Goal: Task Accomplishment & Management: Manage account settings

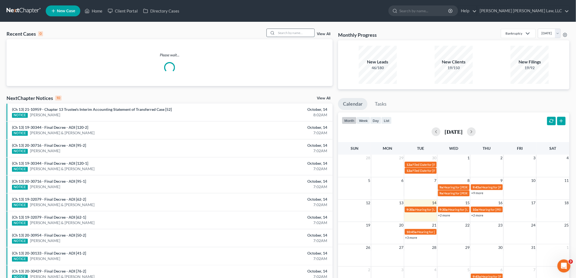
click at [285, 32] on input "search" at bounding box center [295, 33] width 38 height 8
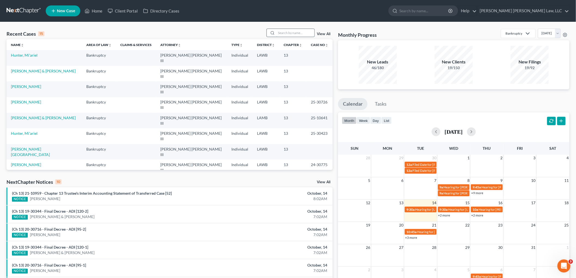
click at [308, 32] on input "search" at bounding box center [295, 33] width 38 height 8
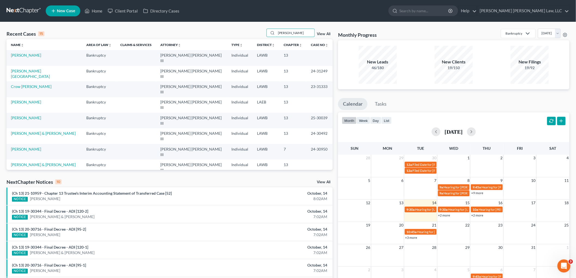
type input "paige"
click at [27, 52] on td "[PERSON_NAME]" at bounding box center [44, 58] width 75 height 16
click at [25, 56] on link "[PERSON_NAME]" at bounding box center [26, 55] width 30 height 5
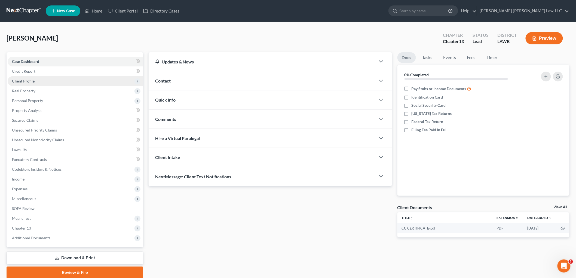
click at [26, 78] on span "Client Profile" at bounding box center [75, 81] width 135 height 10
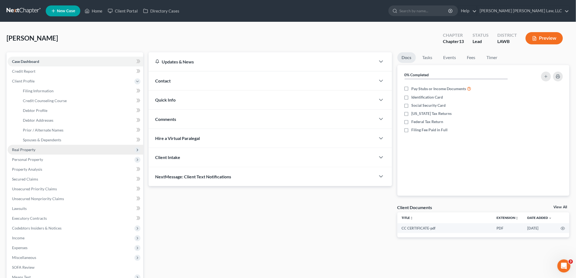
click at [31, 147] on span "Real Property" at bounding box center [23, 149] width 23 height 5
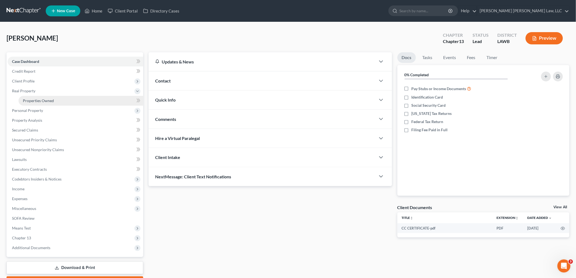
click at [41, 101] on span "Properties Owned" at bounding box center [38, 100] width 31 height 5
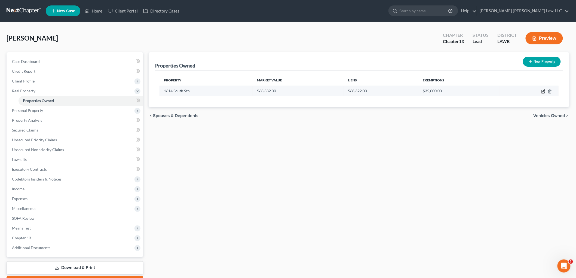
click at [543, 91] on icon "button" at bounding box center [543, 91] width 4 height 4
select select "19"
select select "1"
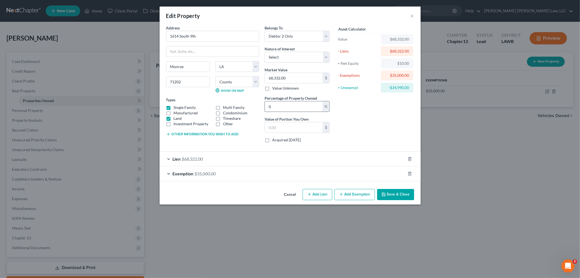
click at [277, 107] on input "0" at bounding box center [294, 106] width 58 height 10
click at [278, 107] on input "0" at bounding box center [294, 106] width 58 height 10
type input "1"
type input "683.32"
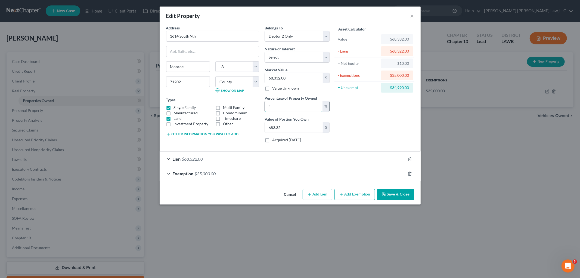
type input "10"
type input "6,833.20"
type input "100"
type input "68,332.00"
type input "100"
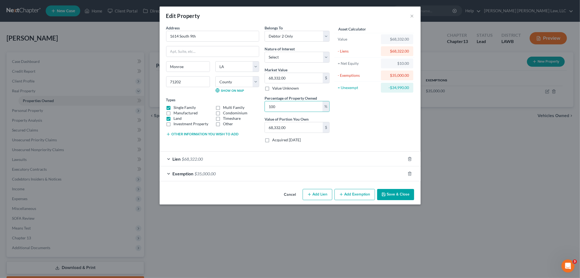
click at [402, 195] on button "Save & Close" at bounding box center [395, 194] width 37 height 11
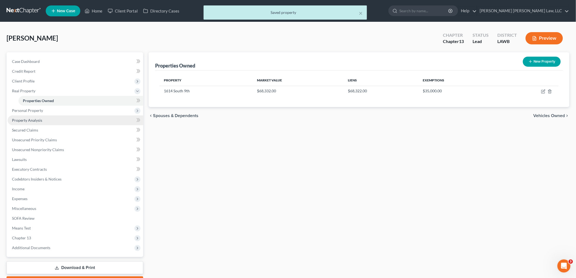
click at [45, 119] on link "Property Analysis" at bounding box center [75, 120] width 135 height 10
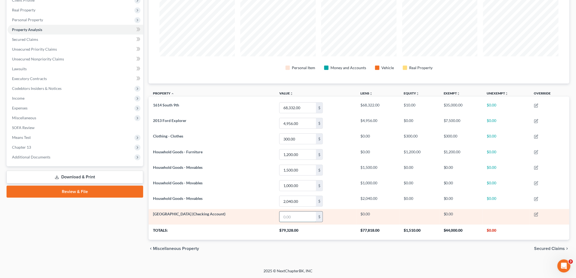
click at [288, 214] on input "text" at bounding box center [297, 216] width 36 height 10
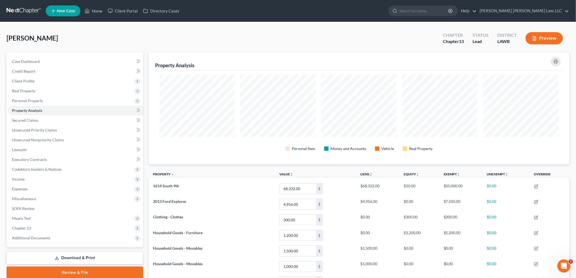
type input "0.00"
click at [56, 81] on span "Client Profile" at bounding box center [75, 81] width 135 height 10
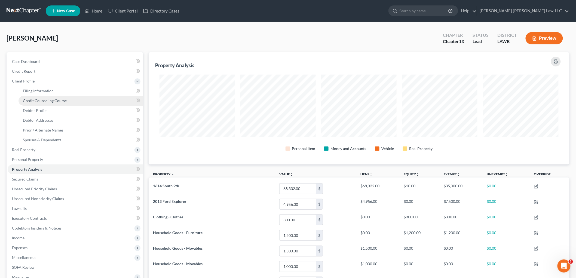
click at [53, 101] on span "Credit Counseling Course" at bounding box center [45, 100] width 44 height 5
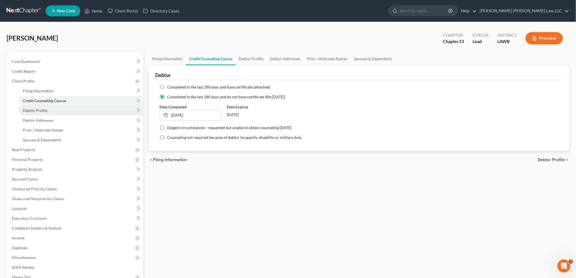
click at [52, 112] on link "Debtor Profile" at bounding box center [80, 111] width 125 height 10
select select "0"
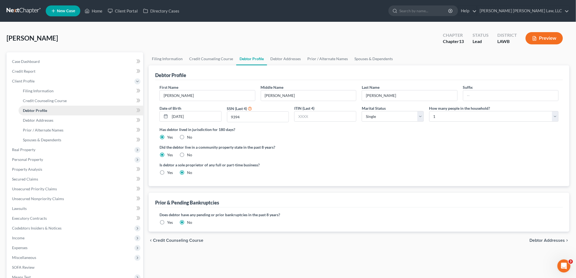
radio input "true"
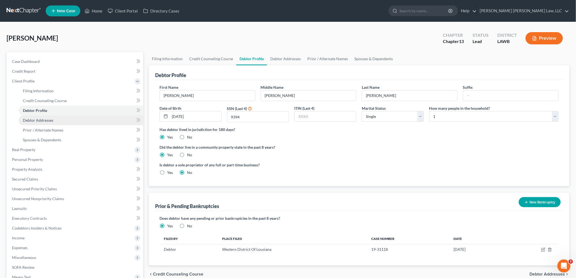
click at [44, 116] on link "Debtor Addresses" at bounding box center [80, 120] width 125 height 10
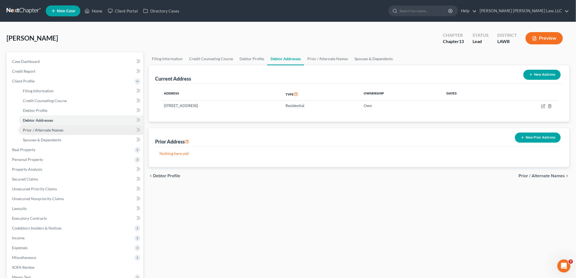
click at [48, 132] on link "Prior / Alternate Names" at bounding box center [80, 130] width 125 height 10
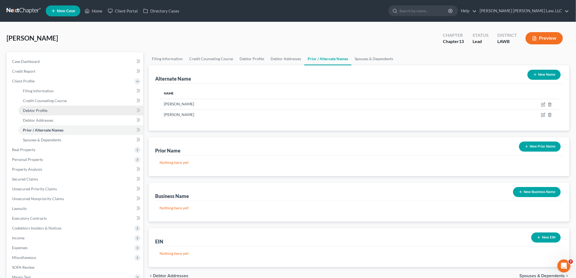
click at [60, 110] on link "Debtor Profile" at bounding box center [80, 111] width 125 height 10
select select "0"
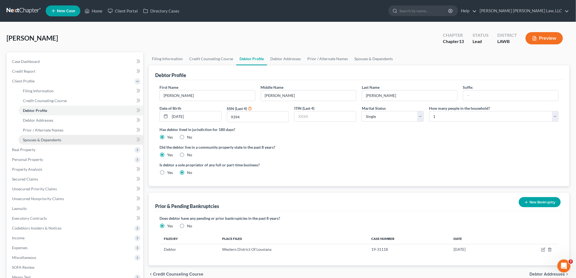
click at [61, 139] on link "Spouses & Dependents" at bounding box center [80, 140] width 125 height 10
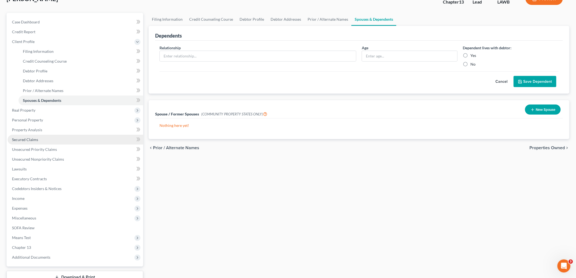
scroll to position [79, 0]
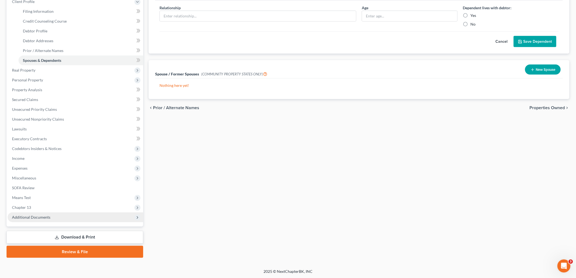
click at [57, 217] on span "Additional Documents" at bounding box center [75, 217] width 135 height 10
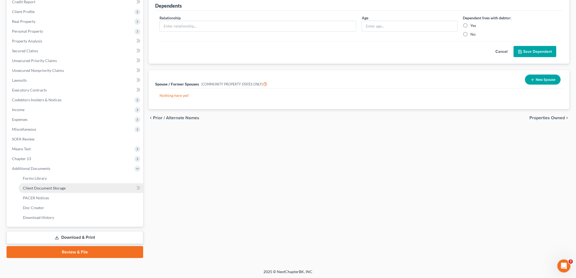
click at [60, 188] on span "Client Document Storage" at bounding box center [44, 187] width 43 height 5
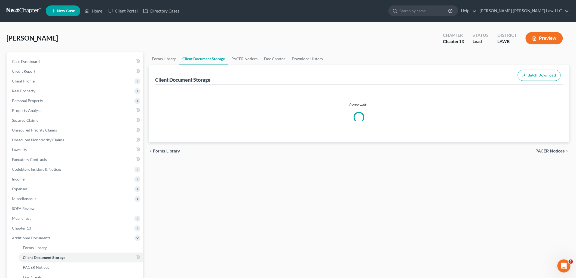
select select "9"
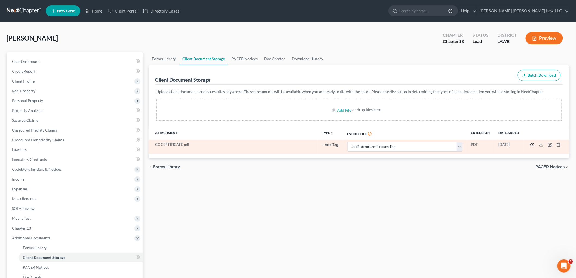
click at [531, 144] on icon "button" at bounding box center [532, 145] width 4 height 4
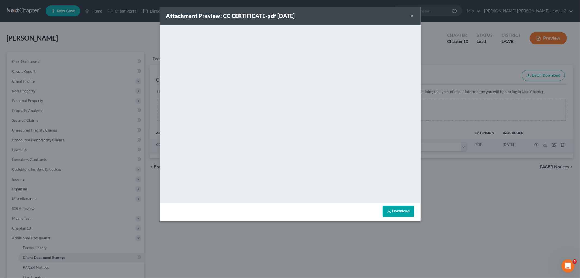
click at [412, 15] on button "×" at bounding box center [412, 16] width 4 height 7
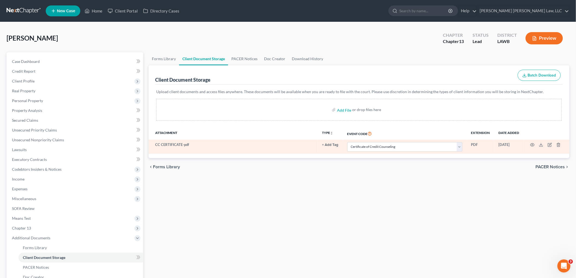
click at [562, 145] on td at bounding box center [546, 147] width 46 height 14
click at [556, 144] on icon "button" at bounding box center [558, 145] width 4 height 4
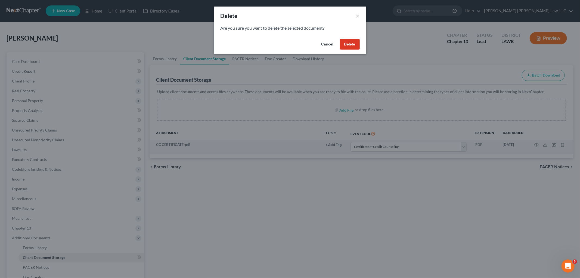
click at [349, 44] on button "Delete" at bounding box center [350, 44] width 20 height 11
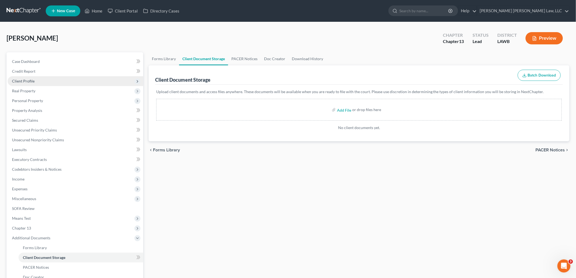
click at [59, 79] on span "Client Profile" at bounding box center [75, 81] width 135 height 10
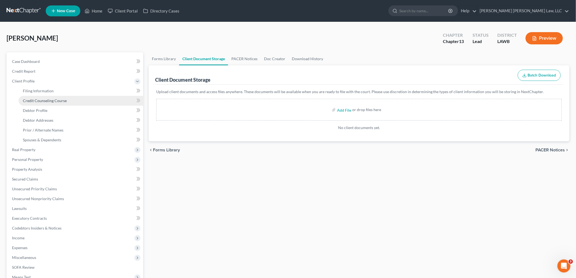
click at [63, 101] on span "Credit Counseling Course" at bounding box center [45, 100] width 44 height 5
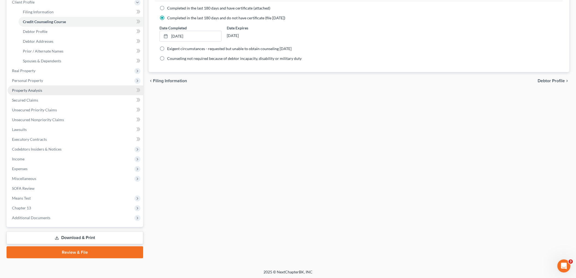
scroll to position [79, 0]
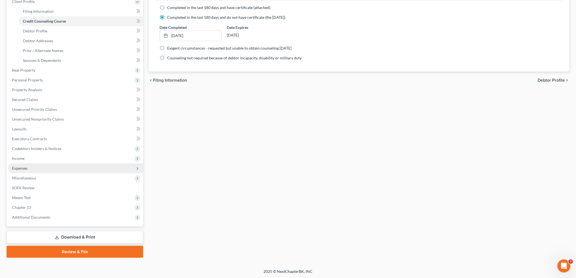
click at [30, 168] on span "Expenses" at bounding box center [75, 168] width 135 height 10
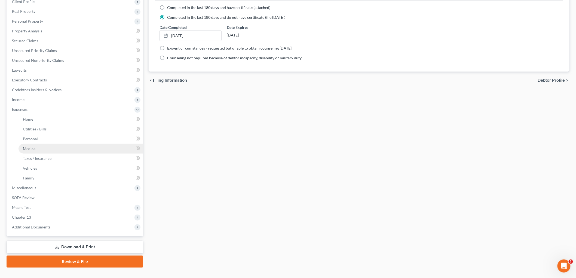
click at [42, 151] on link "Medical" at bounding box center [80, 149] width 125 height 10
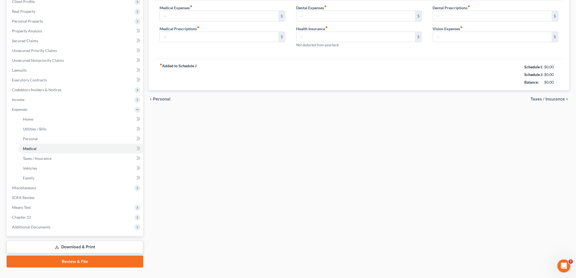
scroll to position [11, 0]
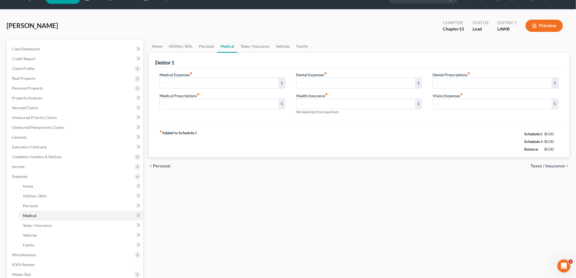
type input "0.00"
type input "30.00"
type input "0.00"
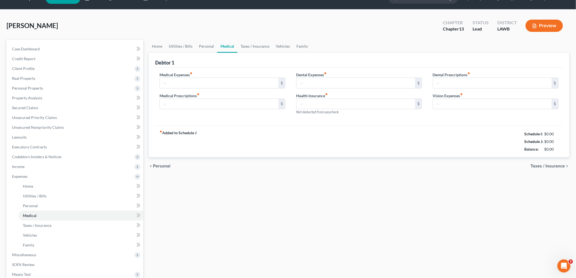
type input "0.00"
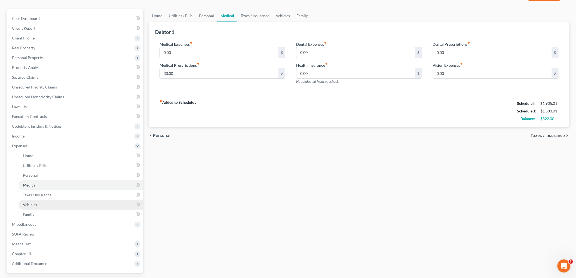
scroll to position [89, 0]
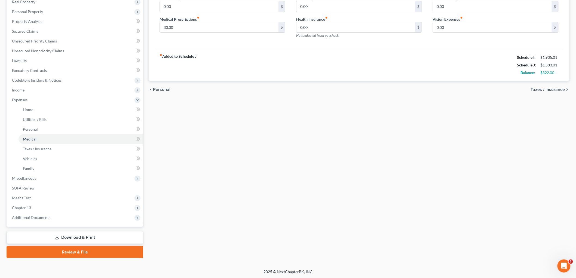
drag, startPoint x: 46, startPoint y: 248, endPoint x: 47, endPoint y: 245, distance: 3.0
click at [45, 248] on link "Review & File" at bounding box center [75, 252] width 137 height 12
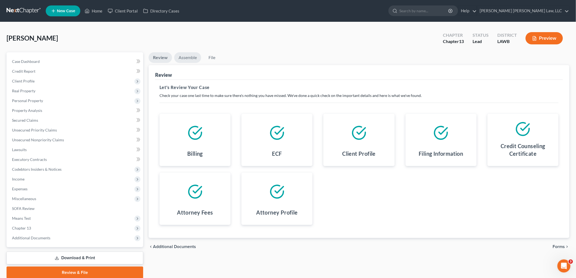
click at [188, 62] on link "Assemble" at bounding box center [187, 57] width 27 height 11
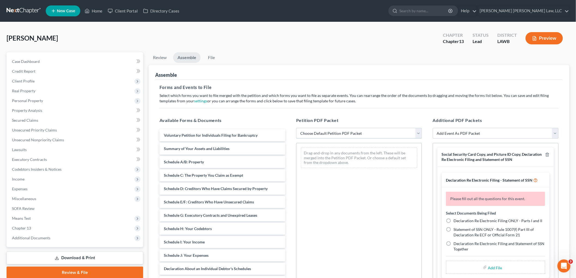
click at [318, 131] on select "Choose Default Petition PDF Packet Complete Bankruptcy Petition (all forms and …" at bounding box center [359, 133] width 126 height 11
select select "0"
click at [296, 128] on select "Choose Default Petition PDF Packet Complete Bankruptcy Petition (all forms and …" at bounding box center [359, 133] width 126 height 11
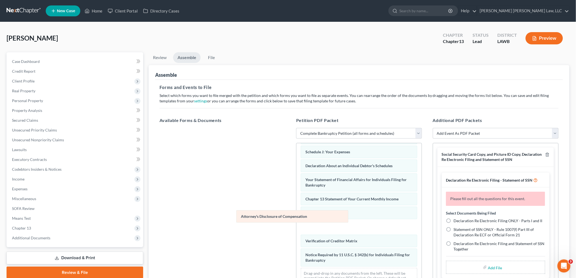
scroll to position [119, 0]
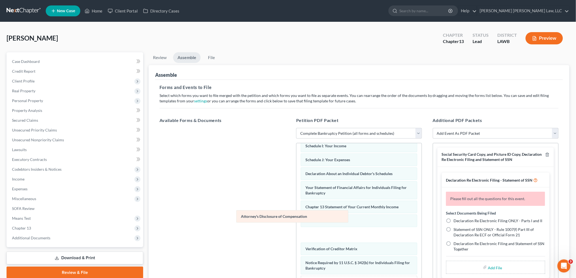
drag, startPoint x: 334, startPoint y: 262, endPoint x: 236, endPoint y: 200, distance: 115.7
click at [296, 202] on div "Attorney's Disclosure of Compensation Voluntary Petition for Individuals Filing…" at bounding box center [358, 162] width 125 height 276
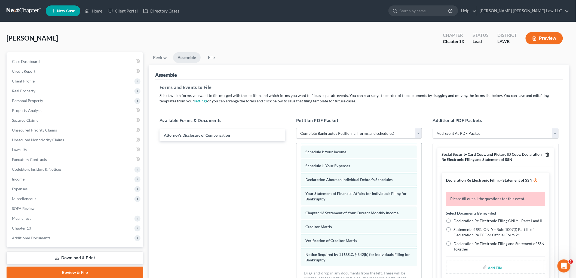
click at [545, 153] on icon "button" at bounding box center [547, 154] width 4 height 4
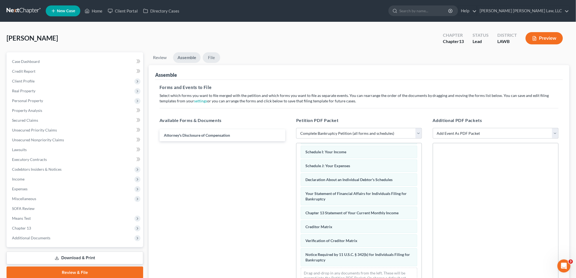
click at [208, 57] on link "File" at bounding box center [211, 57] width 17 height 11
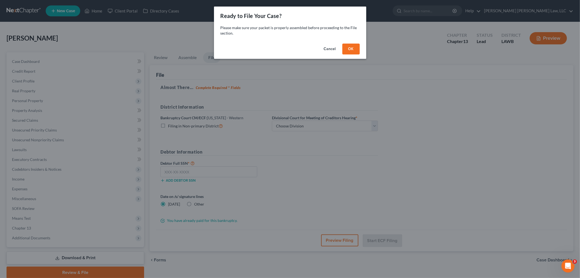
click at [352, 50] on button "OK" at bounding box center [350, 49] width 17 height 11
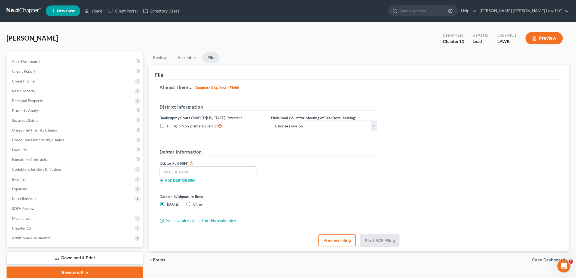
click at [167, 126] on label "Filing in Non-primary District" at bounding box center [194, 126] width 55 height 6
click at [169, 126] on input "Filing in Non-primary District" at bounding box center [171, 125] width 4 height 4
checkbox input "true"
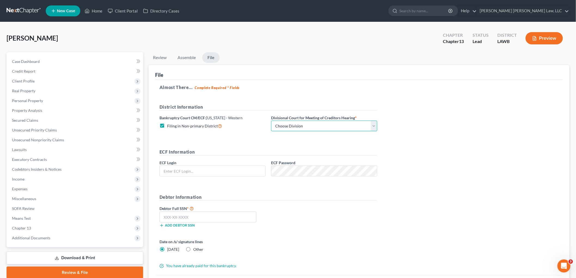
drag, startPoint x: 346, startPoint y: 127, endPoint x: 344, endPoint y: 129, distance: 2.9
click at [346, 127] on select "Choose Division [GEOGRAPHIC_DATA] [GEOGRAPHIC_DATA]-[GEOGRAPHIC_DATA] Lake [PER…" at bounding box center [324, 125] width 106 height 11
select select "3"
click at [271, 120] on select "Choose Division [GEOGRAPHIC_DATA] [GEOGRAPHIC_DATA]-[GEOGRAPHIC_DATA] Lake [PER…" at bounding box center [324, 125] width 106 height 11
click at [252, 168] on input "text" at bounding box center [213, 171] width 106 height 10
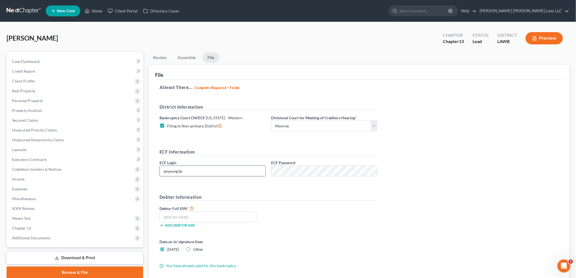
type input "eoyoung3p"
click at [200, 218] on input "text" at bounding box center [207, 216] width 97 height 11
type input "439-23-9394"
click at [366, 208] on div "Debtor Full SSN * 439-23-9394 Add debtor SSN" at bounding box center [268, 218] width 223 height 27
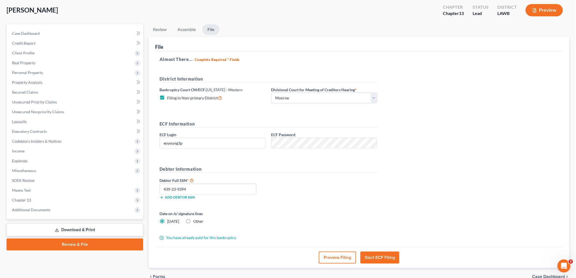
scroll to position [56, 0]
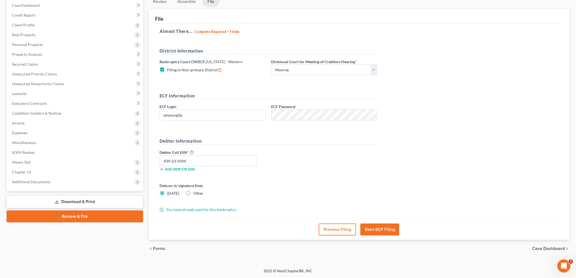
click at [379, 229] on button "Start ECF Filing" at bounding box center [379, 229] width 39 height 12
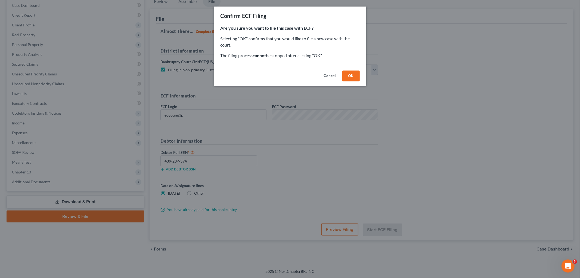
click at [348, 75] on button "OK" at bounding box center [350, 75] width 17 height 11
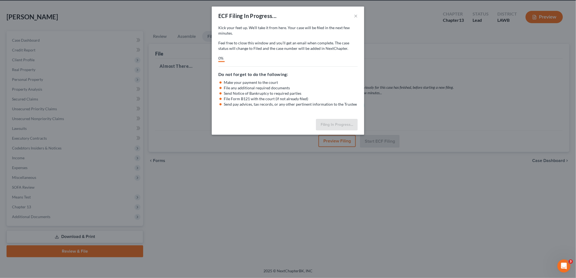
scroll to position [20, 0]
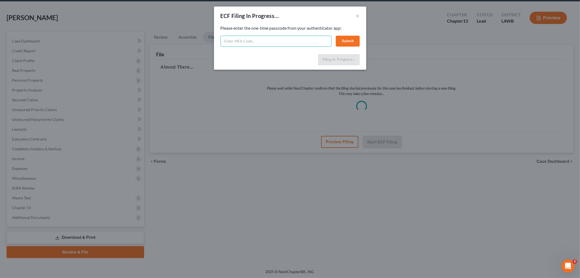
click at [274, 39] on input "text" at bounding box center [276, 41] width 111 height 11
type input "791683"
click at [361, 40] on div "Feel free to download your entire bankruptcy packet here: Please enter the one-…" at bounding box center [290, 38] width 152 height 27
click at [355, 40] on button "Submit" at bounding box center [348, 41] width 24 height 11
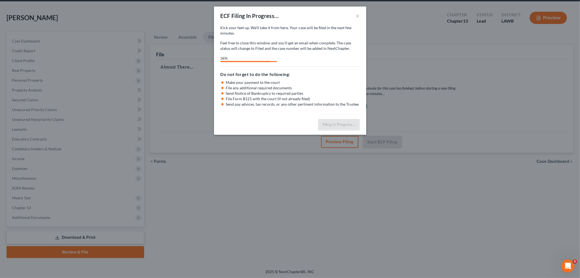
select select "3"
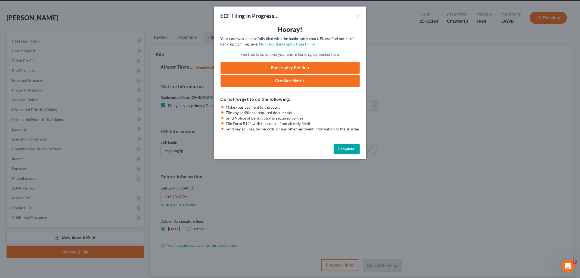
click at [351, 150] on button "Complete!" at bounding box center [347, 149] width 26 height 11
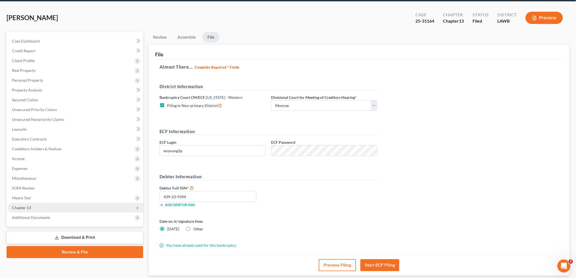
click at [32, 208] on span "Chapter 13" at bounding box center [75, 208] width 135 height 10
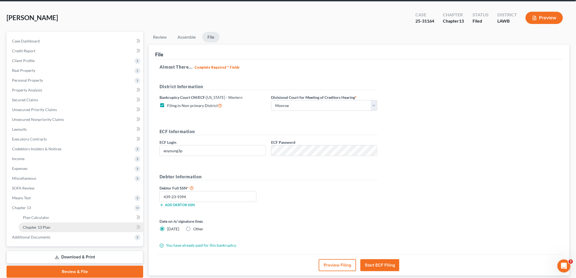
click at [41, 228] on span "Chapter 13 Plan" at bounding box center [36, 227] width 27 height 5
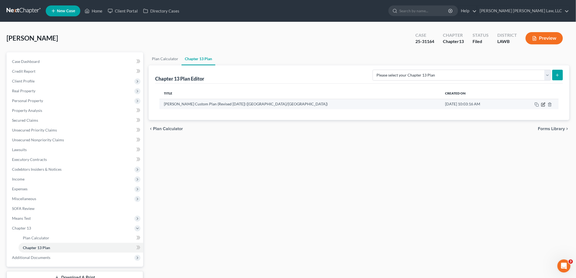
click at [542, 105] on icon "button" at bounding box center [543, 104] width 4 height 4
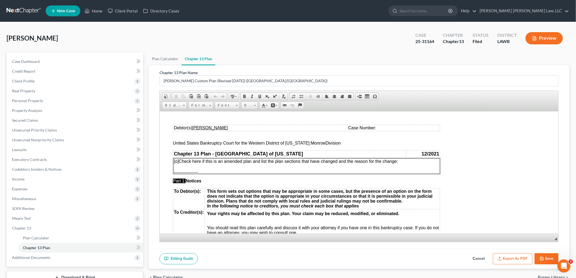
click at [412, 127] on td "Case Number:" at bounding box center [393, 128] width 92 height 6
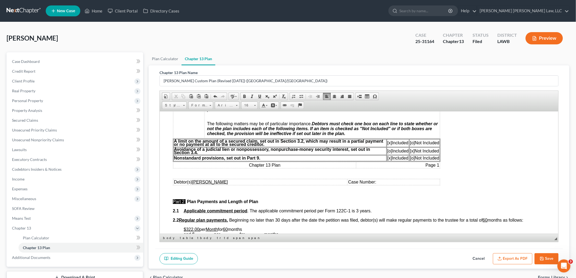
scroll to position [211, 0]
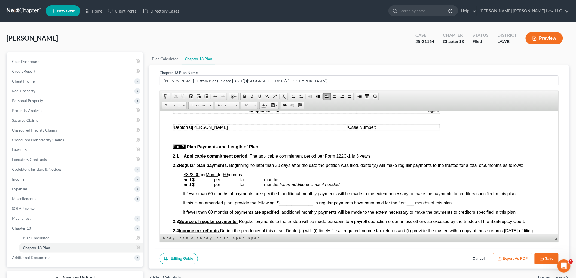
click at [376, 128] on td "Case Number:" at bounding box center [393, 127] width 92 height 6
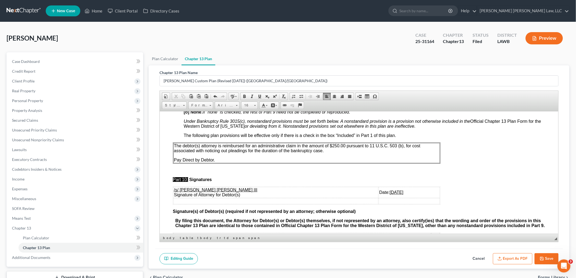
scroll to position [1601, 0]
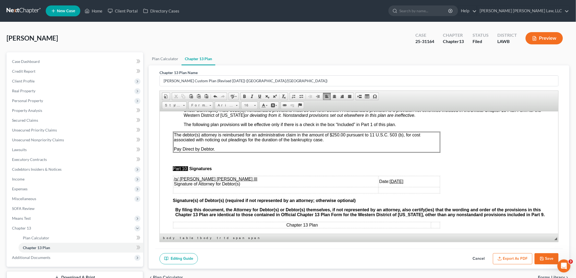
click at [542, 259] on polyline "button" at bounding box center [541, 259] width 2 height 1
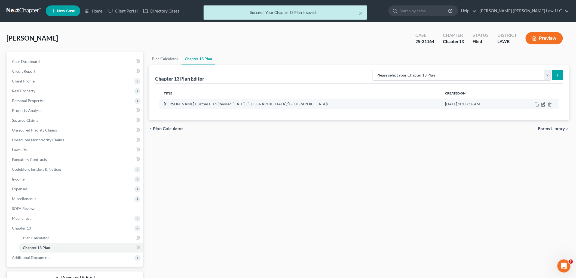
click at [543, 104] on icon "button" at bounding box center [543, 104] width 2 height 2
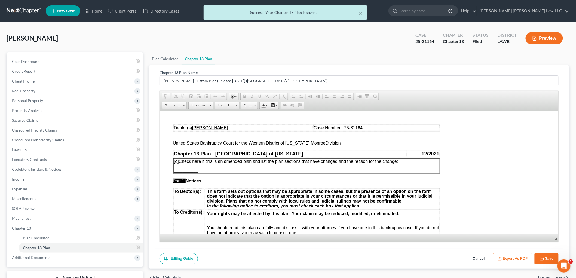
scroll to position [0, 0]
click at [505, 255] on button "Export as PDF" at bounding box center [512, 258] width 39 height 11
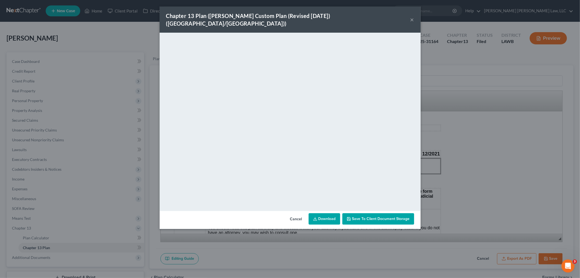
click at [413, 16] on button "×" at bounding box center [412, 19] width 4 height 7
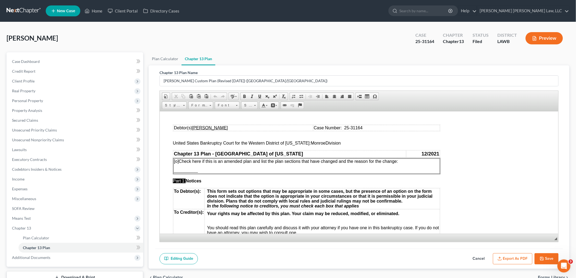
click at [543, 259] on icon "button" at bounding box center [541, 258] width 4 height 4
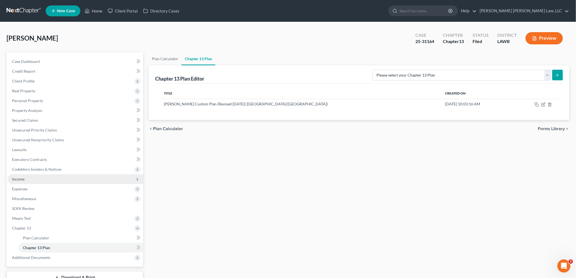
click at [31, 176] on span "Income" at bounding box center [75, 179] width 135 height 10
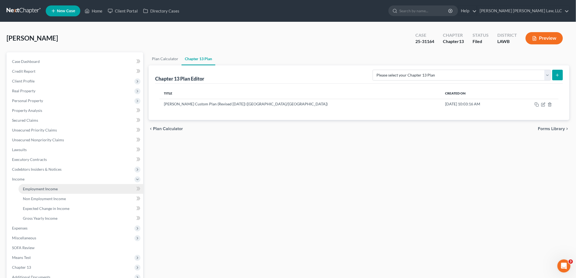
click at [36, 187] on span "Employment Income" at bounding box center [40, 188] width 35 height 5
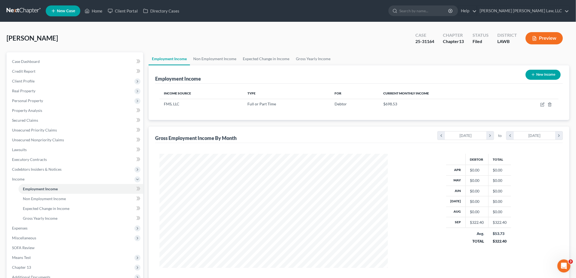
scroll to position [114, 239]
click at [28, 228] on span "Expenses" at bounding box center [75, 228] width 135 height 10
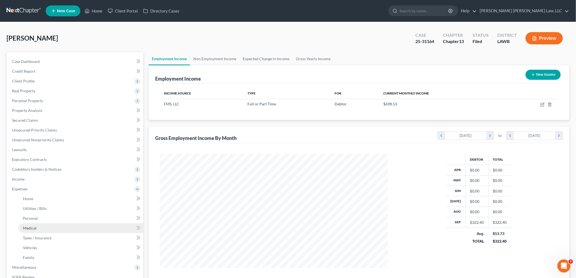
click at [40, 227] on link "Medical" at bounding box center [80, 228] width 125 height 10
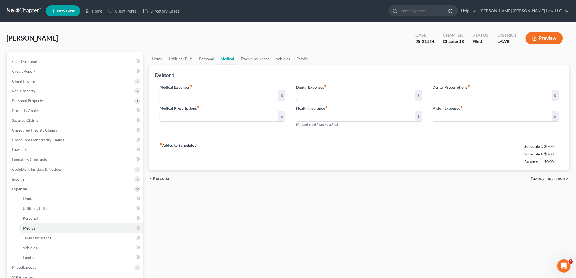
type input "0.00"
type input "30.00"
type input "0.00"
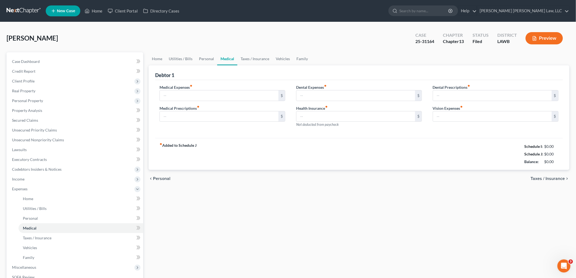
type input "0.00"
click at [38, 69] on link "Credit Report" at bounding box center [75, 71] width 135 height 10
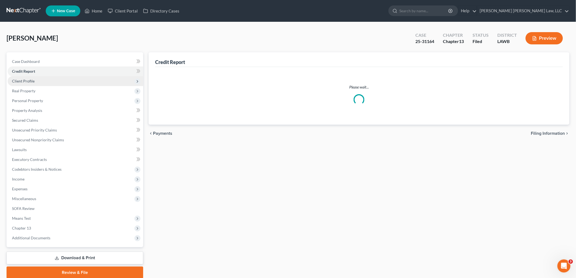
click at [39, 82] on span "Client Profile" at bounding box center [75, 81] width 135 height 10
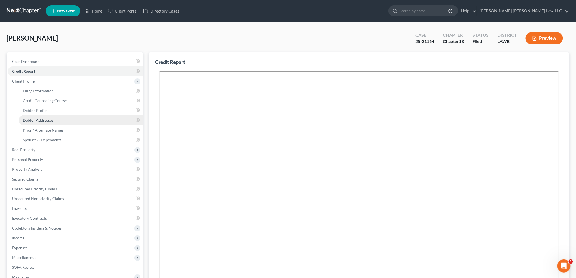
click at [48, 122] on link "Debtor Addresses" at bounding box center [80, 120] width 125 height 10
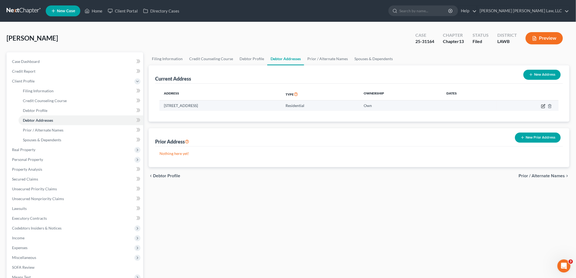
click at [542, 105] on icon "button" at bounding box center [543, 106] width 4 height 4
select select "19"
select select "36"
select select "0"
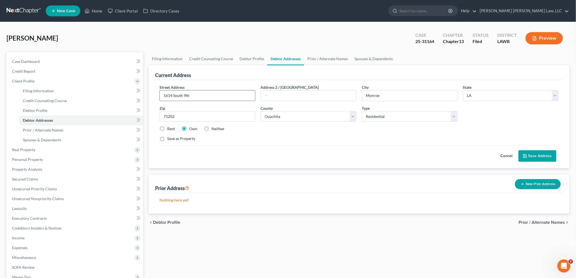
click at [195, 95] on input "1614 South 9th" at bounding box center [207, 95] width 95 height 10
type input "1614 South 9th Street"
click at [531, 157] on button "Save Address" at bounding box center [537, 155] width 38 height 11
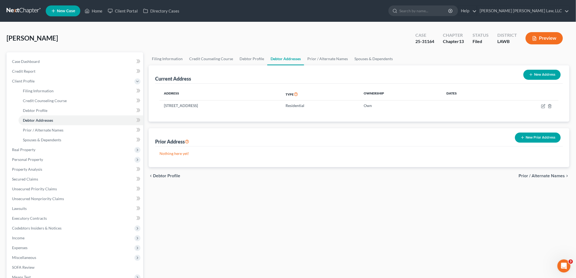
click at [23, 12] on link at bounding box center [24, 11] width 35 height 10
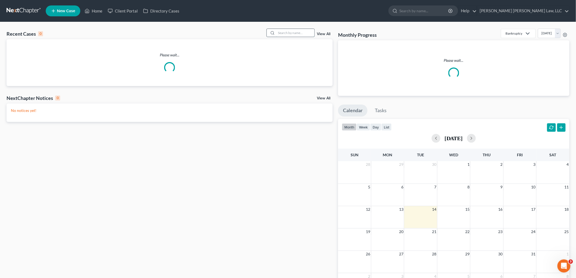
click at [311, 31] on input "search" at bounding box center [295, 33] width 38 height 8
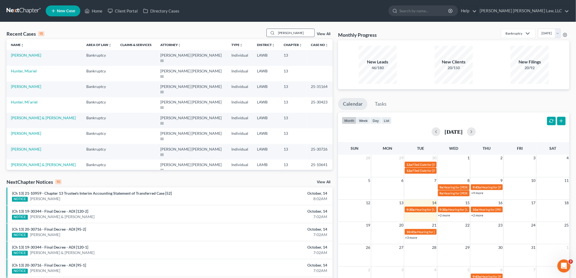
click at [303, 31] on input "copeland" at bounding box center [295, 33] width 38 height 8
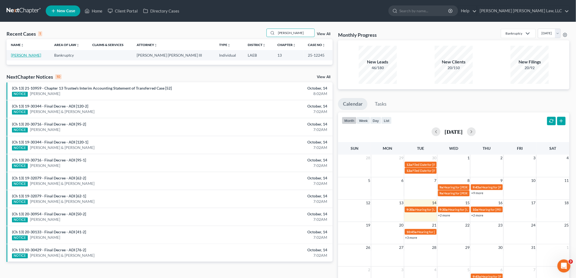
type input "copeland"
click at [36, 54] on link "[PERSON_NAME]" at bounding box center [26, 55] width 30 height 5
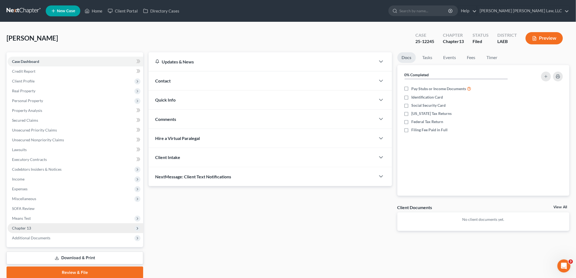
click at [31, 224] on span "Chapter 13" at bounding box center [75, 228] width 135 height 10
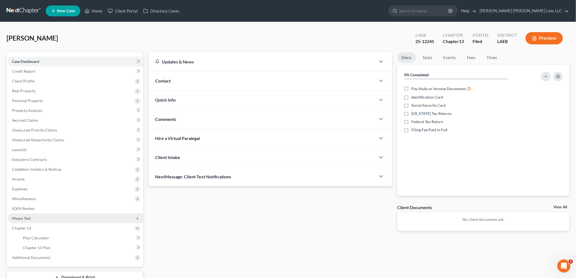
click at [32, 218] on span "Means Test" at bounding box center [75, 218] width 135 height 10
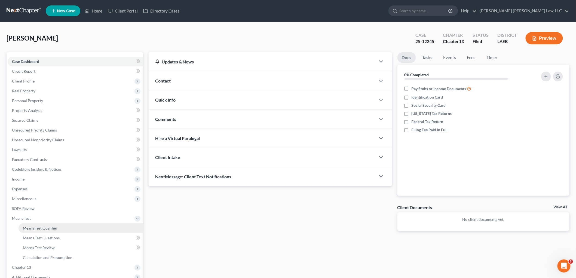
click at [39, 229] on span "Means Test Qualifier" at bounding box center [40, 227] width 35 height 5
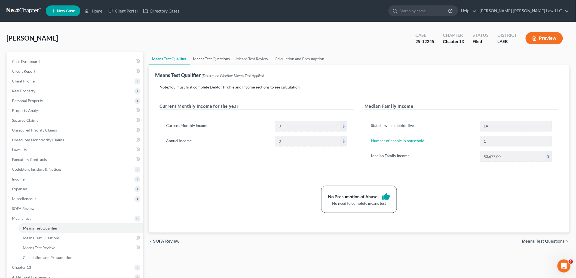
click at [221, 58] on link "Means Test Questions" at bounding box center [211, 58] width 43 height 13
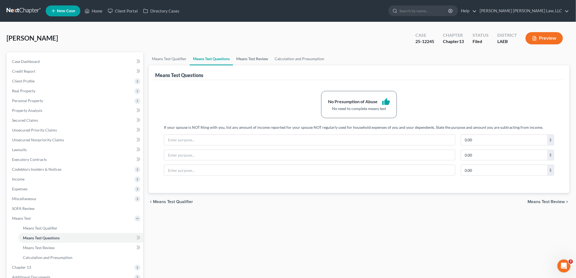
click at [248, 55] on link "Means Test Review" at bounding box center [252, 58] width 38 height 13
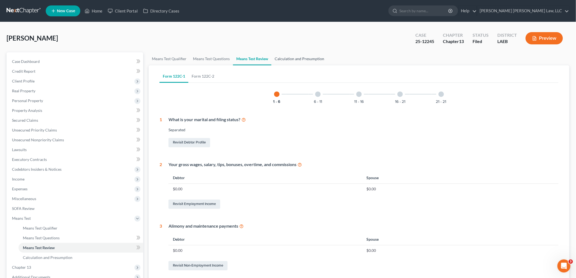
click at [298, 57] on link "Calculation and Presumption" at bounding box center [299, 58] width 56 height 13
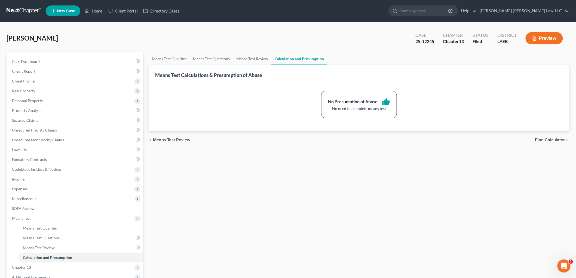
click at [14, 4] on nav "Home New Case Client Portal Directory Cases E. Orum Young Law, LLC kimberly.ba@…" at bounding box center [288, 11] width 576 height 22
click at [16, 11] on link at bounding box center [24, 11] width 35 height 10
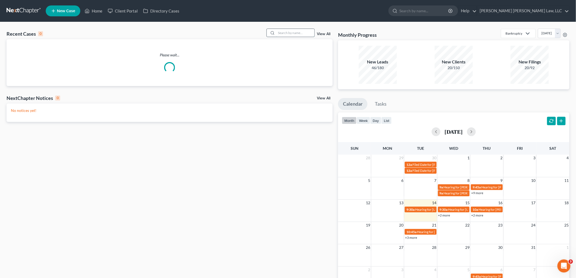
click at [301, 34] on input "search" at bounding box center [295, 33] width 38 height 8
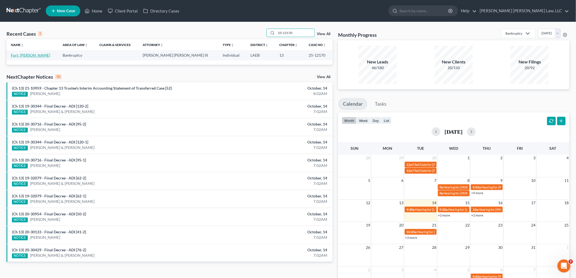
type input "25-12170"
click at [21, 54] on link "Fort, [PERSON_NAME]" at bounding box center [30, 55] width 39 height 5
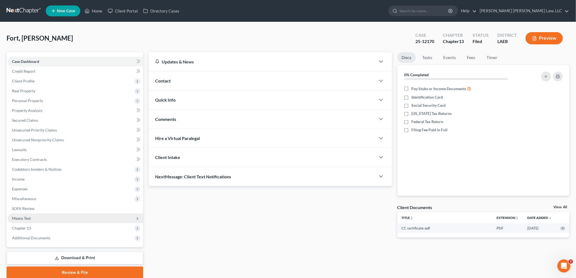
click at [40, 218] on span "Means Test" at bounding box center [75, 218] width 135 height 10
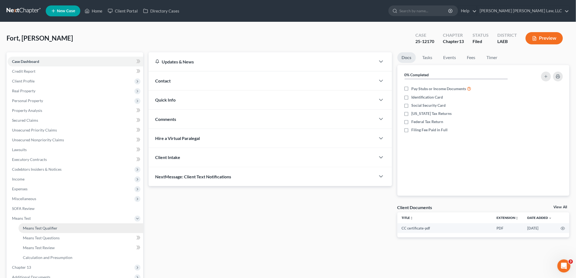
click at [45, 227] on span "Means Test Qualifier" at bounding box center [40, 227] width 35 height 5
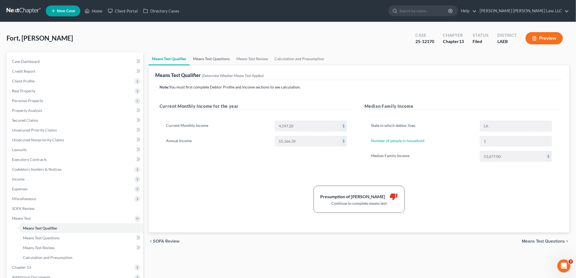
click at [224, 59] on link "Means Test Questions" at bounding box center [211, 58] width 43 height 13
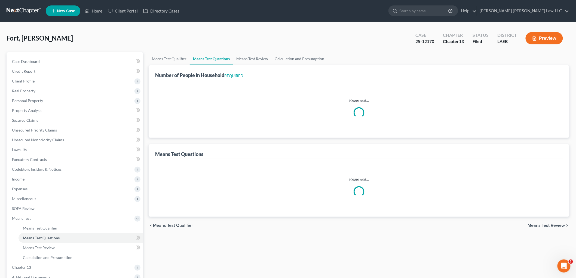
select select "1"
select select "60"
select select "1"
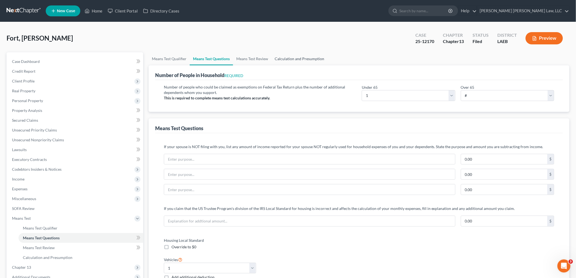
click at [295, 55] on link "Calculation and Presumption" at bounding box center [299, 58] width 56 height 13
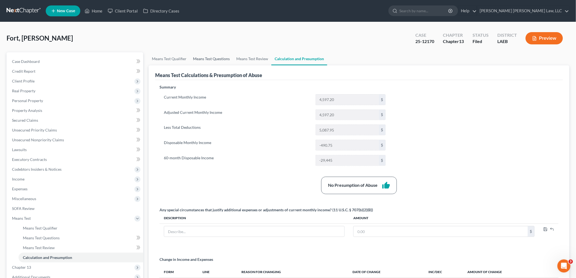
click at [214, 57] on link "Means Test Questions" at bounding box center [211, 58] width 43 height 13
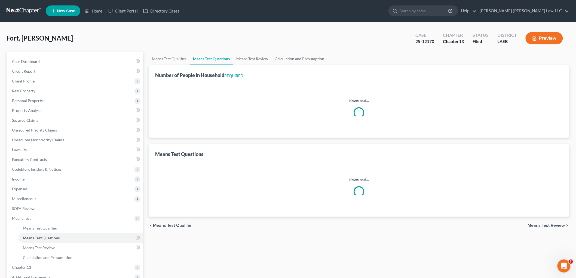
select select "1"
select select "60"
select select "1"
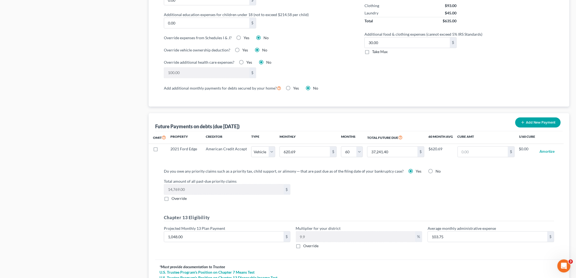
scroll to position [469, 0]
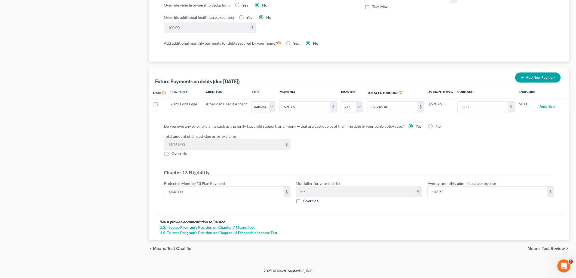
click at [368, 224] on link "U.S. Trustee Program's Position on Chapter 7 Means Test" at bounding box center [358, 226] width 399 height 5
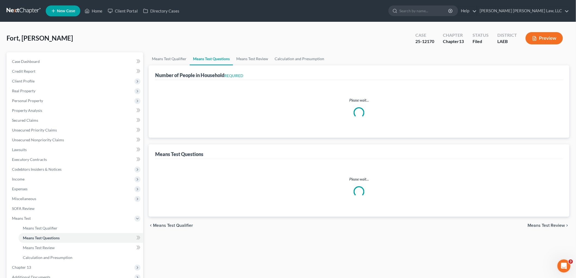
select select "1"
select select "60"
select select "1"
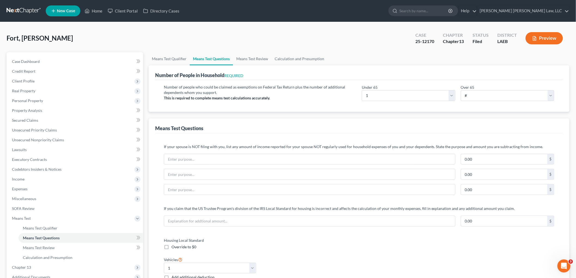
click at [30, 11] on link at bounding box center [24, 11] width 35 height 10
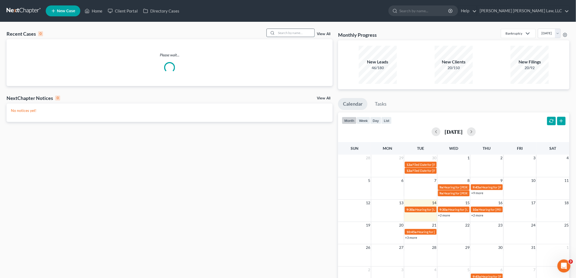
click at [283, 30] on input "search" at bounding box center [295, 33] width 38 height 8
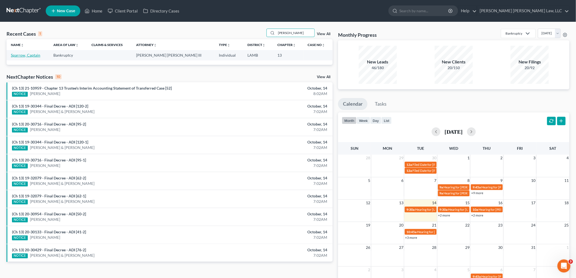
type input "[PERSON_NAME]"
click at [36, 54] on link "Sparrow, Captain" at bounding box center [25, 55] width 29 height 5
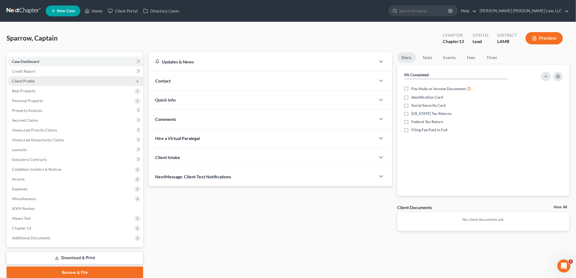
click at [39, 78] on span "Client Profile" at bounding box center [75, 81] width 135 height 10
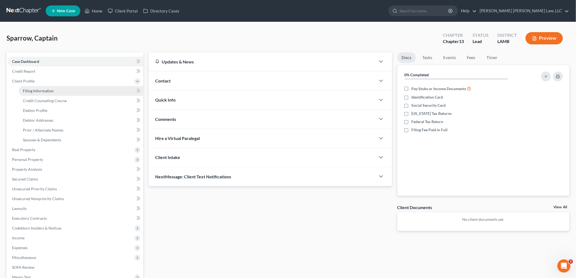
click at [46, 91] on span "Filing Information" at bounding box center [38, 90] width 31 height 5
select select "1"
select select "0"
select select "3"
select select "19"
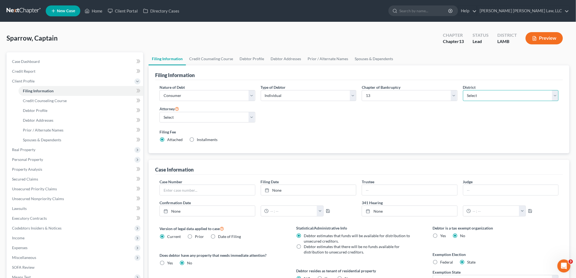
click at [481, 95] on select "Select [US_STATE] - [GEOGRAPHIC_DATA] [US_STATE] - [GEOGRAPHIC_DATA][US_STATE] …" at bounding box center [511, 95] width 96 height 11
click at [463, 90] on select "Select [US_STATE] - [GEOGRAPHIC_DATA] [US_STATE] - [GEOGRAPHIC_DATA][US_STATE] …" at bounding box center [511, 95] width 96 height 11
click at [499, 95] on select "Select [US_STATE] - [GEOGRAPHIC_DATA] [US_STATE] - [GEOGRAPHIC_DATA][US_STATE] …" at bounding box center [511, 95] width 96 height 11
select select "34"
click at [463, 90] on select "Select [US_STATE] - [GEOGRAPHIC_DATA] [US_STATE] - [GEOGRAPHIC_DATA][US_STATE] …" at bounding box center [511, 95] width 96 height 11
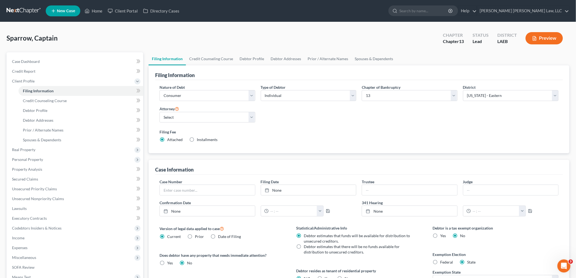
click at [389, 124] on div "Nature of Debt Select Business Consumer Other Nature of Business Select Clearin…" at bounding box center [359, 115] width 404 height 63
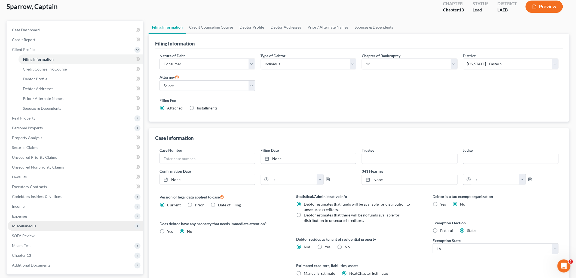
scroll to position [81, 0]
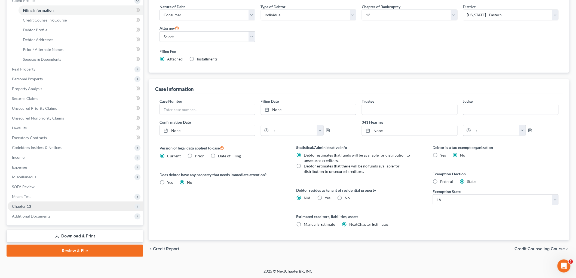
click at [49, 201] on span "Chapter 13" at bounding box center [75, 206] width 135 height 10
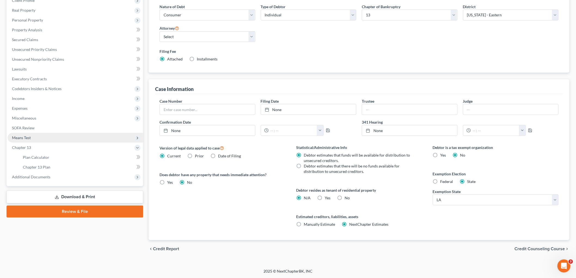
click at [49, 139] on span "Means Test" at bounding box center [75, 138] width 135 height 10
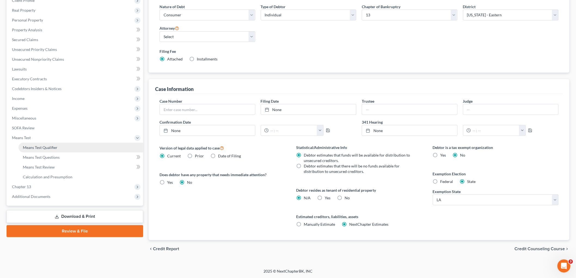
click at [52, 147] on span "Means Test Qualifier" at bounding box center [40, 147] width 35 height 5
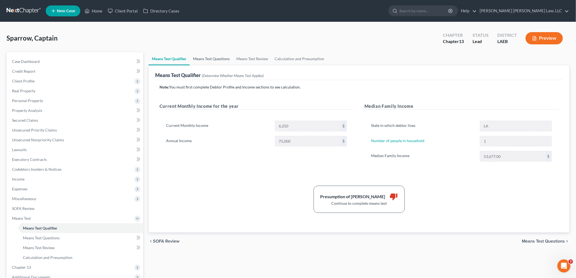
click at [219, 58] on link "Means Test Questions" at bounding box center [211, 58] width 43 height 13
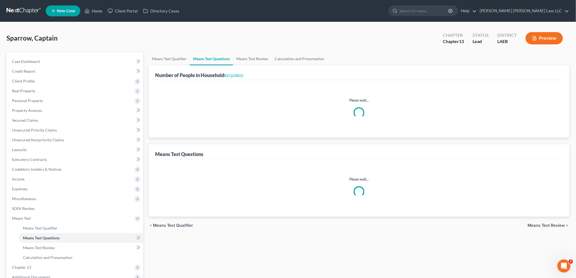
select select "1"
select select "0"
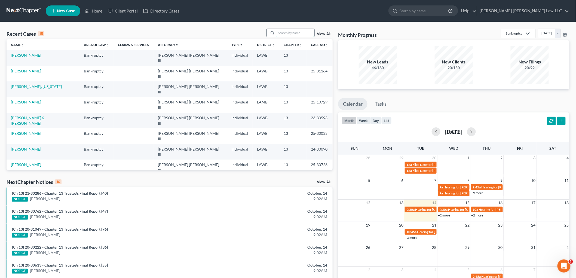
click at [287, 31] on input "search" at bounding box center [295, 33] width 38 height 8
click at [297, 34] on input "search" at bounding box center [295, 33] width 38 height 8
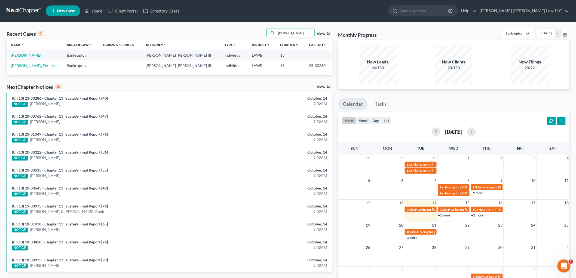
type input "newell"
click at [35, 56] on link "[PERSON_NAME]" at bounding box center [26, 55] width 30 height 5
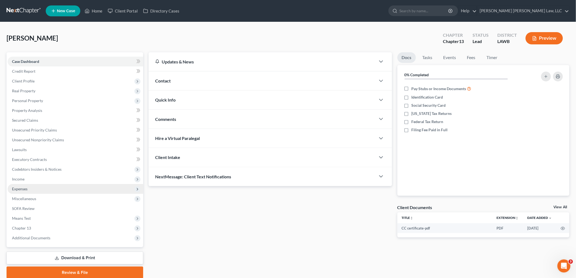
click at [45, 191] on span "Expenses" at bounding box center [75, 189] width 135 height 10
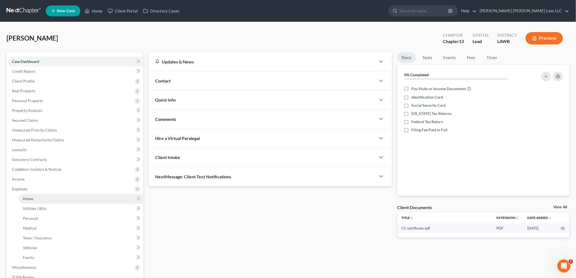
click at [48, 202] on link "Home" at bounding box center [80, 199] width 125 height 10
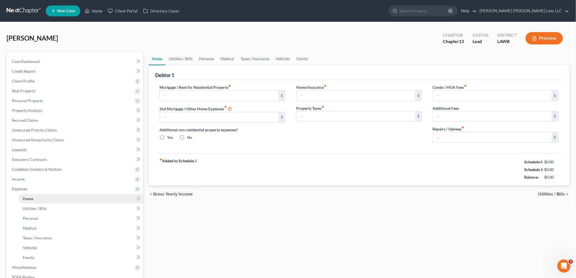
type input "398.00"
type input "0.00"
radio input "true"
type input "0.00"
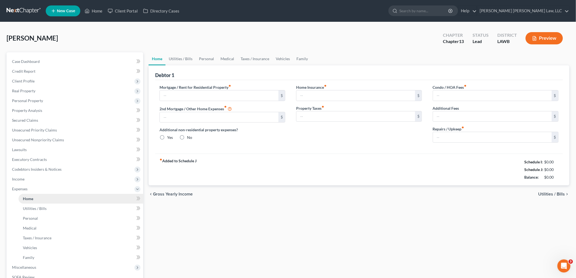
type input "0.00"
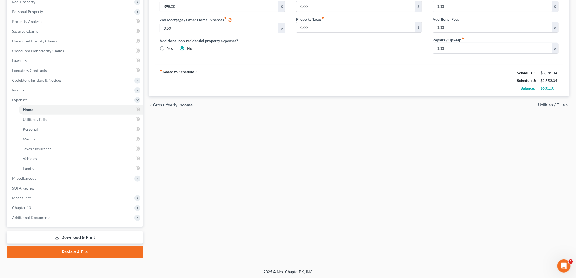
click at [103, 237] on link "Download & Print" at bounding box center [75, 237] width 137 height 13
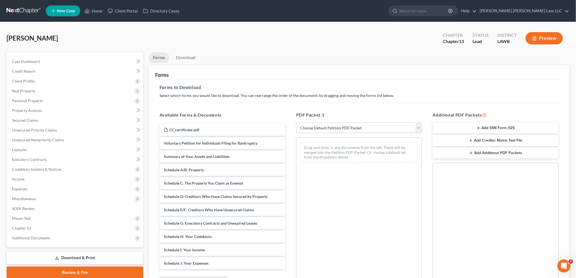
drag, startPoint x: 313, startPoint y: 126, endPoint x: 314, endPoint y: 131, distance: 5.0
click at [313, 126] on select "Choose Default Petition PDF Packet Complete Bankruptcy Petition (all forms and …" at bounding box center [359, 127] width 126 height 11
select select "3"
click at [296, 122] on select "Choose Default Petition PDF Packet Complete Bankruptcy Petition (all forms and …" at bounding box center [359, 127] width 126 height 11
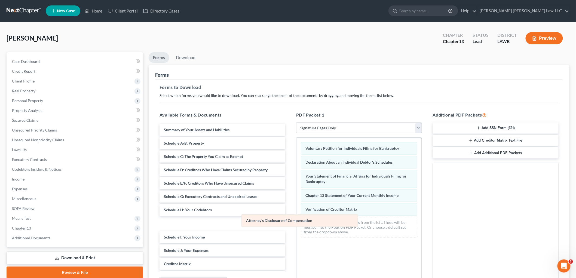
drag, startPoint x: 332, startPoint y: 224, endPoint x: 227, endPoint y: 214, distance: 106.0
click at [296, 219] on div "Attorney's Disclosure of Compensation Voluntary Petition for Individuals Filing…" at bounding box center [358, 190] width 125 height 104
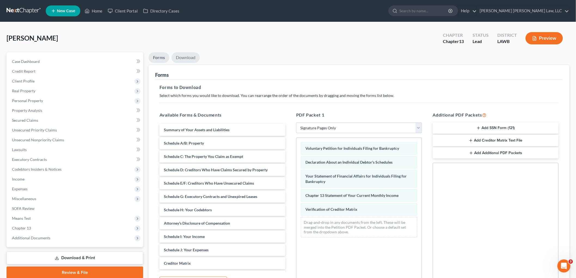
click at [190, 54] on link "Download" at bounding box center [185, 57] width 28 height 11
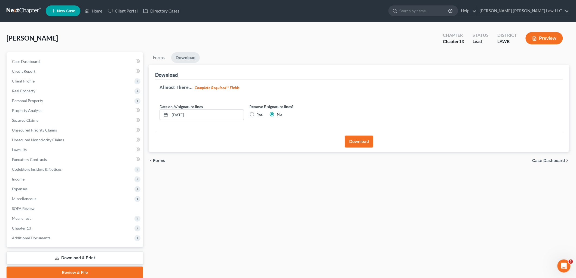
click at [352, 142] on button "Download" at bounding box center [359, 141] width 28 height 12
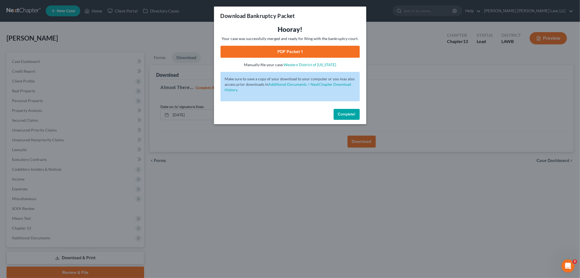
click at [282, 50] on link "PDF Packet 1" at bounding box center [290, 52] width 139 height 12
click at [342, 116] on span "Complete!" at bounding box center [346, 114] width 17 height 5
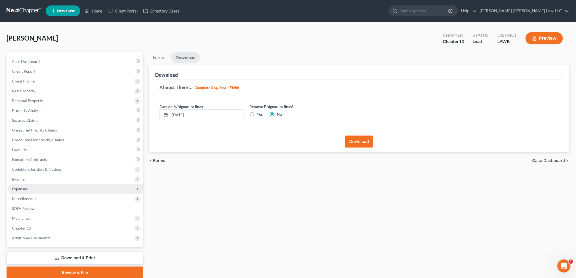
click at [43, 188] on span "Expenses" at bounding box center [75, 189] width 135 height 10
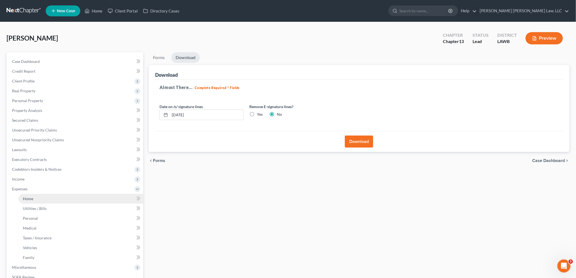
click at [42, 197] on link "Home" at bounding box center [80, 199] width 125 height 10
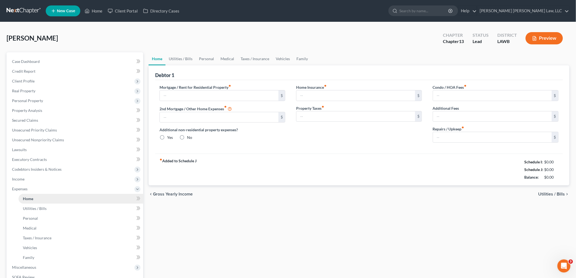
type input "398.00"
type input "0.00"
radio input "true"
type input "0.00"
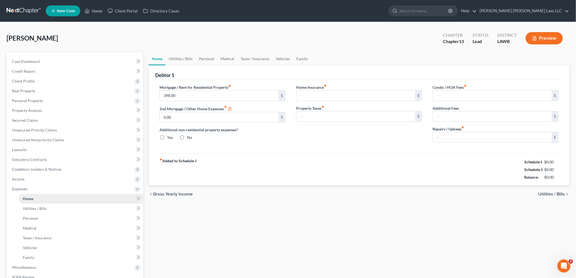
type input "0.00"
click at [40, 177] on span "Income" at bounding box center [75, 179] width 135 height 10
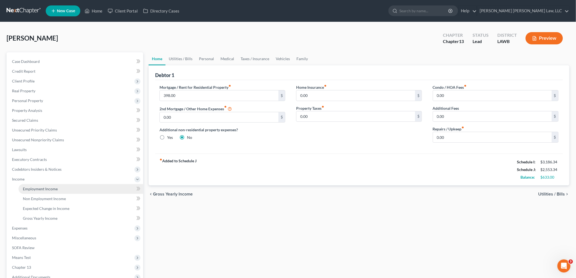
click at [38, 185] on link "Employment Income" at bounding box center [80, 189] width 125 height 10
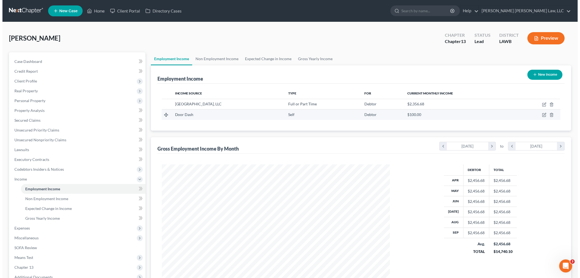
scroll to position [114, 239]
click at [543, 103] on icon "button" at bounding box center [542, 104] width 2 height 2
select select "0"
select select "19"
select select "2"
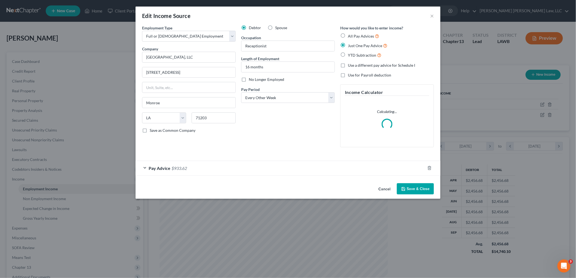
scroll to position [115, 241]
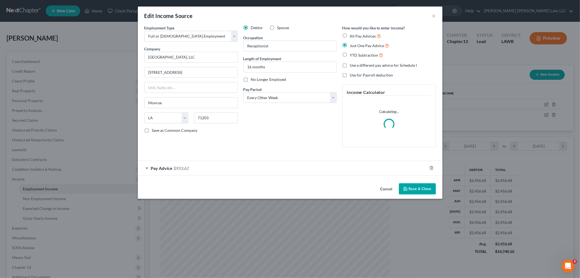
click at [422, 188] on button "Save & Close" at bounding box center [417, 188] width 37 height 11
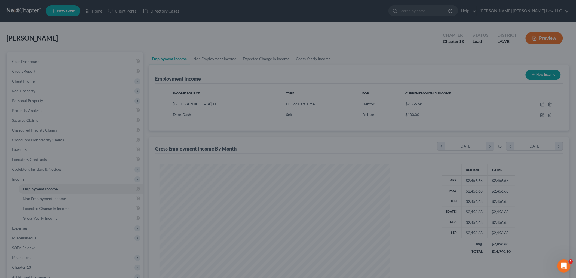
scroll to position [271868, 271743]
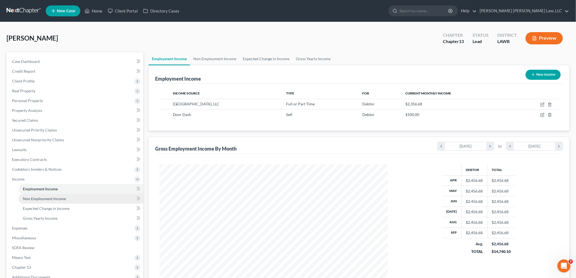
click at [38, 196] on span "Non Employment Income" at bounding box center [44, 198] width 43 height 5
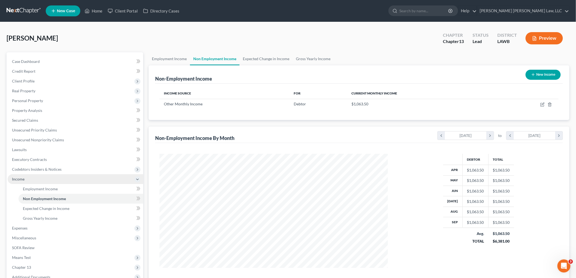
scroll to position [114, 239]
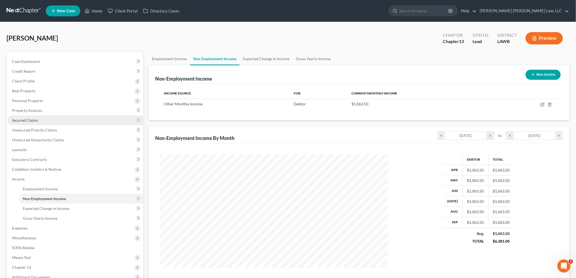
click at [30, 123] on link "Secured Claims" at bounding box center [75, 120] width 135 height 10
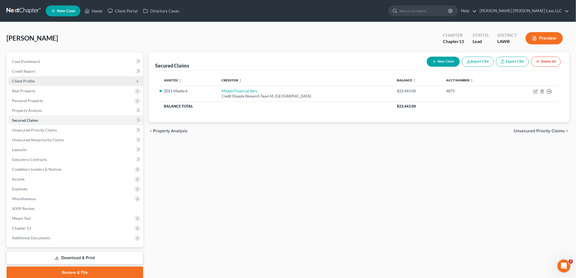
click at [36, 80] on span "Client Profile" at bounding box center [75, 81] width 135 height 10
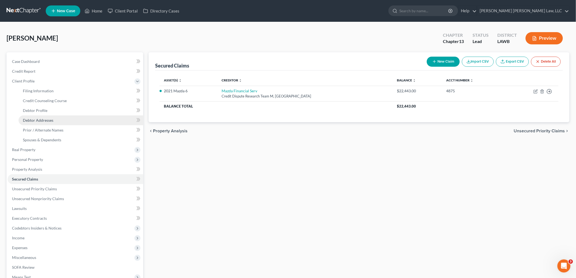
click at [41, 120] on span "Debtor Addresses" at bounding box center [38, 120] width 30 height 5
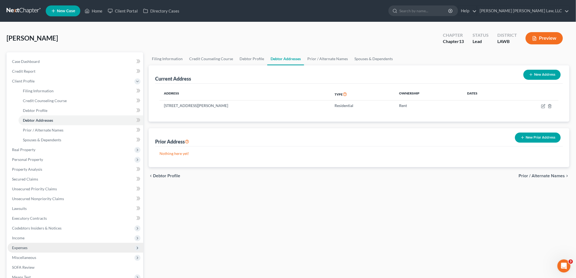
click at [23, 246] on span "Expenses" at bounding box center [20, 247] width 16 height 5
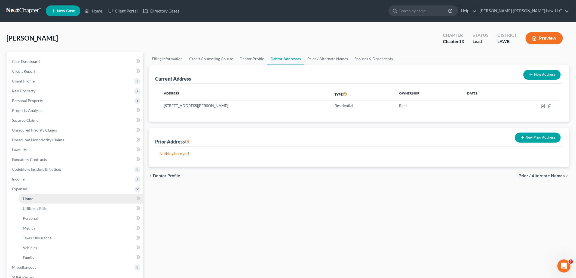
click at [39, 199] on link "Home" at bounding box center [80, 199] width 125 height 10
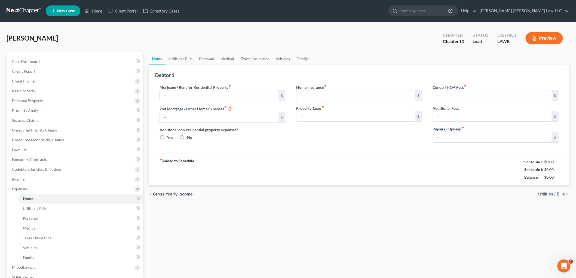
type input "398.00"
type input "0.00"
radio input "true"
type input "0.00"
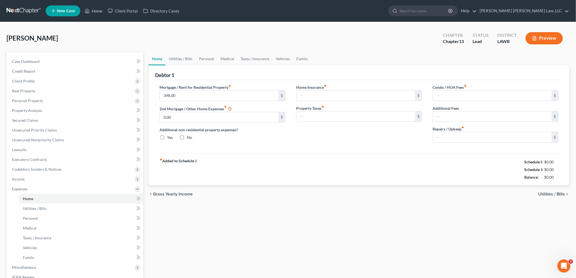
type input "0.00"
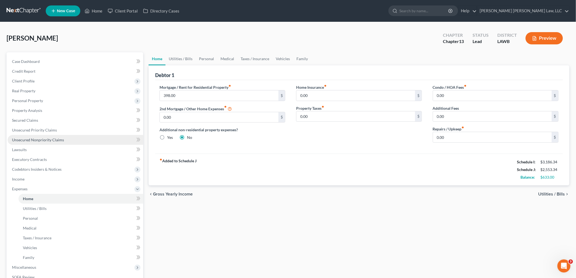
click at [39, 138] on span "Unsecured Nonpriority Claims" at bounding box center [38, 139] width 52 height 5
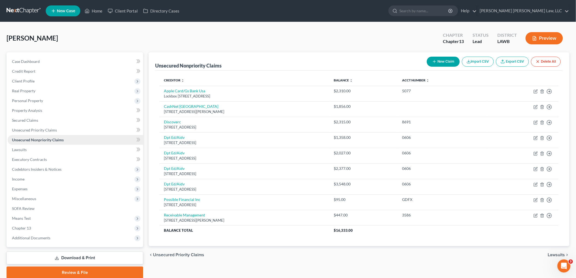
click at [39, 139] on span "Unsecured Nonpriority Claims" at bounding box center [38, 139] width 52 height 5
click at [29, 188] on span "Expenses" at bounding box center [75, 189] width 135 height 10
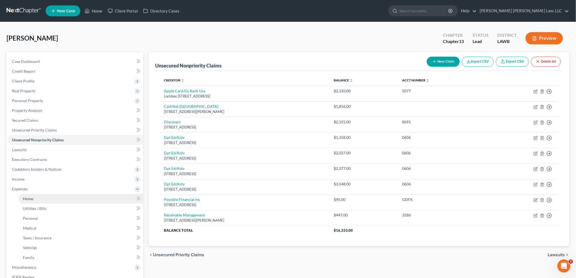
click at [30, 199] on span "Home" at bounding box center [28, 198] width 10 height 5
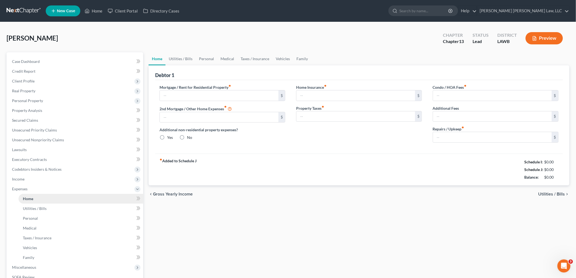
type input "398.00"
type input "0.00"
radio input "true"
type input "0.00"
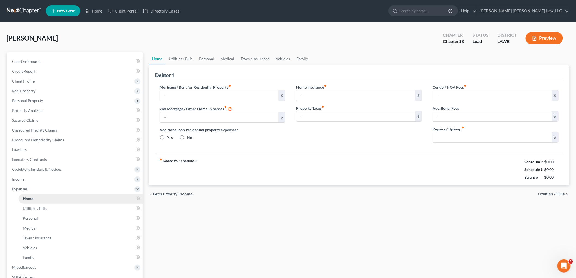
type input "0.00"
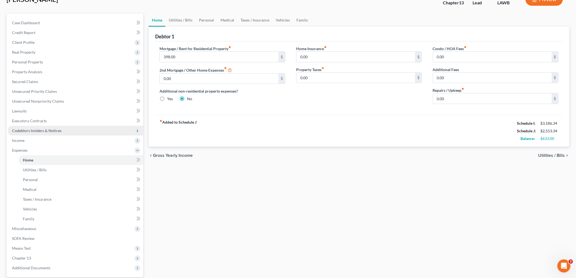
scroll to position [60, 0]
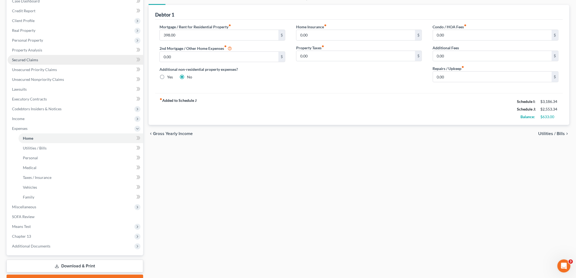
click at [29, 57] on span "Secured Claims" at bounding box center [25, 59] width 26 height 5
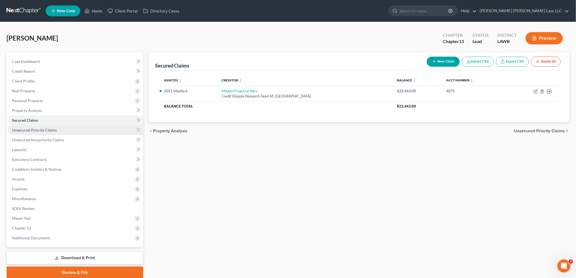
click at [39, 130] on span "Unsecured Priority Claims" at bounding box center [34, 130] width 45 height 5
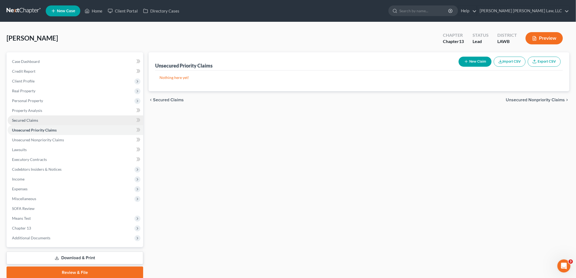
click at [44, 120] on link "Secured Claims" at bounding box center [75, 120] width 135 height 10
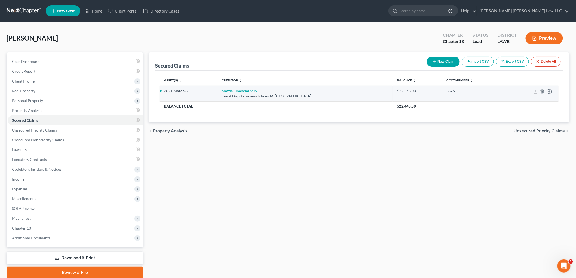
click at [535, 89] on icon "button" at bounding box center [535, 91] width 4 height 4
select select "45"
select select "0"
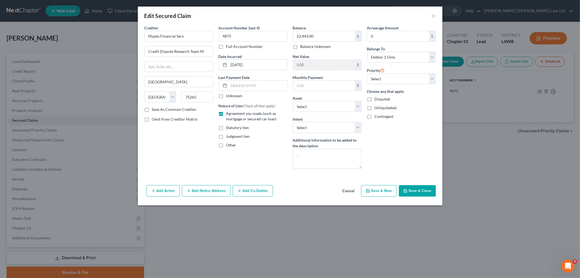
click at [414, 187] on button "Save & Close" at bounding box center [417, 190] width 37 height 11
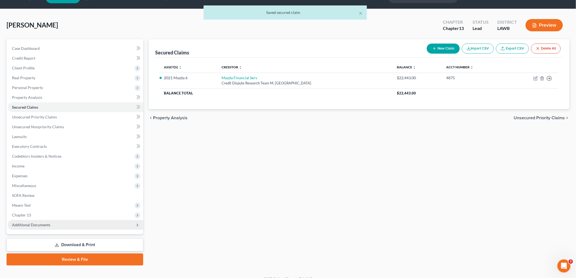
scroll to position [20, 0]
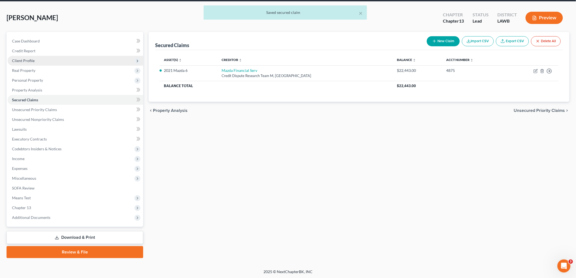
click at [32, 59] on span "Client Profile" at bounding box center [23, 60] width 23 height 5
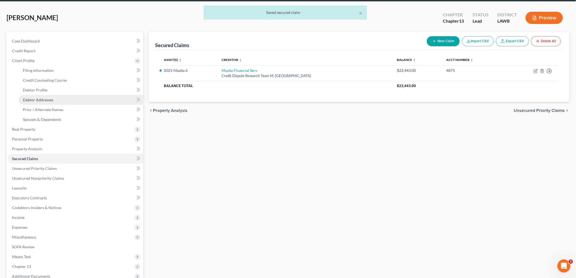
click at [44, 101] on span "Debtor Addresses" at bounding box center [38, 99] width 30 height 5
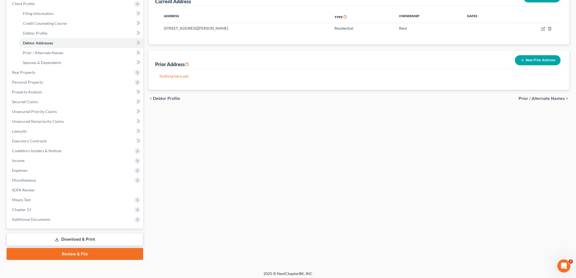
scroll to position [79, 0]
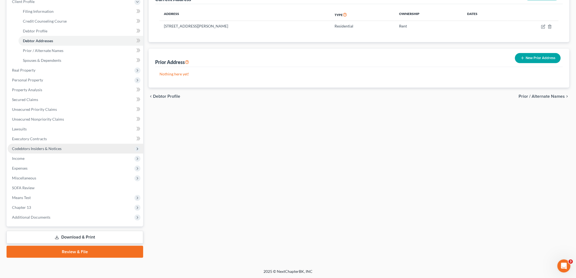
click at [51, 147] on span "Codebtors Insiders & Notices" at bounding box center [37, 148] width 50 height 5
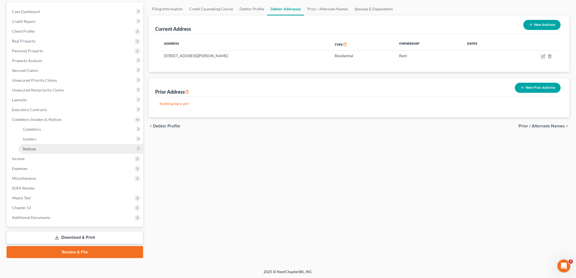
click at [48, 148] on link "Notices" at bounding box center [80, 149] width 125 height 10
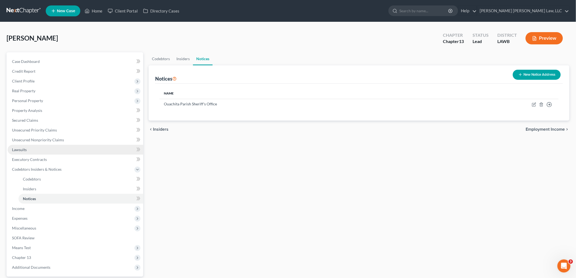
click at [29, 147] on link "Lawsuits" at bounding box center [75, 150] width 135 height 10
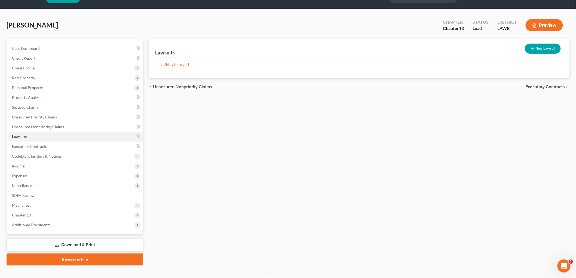
scroll to position [20, 0]
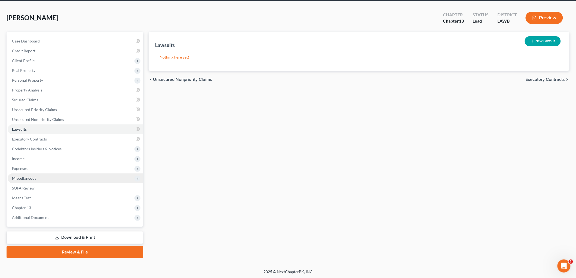
drag, startPoint x: 61, startPoint y: 250, endPoint x: 87, endPoint y: 181, distance: 73.9
click at [61, 250] on link "Review & File" at bounding box center [75, 252] width 137 height 12
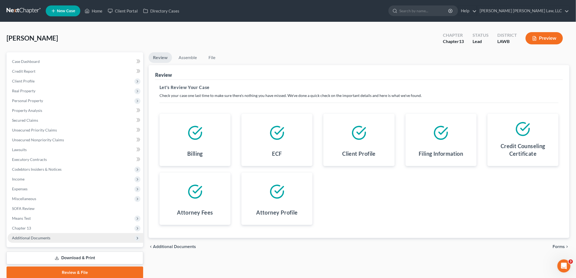
click at [42, 239] on span "Additional Documents" at bounding box center [31, 237] width 38 height 5
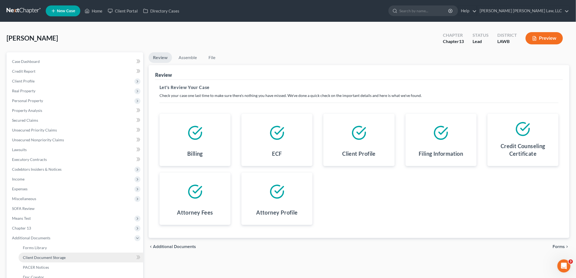
click at [52, 255] on span "Client Document Storage" at bounding box center [44, 257] width 43 height 5
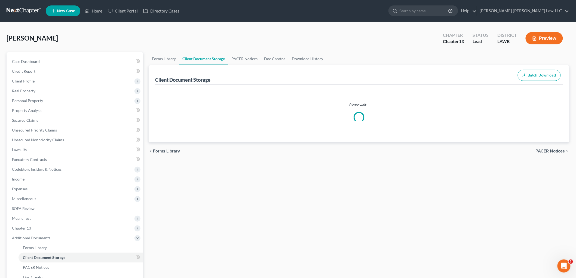
select select "9"
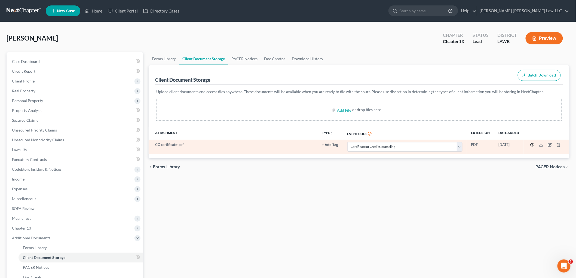
click at [533, 143] on icon "button" at bounding box center [532, 145] width 4 height 4
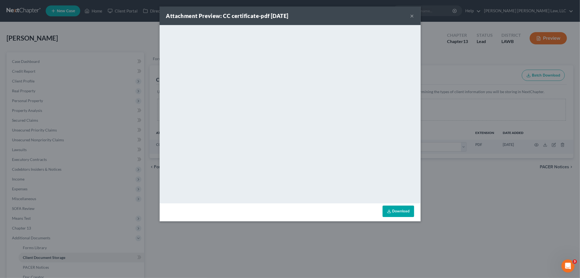
click at [410, 14] on button "×" at bounding box center [412, 16] width 4 height 7
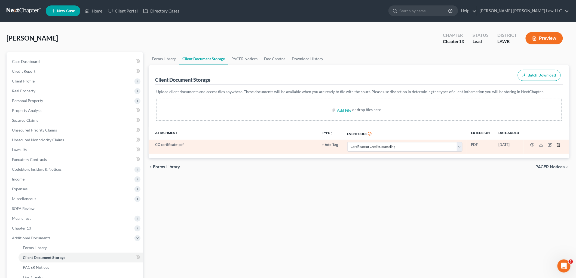
click at [557, 144] on polyline "button" at bounding box center [557, 144] width 3 height 0
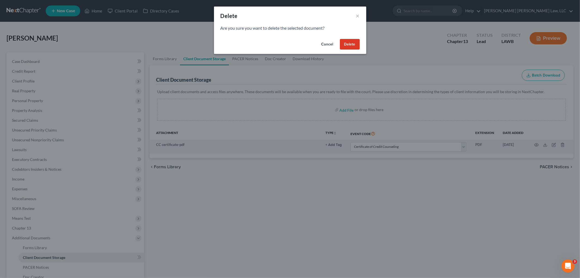
click at [349, 45] on button "Delete" at bounding box center [350, 44] width 20 height 11
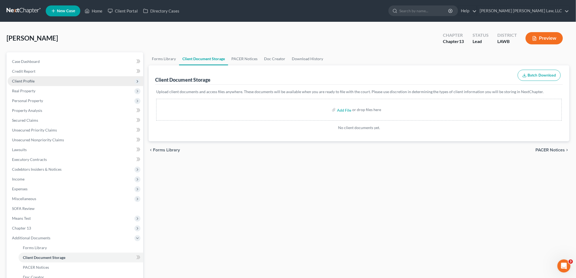
click at [47, 82] on span "Client Profile" at bounding box center [75, 81] width 135 height 10
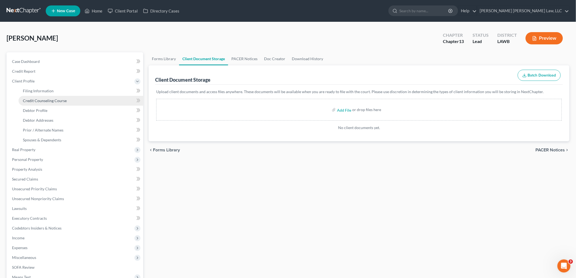
click at [52, 100] on span "Credit Counseling Course" at bounding box center [45, 100] width 44 height 5
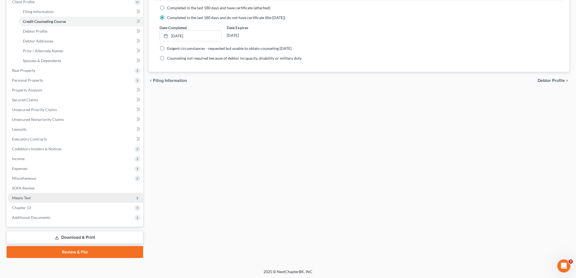
scroll to position [79, 0]
click at [61, 253] on link "Review & File" at bounding box center [75, 252] width 137 height 12
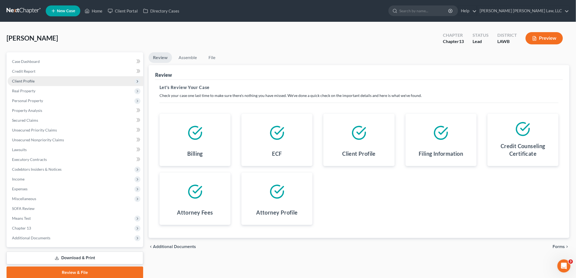
click at [35, 81] on span "Client Profile" at bounding box center [75, 81] width 135 height 10
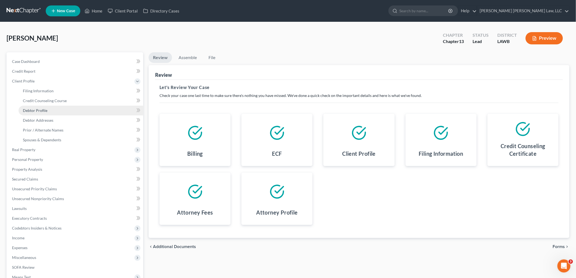
click at [41, 112] on span "Debtor Profile" at bounding box center [35, 110] width 24 height 5
select select "0"
select select "1"
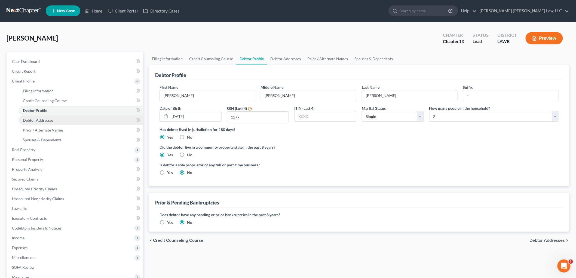
click at [57, 119] on link "Debtor Addresses" at bounding box center [80, 120] width 125 height 10
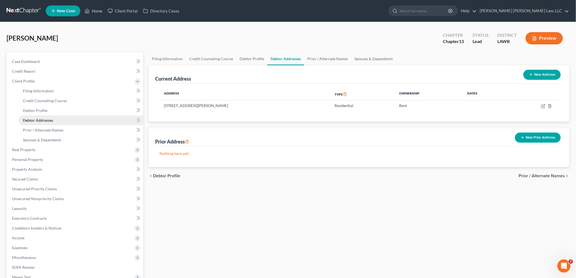
click at [39, 123] on link "Debtor Addresses" at bounding box center [80, 120] width 125 height 10
click at [39, 128] on span "Prior / Alternate Names" at bounding box center [43, 130] width 41 height 5
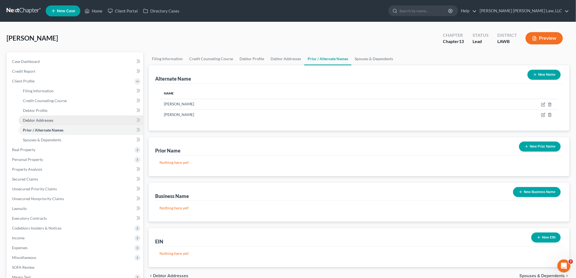
click at [45, 118] on span "Debtor Addresses" at bounding box center [38, 120] width 30 height 5
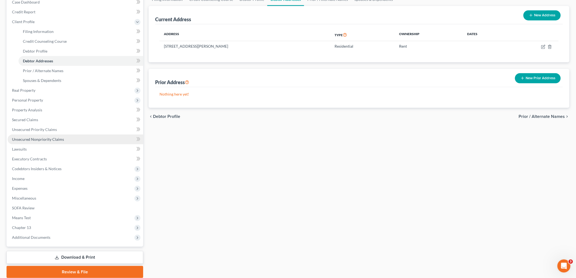
scroll to position [79, 0]
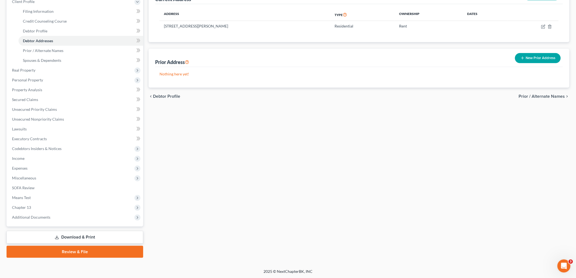
click at [61, 246] on link "Review & File" at bounding box center [75, 252] width 137 height 12
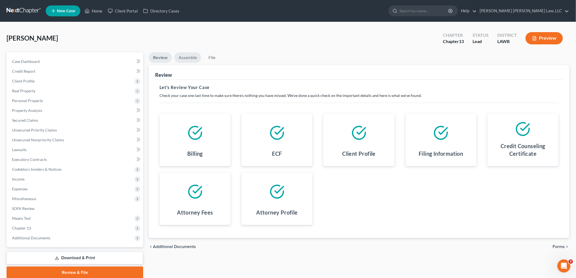
click at [191, 54] on link "Assemble" at bounding box center [187, 57] width 27 height 11
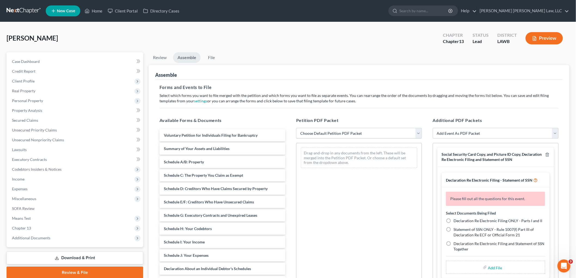
click at [324, 135] on select "Choose Default Petition PDF Packet Complete Bankruptcy Petition (all forms and …" at bounding box center [359, 133] width 126 height 11
select select "0"
click at [296, 128] on select "Choose Default Petition PDF Packet Complete Bankruptcy Petition (all forms and …" at bounding box center [359, 133] width 126 height 11
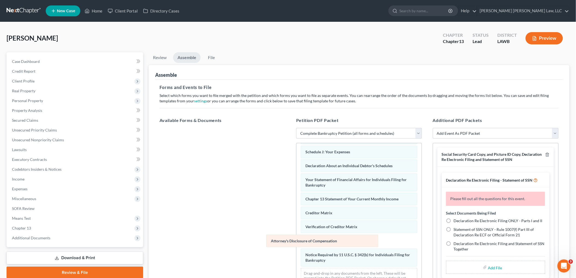
scroll to position [119, 0]
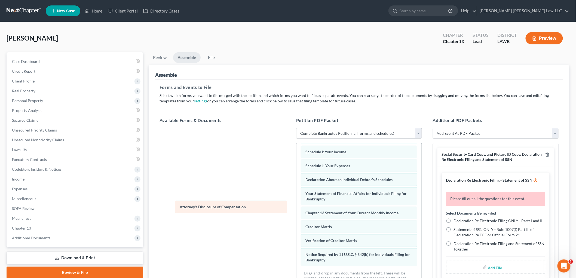
drag, startPoint x: 335, startPoint y: 261, endPoint x: 208, endPoint y: 207, distance: 137.9
click at [296, 207] on div "Attorney's Disclosure of Compensation Voluntary Petition for Individuals Filing…" at bounding box center [358, 161] width 125 height 262
click at [545, 154] on icon "button" at bounding box center [547, 154] width 4 height 4
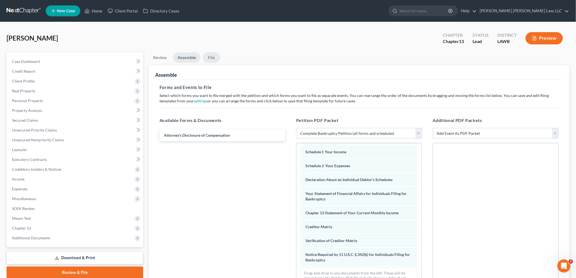
click at [215, 55] on link "File" at bounding box center [211, 57] width 17 height 11
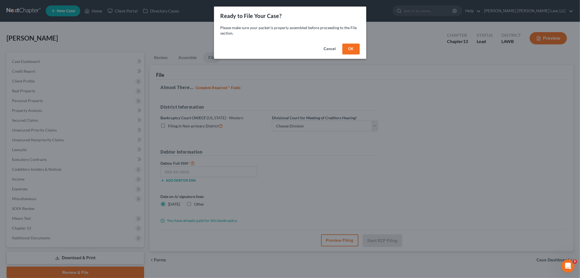
click at [347, 50] on button "OK" at bounding box center [350, 49] width 17 height 11
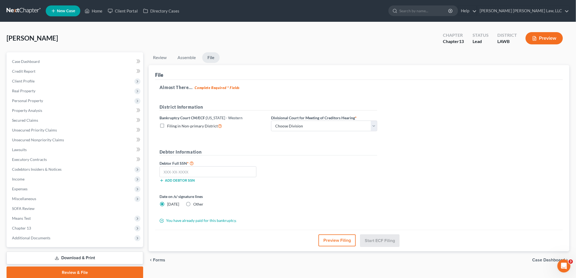
click at [167, 125] on label "Filing in Non-primary District" at bounding box center [194, 126] width 55 height 6
click at [169, 125] on input "Filing in Non-primary District" at bounding box center [171, 125] width 4 height 4
checkbox input "true"
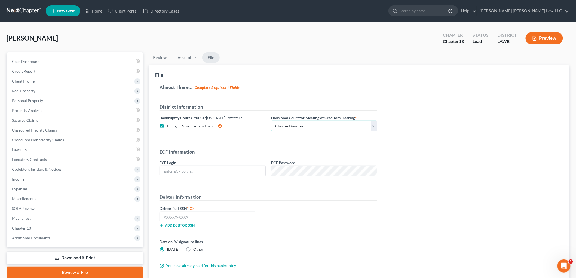
drag, startPoint x: 286, startPoint y: 127, endPoint x: 290, endPoint y: 131, distance: 6.0
click at [286, 127] on select "Choose Division Alexandria Lafayette-Opelousas Lake Charles Monroe Shreveport" at bounding box center [324, 125] width 106 height 11
select select "3"
click at [271, 120] on select "Choose Division Alexandria Lafayette-Opelousas Lake Charles Monroe Shreveport" at bounding box center [324, 125] width 106 height 11
click at [265, 170] on input "text" at bounding box center [213, 171] width 106 height 10
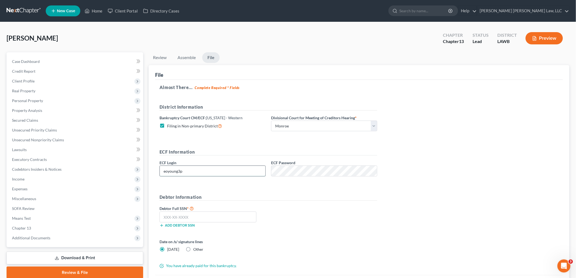
type input "eoyoung3p"
click at [188, 217] on input "text" at bounding box center [207, 216] width 97 height 11
type input "665-05-1277"
click at [301, 210] on div "Debtor Full SSN * 665-05-1277 Add debtor SSN" at bounding box center [268, 218] width 223 height 27
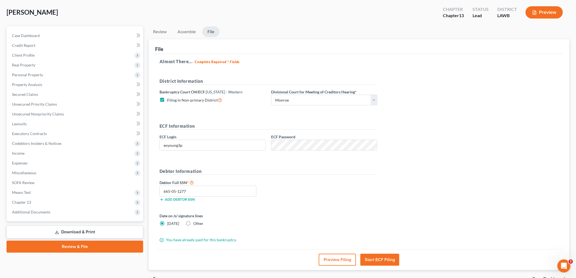
scroll to position [56, 0]
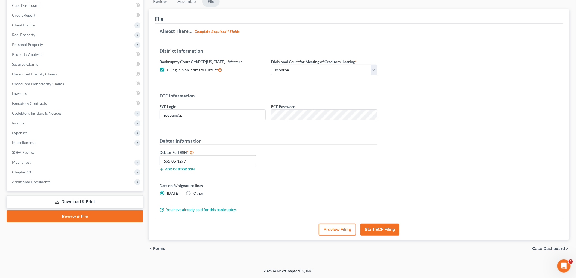
click at [380, 230] on button "Start ECF Filing" at bounding box center [379, 229] width 39 height 12
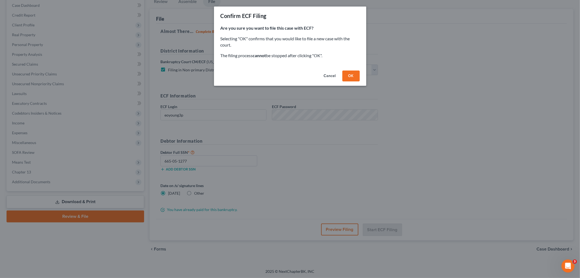
click at [348, 75] on button "OK" at bounding box center [350, 75] width 17 height 11
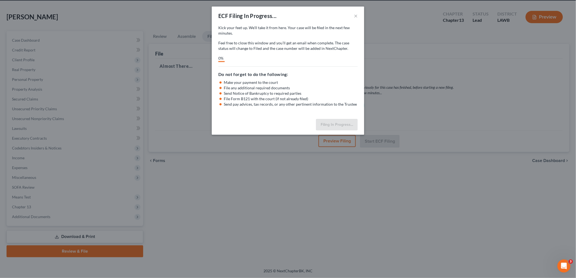
scroll to position [20, 0]
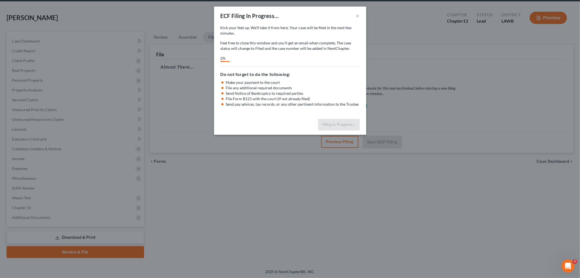
select select "3"
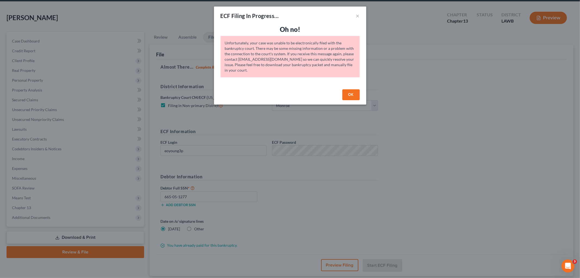
click at [351, 94] on button "OK" at bounding box center [350, 94] width 17 height 11
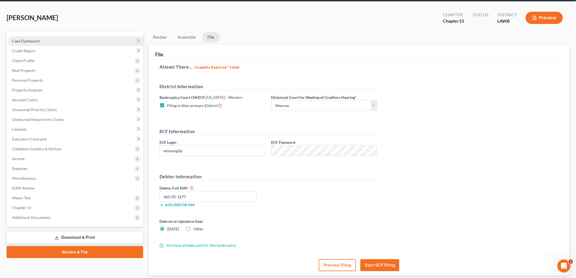
click at [40, 43] on link "Case Dashboard" at bounding box center [75, 41] width 135 height 10
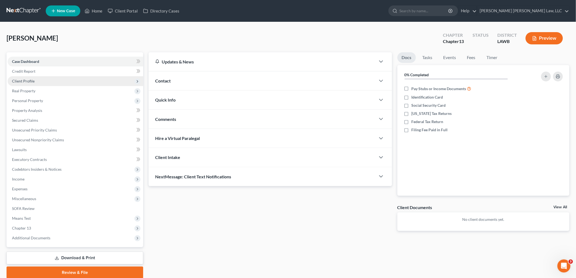
click at [44, 83] on span "Client Profile" at bounding box center [75, 81] width 135 height 10
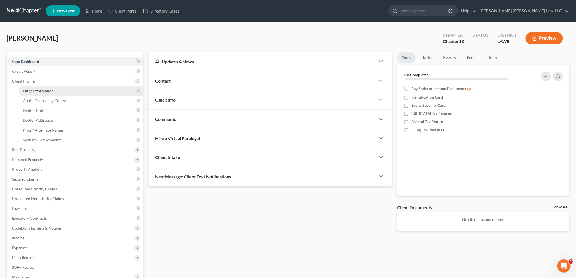
click at [44, 90] on span "Filing Information" at bounding box center [38, 90] width 31 height 5
select select "1"
select select "0"
select select "3"
select select "19"
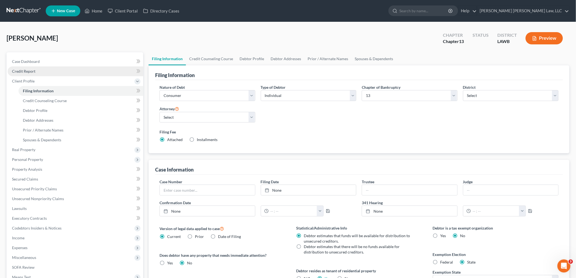
click at [30, 71] on span "Credit Report" at bounding box center [23, 71] width 23 height 5
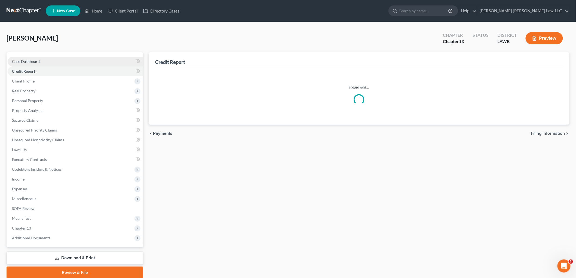
click at [45, 57] on link "Case Dashboard" at bounding box center [75, 62] width 135 height 10
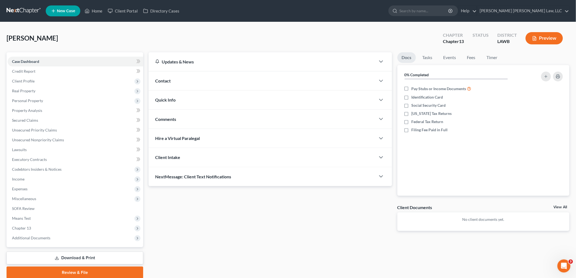
click at [195, 104] on div "Quick Info" at bounding box center [262, 99] width 227 height 19
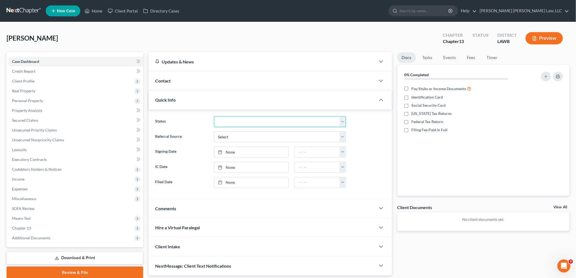
click at [231, 125] on select "Amended Plan Confirmed Confirmed Plan Corrections Discharged Filed In-complianc…" at bounding box center [280, 121] width 132 height 11
select select "8"
click at [214, 116] on select "Amended Plan Confirmed Confirmed Plan Corrections Discharged Filed In-complianc…" at bounding box center [280, 121] width 132 height 11
click at [89, 271] on link "Review & File" at bounding box center [75, 272] width 137 height 12
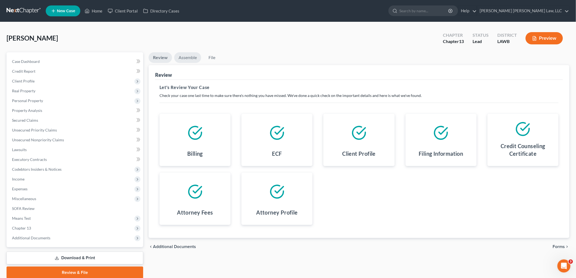
click at [186, 56] on link "Assemble" at bounding box center [187, 57] width 27 height 11
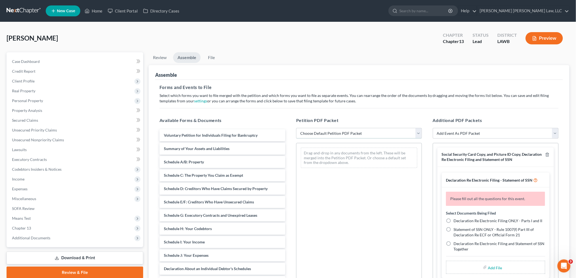
drag, startPoint x: 305, startPoint y: 133, endPoint x: 306, endPoint y: 137, distance: 4.7
click at [305, 133] on select "Choose Default Petition PDF Packet Complete Bankruptcy Petition (all forms and …" at bounding box center [359, 133] width 126 height 11
select select "0"
click at [296, 128] on select "Choose Default Petition PDF Packet Complete Bankruptcy Petition (all forms and …" at bounding box center [359, 133] width 126 height 11
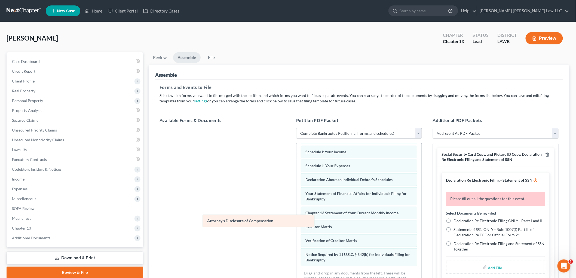
scroll to position [119, 0]
drag, startPoint x: 327, startPoint y: 261, endPoint x: 224, endPoint y: 221, distance: 109.9
click at [296, 221] on div "Attorney's Disclosure of Compensation Voluntary Petition for Individuals Filing…" at bounding box center [358, 161] width 125 height 262
click at [546, 153] on icon "button" at bounding box center [547, 155] width 2 height 4
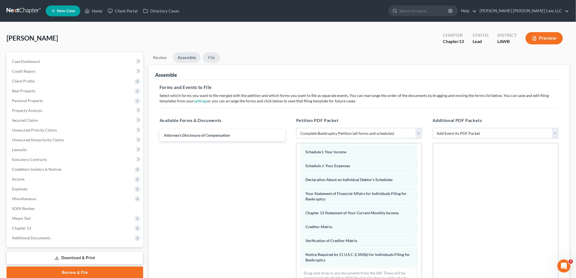
click at [215, 58] on link "File" at bounding box center [211, 57] width 17 height 11
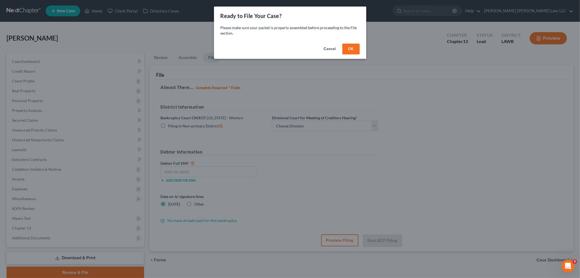
drag, startPoint x: 356, startPoint y: 47, endPoint x: 328, endPoint y: 71, distance: 36.8
click at [357, 47] on button "OK" at bounding box center [350, 49] width 17 height 11
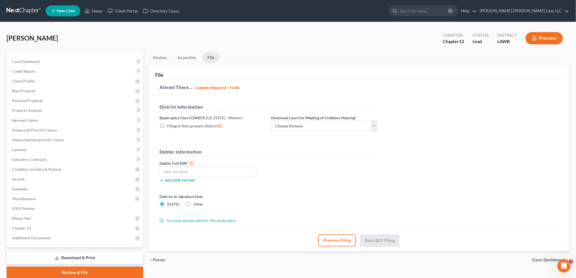
click at [167, 126] on label "Filing in Non-primary District" at bounding box center [194, 126] width 55 height 6
click at [169, 126] on input "Filing in Non-primary District" at bounding box center [171, 125] width 4 height 4
checkbox input "true"
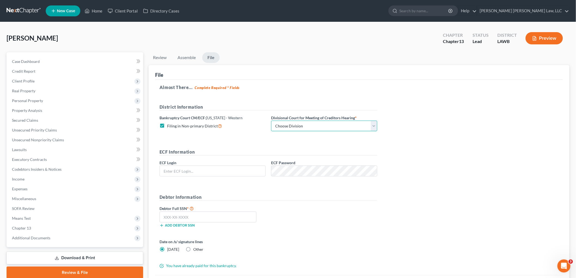
click at [288, 126] on select "Choose Division Alexandria Lafayette-Opelousas Lake Charles Monroe Shreveport" at bounding box center [324, 125] width 106 height 11
select select "3"
click at [271, 120] on select "Choose Division Alexandria Lafayette-Opelousas Lake Charles Monroe Shreveport" at bounding box center [324, 125] width 106 height 11
click at [222, 174] on input "text" at bounding box center [213, 171] width 106 height 10
type input "eoyoung3p"
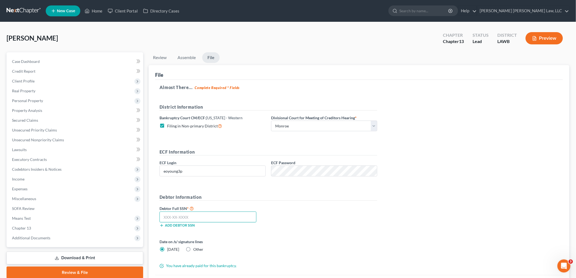
click at [204, 215] on input "text" at bounding box center [207, 216] width 97 height 11
type input "665-05-1277"
click at [348, 250] on div "Date on /s/ signature lines Today Other" at bounding box center [268, 248] width 223 height 18
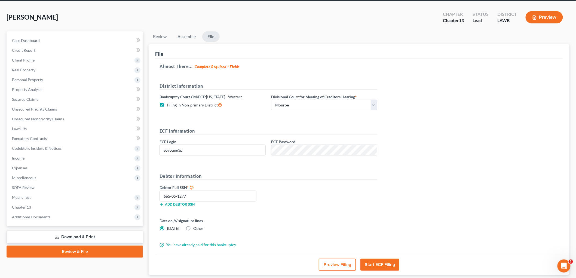
scroll to position [56, 0]
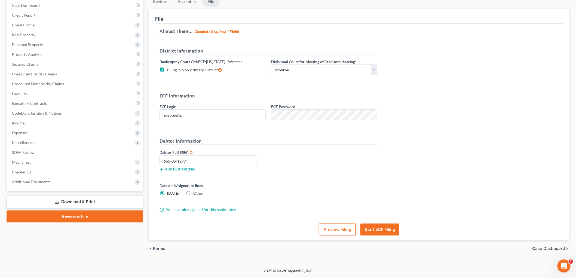
click at [388, 229] on button "Start ECF Filing" at bounding box center [379, 229] width 39 height 12
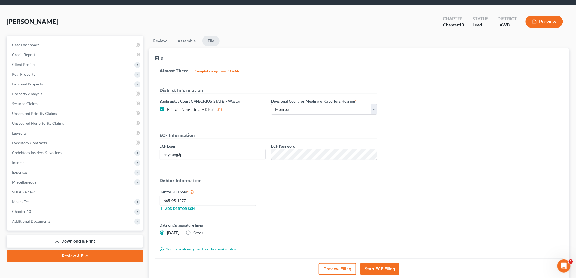
scroll to position [30, 0]
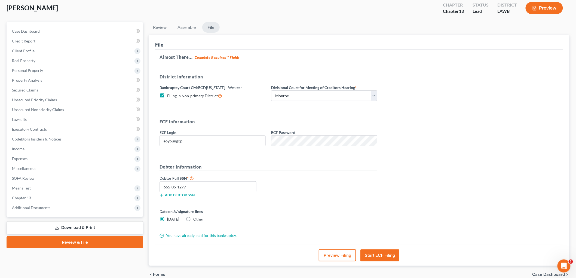
click at [374, 252] on button "Start ECF Filing" at bounding box center [379, 255] width 39 height 12
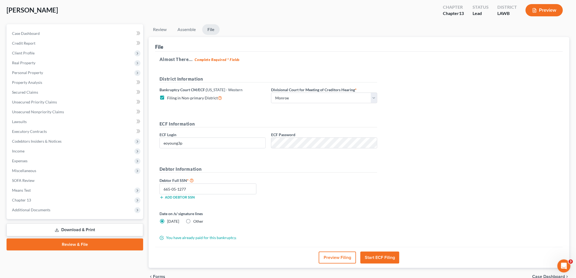
scroll to position [56, 0]
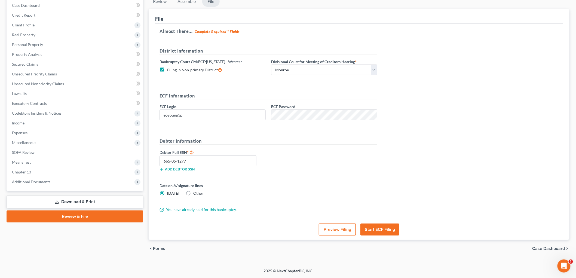
click at [333, 228] on button "Preview Filing" at bounding box center [336, 229] width 37 height 12
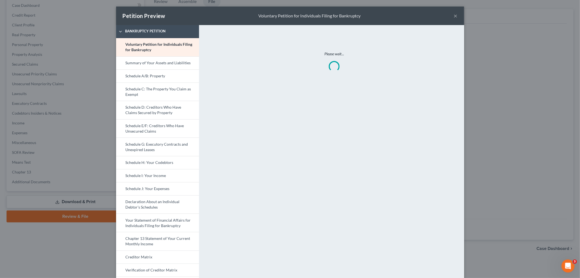
click at [454, 14] on button "×" at bounding box center [456, 16] width 4 height 7
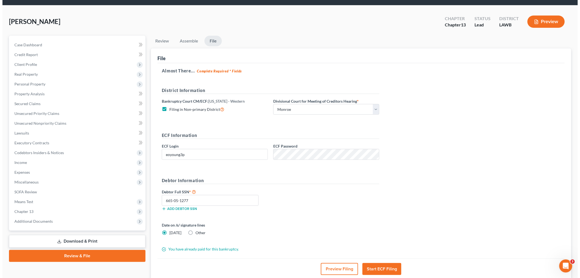
scroll to position [30, 0]
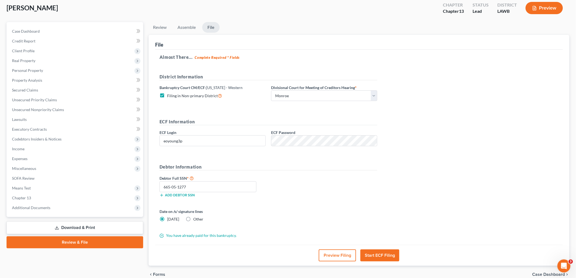
click at [374, 255] on button "Start ECF Filing" at bounding box center [379, 255] width 39 height 12
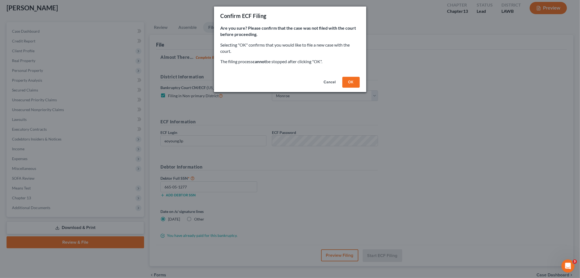
click at [352, 81] on button "OK" at bounding box center [350, 82] width 17 height 11
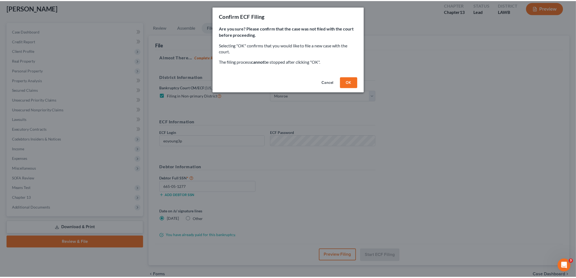
scroll to position [20, 0]
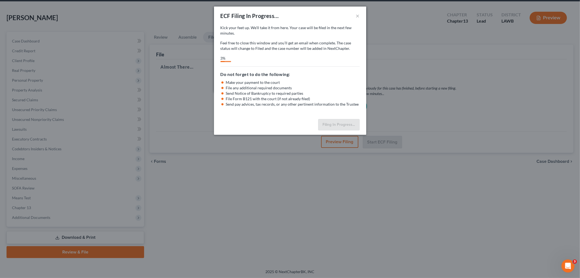
select select "3"
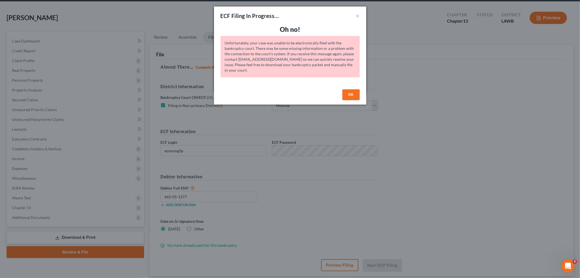
click at [349, 92] on button "OK" at bounding box center [350, 94] width 17 height 11
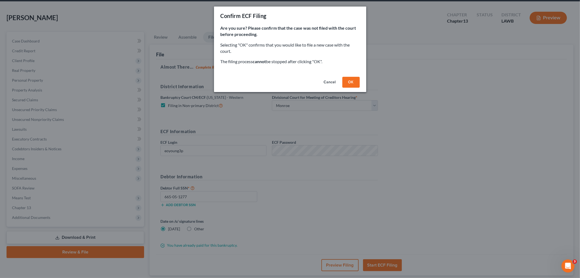
click at [324, 81] on button "Cancel" at bounding box center [330, 82] width 21 height 11
click at [328, 81] on button "Cancel" at bounding box center [330, 82] width 21 height 11
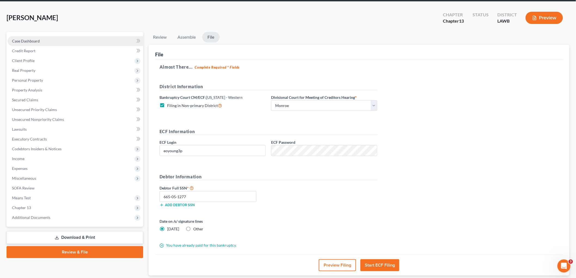
click at [39, 39] on span "Case Dashboard" at bounding box center [26, 41] width 28 height 5
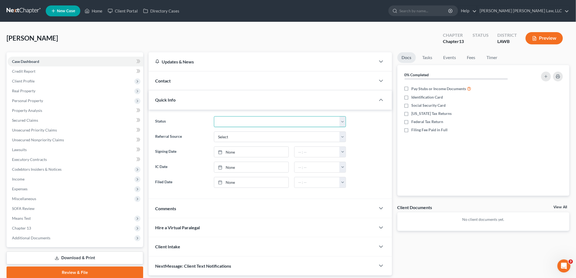
click at [226, 123] on select "Amended Plan Confirmed Confirmed Plan Corrections Discharged Filed In-complianc…" at bounding box center [280, 121] width 132 height 11
select select "8"
click at [214, 116] on select "Amended Plan Confirmed Confirmed Plan Corrections Discharged Filed In-complianc…" at bounding box center [280, 121] width 132 height 11
click at [130, 39] on div "Newell, Landrie Upgraded Chapter Chapter 13 Status Lead District LAWB Preview" at bounding box center [288, 41] width 562 height 24
click at [85, 270] on link "Review & File" at bounding box center [75, 272] width 137 height 12
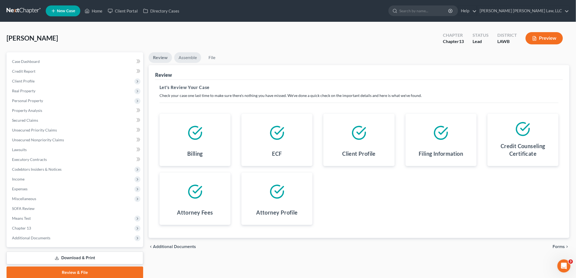
click at [192, 59] on link "Assemble" at bounding box center [187, 57] width 27 height 11
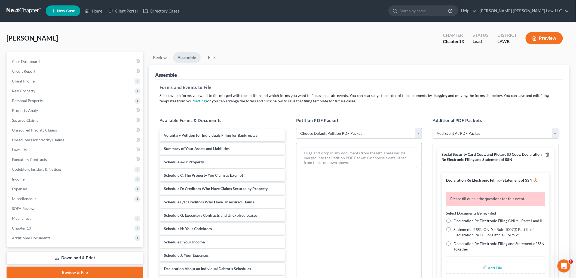
click at [317, 134] on select "Choose Default Petition PDF Packet Complete Bankruptcy Petition (all forms and …" at bounding box center [359, 133] width 126 height 11
select select "0"
click at [296, 128] on select "Choose Default Petition PDF Packet Complete Bankruptcy Petition (all forms and …" at bounding box center [359, 133] width 126 height 11
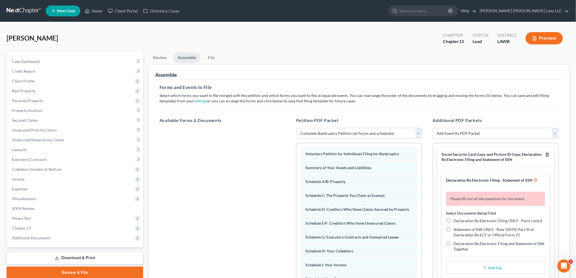
click at [547, 155] on line "button" at bounding box center [547, 154] width 0 height 1
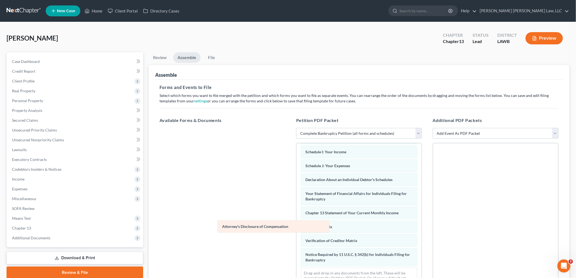
scroll to position [119, 0]
drag, startPoint x: 326, startPoint y: 261, endPoint x: 232, endPoint y: 225, distance: 101.3
click at [296, 225] on div "Attorney's Disclosure of Compensation Voluntary Petition for Individuals Filing…" at bounding box center [358, 161] width 125 height 262
click at [215, 58] on link "File" at bounding box center [211, 57] width 17 height 11
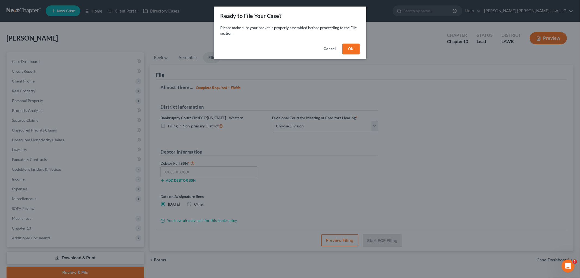
click at [350, 47] on button "OK" at bounding box center [350, 49] width 17 height 11
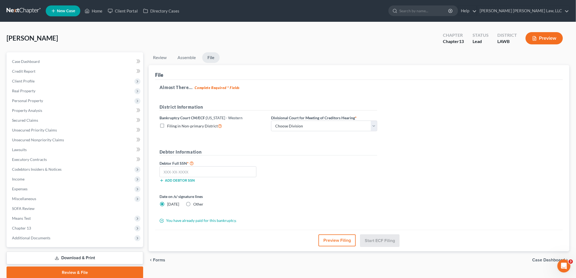
click at [167, 125] on label "Filing in Non-primary District" at bounding box center [194, 126] width 55 height 6
click at [169, 125] on input "Filing in Non-primary District" at bounding box center [171, 125] width 4 height 4
checkbox input "true"
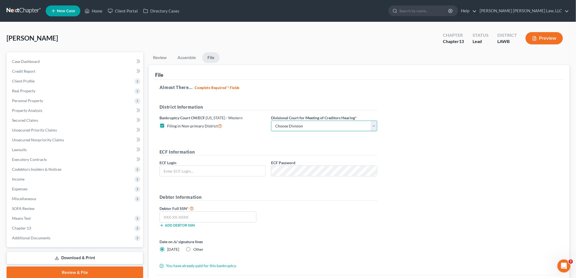
click at [288, 126] on select "Choose Division Alexandria Lafayette-Opelousas Lake Charles Monroe Shreveport" at bounding box center [324, 125] width 106 height 11
select select "3"
click at [271, 120] on select "Choose Division Alexandria Lafayette-Opelousas Lake Charles Monroe Shreveport" at bounding box center [324, 125] width 106 height 11
click at [249, 171] on input "text" at bounding box center [213, 171] width 106 height 10
type input "eoyoung3p"
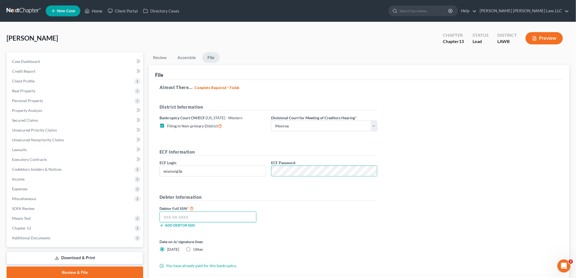
click at [210, 214] on input "text" at bounding box center [207, 216] width 97 height 11
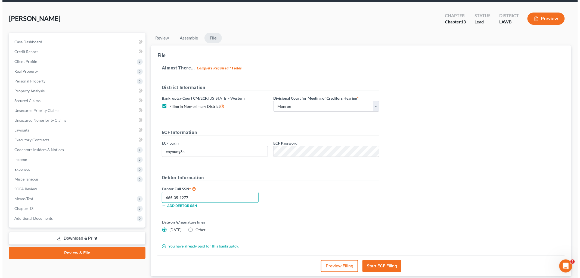
scroll to position [30, 0]
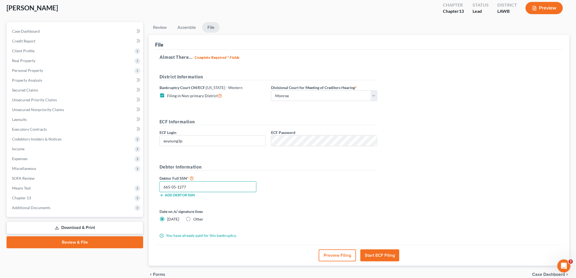
type input "665-05-1277"
click at [375, 256] on button "Start ECF Filing" at bounding box center [379, 255] width 39 height 12
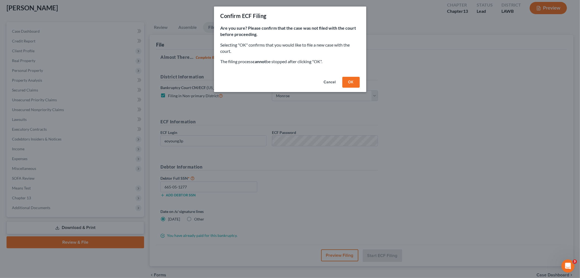
click at [354, 82] on button "OK" at bounding box center [350, 82] width 17 height 11
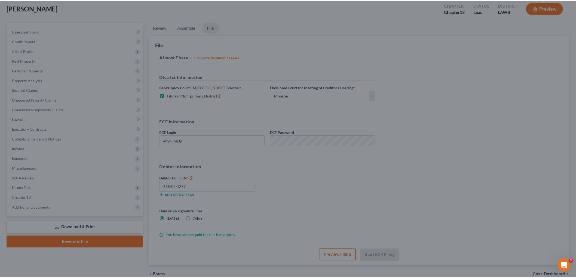
scroll to position [20, 0]
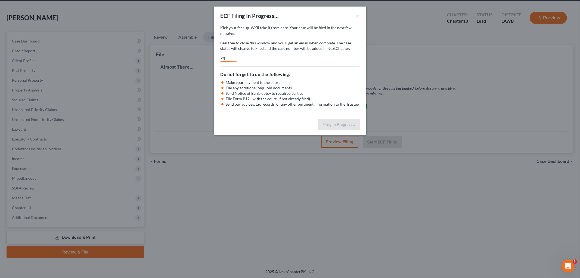
select select "3"
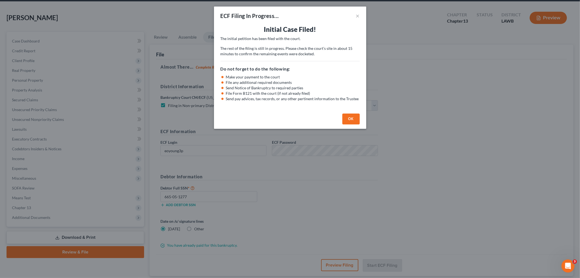
click at [348, 119] on button "OK" at bounding box center [350, 118] width 17 height 11
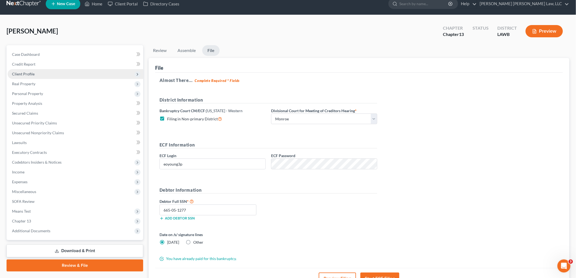
scroll to position [0, 0]
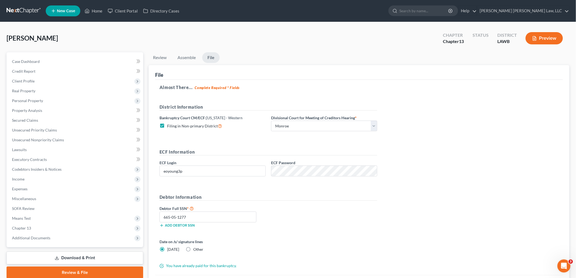
click at [325, 61] on ul "Review Assemble File" at bounding box center [359, 58] width 420 height 13
click at [18, 10] on link at bounding box center [24, 11] width 35 height 10
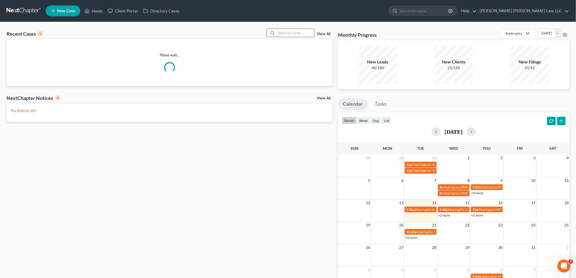
click at [289, 33] on input "search" at bounding box center [295, 33] width 38 height 8
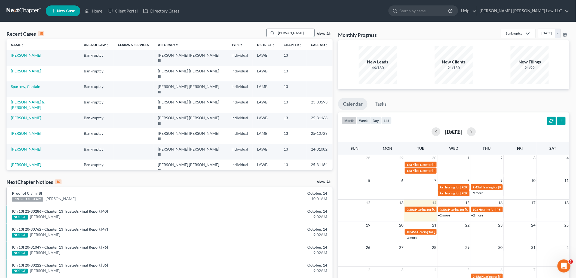
click at [291, 34] on input "[PERSON_NAME]" at bounding box center [295, 33] width 38 height 8
click at [292, 33] on input "[PERSON_NAME]" at bounding box center [295, 33] width 38 height 8
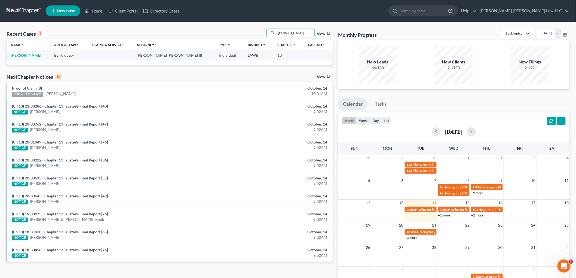
type input "[PERSON_NAME]"
click at [25, 56] on link "[PERSON_NAME]" at bounding box center [26, 55] width 30 height 5
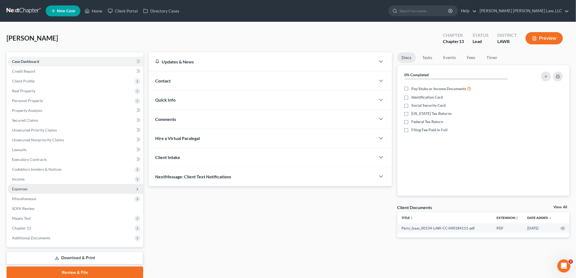
click at [32, 190] on span "Expenses" at bounding box center [75, 189] width 135 height 10
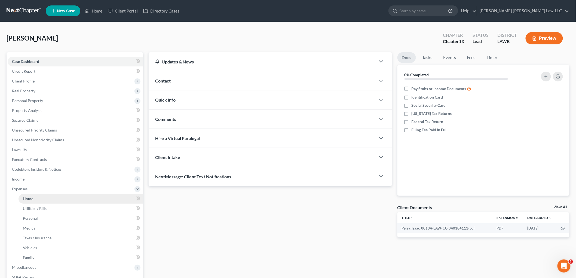
click at [37, 200] on link "Home" at bounding box center [80, 199] width 125 height 10
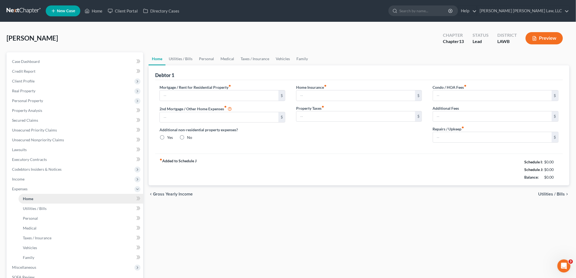
type input "0.00"
radio input "true"
type input "0.00"
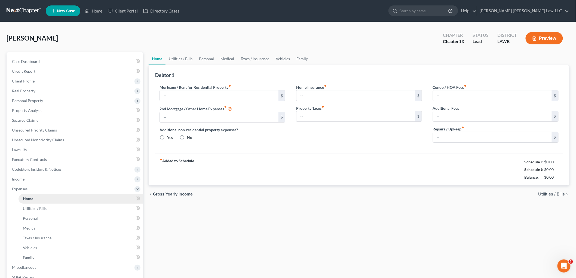
type input "0.00"
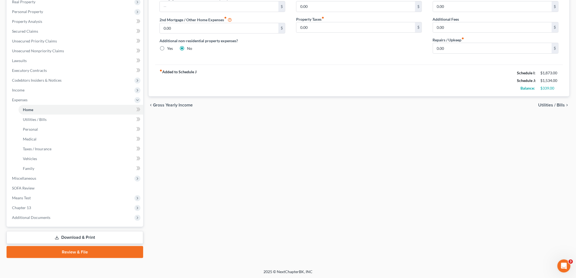
click at [60, 232] on link "Download & Print" at bounding box center [75, 237] width 137 height 13
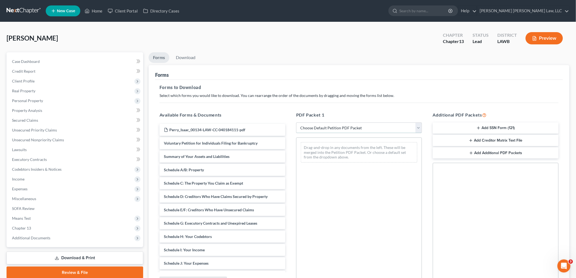
click at [347, 128] on select "Choose Default Petition PDF Packet Complete Bankruptcy Petition (all forms and …" at bounding box center [359, 127] width 126 height 11
select select "3"
click at [296, 122] on select "Choose Default Petition PDF Packet Complete Bankruptcy Petition (all forms and …" at bounding box center [359, 127] width 126 height 11
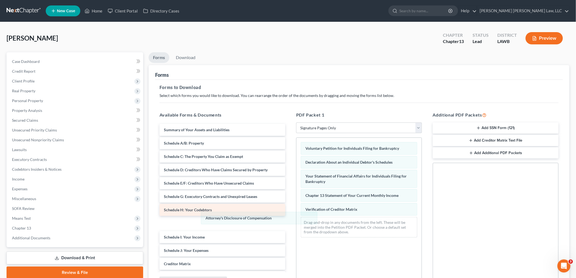
drag, startPoint x: 321, startPoint y: 222, endPoint x: 205, endPoint y: 212, distance: 117.2
click at [296, 216] on div "Attorney's Disclosure of Compensation Voluntary Petition for Individuals Filing…" at bounding box center [358, 190] width 125 height 104
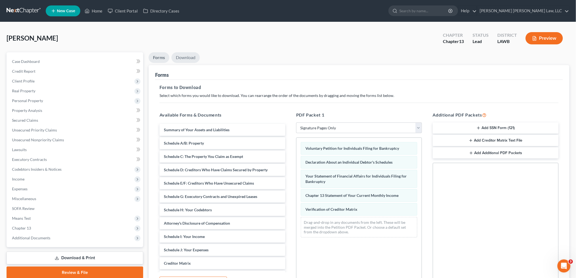
click at [183, 55] on link "Download" at bounding box center [185, 57] width 28 height 11
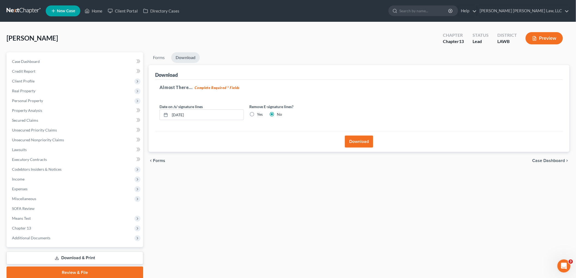
click at [348, 142] on button "Download" at bounding box center [359, 141] width 28 height 12
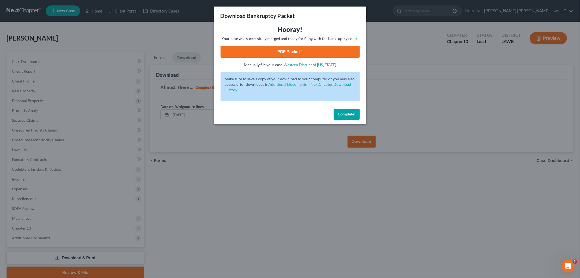
click at [289, 48] on link "PDF Packet 1" at bounding box center [290, 52] width 139 height 12
click at [347, 117] on button "Complete!" at bounding box center [347, 114] width 26 height 11
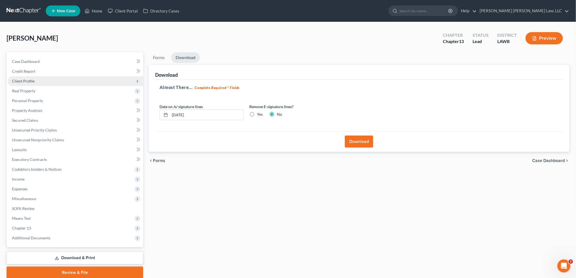
click at [36, 82] on span "Client Profile" at bounding box center [75, 81] width 135 height 10
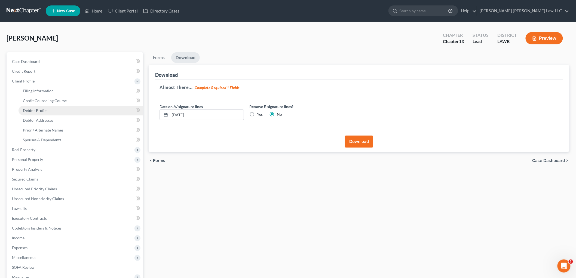
click at [41, 108] on span "Debtor Profile" at bounding box center [35, 110] width 24 height 5
select select "2"
select select "0"
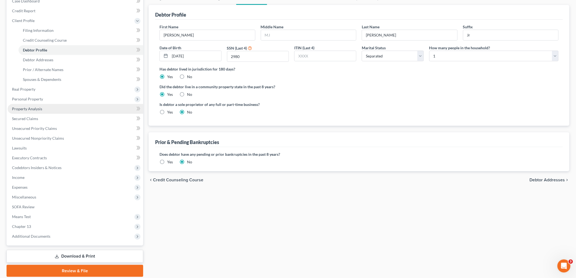
scroll to position [79, 0]
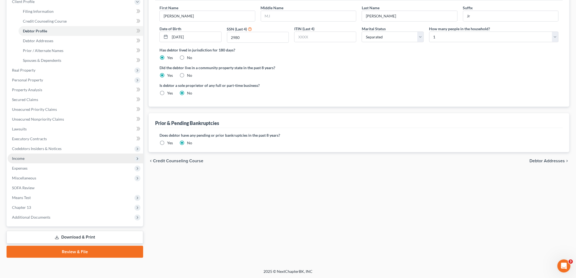
click at [18, 159] on span "Income" at bounding box center [18, 158] width 13 height 5
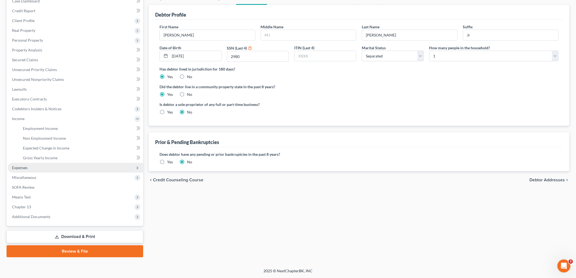
scroll to position [60, 0]
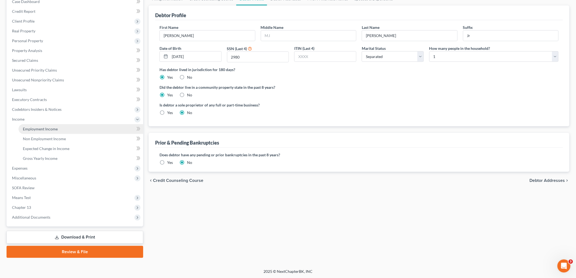
click at [37, 128] on span "Employment Income" at bounding box center [40, 128] width 35 height 5
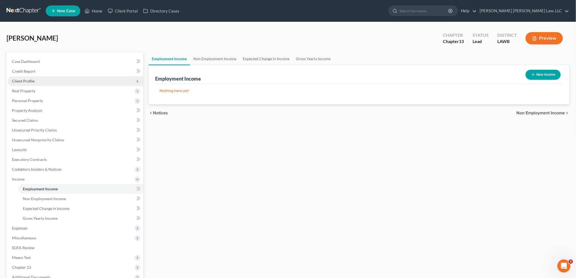
click at [56, 83] on span "Client Profile" at bounding box center [75, 81] width 135 height 10
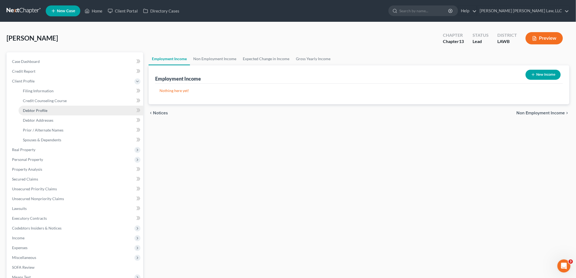
click at [45, 113] on link "Debtor Profile" at bounding box center [80, 111] width 125 height 10
select select "2"
select select "0"
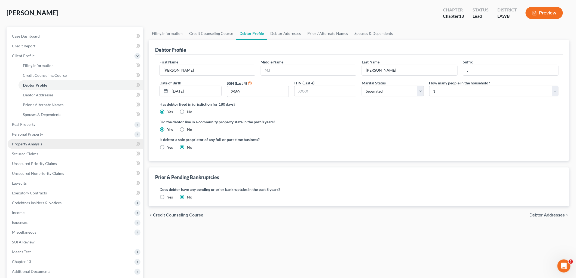
scroll to position [19, 0]
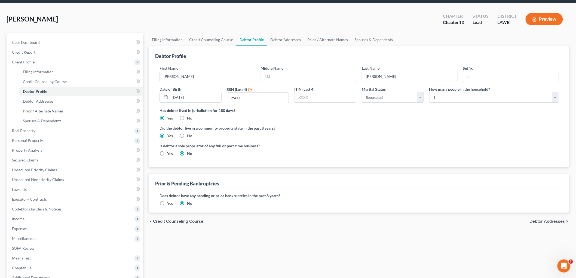
click at [303, 128] on label "Did the debtor live in a community property state in the past 8 years?" at bounding box center [358, 128] width 399 height 6
click at [30, 215] on span "Income" at bounding box center [75, 219] width 135 height 10
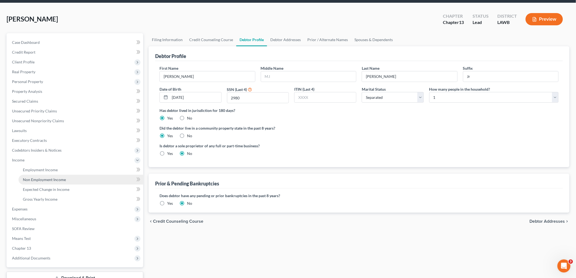
click at [41, 179] on span "Non Employment Income" at bounding box center [44, 179] width 43 height 5
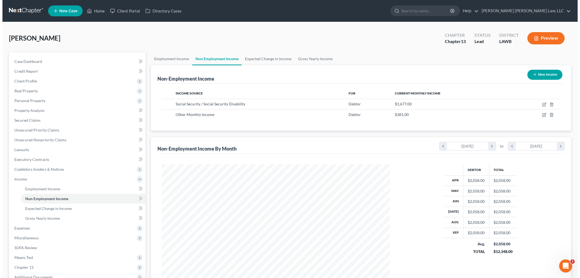
scroll to position [114, 239]
click at [541, 116] on icon "button" at bounding box center [542, 115] width 4 height 4
select select "13"
select select "0"
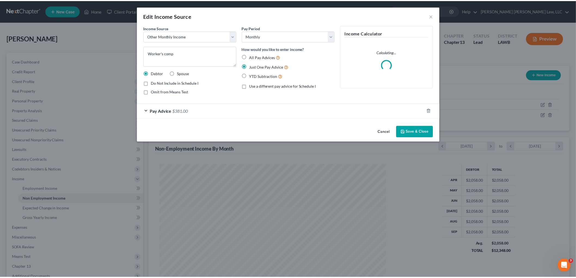
scroll to position [115, 241]
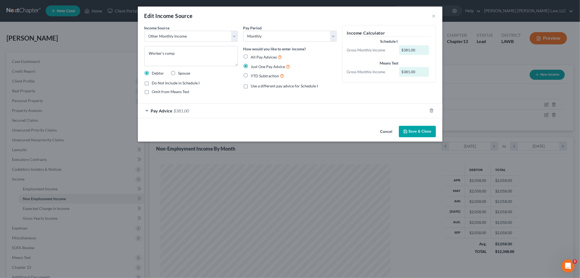
click at [420, 132] on button "Save & Close" at bounding box center [417, 131] width 37 height 11
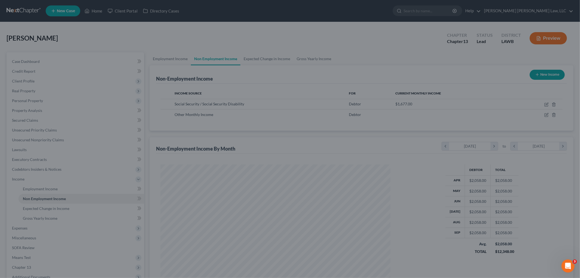
scroll to position [271868, 271743]
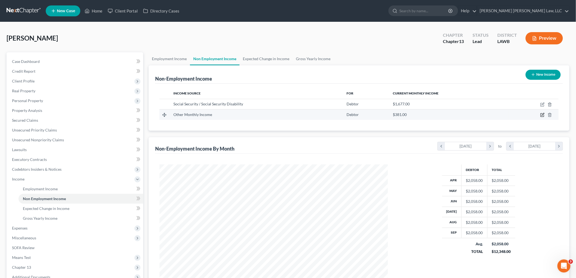
click at [542, 113] on icon "button" at bounding box center [542, 115] width 4 height 4
select select "13"
select select "0"
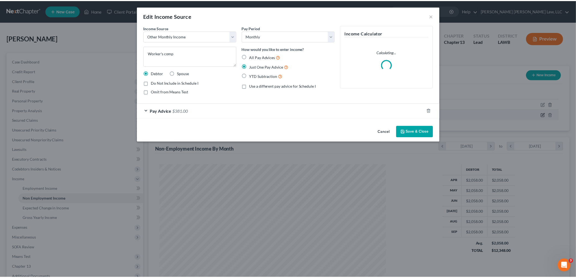
scroll to position [115, 241]
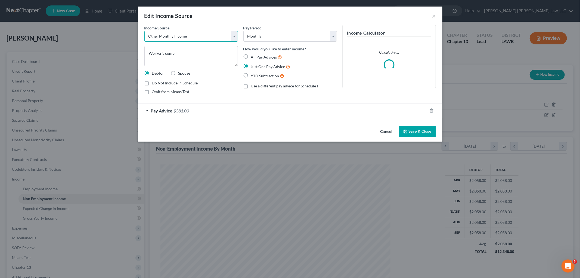
click at [227, 31] on select "Select Unemployment Disability (from employer) Pension Retirement Social Securi…" at bounding box center [191, 36] width 94 height 11
select select "1"
click at [144, 31] on select "Select Unemployment Disability (from employer) Pension Retirement Social Securi…" at bounding box center [191, 36] width 94 height 11
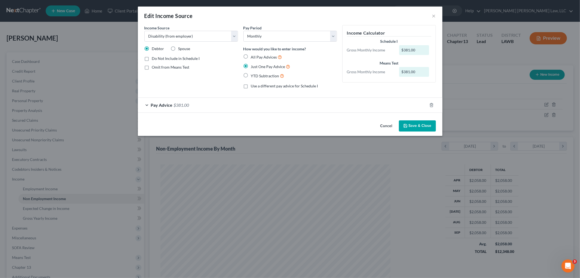
click at [411, 126] on button "Save & Close" at bounding box center [417, 125] width 37 height 11
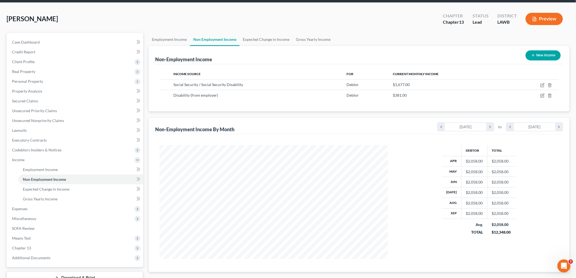
scroll to position [60, 0]
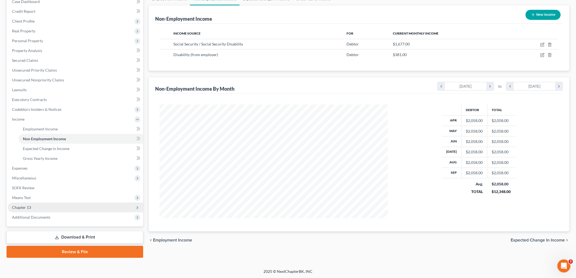
click at [39, 207] on span "Chapter 13" at bounding box center [75, 207] width 135 height 10
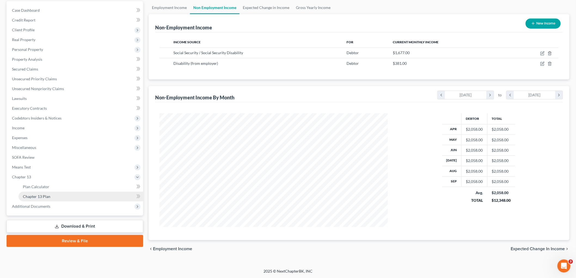
click at [50, 198] on link "Chapter 13 Plan" at bounding box center [80, 196] width 125 height 10
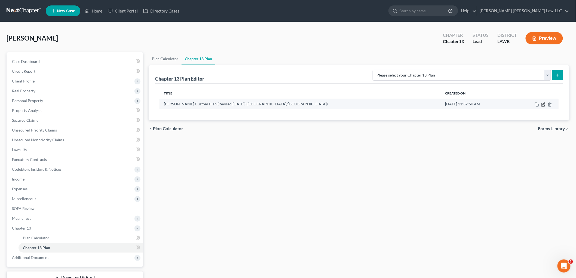
click at [543, 105] on icon "button" at bounding box center [543, 104] width 4 height 4
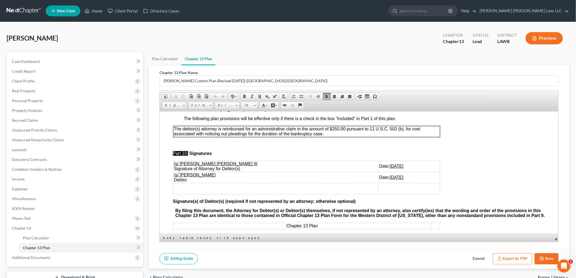
scroll to position [1589, 0]
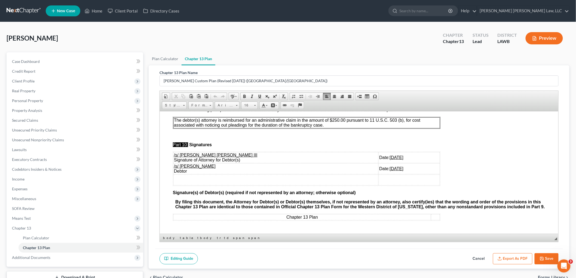
click at [499, 260] on icon "button" at bounding box center [499, 258] width 4 height 4
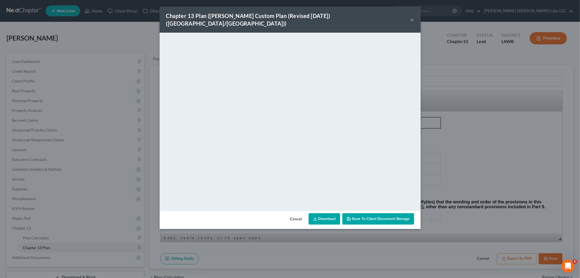
click at [412, 16] on button "×" at bounding box center [412, 19] width 4 height 7
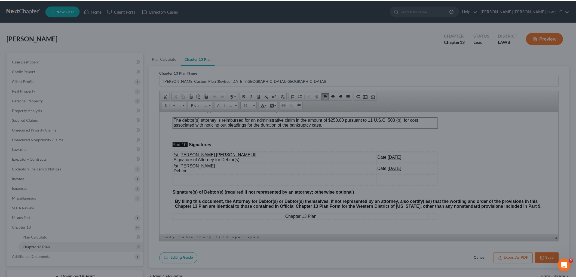
scroll to position [1589, 0]
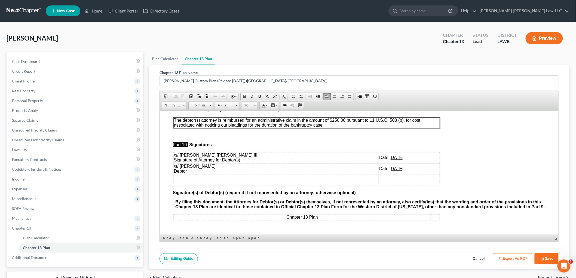
click at [543, 256] on button "Save" at bounding box center [546, 258] width 24 height 11
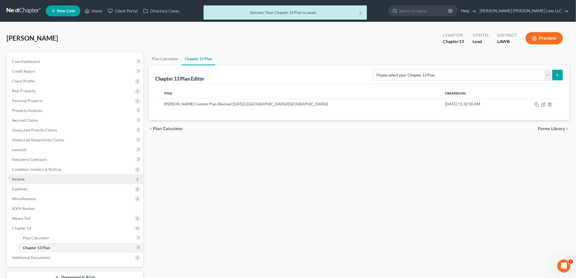
click at [32, 180] on span "Income" at bounding box center [75, 179] width 135 height 10
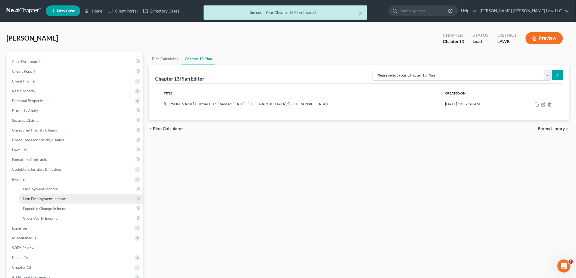
click at [30, 197] on span "Non Employment Income" at bounding box center [44, 198] width 43 height 5
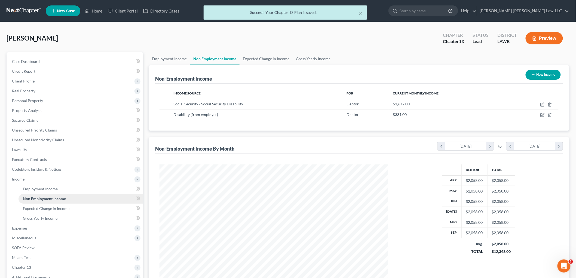
scroll to position [114, 239]
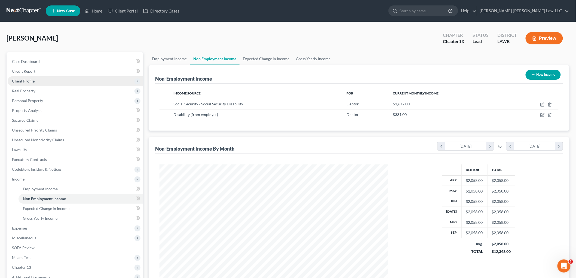
click at [36, 82] on span "Client Profile" at bounding box center [75, 81] width 135 height 10
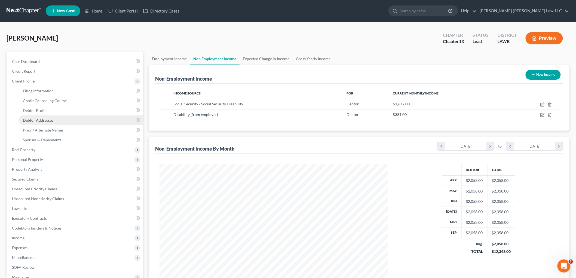
click at [33, 123] on link "Debtor Addresses" at bounding box center [80, 120] width 125 height 10
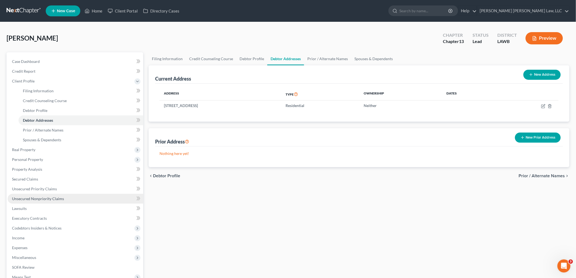
click at [27, 194] on link "Unsecured Nonpriority Claims" at bounding box center [75, 199] width 135 height 10
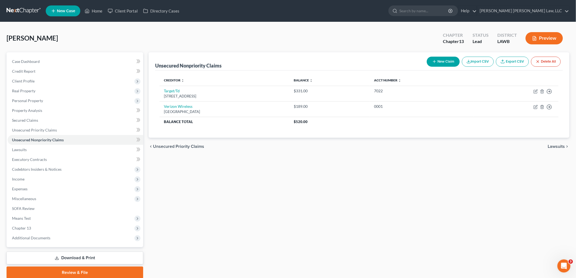
click at [27, 10] on link at bounding box center [24, 11] width 35 height 10
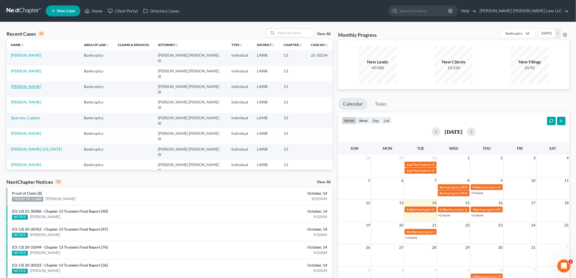
click at [33, 84] on link "[PERSON_NAME]" at bounding box center [26, 86] width 30 height 5
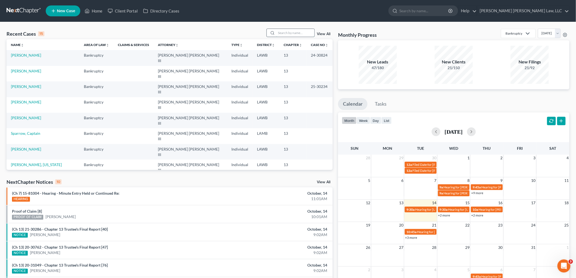
click at [299, 32] on input "search" at bounding box center [295, 33] width 38 height 8
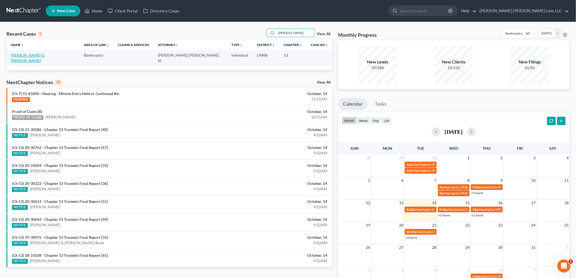
type input "[PERSON_NAME]"
click at [31, 54] on link "[PERSON_NAME] & [PERSON_NAME]" at bounding box center [28, 58] width 34 height 10
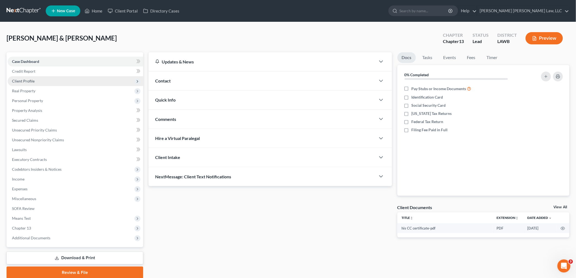
click at [26, 80] on span "Client Profile" at bounding box center [23, 81] width 23 height 5
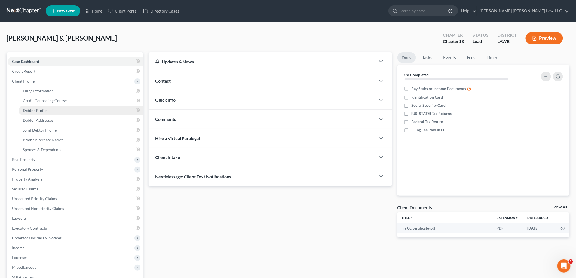
click at [39, 111] on span "Debtor Profile" at bounding box center [35, 110] width 24 height 5
select select "1"
select select "2"
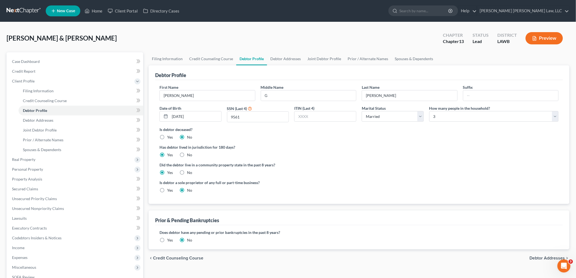
radio input "true"
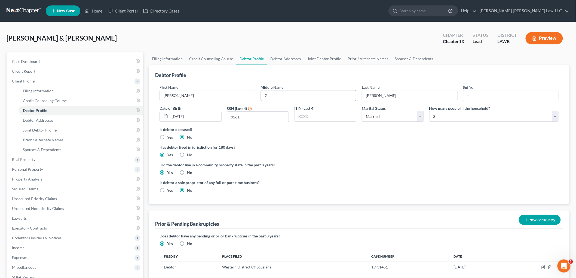
click at [316, 98] on input "G" at bounding box center [308, 95] width 95 height 10
type input "G."
click at [433, 121] on select "Select 1 2 3 4 5 6 7 8 9 10 11 12 13 14 15 16 17 18 19 20" at bounding box center [493, 116] width 129 height 11
select select "3"
click at [429, 111] on select "Select 1 2 3 4 5 6 7 8 9 10 11 12 13 14 15 16 17 18 19 20" at bounding box center [493, 116] width 129 height 11
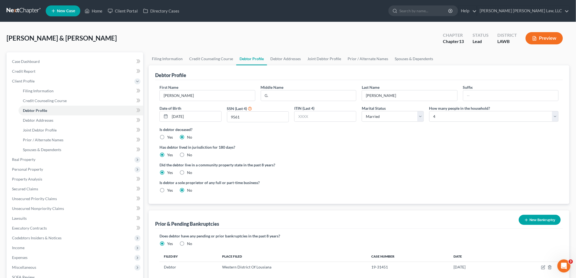
click at [436, 147] on label "Has debtor lived in jurisdiction for 180 days?" at bounding box center [358, 147] width 399 height 6
click at [76, 146] on link "Spouses & Dependents" at bounding box center [80, 150] width 125 height 10
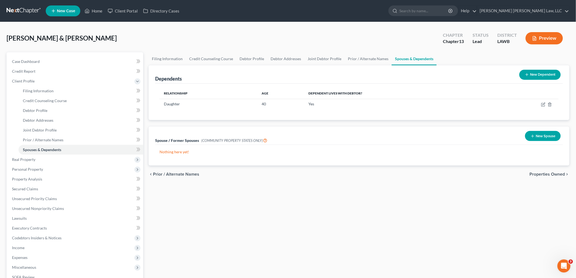
click at [531, 76] on button "New Dependent" at bounding box center [539, 75] width 41 height 10
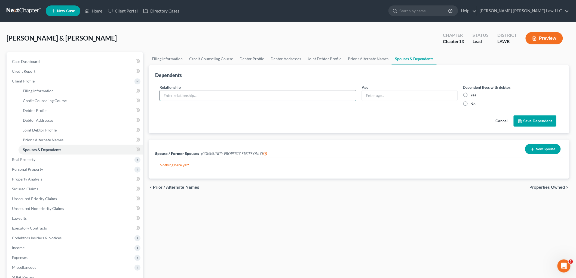
click at [219, 92] on input "text" at bounding box center [258, 95] width 196 height 10
type input "grandson"
click at [370, 93] on input "text" at bounding box center [409, 95] width 95 height 10
type input "11"
click at [470, 93] on label "Yes" at bounding box center [473, 94] width 6 height 5
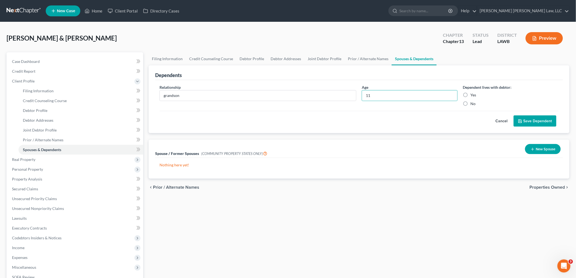
click at [472, 93] on input "Yes" at bounding box center [474, 94] width 4 height 4
radio input "true"
click at [524, 122] on button "Save Dependent" at bounding box center [534, 120] width 43 height 11
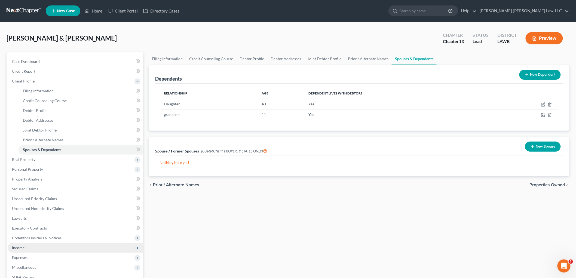
click at [34, 246] on span "Income" at bounding box center [75, 248] width 135 height 10
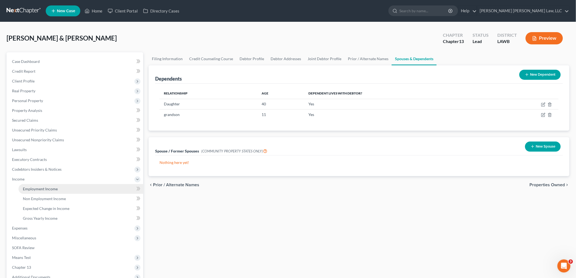
click at [51, 190] on span "Employment Income" at bounding box center [40, 188] width 35 height 5
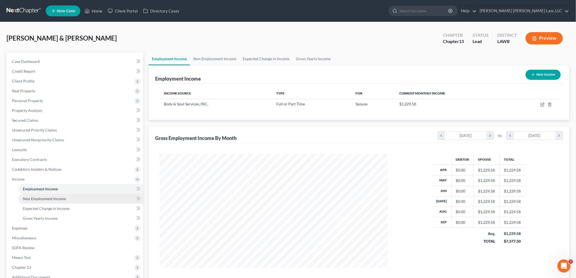
scroll to position [114, 239]
click at [52, 199] on span "Non Employment Income" at bounding box center [44, 198] width 43 height 5
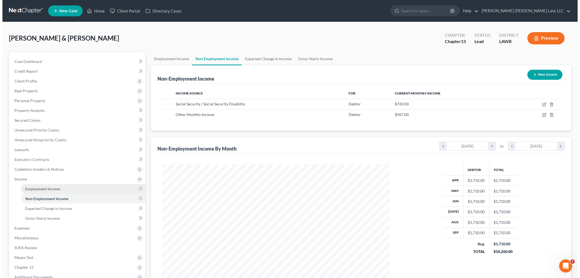
scroll to position [114, 239]
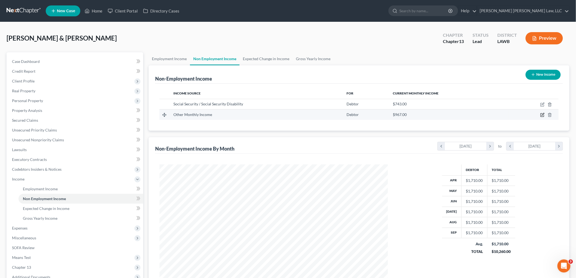
click at [542, 113] on icon "button" at bounding box center [542, 115] width 4 height 4
select select "13"
select select "0"
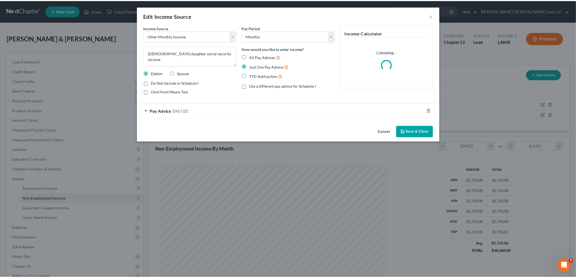
scroll to position [115, 241]
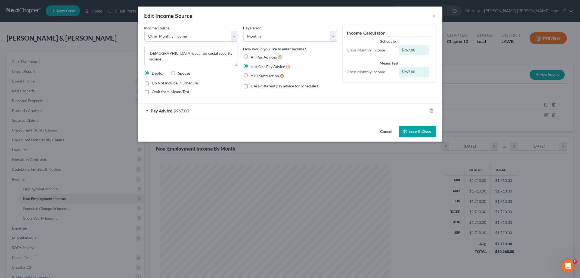
click at [414, 132] on button "Save & Close" at bounding box center [417, 131] width 37 height 11
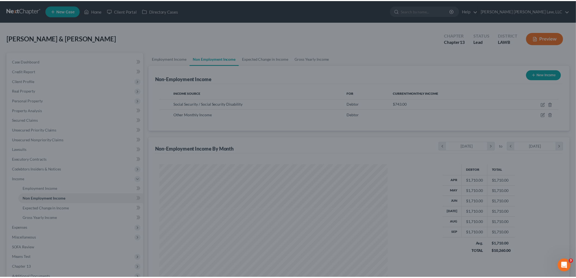
scroll to position [271868, 271743]
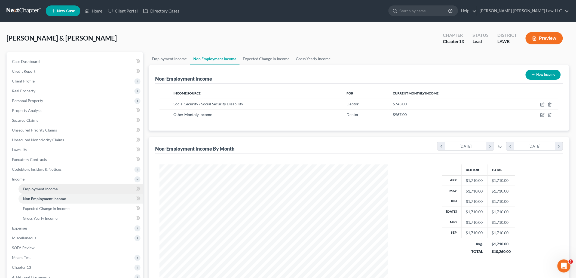
click at [51, 185] on link "Employment Income" at bounding box center [80, 189] width 125 height 10
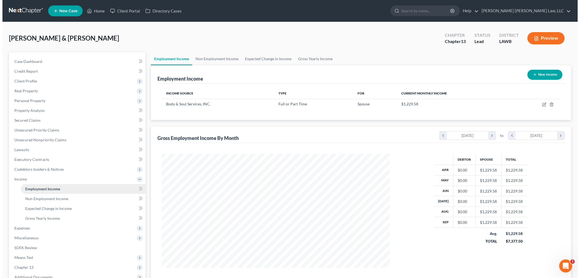
scroll to position [114, 239]
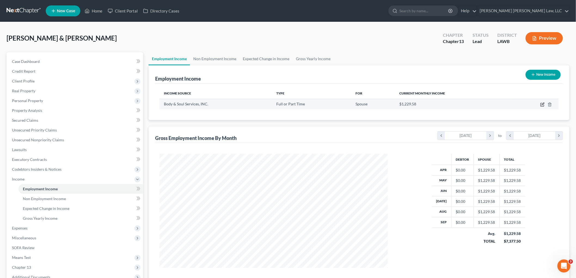
click at [543, 105] on icon "button" at bounding box center [542, 104] width 4 height 4
select select "0"
select select "19"
select select "2"
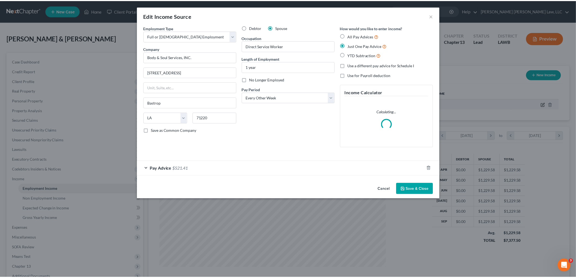
scroll to position [115, 241]
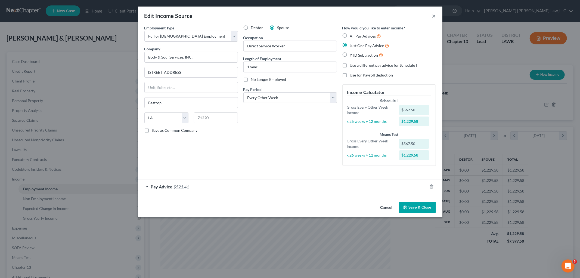
click at [434, 15] on button "×" at bounding box center [434, 16] width 4 height 7
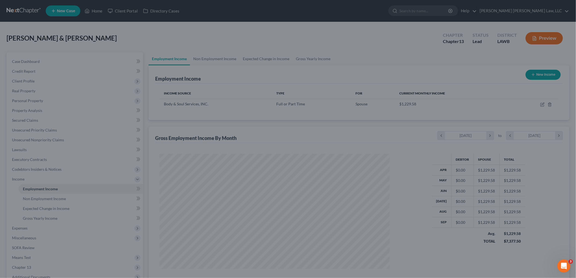
scroll to position [271868, 271743]
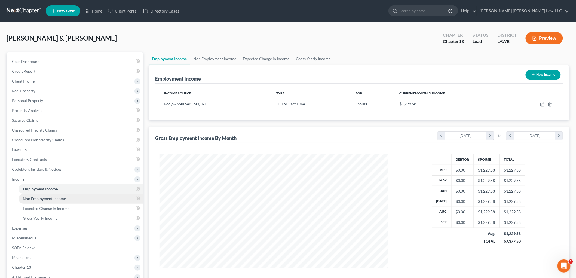
click at [48, 199] on span "Non Employment Income" at bounding box center [44, 198] width 43 height 5
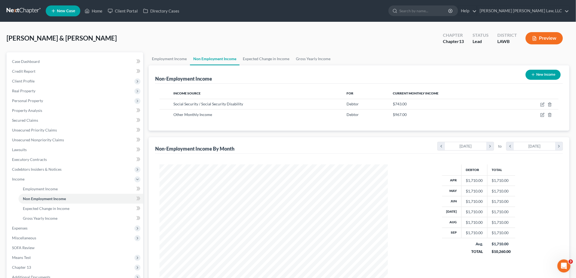
scroll to position [114, 239]
click at [45, 236] on span "Miscellaneous" at bounding box center [75, 238] width 135 height 10
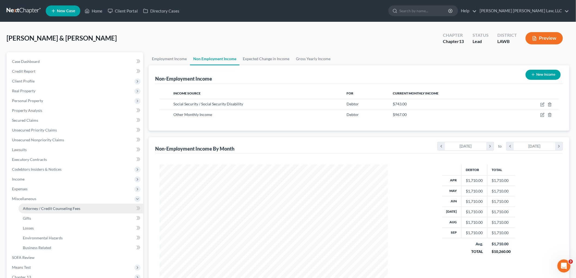
click at [67, 206] on span "Attorney / Credit Counseling Fees" at bounding box center [51, 208] width 57 height 5
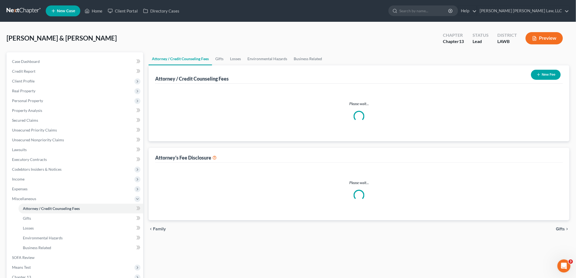
select select "1"
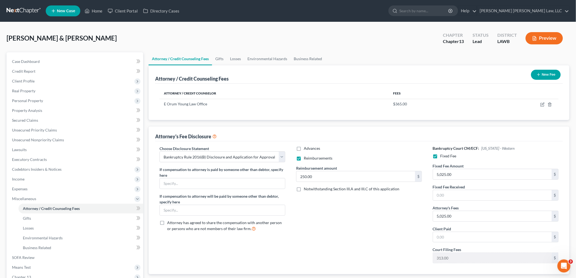
click at [388, 237] on div "Advances Reimbursements Reimbursement amount 250.00 $ Notwithstanding Section I…" at bounding box center [358, 207] width 137 height 122
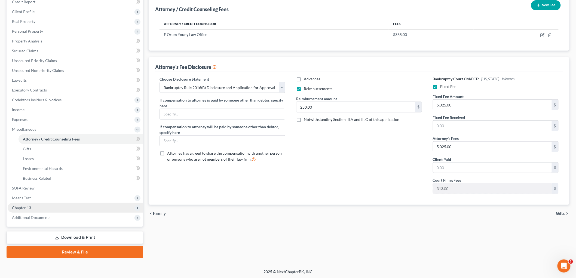
click at [51, 209] on span "Chapter 13" at bounding box center [75, 208] width 135 height 10
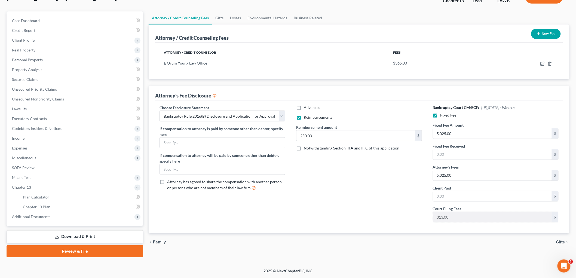
scroll to position [40, 0]
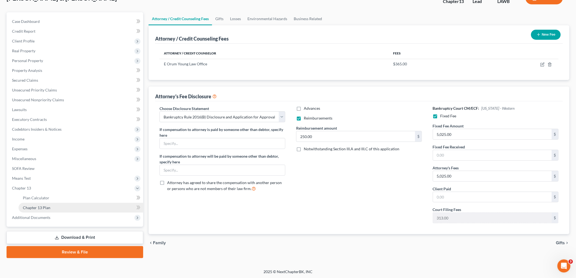
click at [51, 208] on link "Chapter 13 Plan" at bounding box center [80, 208] width 125 height 10
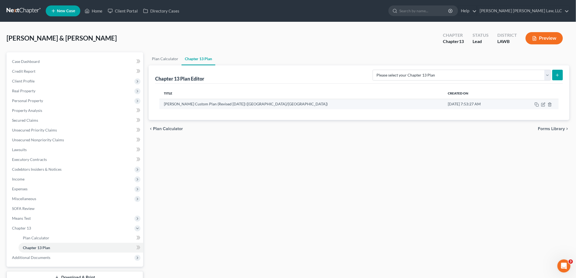
click at [542, 107] on td at bounding box center [535, 104] width 47 height 10
click at [542, 104] on icon "button" at bounding box center [543, 104] width 4 height 4
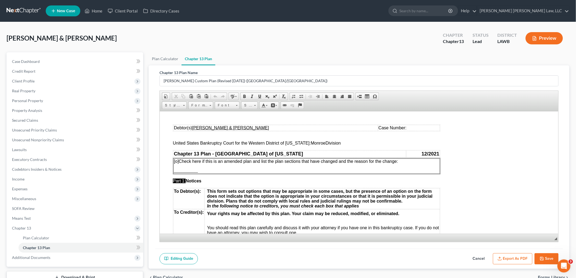
click at [514, 260] on button "Export as PDF" at bounding box center [512, 258] width 39 height 11
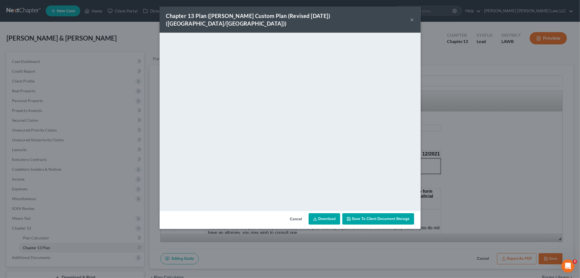
click at [414, 16] on button "×" at bounding box center [412, 19] width 4 height 7
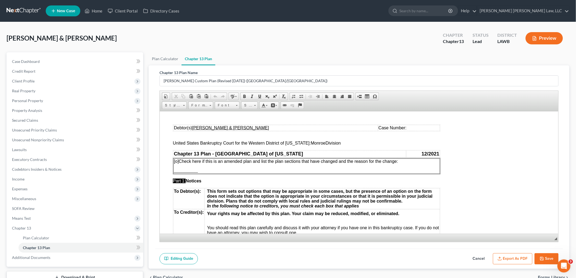
click at [543, 260] on button "Save" at bounding box center [546, 258] width 24 height 11
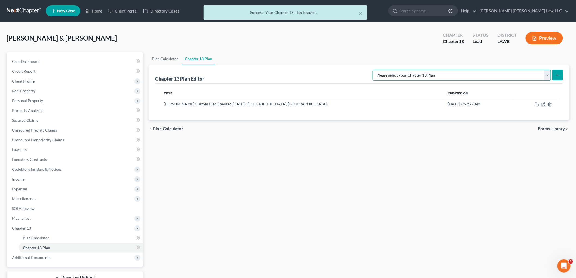
drag, startPoint x: 534, startPoint y: 75, endPoint x: 529, endPoint y: 79, distance: 7.1
click at [534, 75] on select "Please select your Chapter 13 Plan E. Orum Custom Plan (Revised 12/1/2021) E. O…" at bounding box center [461, 75] width 178 height 11
select select "1"
click at [430, 70] on select "Please select your Chapter 13 Plan E. Orum Custom Plan (Revised 12/1/2021) E. O…" at bounding box center [461, 75] width 178 height 11
click at [559, 75] on icon "submit" at bounding box center [557, 75] width 4 height 4
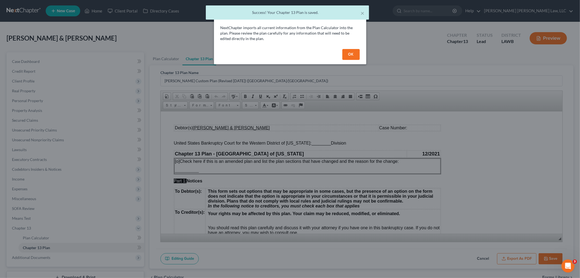
click at [351, 49] on button "OK" at bounding box center [350, 54] width 17 height 11
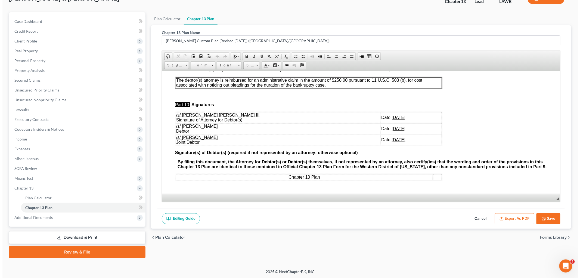
scroll to position [1617, 0]
click at [500, 219] on icon "button" at bounding box center [499, 218] width 4 height 4
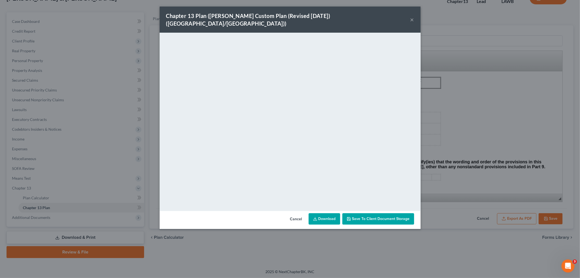
click at [413, 16] on button "×" at bounding box center [412, 19] width 4 height 7
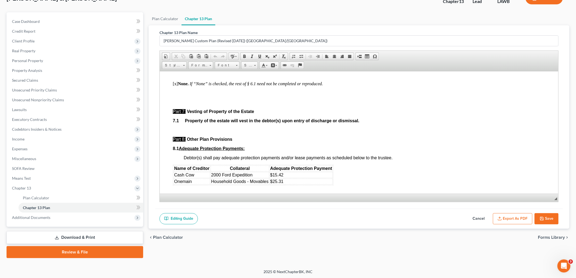
scroll to position [1375, 0]
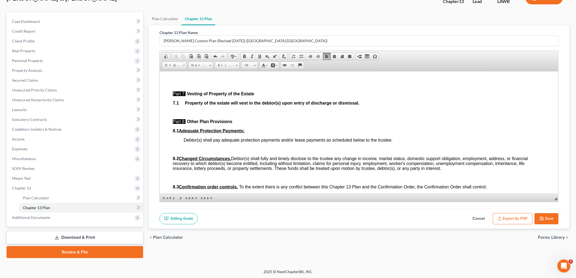
scroll to position [1445, 0]
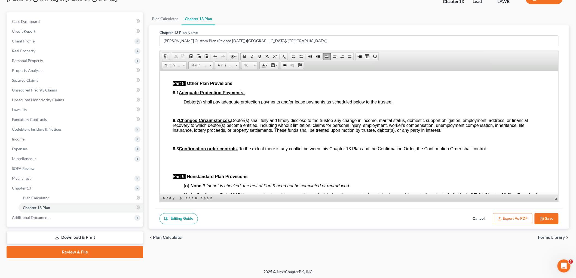
click at [501, 216] on icon "button" at bounding box center [499, 218] width 4 height 4
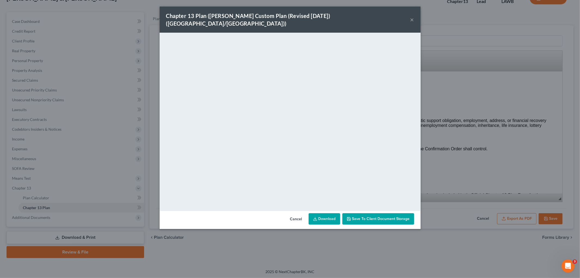
click at [412, 16] on button "×" at bounding box center [412, 19] width 4 height 7
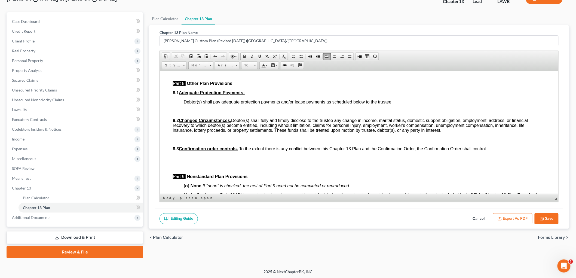
click at [482, 217] on button "Cancel" at bounding box center [478, 218] width 24 height 11
select select "1"
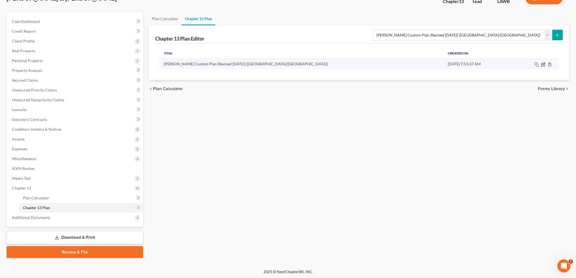
click at [542, 66] on icon "button" at bounding box center [543, 64] width 4 height 4
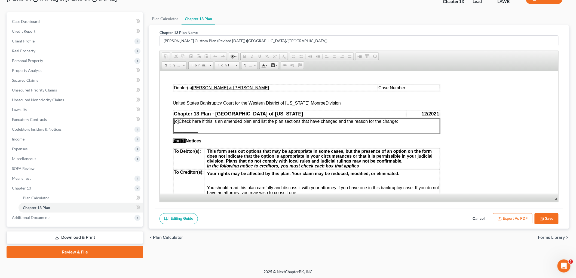
scroll to position [0, 0]
click at [516, 215] on button "Export as PDF" at bounding box center [512, 218] width 39 height 11
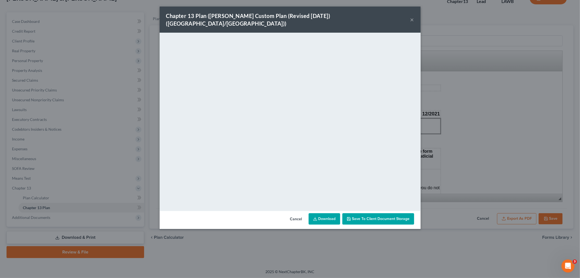
click at [412, 16] on button "×" at bounding box center [412, 19] width 4 height 7
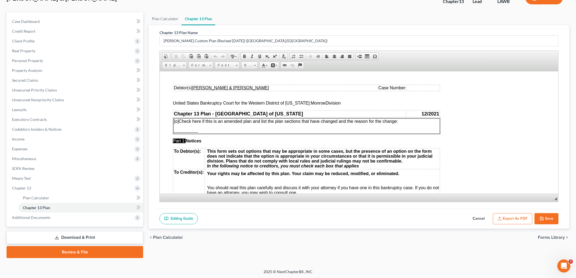
click at [543, 216] on icon "button" at bounding box center [541, 218] width 4 height 4
select select "1"
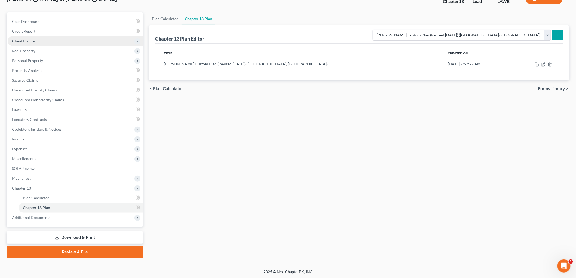
click at [38, 39] on span "Client Profile" at bounding box center [75, 41] width 135 height 10
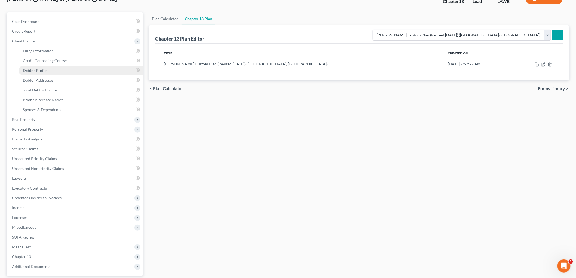
click at [42, 73] on link "Debtor Profile" at bounding box center [80, 71] width 125 height 10
select select "1"
select select "3"
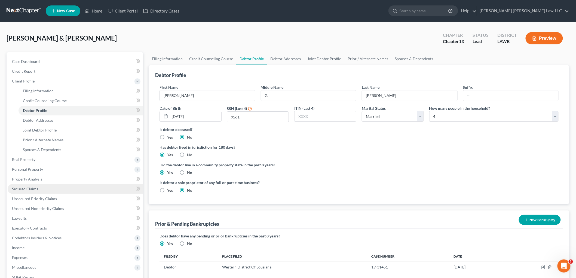
click at [28, 187] on span "Secured Claims" at bounding box center [25, 188] width 26 height 5
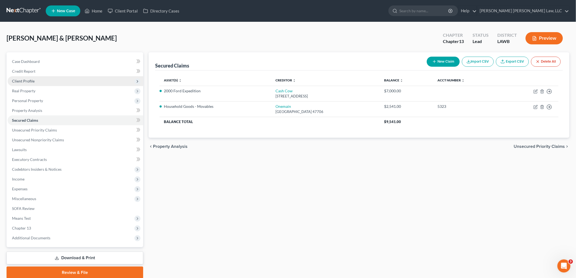
click at [47, 82] on span "Client Profile" at bounding box center [75, 81] width 135 height 10
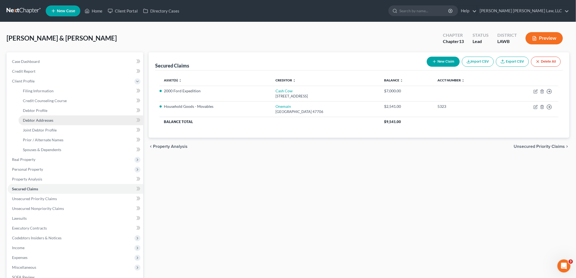
click at [49, 119] on span "Debtor Addresses" at bounding box center [38, 120] width 30 height 5
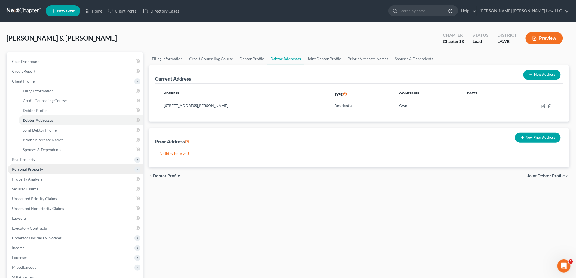
click at [39, 166] on span "Personal Property" at bounding box center [75, 169] width 135 height 10
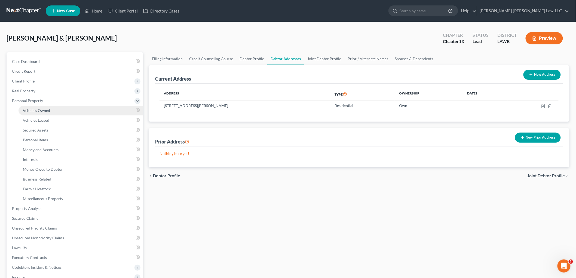
click at [50, 107] on link "Vehicles Owned" at bounding box center [80, 111] width 125 height 10
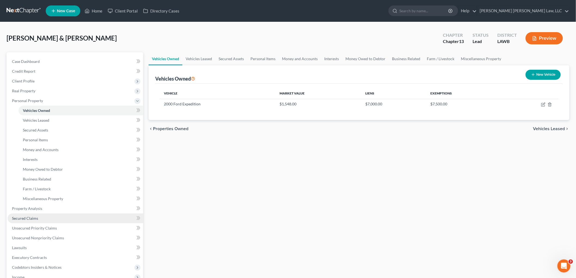
click at [42, 214] on link "Secured Claims" at bounding box center [75, 218] width 135 height 10
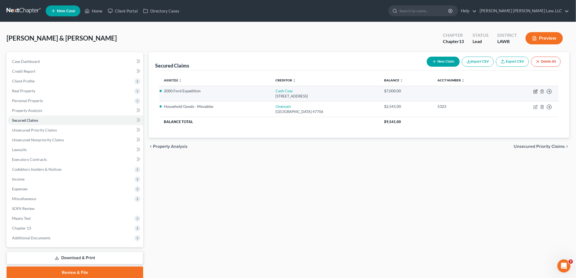
click at [535, 91] on icon "button" at bounding box center [535, 90] width 2 height 2
select select "19"
select select "2"
select select "0"
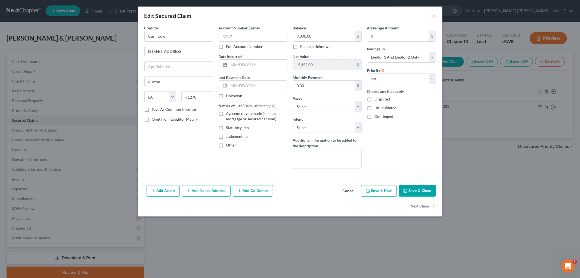
click at [427, 191] on button "Save & Close" at bounding box center [417, 190] width 37 height 11
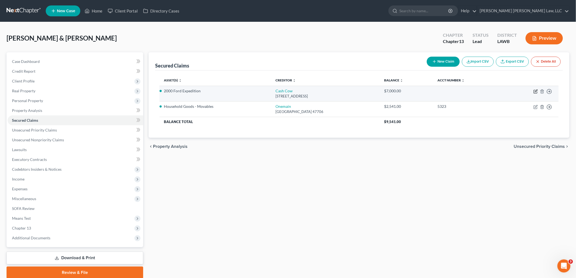
click at [535, 92] on icon "button" at bounding box center [535, 91] width 4 height 4
select select "19"
select select "2"
select select "0"
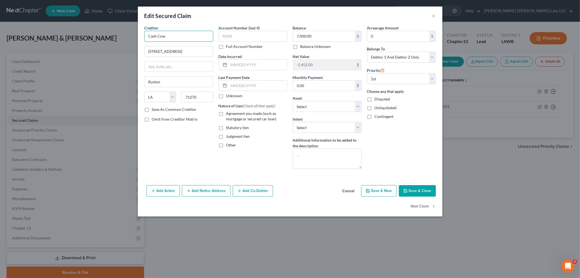
click at [181, 38] on input "Cash Cow" at bounding box center [178, 36] width 69 height 11
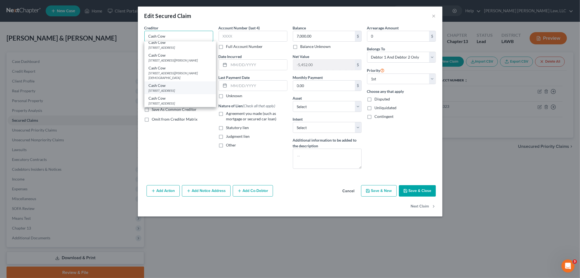
scroll to position [91, 0]
click at [171, 78] on div "8601 Dunwoody Place, Ste 406, Atlanta, GA 30350" at bounding box center [180, 80] width 63 height 5
type input "8601 Dunwoody Place, Ste 406"
type input "Atlanta"
select select "10"
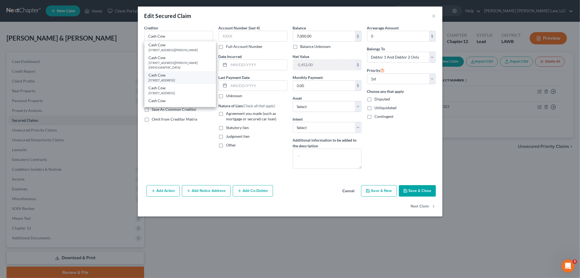
type input "30350"
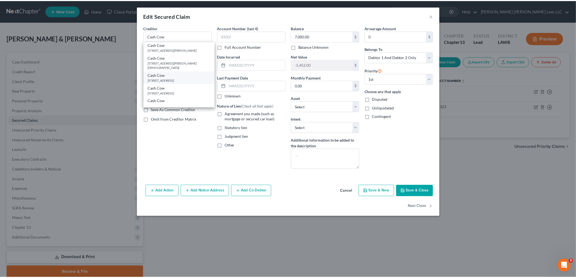
scroll to position [0, 0]
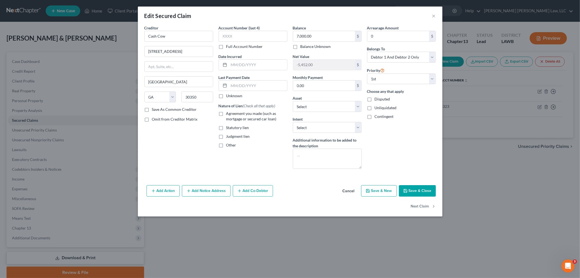
click at [412, 189] on button "Save & Close" at bounding box center [417, 190] width 37 height 11
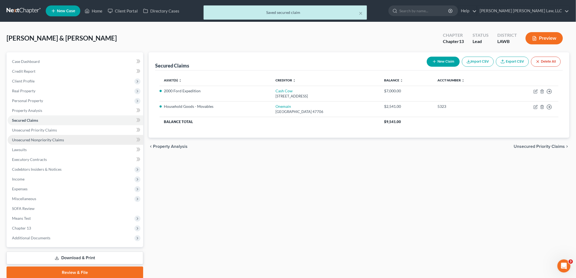
click at [72, 137] on link "Unsecured Nonpriority Claims" at bounding box center [75, 140] width 135 height 10
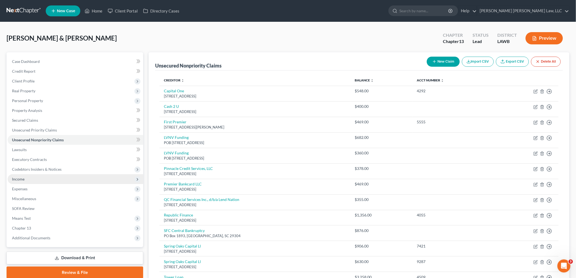
click at [25, 175] on span "Income" at bounding box center [75, 179] width 135 height 10
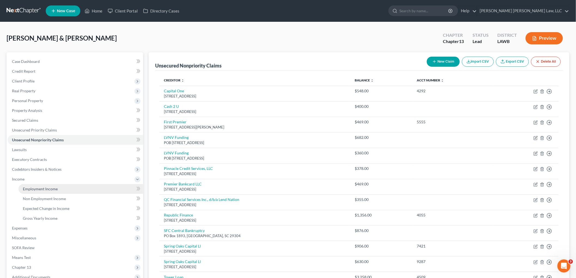
click at [30, 187] on span "Employment Income" at bounding box center [40, 188] width 35 height 5
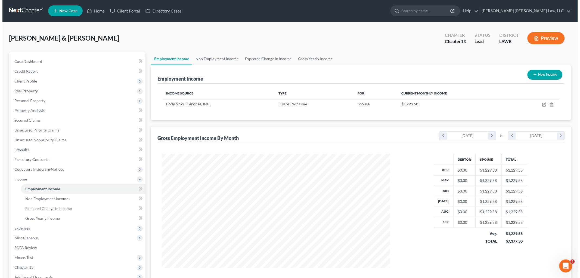
scroll to position [114, 239]
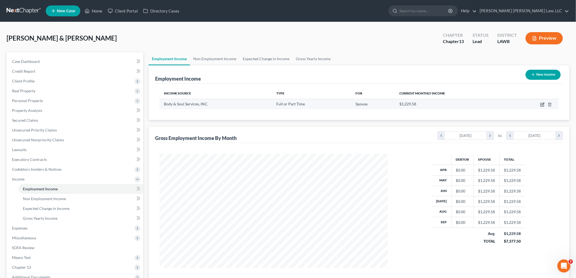
click at [542, 104] on icon "button" at bounding box center [542, 104] width 4 height 4
select select "0"
select select "19"
select select "2"
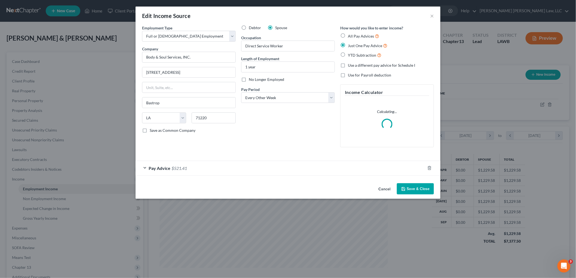
scroll to position [115, 241]
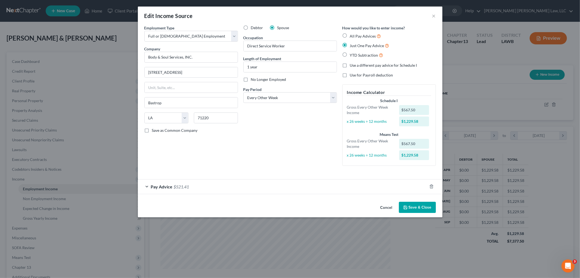
click at [407, 206] on icon "button" at bounding box center [405, 207] width 3 height 3
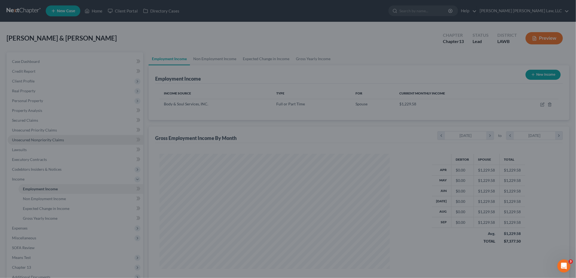
scroll to position [271868, 271743]
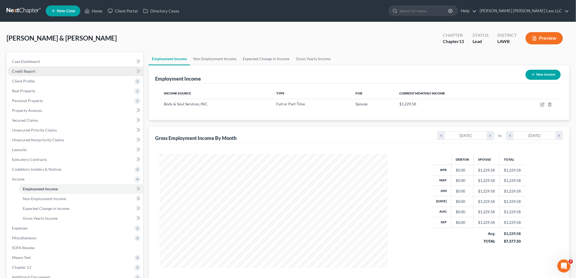
click at [37, 73] on link "Credit Report" at bounding box center [75, 71] width 135 height 10
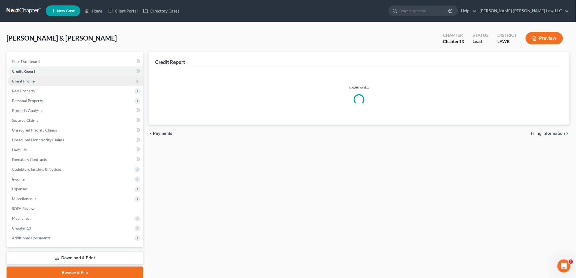
click at [41, 82] on span "Client Profile" at bounding box center [75, 81] width 135 height 10
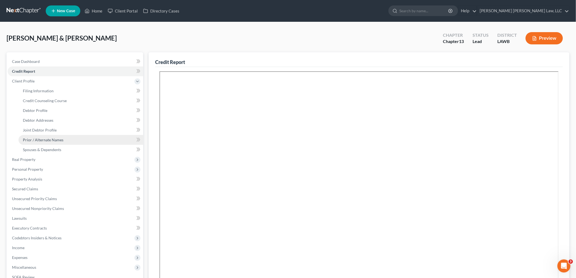
click at [42, 139] on span "Prior / Alternate Names" at bounding box center [43, 139] width 41 height 5
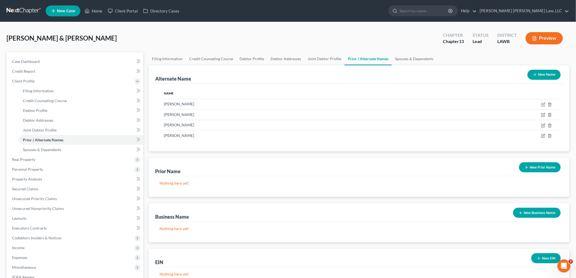
click at [541, 165] on button "New Prior Name" at bounding box center [540, 167] width 42 height 10
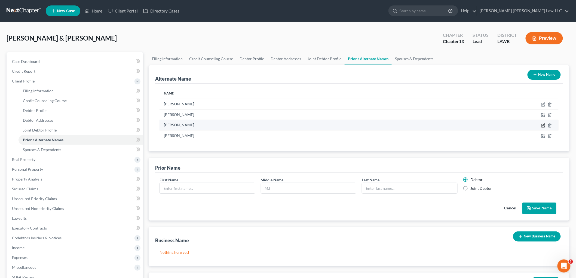
click at [541, 126] on icon at bounding box center [542, 125] width 3 height 3
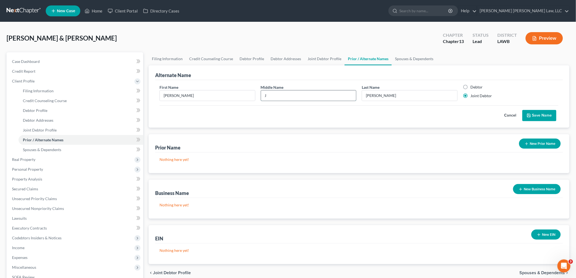
click at [316, 98] on input "J" at bounding box center [308, 95] width 95 height 10
type input "[PERSON_NAME]"
click at [543, 118] on button "Save Name" at bounding box center [539, 115] width 34 height 11
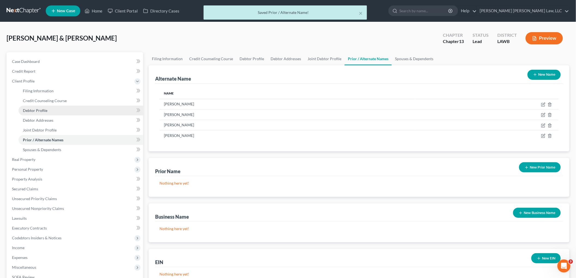
click at [66, 111] on link "Debtor Profile" at bounding box center [80, 111] width 125 height 10
select select "1"
select select "3"
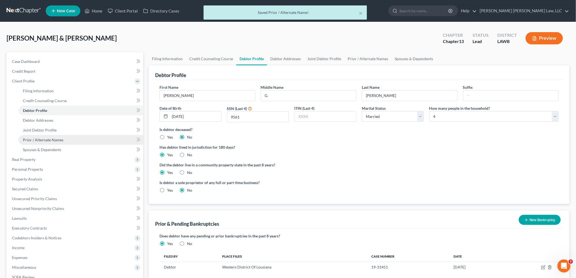
click at [68, 140] on link "Prior / Alternate Names" at bounding box center [80, 140] width 125 height 10
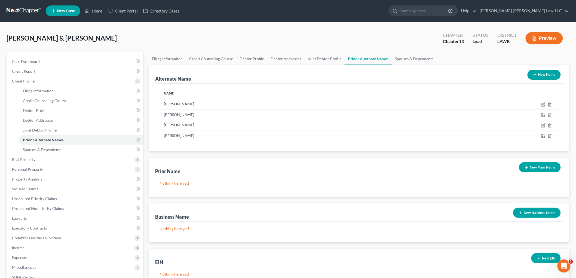
click at [522, 169] on button "New Prior Name" at bounding box center [540, 167] width 42 height 10
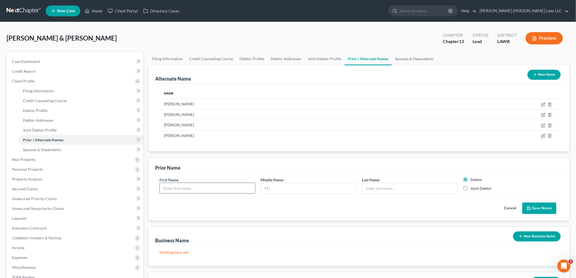
click at [198, 187] on input "text" at bounding box center [207, 188] width 95 height 10
type input "Mary"
type input "Jean"
type input "Hopkins"
click at [470, 189] on label "Joint Debtor" at bounding box center [480, 187] width 21 height 5
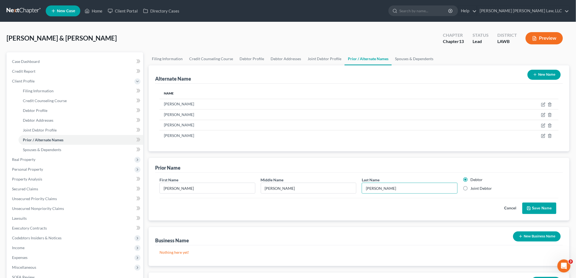
click at [472, 189] on input "Joint Debtor" at bounding box center [474, 187] width 4 height 4
radio input "true"
radio input "false"
click at [530, 208] on icon "submit" at bounding box center [528, 208] width 4 height 4
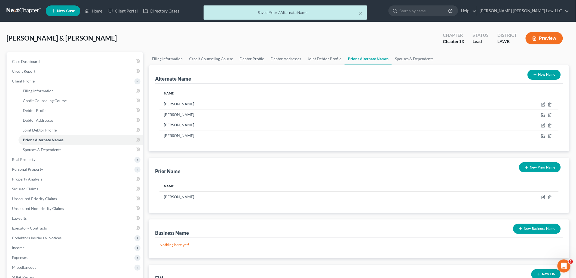
click at [541, 168] on button "New Prior Name" at bounding box center [540, 167] width 42 height 10
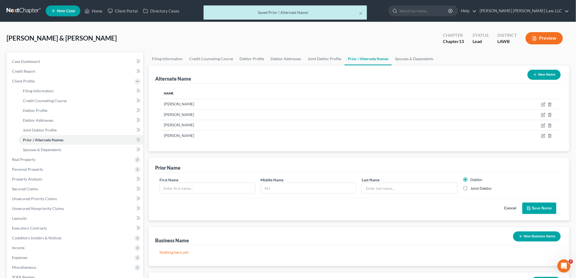
click at [213, 178] on div "First Name" at bounding box center [207, 185] width 101 height 17
click at [210, 184] on input "text" at bounding box center [207, 188] width 95 height 10
type input "Mary"
type input "J."
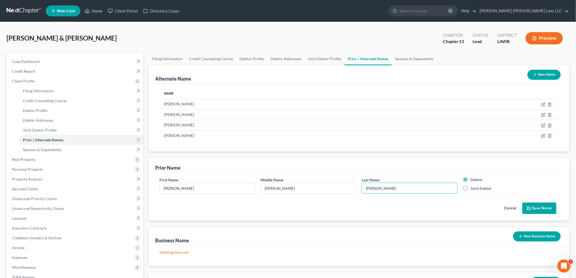
type input "Hopkins"
click at [470, 189] on label "Joint Debtor" at bounding box center [480, 187] width 21 height 5
click at [472, 189] on input "Joint Debtor" at bounding box center [474, 187] width 4 height 4
radio input "true"
radio input "false"
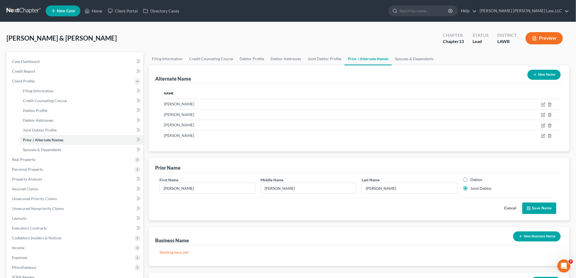
click at [529, 205] on button "Save Name" at bounding box center [539, 207] width 34 height 11
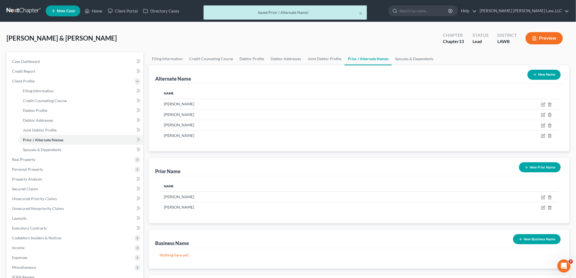
click at [545, 168] on button "New Prior Name" at bounding box center [540, 167] width 42 height 10
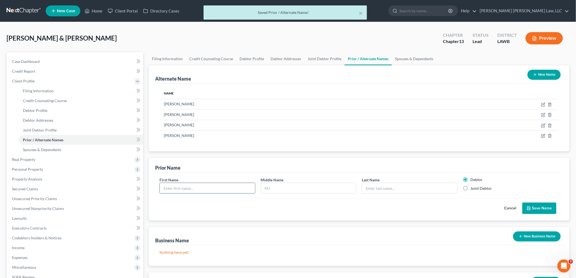
click at [225, 189] on input "text" at bounding box center [207, 188] width 95 height 10
type input "Mary"
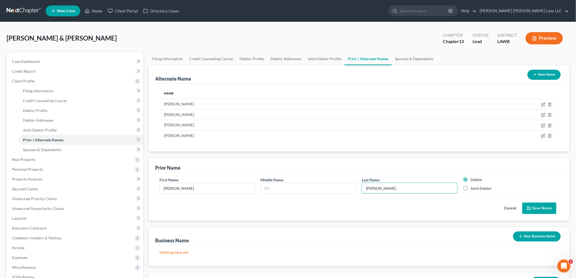
type input "Hopkins"
click at [470, 188] on label "Joint Debtor" at bounding box center [480, 187] width 21 height 5
click at [472, 188] on input "Joint Debtor" at bounding box center [474, 187] width 4 height 4
radio input "true"
radio input "false"
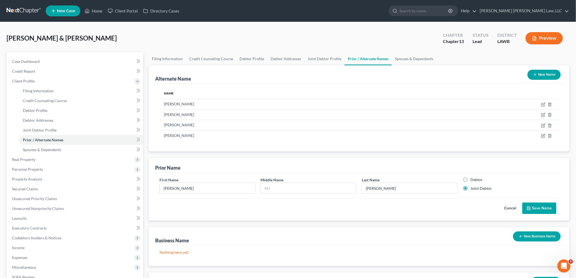
click at [530, 205] on button "Save Name" at bounding box center [539, 207] width 34 height 11
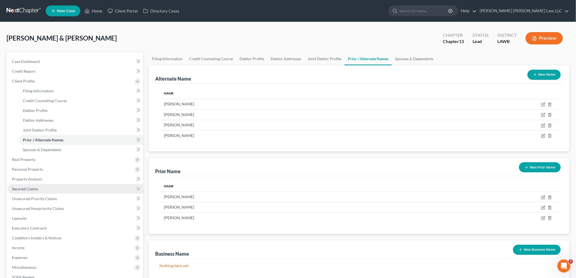
click at [24, 187] on span "Secured Claims" at bounding box center [25, 188] width 26 height 5
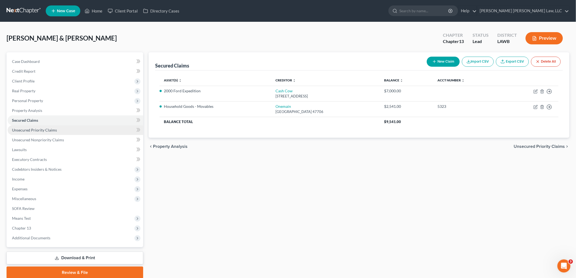
click at [45, 128] on span "Unsecured Priority Claims" at bounding box center [34, 130] width 45 height 5
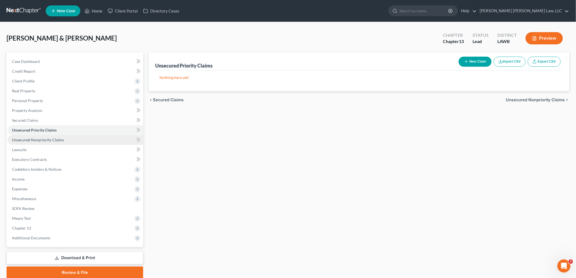
click at [45, 142] on link "Unsecured Nonpriority Claims" at bounding box center [75, 140] width 135 height 10
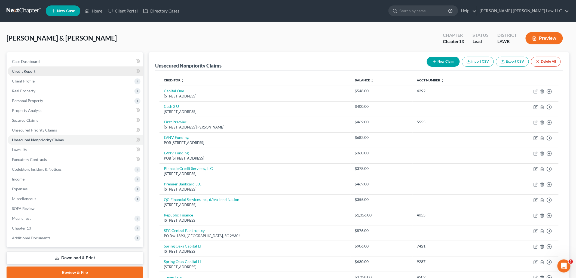
click at [63, 70] on link "Credit Report" at bounding box center [75, 71] width 135 height 10
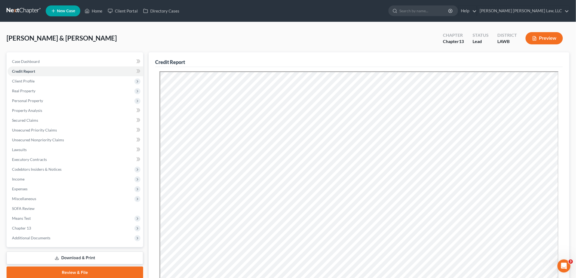
click at [28, 10] on link at bounding box center [24, 11] width 35 height 10
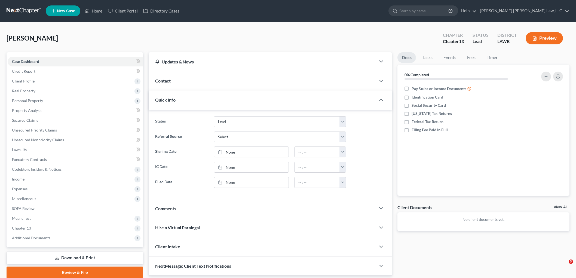
select select "8"
click at [33, 189] on span "Expenses" at bounding box center [75, 189] width 135 height 10
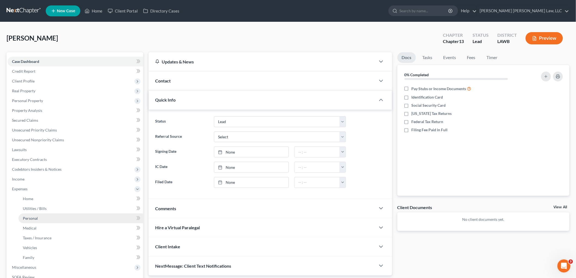
click at [56, 218] on link "Personal" at bounding box center [80, 218] width 125 height 10
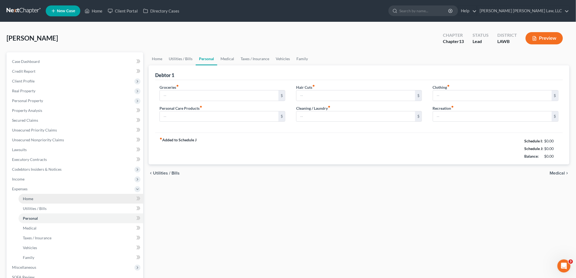
type input "863.00"
type input "91.00"
type input "75.00"
type input "0.00"
type input "181.00"
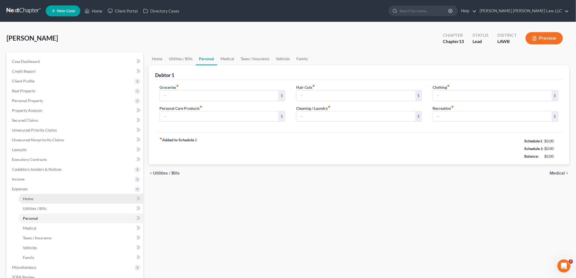
type input "50.00"
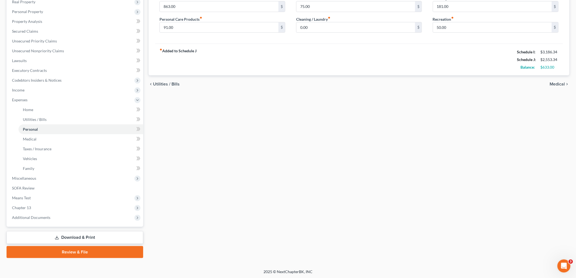
click at [77, 250] on link "Review & File" at bounding box center [75, 252] width 137 height 12
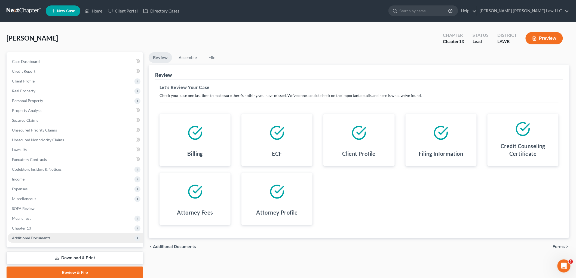
click at [47, 240] on span "Additional Documents" at bounding box center [75, 238] width 135 height 10
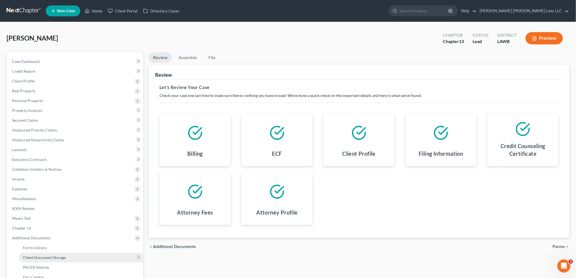
click at [53, 258] on span "Client Document Storage" at bounding box center [44, 257] width 43 height 5
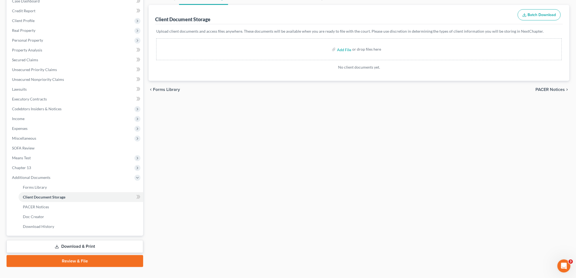
click at [73, 261] on link "Review & File" at bounding box center [75, 261] width 137 height 12
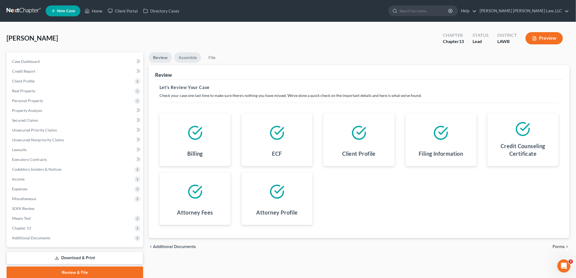
click at [191, 58] on link "Assemble" at bounding box center [187, 57] width 27 height 11
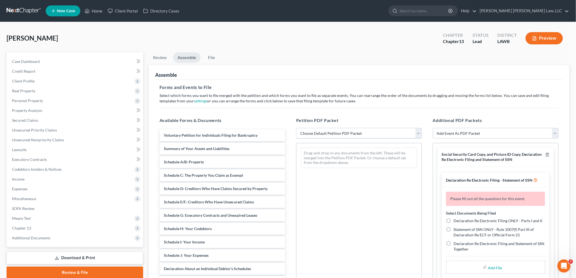
click at [302, 133] on select "Choose Default Petition PDF Packet Complete Bankruptcy Petition (all forms and …" at bounding box center [359, 133] width 126 height 11
select select "0"
click at [296, 128] on select "Choose Default Petition PDF Packet Complete Bankruptcy Petition (all forms and …" at bounding box center [359, 133] width 126 height 11
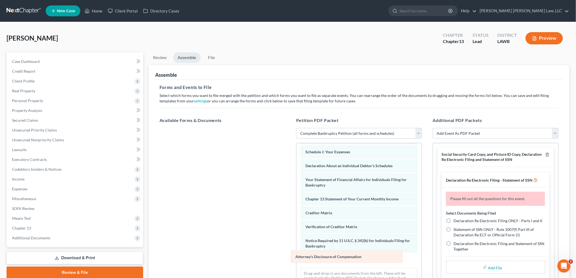
scroll to position [119, 0]
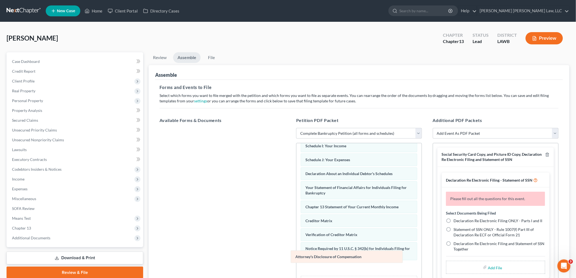
drag, startPoint x: 333, startPoint y: 261, endPoint x: 208, endPoint y: 212, distance: 133.7
click at [296, 213] on div "Attorney's Disclosure of Compensation Voluntary Petition for Individuals Filing…" at bounding box center [358, 162] width 125 height 276
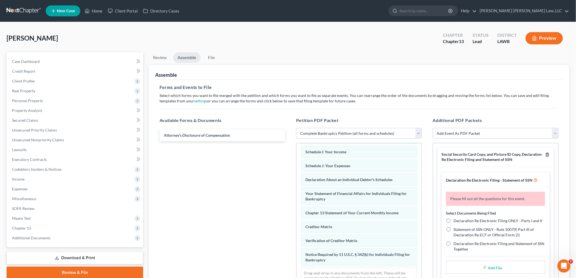
click at [546, 156] on icon "button" at bounding box center [547, 155] width 2 height 4
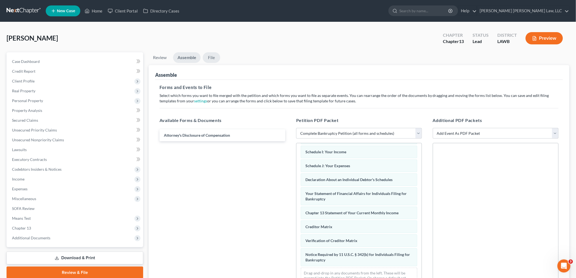
click at [215, 56] on link "File" at bounding box center [211, 57] width 17 height 11
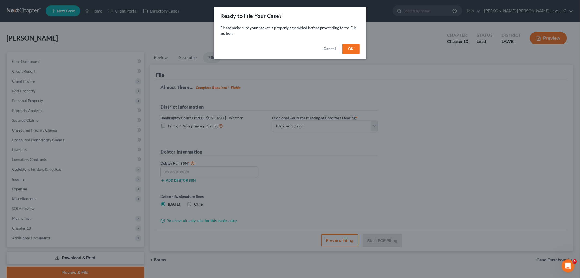
click at [353, 45] on button "OK" at bounding box center [350, 49] width 17 height 11
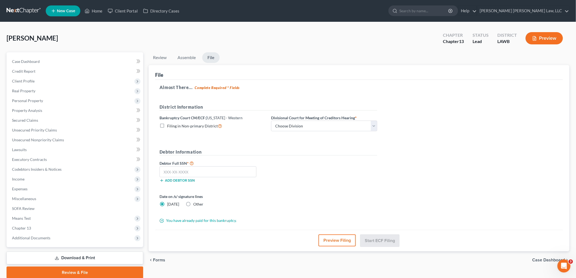
click at [167, 126] on label "Filing in Non-primary District" at bounding box center [194, 126] width 55 height 6
click at [169, 126] on input "Filing in Non-primary District" at bounding box center [171, 125] width 4 height 4
checkbox input "true"
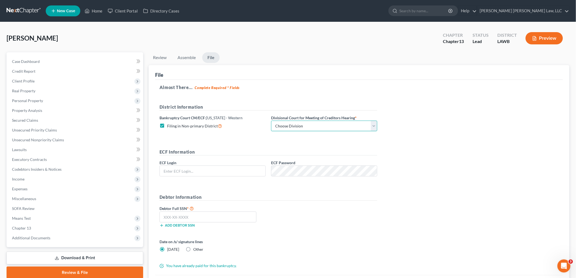
click at [295, 123] on select "Choose Division Alexandria Lafayette-Opelousas Lake Charles Monroe Shreveport" at bounding box center [324, 125] width 106 height 11
select select "3"
click at [271, 120] on select "Choose Division Alexandria Lafayette-Opelousas Lake Charles Monroe Shreveport" at bounding box center [324, 125] width 106 height 11
click at [230, 175] on input "text" at bounding box center [213, 171] width 106 height 10
type input "eoyoung3p"
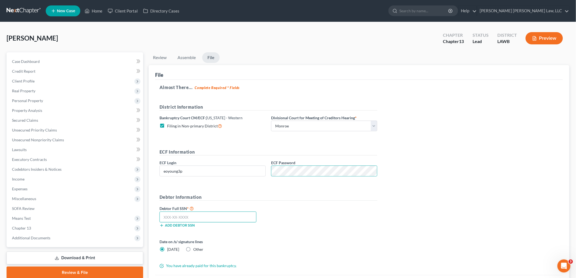
click at [233, 222] on input "text" at bounding box center [207, 216] width 97 height 11
type input "665-05-1277"
click at [358, 222] on div "Debtor Full SSN * 665-05-1277 Add debtor SSN" at bounding box center [268, 218] width 223 height 27
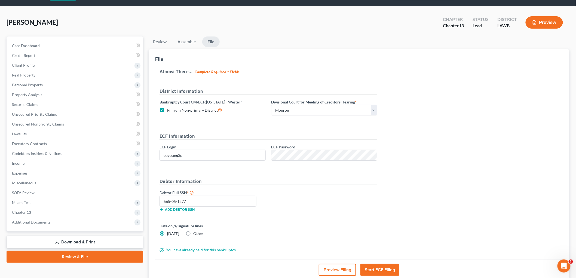
scroll to position [30, 0]
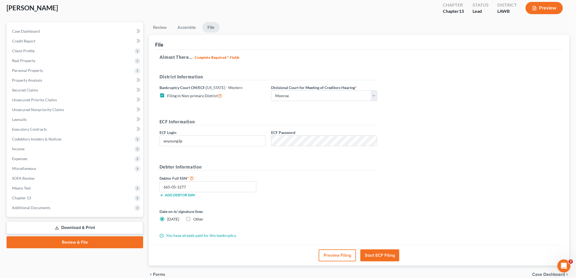
click at [375, 254] on button "Start ECF Filing" at bounding box center [379, 255] width 39 height 12
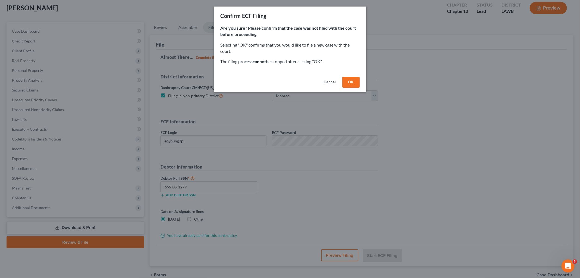
click at [351, 83] on button "OK" at bounding box center [350, 82] width 17 height 11
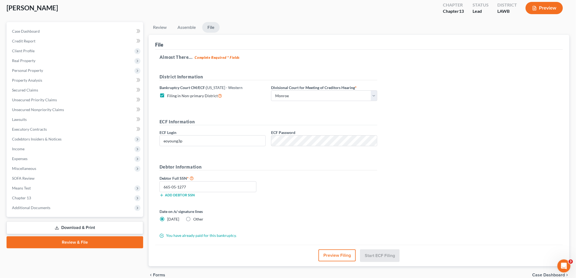
scroll to position [20, 0]
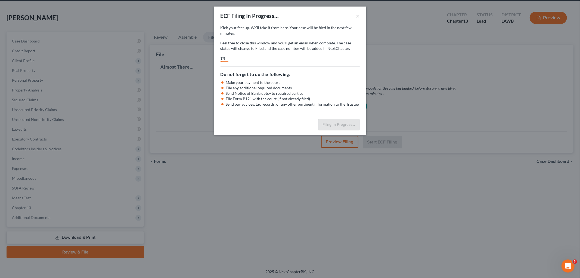
select select "3"
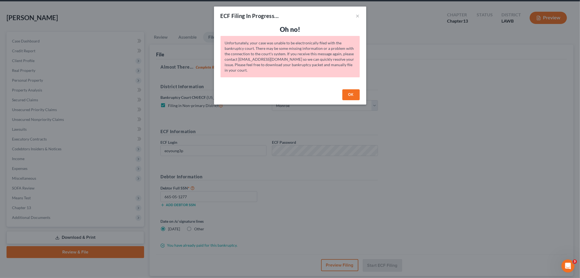
click at [345, 95] on button "OK" at bounding box center [350, 94] width 17 height 11
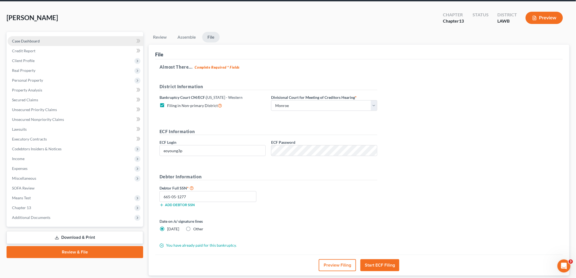
click at [44, 36] on link "Case Dashboard" at bounding box center [75, 41] width 135 height 10
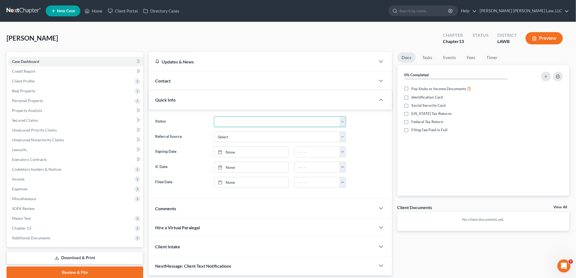
click at [224, 122] on select "Amended Plan Confirmed Confirmed Plan Corrections Discharged Filed In-complianc…" at bounding box center [280, 121] width 132 height 11
select select "8"
click at [214, 116] on select "Amended Plan Confirmed Confirmed Plan Corrections Discharged Filed In-complianc…" at bounding box center [280, 121] width 132 height 11
click at [98, 271] on link "Review & File" at bounding box center [75, 272] width 137 height 12
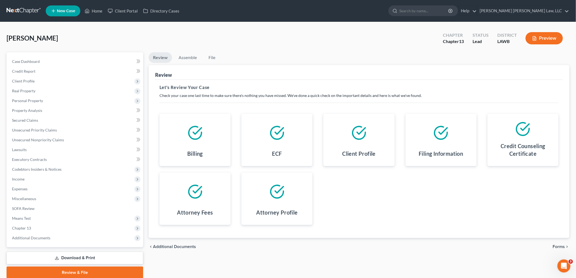
click at [185, 51] on div "Newell, Landrie Upgraded Chapter Chapter 13 Status Lead District LAWB Preview" at bounding box center [288, 41] width 562 height 24
click at [174, 56] on link "Assemble" at bounding box center [187, 57] width 27 height 11
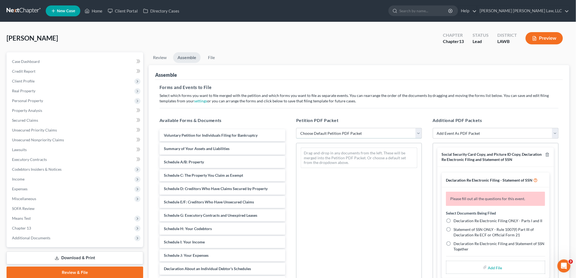
click at [308, 134] on select "Choose Default Petition PDF Packet Complete Bankruptcy Petition (all forms and …" at bounding box center [359, 133] width 126 height 11
select select "0"
click at [296, 128] on select "Choose Default Petition PDF Packet Complete Bankruptcy Petition (all forms and …" at bounding box center [359, 133] width 126 height 11
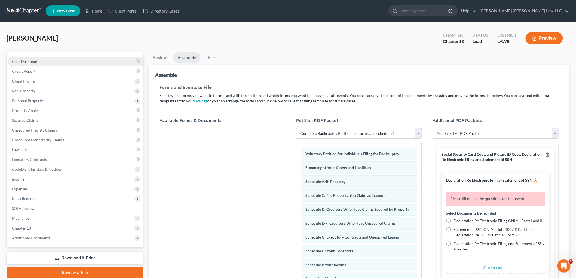
click at [42, 58] on link "Case Dashboard" at bounding box center [75, 62] width 135 height 10
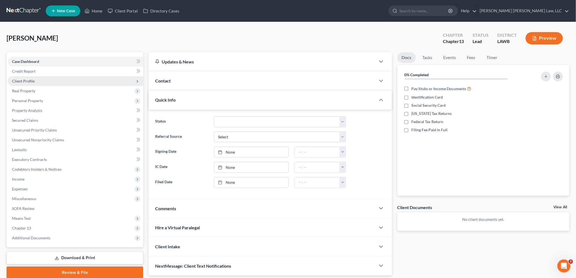
click at [33, 78] on span "Client Profile" at bounding box center [75, 81] width 135 height 10
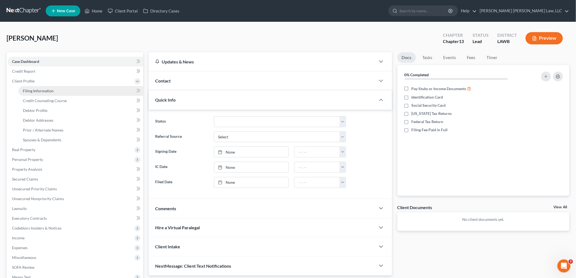
click at [31, 89] on span "Filing Information" at bounding box center [38, 90] width 31 height 5
select select "1"
select select "0"
select select "3"
select select "19"
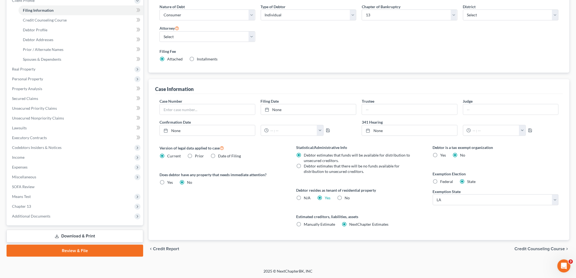
click at [54, 249] on link "Review & File" at bounding box center [75, 251] width 137 height 12
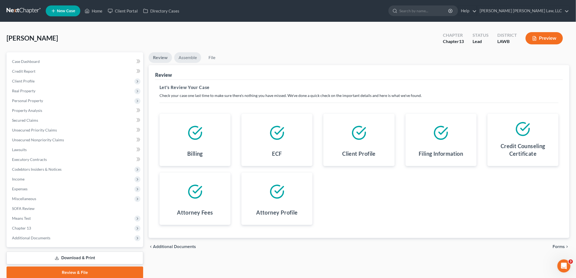
click at [199, 60] on link "Assemble" at bounding box center [187, 57] width 27 height 11
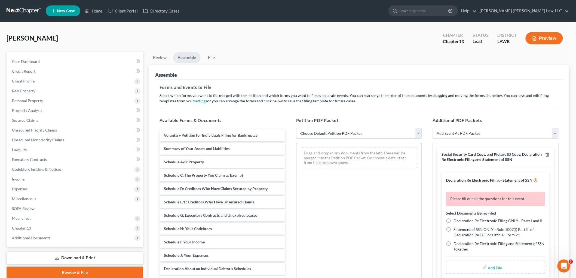
drag, startPoint x: 336, startPoint y: 132, endPoint x: 335, endPoint y: 137, distance: 5.3
click at [336, 132] on select "Choose Default Petition PDF Packet Complete Bankruptcy Petition (all forms and …" at bounding box center [359, 133] width 126 height 11
select select "0"
click at [296, 128] on select "Choose Default Petition PDF Packet Complete Bankruptcy Petition (all forms and …" at bounding box center [359, 133] width 126 height 11
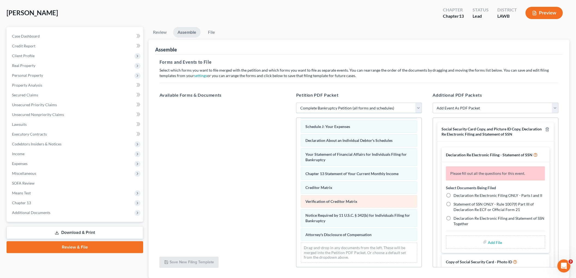
scroll to position [64, 0]
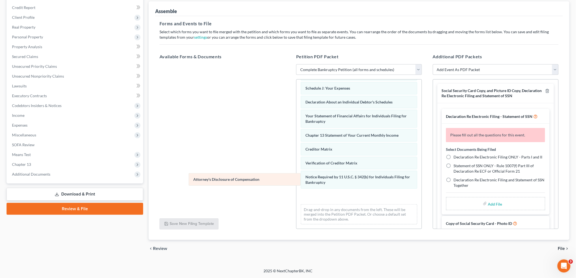
drag, startPoint x: 354, startPoint y: 199, endPoint x: 240, endPoint y: 179, distance: 115.9
click at [296, 181] on div "Attorney's Disclosure of Compensation Voluntary Petition for Individuals Filing…" at bounding box center [358, 91] width 125 height 276
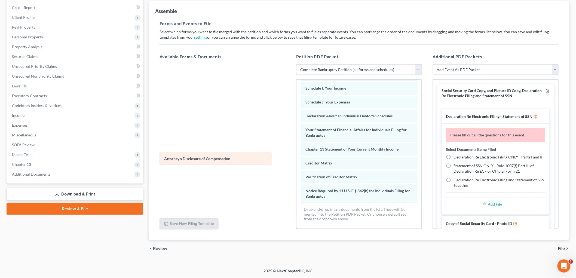
drag, startPoint x: 332, startPoint y: 199, endPoint x: 184, endPoint y: 159, distance: 154.1
click at [296, 159] on div "Attorney's Disclosure of Compensation Voluntary Petition for Individuals Filing…" at bounding box center [358, 98] width 125 height 262
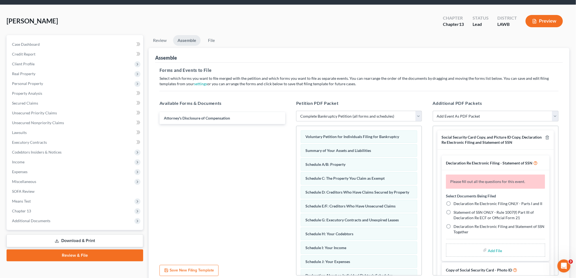
scroll to position [3, 0]
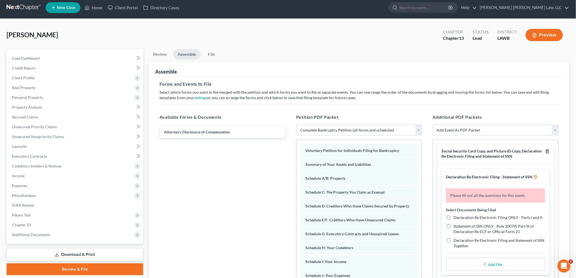
click at [545, 151] on icon "button" at bounding box center [547, 151] width 4 height 4
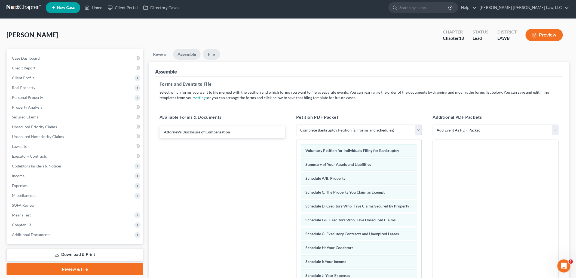
click at [215, 55] on link "File" at bounding box center [211, 54] width 17 height 11
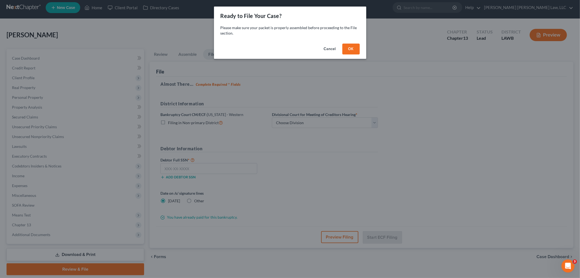
click at [348, 50] on button "OK" at bounding box center [350, 49] width 17 height 11
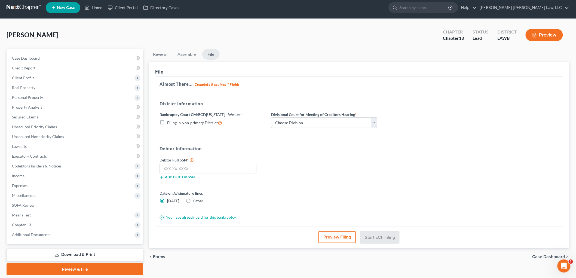
click at [167, 121] on label "Filing in Non-primary District" at bounding box center [194, 122] width 55 height 6
click at [169, 121] on input "Filing in Non-primary District" at bounding box center [171, 121] width 4 height 4
checkbox input "true"
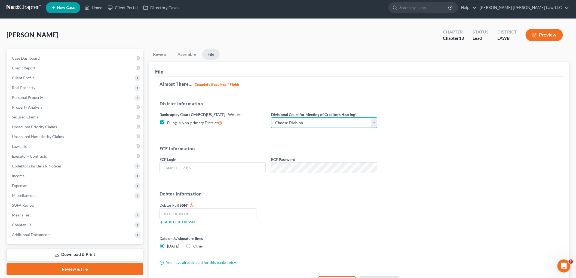
drag, startPoint x: 290, startPoint y: 119, endPoint x: 287, endPoint y: 125, distance: 6.7
click at [290, 119] on select "Choose Division Alexandria Lafayette-Opelousas Lake Charles Monroe Shreveport" at bounding box center [324, 122] width 106 height 11
select select "3"
click at [271, 117] on select "Choose Division Alexandria Lafayette-Opelousas Lake Charles Monroe Shreveport" at bounding box center [324, 122] width 106 height 11
click at [236, 168] on input "text" at bounding box center [213, 167] width 106 height 10
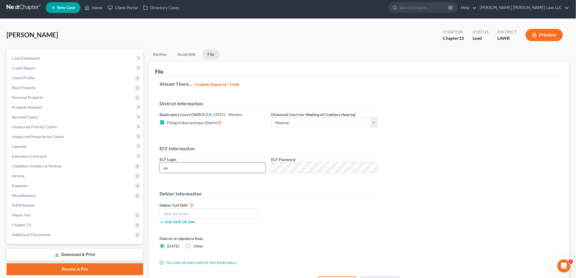
type input "e"
type input "eoyoung3p"
click at [203, 211] on input "text" at bounding box center [207, 213] width 97 height 11
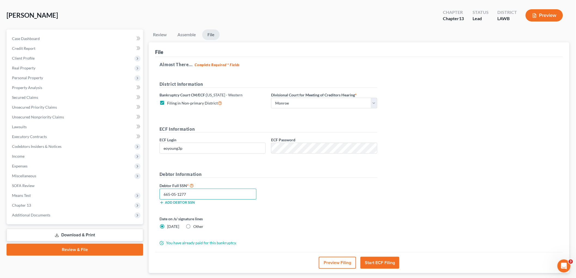
scroll to position [33, 0]
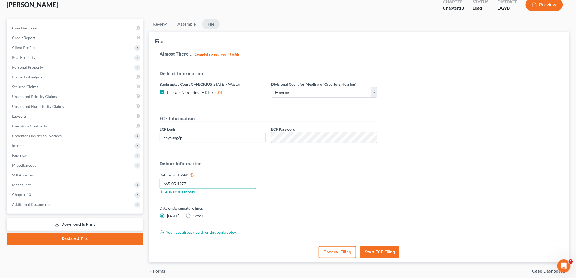
type input "665-05-1277"
click at [371, 251] on button "Start ECF Filing" at bounding box center [379, 252] width 39 height 12
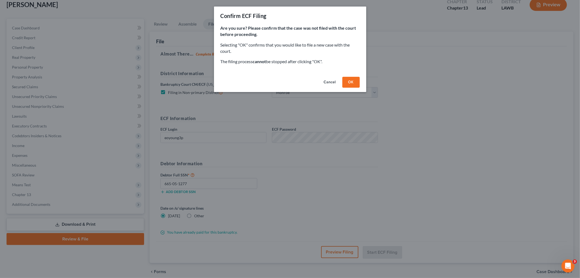
click at [356, 79] on button "OK" at bounding box center [350, 82] width 17 height 11
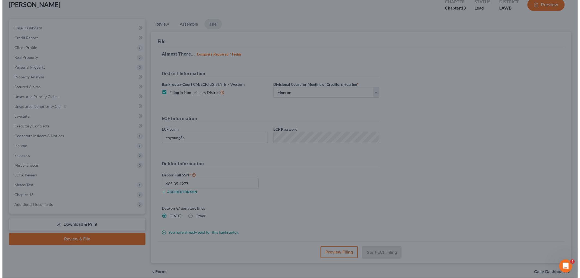
scroll to position [20, 0]
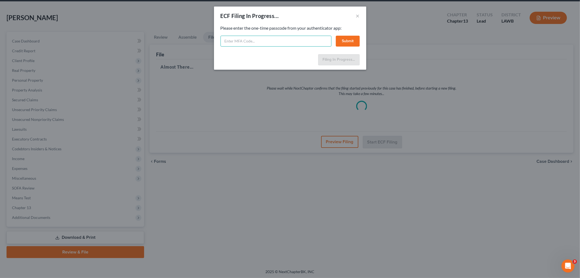
click at [240, 42] on input "text" at bounding box center [276, 41] width 111 height 11
click at [251, 40] on input "text" at bounding box center [276, 41] width 111 height 11
type input "199882"
click at [348, 42] on button "Submit" at bounding box center [348, 41] width 24 height 11
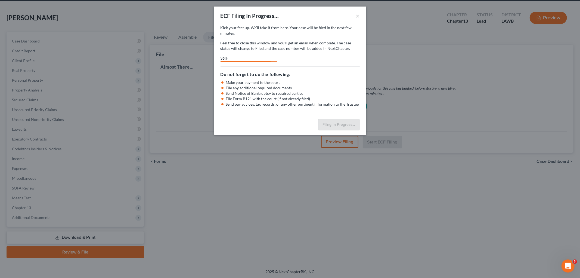
select select "3"
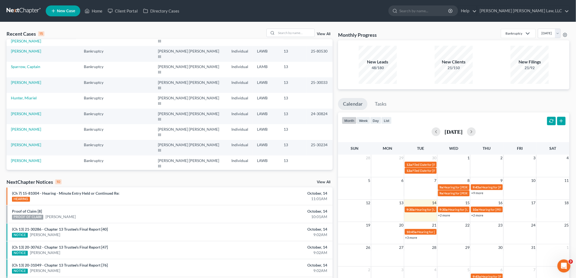
scroll to position [37, 0]
click at [15, 219] on link "[PERSON_NAME]" at bounding box center [26, 221] width 30 height 5
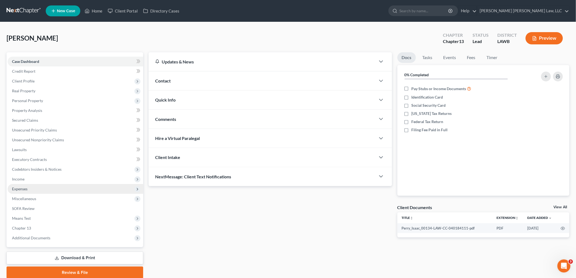
click at [28, 188] on span "Expenses" at bounding box center [75, 189] width 135 height 10
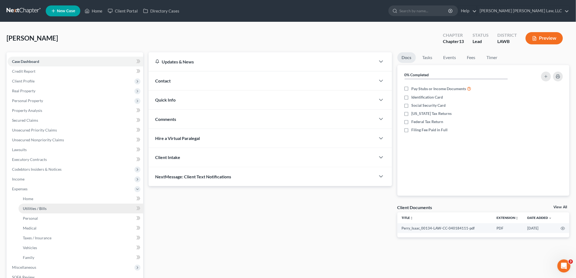
click at [34, 203] on link "Utilities / Bills" at bounding box center [80, 208] width 125 height 10
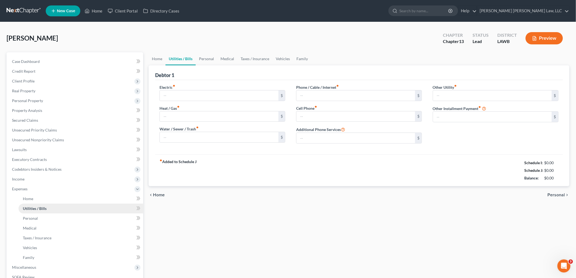
type input "250.00"
type input "0.00"
type input "100.00"
type input "0.00"
type input "25.00"
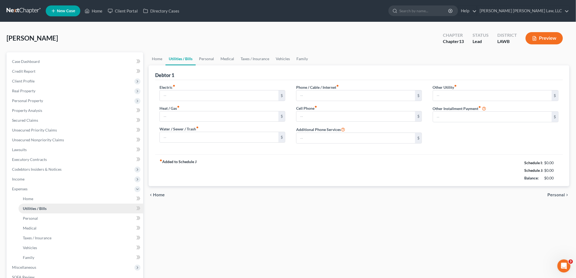
type input "0.00"
click at [52, 85] on span "Client Profile" at bounding box center [75, 81] width 135 height 10
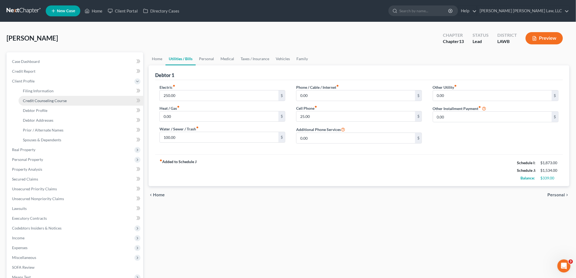
click at [52, 102] on span "Credit Counseling Course" at bounding box center [45, 100] width 44 height 5
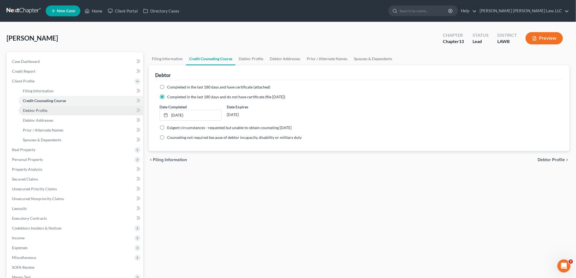
click at [49, 110] on link "Debtor Profile" at bounding box center [80, 111] width 125 height 10
select select "2"
select select "0"
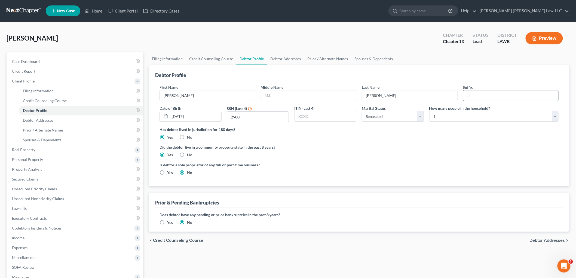
click at [474, 97] on input "Jr" at bounding box center [510, 95] width 95 height 10
type input "Jr."
click at [56, 128] on span "Prior / Alternate Names" at bounding box center [43, 130] width 41 height 5
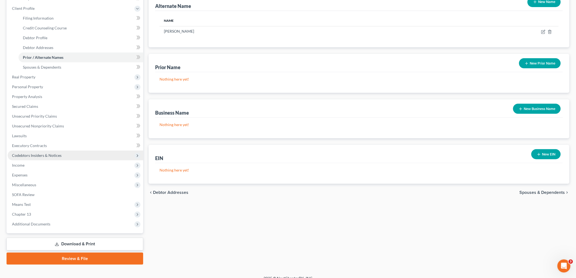
scroll to position [79, 0]
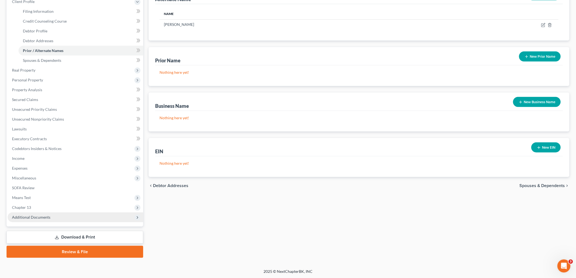
click at [58, 212] on span "Additional Documents" at bounding box center [75, 217] width 135 height 10
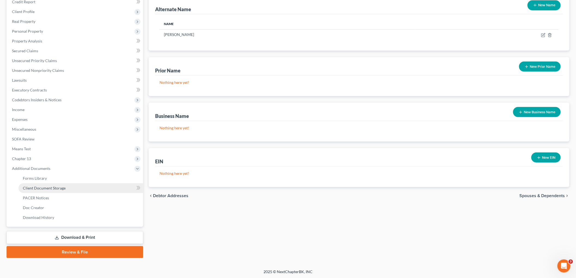
click at [66, 187] on link "Client Document Storage" at bounding box center [80, 188] width 125 height 10
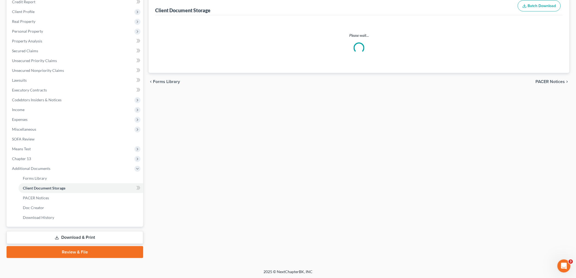
scroll to position [1, 0]
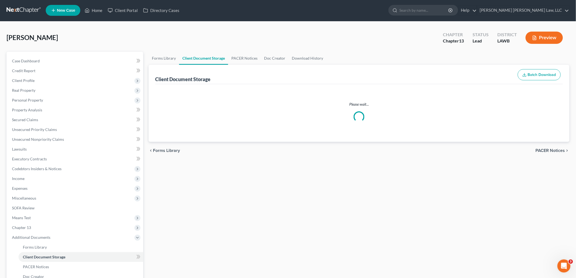
select select "9"
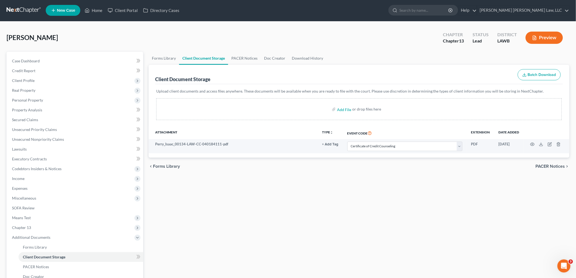
scroll to position [0, 0]
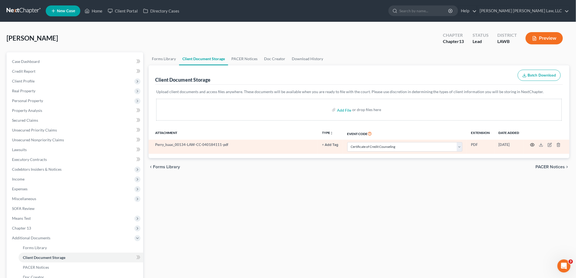
click at [532, 144] on icon "button" at bounding box center [532, 145] width 4 height 4
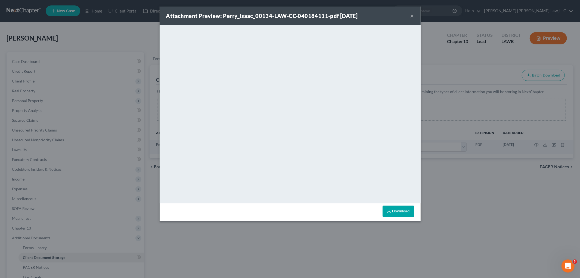
click at [412, 16] on button "×" at bounding box center [412, 16] width 4 height 7
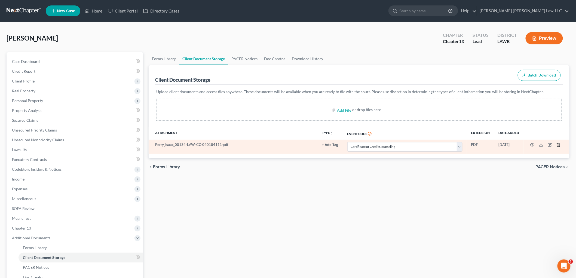
click at [558, 146] on icon "button" at bounding box center [558, 145] width 4 height 4
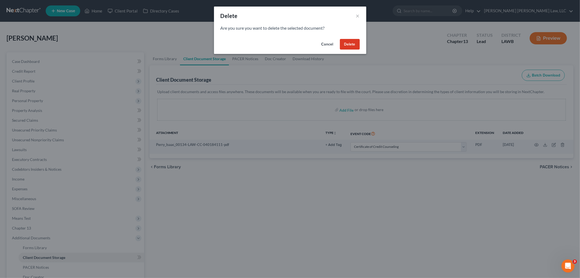
click at [354, 45] on button "Delete" at bounding box center [350, 44] width 20 height 11
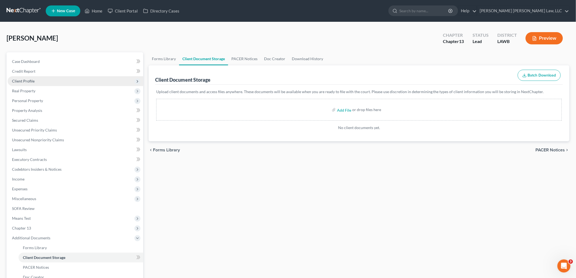
click at [36, 82] on span "Client Profile" at bounding box center [75, 81] width 135 height 10
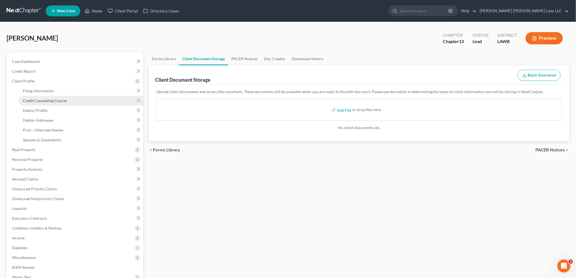
click at [42, 100] on span "Credit Counseling Course" at bounding box center [45, 100] width 44 height 5
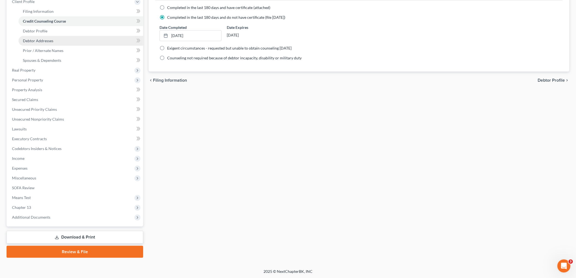
click at [52, 37] on link "Debtor Addresses" at bounding box center [80, 41] width 125 height 10
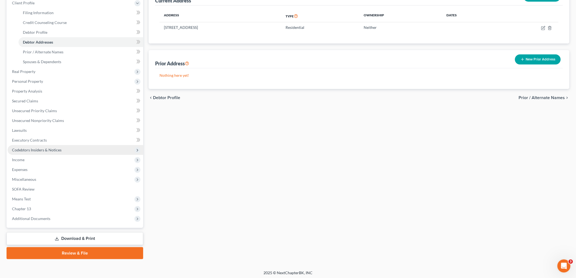
scroll to position [79, 0]
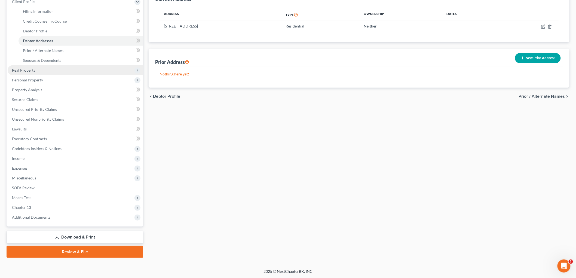
click at [36, 69] on span "Real Property" at bounding box center [75, 70] width 135 height 10
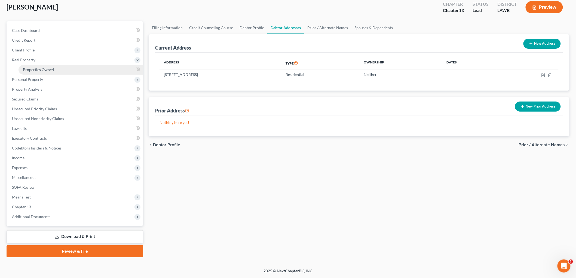
scroll to position [30, 0]
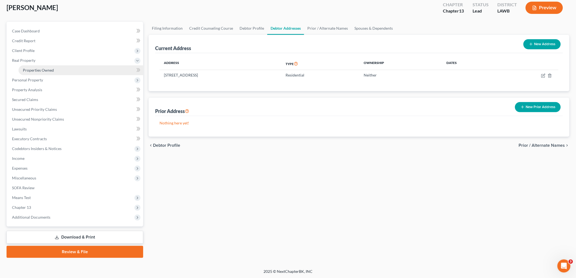
click at [37, 72] on link "Properties Owned" at bounding box center [80, 70] width 125 height 10
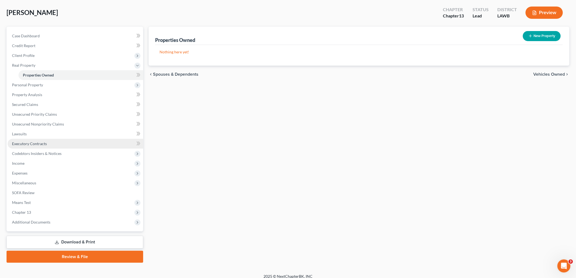
scroll to position [30, 0]
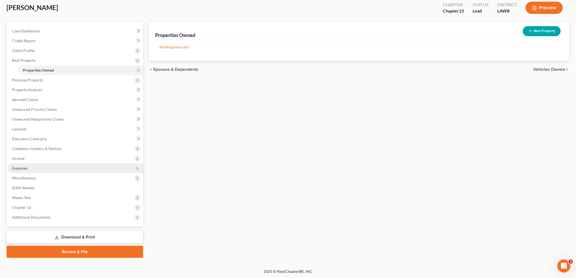
click at [35, 168] on span "Expenses" at bounding box center [75, 168] width 135 height 10
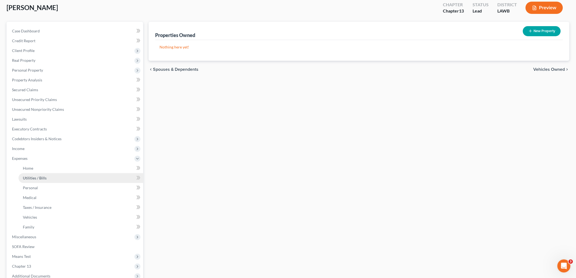
click at [39, 181] on link "Utilities / Bills" at bounding box center [80, 178] width 125 height 10
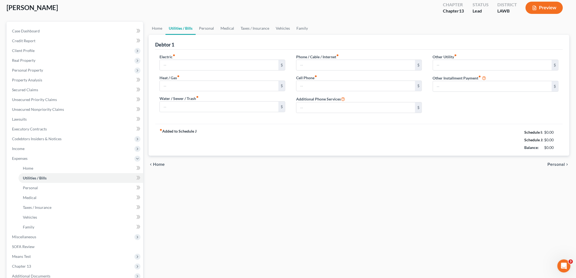
type input "250.00"
type input "0.00"
type input "100.00"
type input "0.00"
type input "25.00"
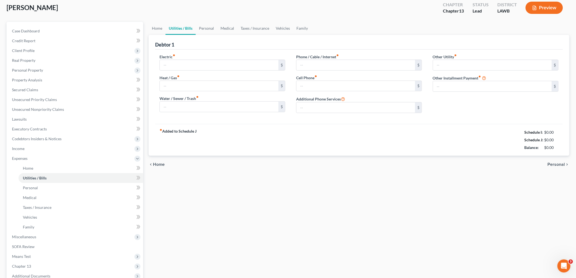
type input "0.00"
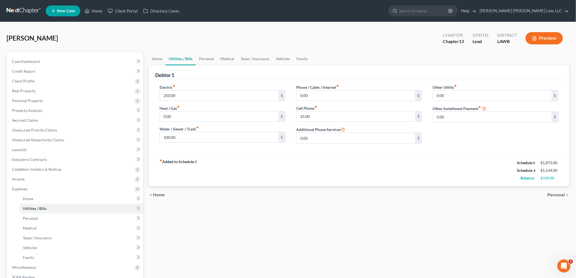
click at [397, 222] on div "Home Utilities / Bills Personal Medical Taxes / Insurance Vehicles Family Debto…" at bounding box center [359, 199] width 426 height 295
click at [286, 57] on link "Vehicles" at bounding box center [282, 58] width 21 height 13
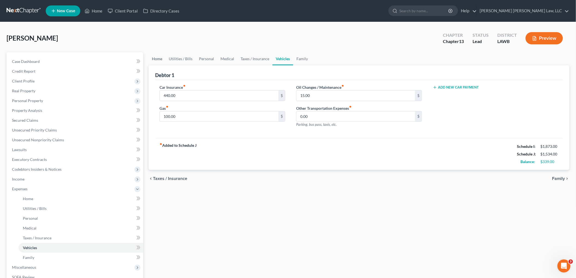
click at [161, 61] on link "Home" at bounding box center [157, 58] width 17 height 13
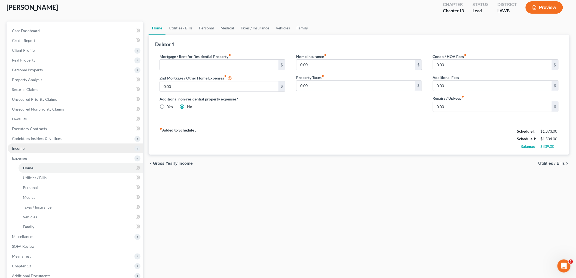
scroll to position [89, 0]
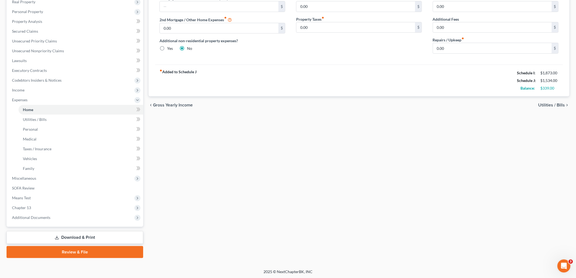
click at [71, 250] on link "Review & File" at bounding box center [75, 252] width 137 height 12
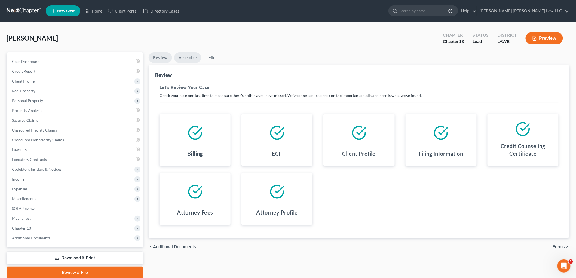
click at [186, 56] on link "Assemble" at bounding box center [187, 57] width 27 height 11
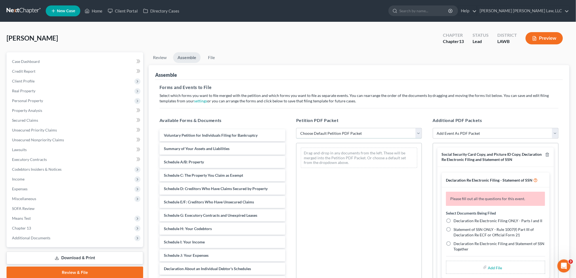
click at [323, 134] on select "Choose Default Petition PDF Packet Complete Bankruptcy Petition (all forms and …" at bounding box center [359, 133] width 126 height 11
select select "0"
click at [296, 128] on select "Choose Default Petition PDF Packet Complete Bankruptcy Petition (all forms and …" at bounding box center [359, 133] width 126 height 11
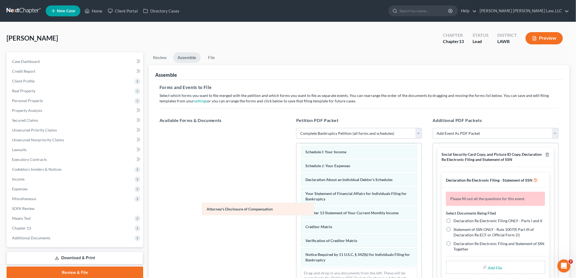
scroll to position [119, 0]
drag, startPoint x: 333, startPoint y: 260, endPoint x: 216, endPoint y: 204, distance: 129.1
click at [296, 206] on div "Attorney's Disclosure of Compensation Voluntary Petition for Individuals Filing…" at bounding box center [358, 161] width 125 height 262
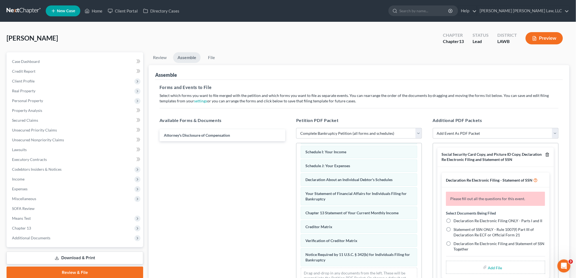
click at [545, 154] on icon "button" at bounding box center [547, 154] width 4 height 4
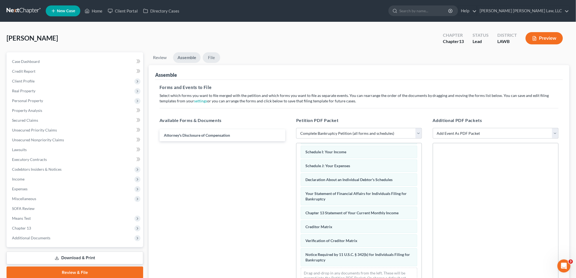
click at [211, 56] on link "File" at bounding box center [211, 57] width 17 height 11
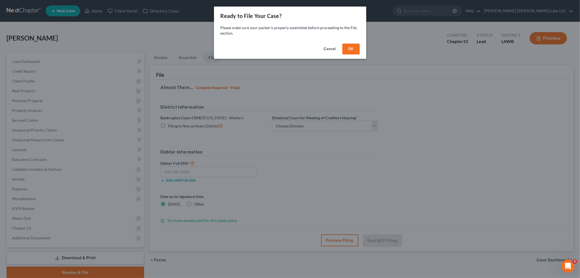
click at [354, 50] on button "OK" at bounding box center [350, 49] width 17 height 11
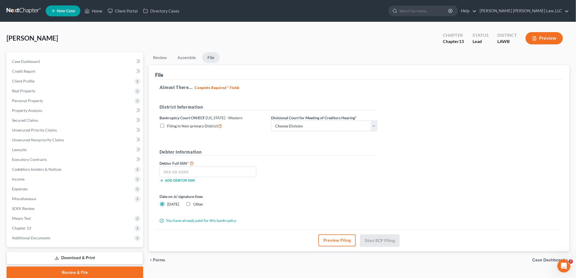
click at [167, 126] on label "Filing in Non-primary District" at bounding box center [194, 126] width 55 height 6
click at [169, 126] on input "Filing in Non-primary District" at bounding box center [171, 125] width 4 height 4
checkbox input "true"
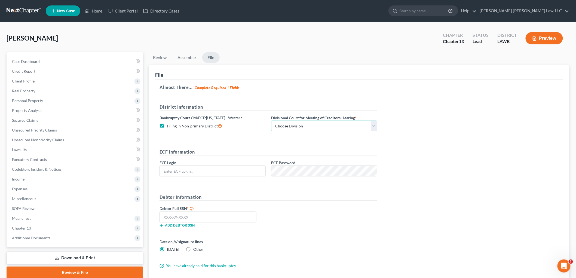
click at [304, 127] on select "Choose Division [GEOGRAPHIC_DATA] [GEOGRAPHIC_DATA]-[GEOGRAPHIC_DATA] Lake [PER…" at bounding box center [324, 125] width 106 height 11
select select "3"
click at [271, 120] on select "Choose Division [GEOGRAPHIC_DATA] [GEOGRAPHIC_DATA]-[GEOGRAPHIC_DATA] Lake [PER…" at bounding box center [324, 125] width 106 height 11
click at [248, 170] on input "text" at bounding box center [213, 171] width 106 height 10
type input "eoyoung3p"
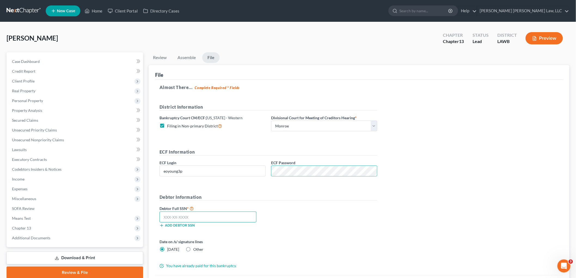
click at [232, 218] on input "text" at bounding box center [207, 216] width 97 height 11
click at [189, 219] on input "text" at bounding box center [207, 216] width 97 height 11
type input "434-17-2980"
click at [325, 218] on div "Debtor Full SSN * 434-17-2980 Add debtor SSN" at bounding box center [268, 218] width 223 height 27
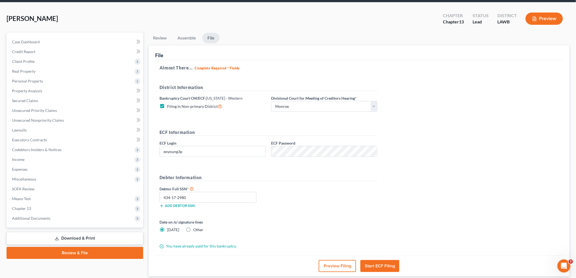
scroll to position [56, 0]
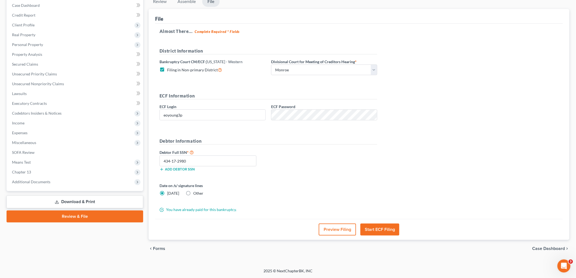
click at [388, 229] on button "Start ECF Filing" at bounding box center [379, 229] width 39 height 12
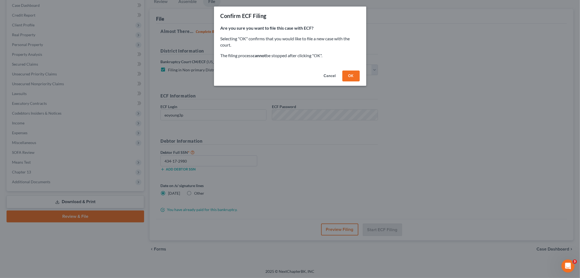
click at [350, 74] on button "OK" at bounding box center [350, 75] width 17 height 11
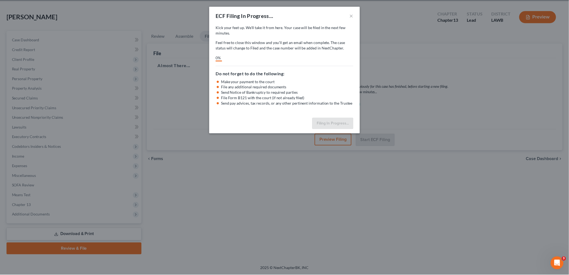
scroll to position [20, 0]
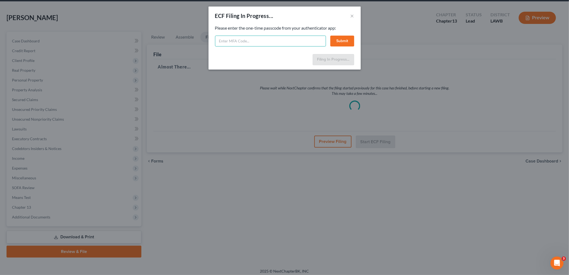
click at [288, 42] on input "text" at bounding box center [270, 41] width 111 height 11
type input "554940"
click at [343, 43] on button "Submit" at bounding box center [342, 41] width 24 height 11
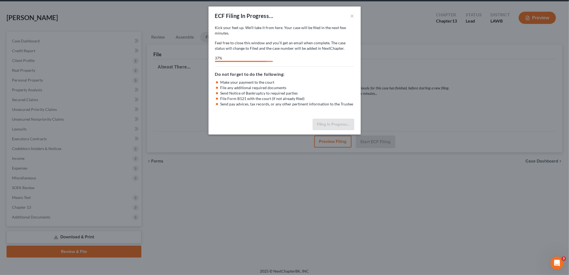
select select "3"
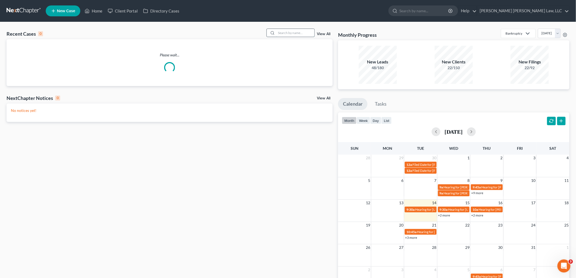
click at [284, 32] on input "search" at bounding box center [295, 33] width 38 height 8
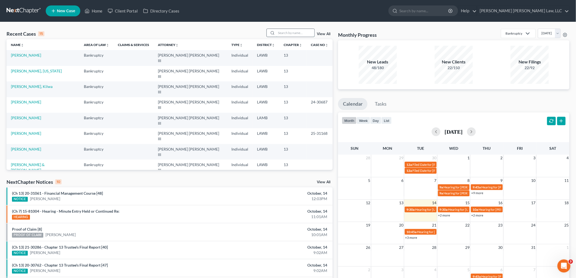
click at [293, 31] on input "search" at bounding box center [295, 33] width 38 height 8
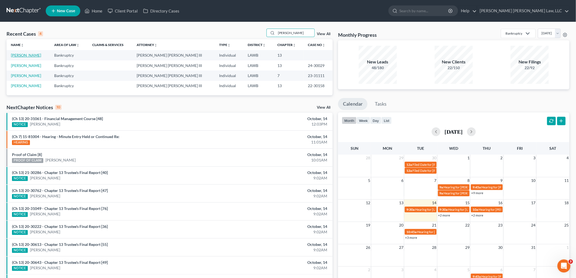
type input "[PERSON_NAME]"
click at [30, 53] on link "[PERSON_NAME]" at bounding box center [26, 55] width 30 height 5
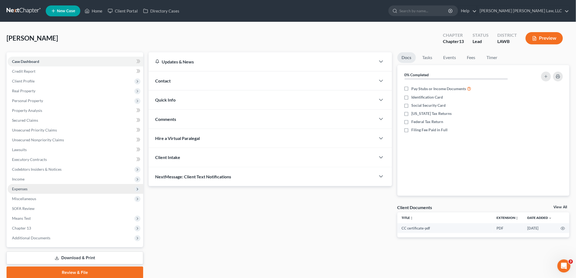
click at [33, 188] on span "Expenses" at bounding box center [75, 189] width 135 height 10
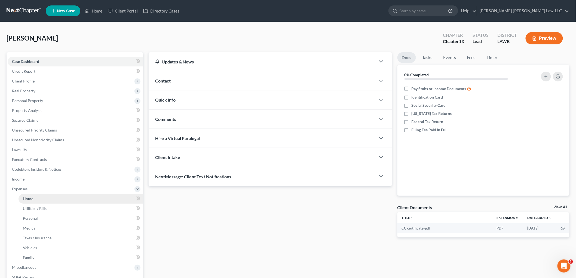
click at [30, 202] on link "Home" at bounding box center [80, 199] width 125 height 10
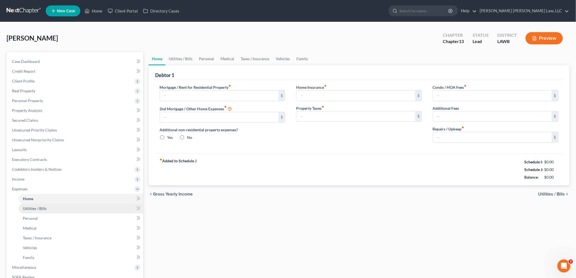
type input "640.00"
type input "0.00"
radio input "true"
type input "0.00"
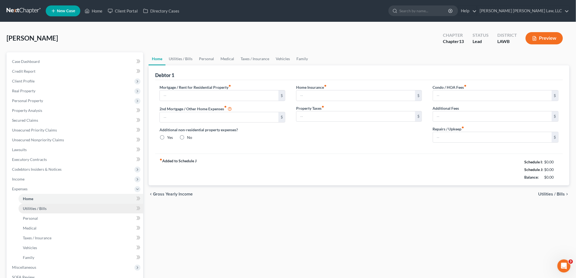
type input "0.00"
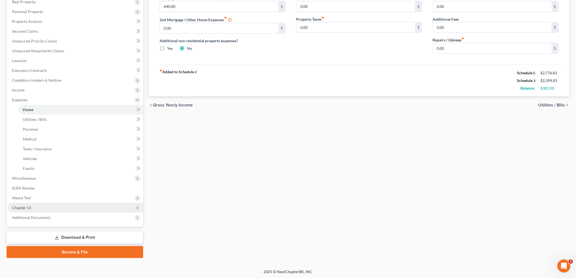
click at [30, 205] on span "Chapter 13" at bounding box center [21, 207] width 19 height 5
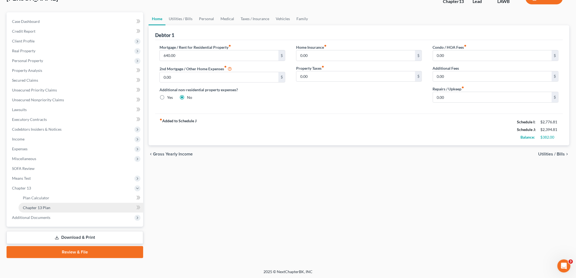
click at [37, 208] on span "Chapter 13 Plan" at bounding box center [36, 207] width 27 height 5
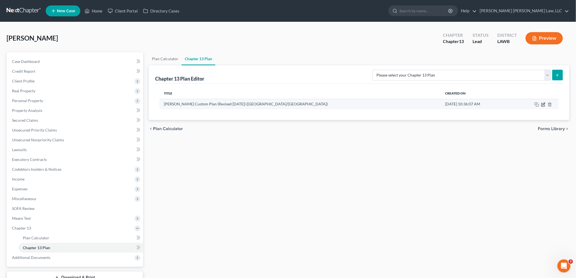
click at [543, 105] on icon "button" at bounding box center [543, 104] width 4 height 4
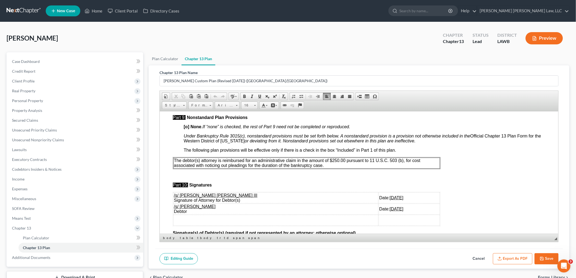
scroll to position [1574, 0]
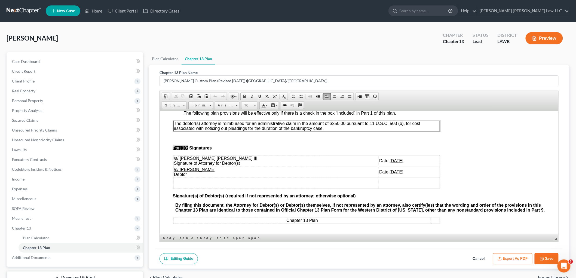
click at [499, 259] on icon "button" at bounding box center [499, 258] width 4 height 4
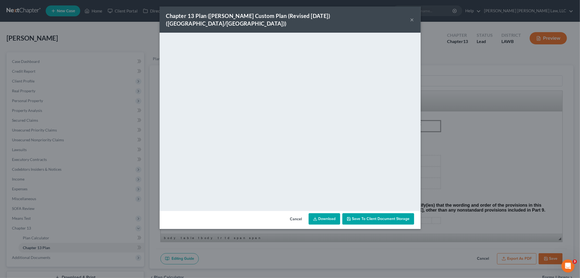
click at [414, 16] on button "×" at bounding box center [412, 19] width 4 height 7
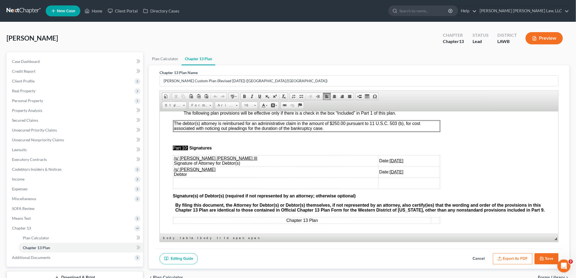
click at [550, 257] on button "Save" at bounding box center [546, 258] width 24 height 11
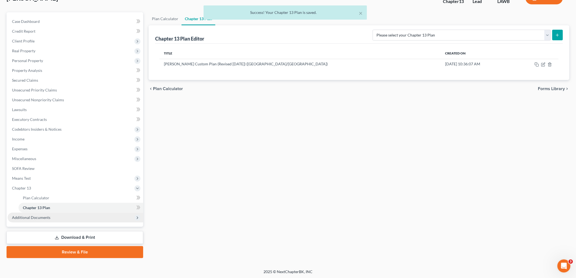
drag, startPoint x: 55, startPoint y: 233, endPoint x: 126, endPoint y: 212, distance: 73.8
click at [56, 233] on link "Download & Print" at bounding box center [75, 237] width 137 height 13
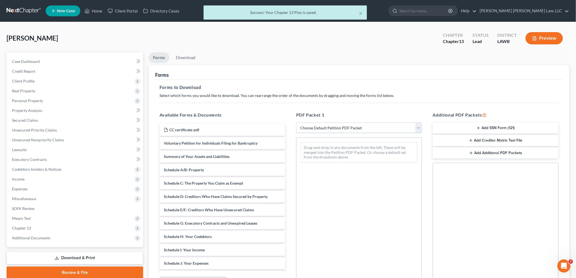
click at [322, 124] on select "Choose Default Petition PDF Packet Complete Bankruptcy Petition (all forms and …" at bounding box center [359, 127] width 126 height 11
select select "3"
click at [296, 122] on select "Choose Default Petition PDF Packet Complete Bankruptcy Petition (all forms and …" at bounding box center [359, 127] width 126 height 11
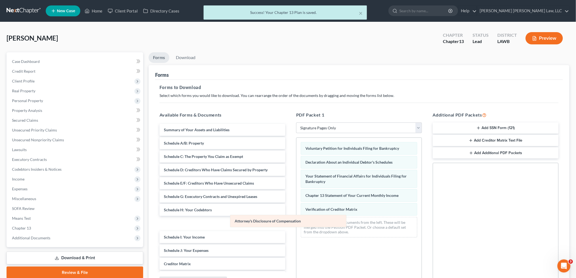
drag, startPoint x: 330, startPoint y: 223, endPoint x: 216, endPoint y: 214, distance: 114.8
click at [296, 219] on div "Attorney's Disclosure of Compensation Voluntary Petition for Individuals Filing…" at bounding box center [358, 190] width 125 height 104
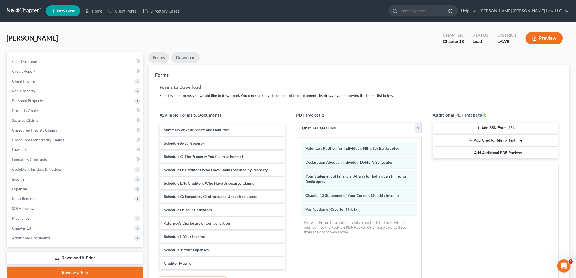
click at [190, 56] on link "Download" at bounding box center [185, 57] width 28 height 11
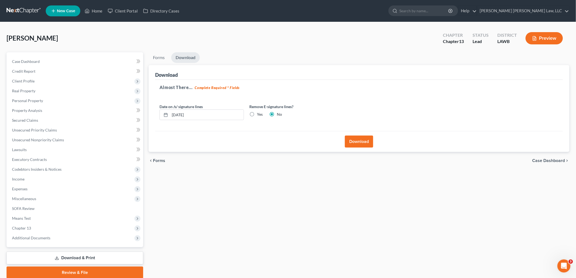
click at [353, 141] on button "Download" at bounding box center [359, 141] width 28 height 12
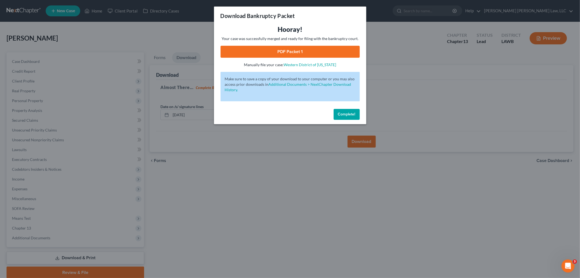
click at [336, 50] on link "PDF Packet 1" at bounding box center [290, 52] width 139 height 12
click at [340, 117] on button "Complete!" at bounding box center [347, 114] width 26 height 11
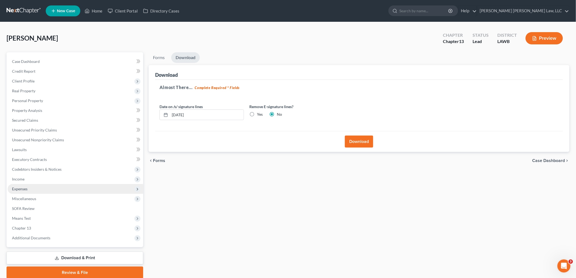
click at [19, 189] on span "Expenses" at bounding box center [20, 188] width 16 height 5
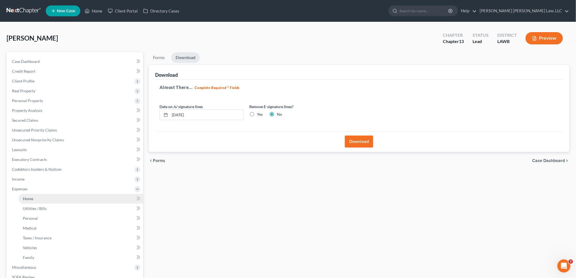
click at [26, 200] on link "Home" at bounding box center [80, 199] width 125 height 10
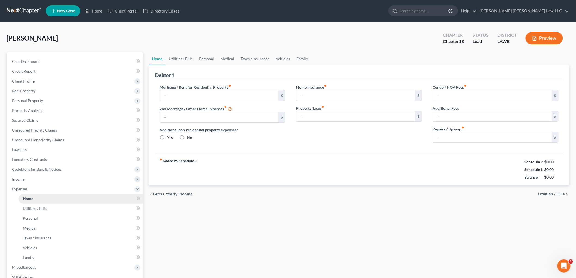
type input "640.00"
type input "0.00"
radio input "true"
type input "0.00"
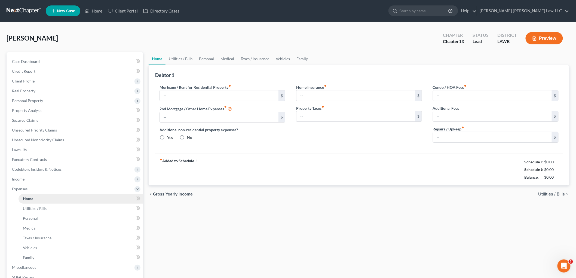
type input "0.00"
click at [29, 10] on link at bounding box center [24, 11] width 35 height 10
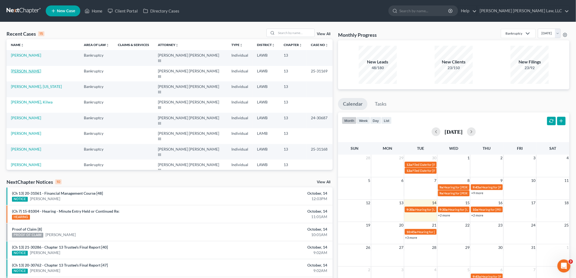
click at [20, 69] on link "[PERSON_NAME]" at bounding box center [26, 71] width 30 height 5
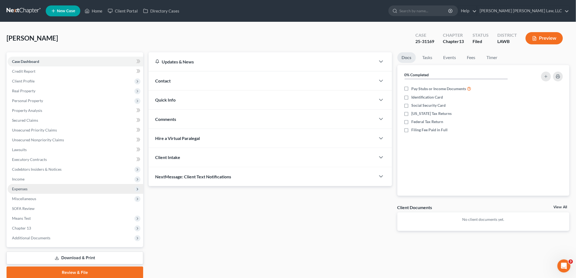
click at [23, 188] on span "Expenses" at bounding box center [20, 188] width 16 height 5
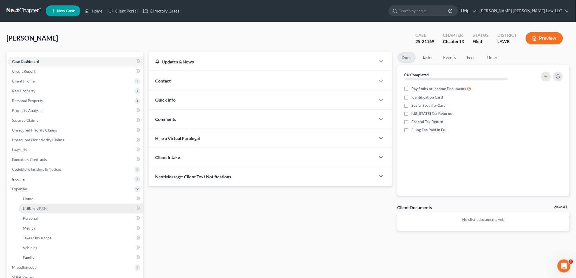
click at [42, 209] on span "Utilities / Bills" at bounding box center [35, 208] width 24 height 5
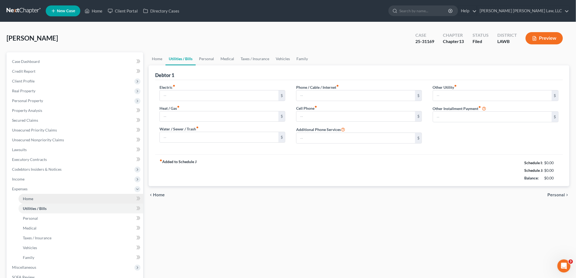
type input "250.00"
type input "0.00"
type input "100.00"
type input "0.00"
type input "25.00"
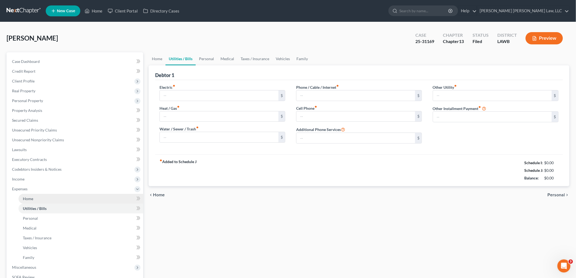
type input "0.00"
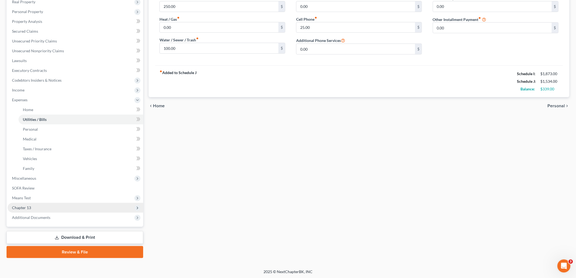
click at [36, 205] on span "Chapter 13" at bounding box center [75, 208] width 135 height 10
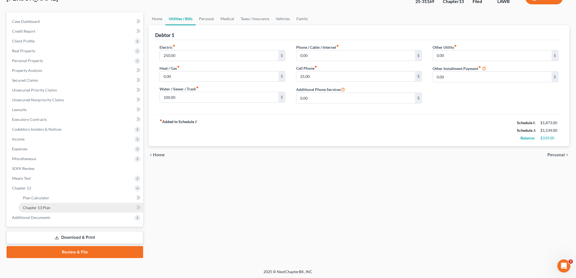
click at [44, 208] on span "Chapter 13 Plan" at bounding box center [36, 207] width 27 height 5
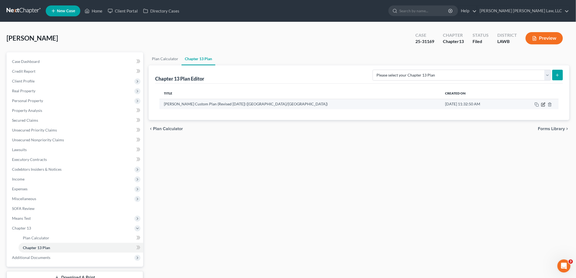
click at [542, 104] on icon "button" at bounding box center [543, 104] width 4 height 4
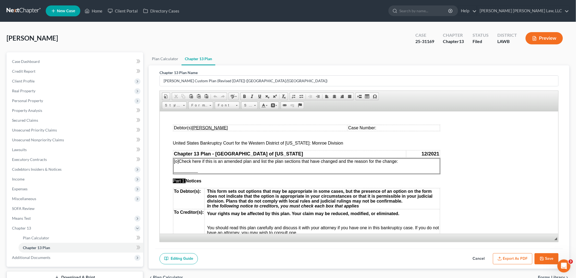
click at [367, 126] on td "Case Number:" at bounding box center [393, 128] width 92 height 6
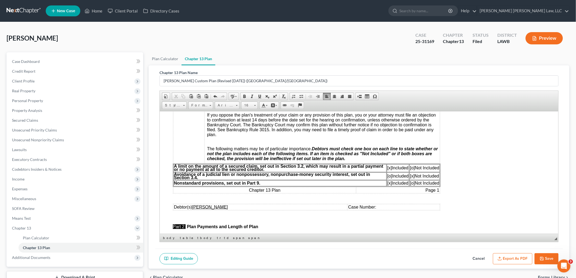
scroll to position [151, 0]
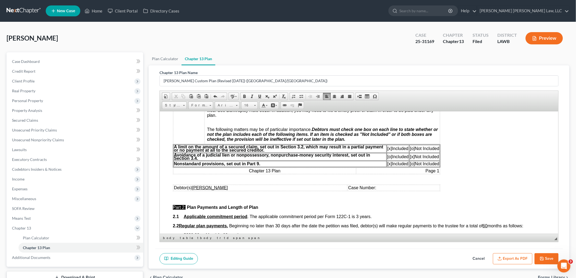
click at [370, 187] on td "Case Number:" at bounding box center [393, 187] width 92 height 6
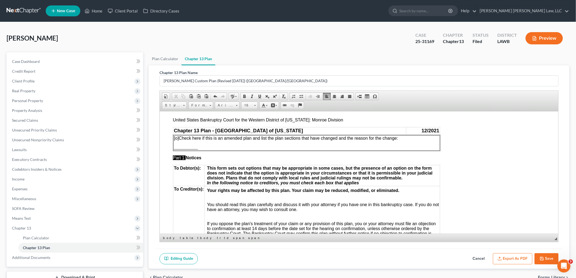
scroll to position [0, 0]
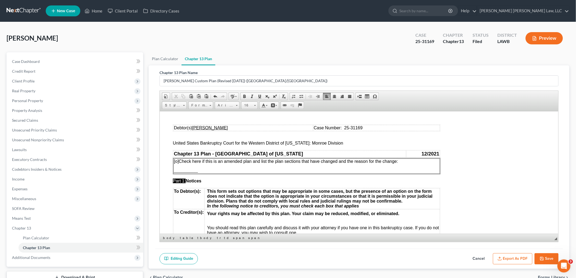
click at [221, 126] on td "Debtor(s) [PERSON_NAME]" at bounding box center [243, 128] width 140 height 6
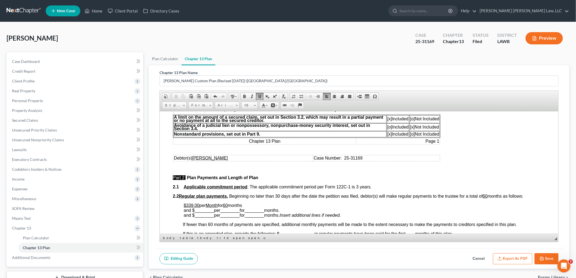
scroll to position [181, 0]
click at [219, 157] on u "[PERSON_NAME]" at bounding box center [210, 157] width 36 height 5
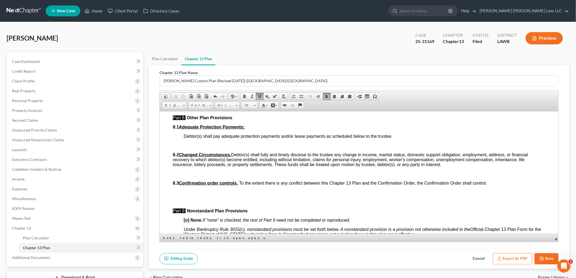
scroll to position [1571, 0]
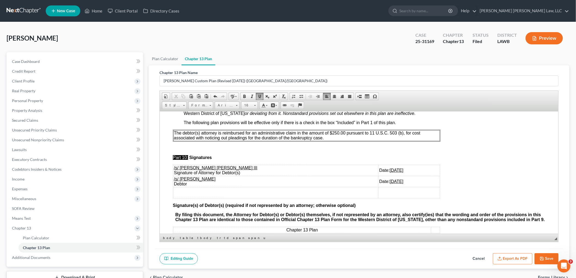
drag, startPoint x: 388, startPoint y: 185, endPoint x: 173, endPoint y: 185, distance: 214.6
click at [173, 185] on tr "/s/ [PERSON_NAME] Debtor Date: [DATE]" at bounding box center [306, 181] width 266 height 11
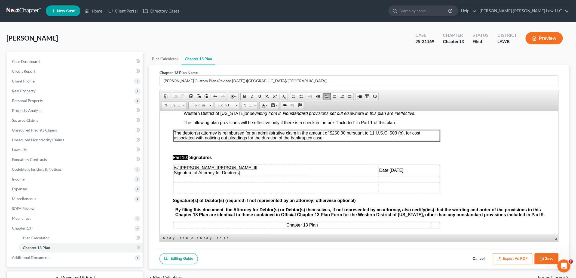
click at [325, 140] on p "The debtor(s) attorney is reimbursed for an administrative claim in the amount …" at bounding box center [306, 135] width 265 height 10
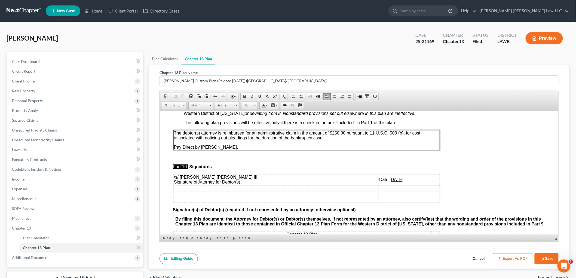
click at [543, 257] on icon "button" at bounding box center [541, 258] width 4 height 4
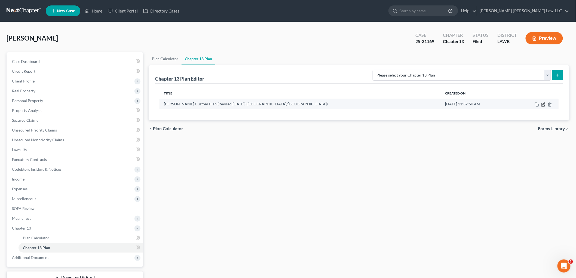
click at [542, 105] on icon "button" at bounding box center [543, 104] width 2 height 2
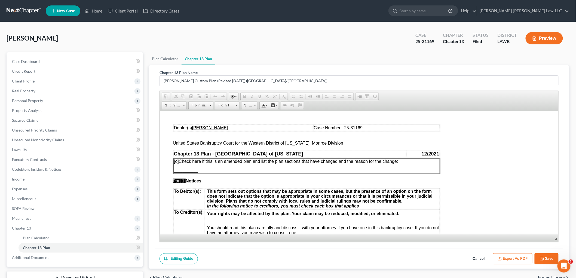
scroll to position [0, 0]
click at [518, 259] on button "Export as PDF" at bounding box center [512, 258] width 39 height 11
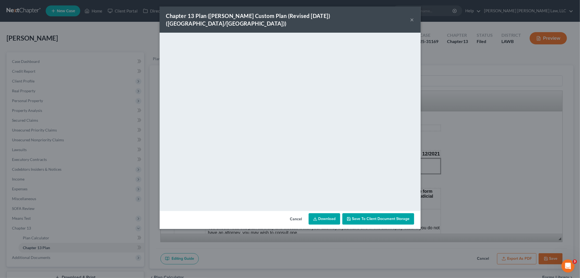
click at [414, 16] on button "×" at bounding box center [412, 19] width 4 height 7
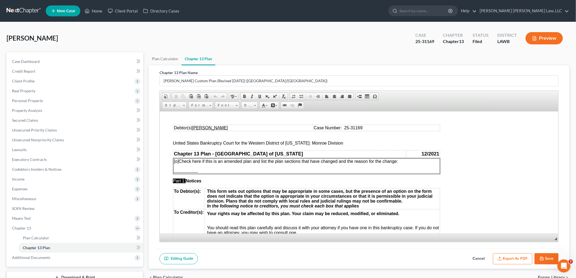
click at [545, 255] on button "Save" at bounding box center [546, 258] width 24 height 11
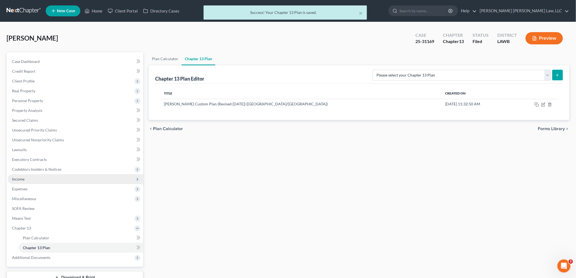
click at [29, 179] on span "Income" at bounding box center [75, 179] width 135 height 10
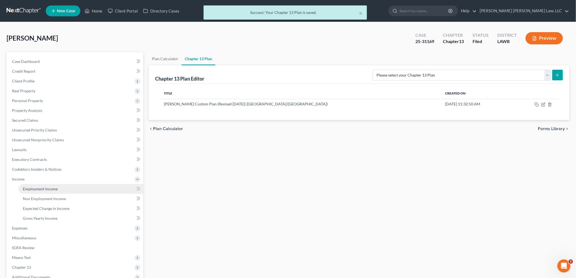
click at [36, 187] on span "Employment Income" at bounding box center [40, 188] width 35 height 5
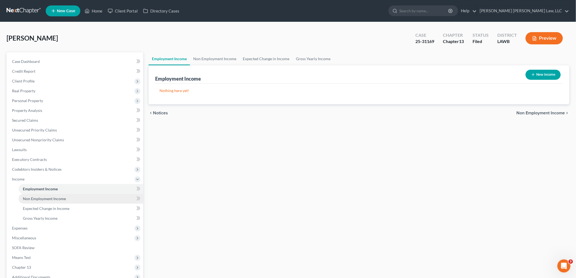
click at [40, 199] on span "Non Employment Income" at bounding box center [44, 198] width 43 height 5
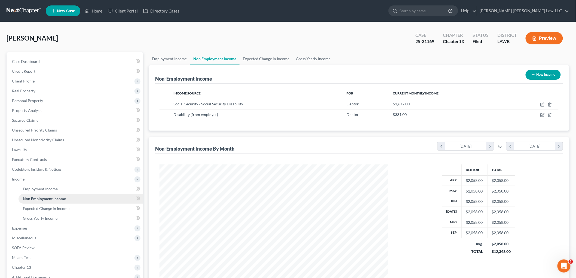
scroll to position [114, 239]
click at [23, 10] on link at bounding box center [24, 11] width 35 height 10
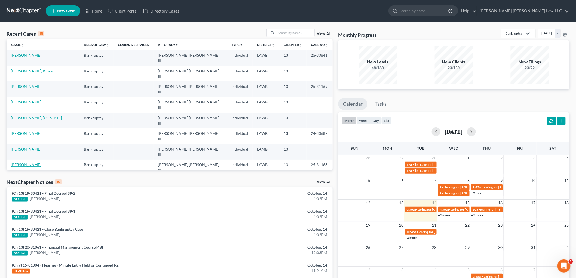
click at [31, 162] on link "[PERSON_NAME]" at bounding box center [26, 164] width 30 height 5
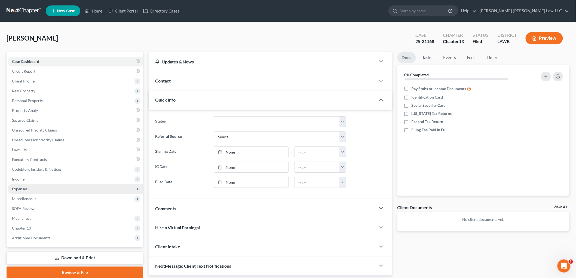
click at [23, 190] on span "Expenses" at bounding box center [20, 188] width 16 height 5
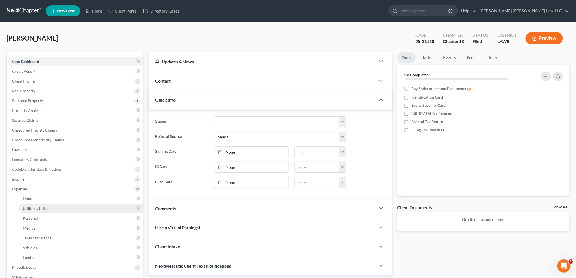
click at [47, 207] on link "Utilities / Bills" at bounding box center [80, 208] width 125 height 10
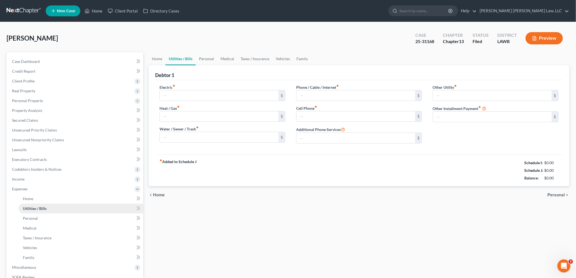
type input "100.34"
type input "0.00"
type input "55.00"
type input "0.00"
type input "50.00"
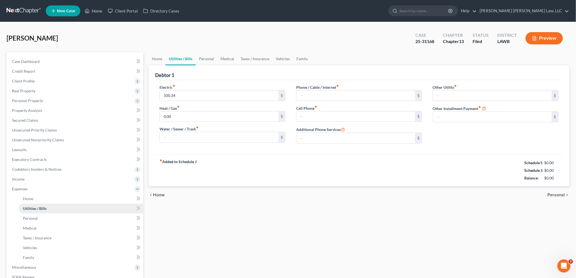
type input "0.00"
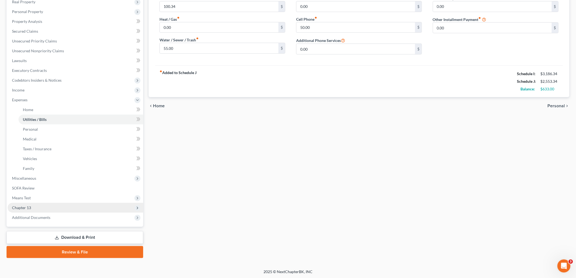
click at [40, 203] on span "Chapter 13" at bounding box center [75, 208] width 135 height 10
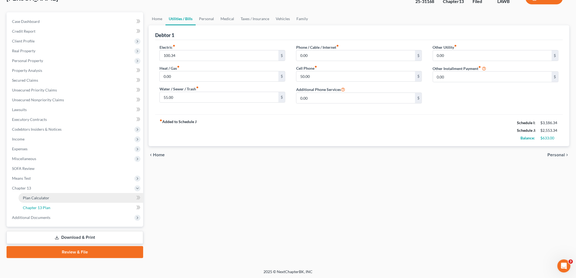
drag, startPoint x: 40, startPoint y: 207, endPoint x: 114, endPoint y: 194, distance: 74.5
click at [41, 207] on span "Chapter 13 Plan" at bounding box center [36, 207] width 27 height 5
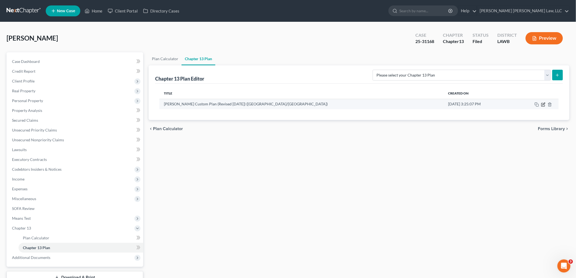
click at [541, 104] on icon "button" at bounding box center [543, 104] width 4 height 4
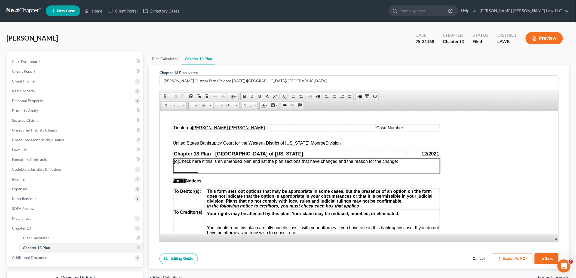
click at [386, 128] on td "Case Number:" at bounding box center [407, 128] width 64 height 6
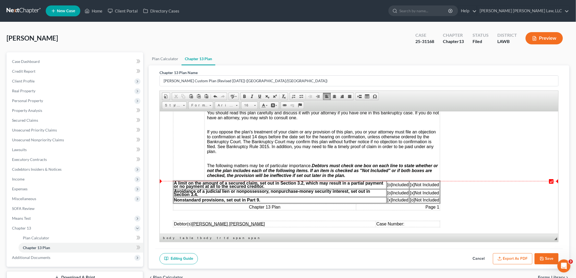
scroll to position [151, 0]
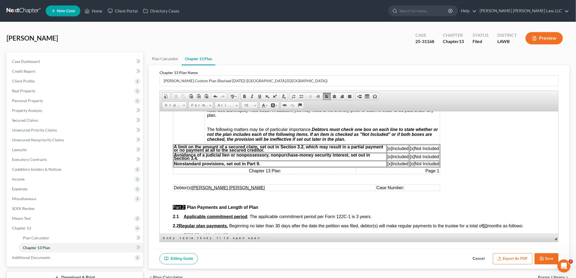
click at [382, 189] on td "Case Number:" at bounding box center [407, 187] width 64 height 6
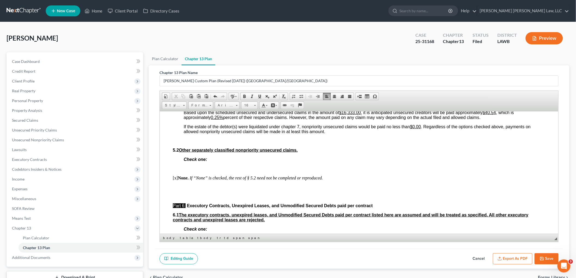
scroll to position [1546, 0]
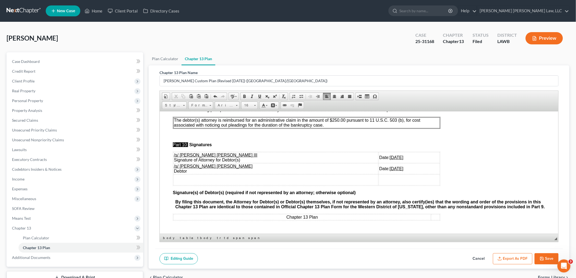
drag, startPoint x: 384, startPoint y: 163, endPoint x: 174, endPoint y: 162, distance: 210.8
click at [174, 163] on tr "/s/ [PERSON_NAME] [PERSON_NAME] Debtor Date: [DATE]" at bounding box center [306, 168] width 266 height 11
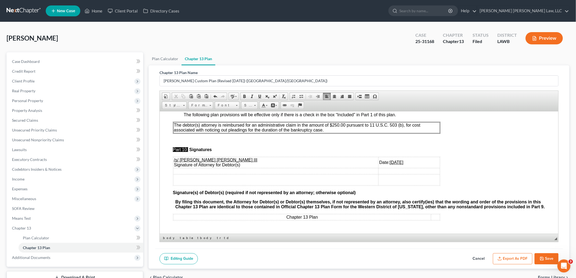
click at [326, 126] on p "The debtor(s) attorney is reimbursed for an administrative claim in the amount …" at bounding box center [306, 127] width 265 height 10
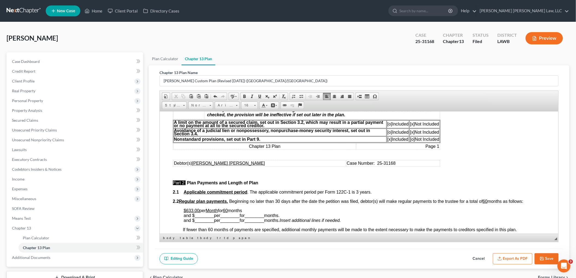
scroll to position [181, 0]
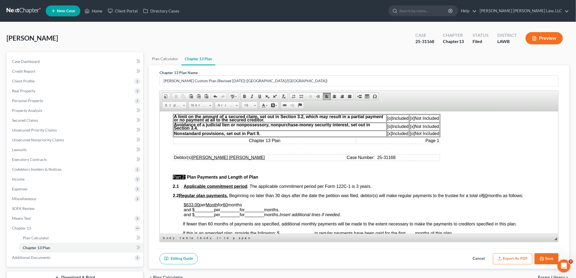
click at [543, 258] on icon "button" at bounding box center [541, 258] width 4 height 4
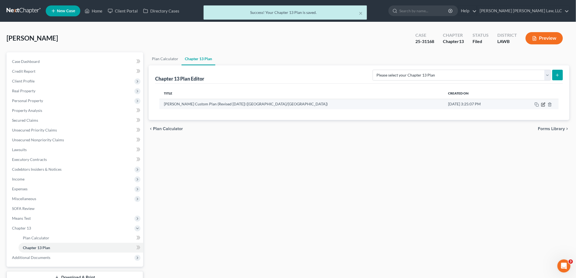
click at [542, 103] on icon "button" at bounding box center [542, 104] width 3 height 3
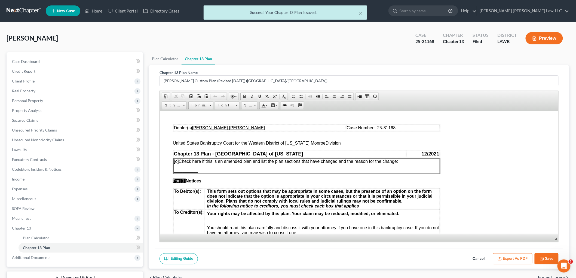
scroll to position [0, 0]
click at [499, 257] on icon "button" at bounding box center [499, 258] width 4 height 4
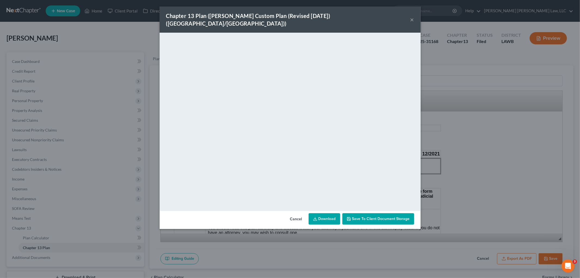
click at [410, 16] on button "×" at bounding box center [412, 19] width 4 height 7
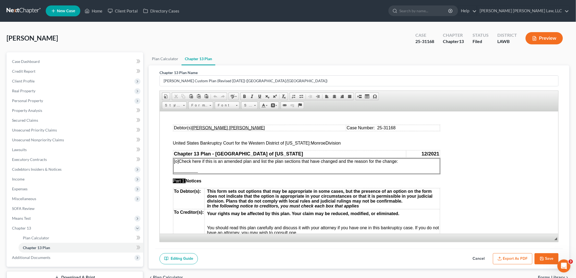
click at [540, 257] on icon "button" at bounding box center [541, 258] width 4 height 4
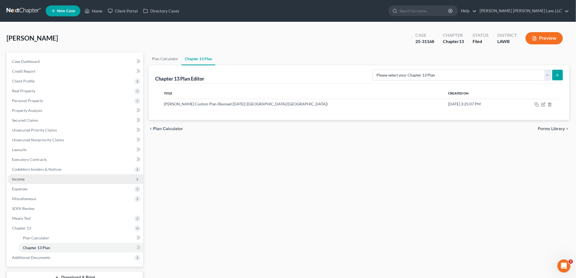
click at [17, 180] on span "Income" at bounding box center [18, 179] width 13 height 5
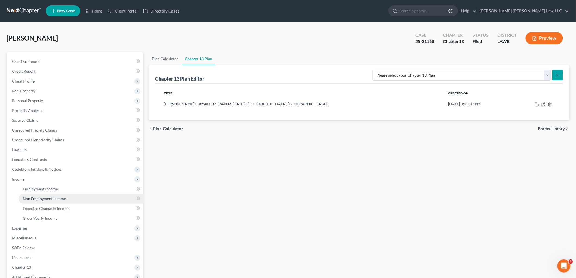
click at [28, 198] on span "Non Employment Income" at bounding box center [44, 198] width 43 height 5
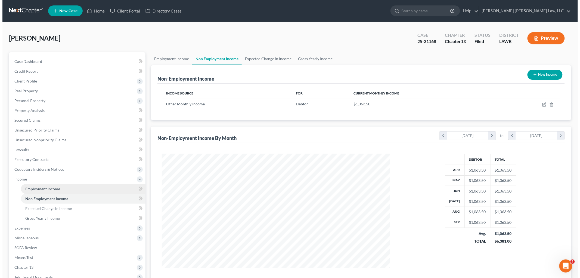
scroll to position [114, 239]
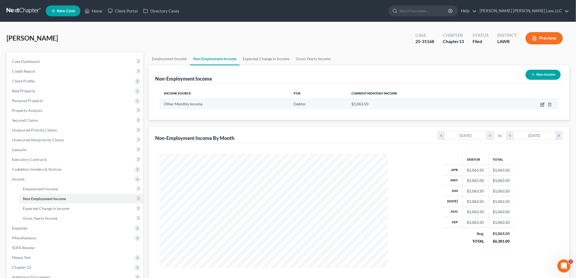
click at [542, 104] on icon "button" at bounding box center [542, 104] width 2 height 2
select select "13"
select select "0"
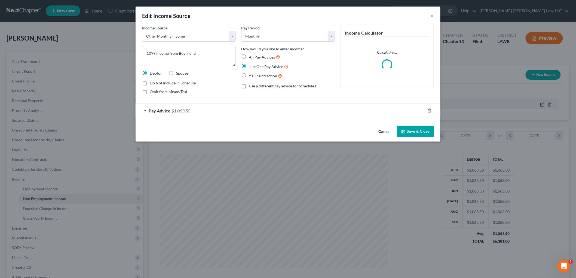
scroll to position [115, 241]
click at [415, 129] on button "Save & Close" at bounding box center [417, 131] width 37 height 11
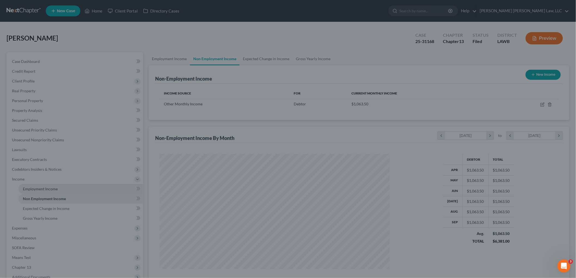
scroll to position [271868, 271743]
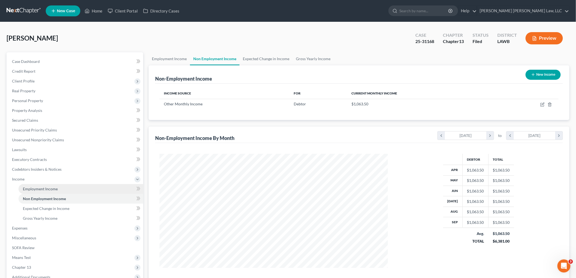
click at [38, 189] on span "Employment Income" at bounding box center [40, 188] width 35 height 5
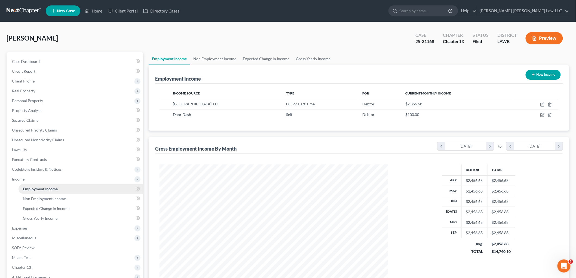
scroll to position [114, 239]
click at [27, 82] on span "Client Profile" at bounding box center [23, 81] width 23 height 5
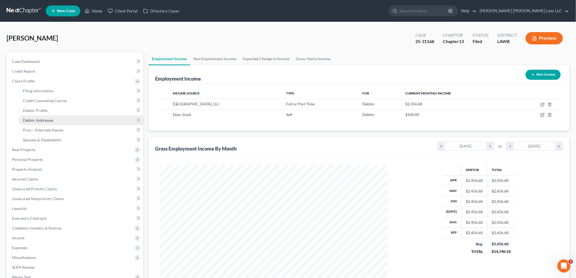
click at [50, 118] on span "Debtor Addresses" at bounding box center [38, 120] width 30 height 5
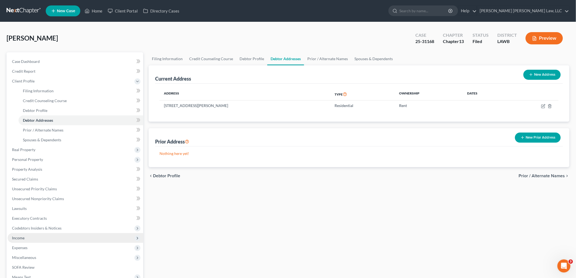
click at [25, 236] on span "Income" at bounding box center [75, 238] width 135 height 10
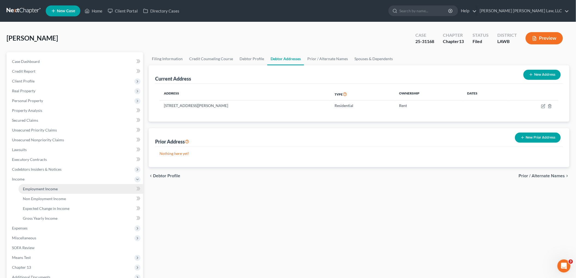
click at [45, 185] on link "Employment Income" at bounding box center [80, 189] width 125 height 10
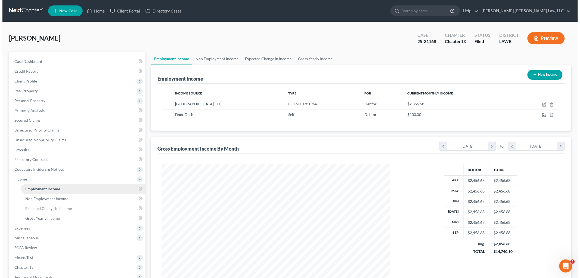
scroll to position [114, 239]
click at [543, 105] on icon "button" at bounding box center [542, 104] width 4 height 4
select select "0"
select select "19"
select select "2"
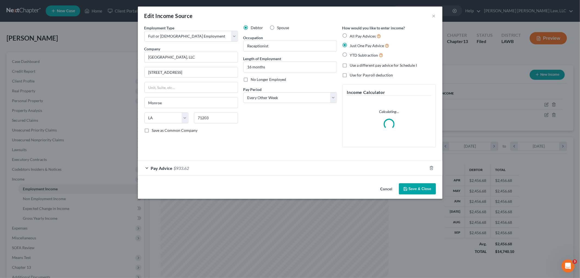
scroll to position [115, 241]
click at [240, 169] on div "Pay Advice $933.62" at bounding box center [282, 168] width 289 height 14
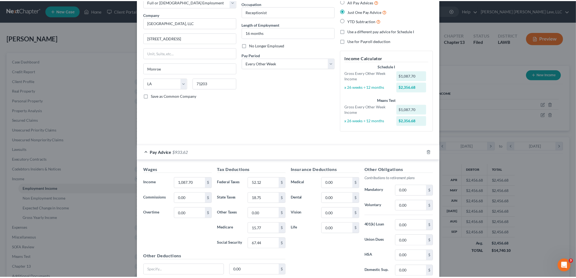
scroll to position [79, 0]
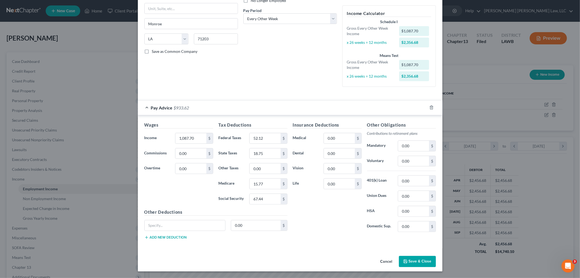
drag, startPoint x: 405, startPoint y: 262, endPoint x: 397, endPoint y: 256, distance: 9.6
click at [405, 262] on icon "button" at bounding box center [405, 260] width 3 height 3
click at [412, 260] on button "Save & Close" at bounding box center [417, 261] width 37 height 11
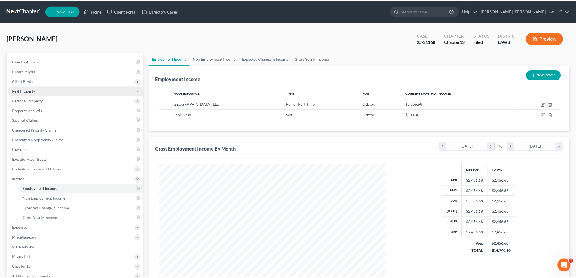
scroll to position [271868, 271743]
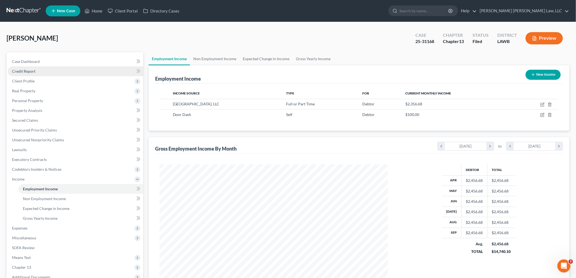
click at [35, 69] on link "Credit Report" at bounding box center [75, 71] width 135 height 10
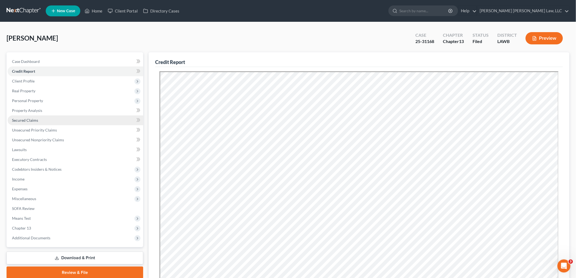
click at [33, 118] on span "Secured Claims" at bounding box center [25, 120] width 26 height 5
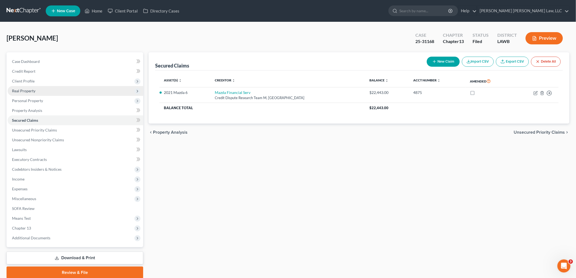
click at [40, 90] on span "Real Property" at bounding box center [75, 91] width 135 height 10
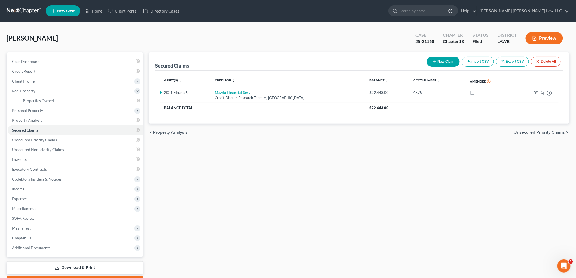
click at [19, 10] on link at bounding box center [24, 11] width 35 height 10
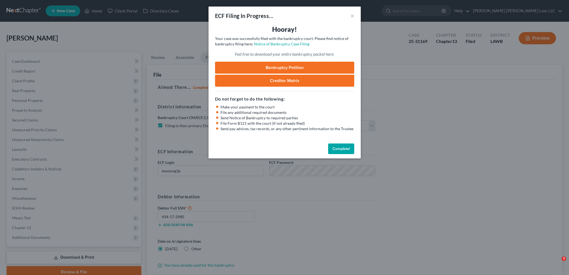
select select "3"
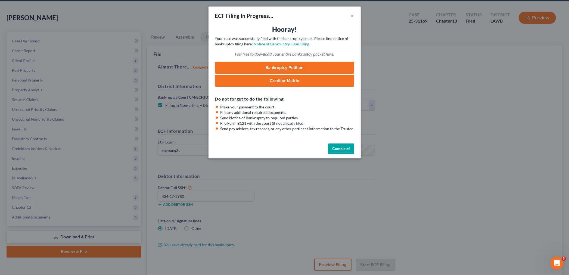
click at [346, 147] on button "Complete!" at bounding box center [341, 149] width 26 height 11
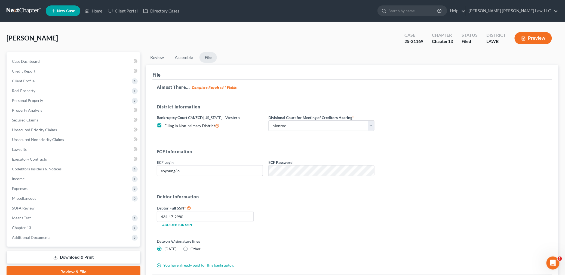
click at [23, 9] on link at bounding box center [24, 11] width 35 height 10
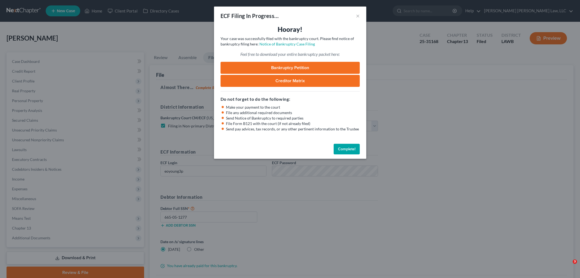
select select "3"
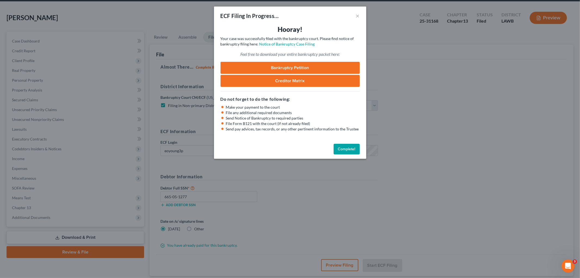
click at [341, 151] on button "Complete!" at bounding box center [347, 149] width 26 height 11
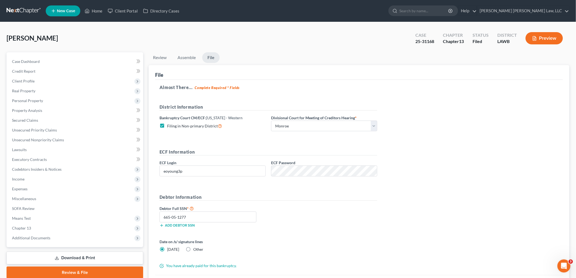
click at [24, 10] on link at bounding box center [24, 11] width 35 height 10
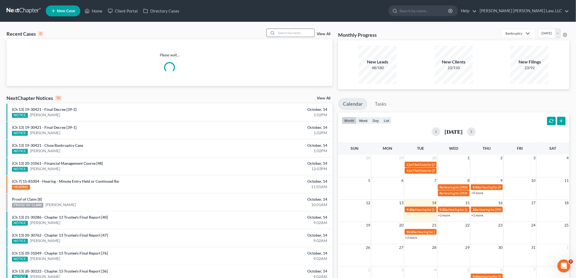
click at [288, 33] on input "search" at bounding box center [295, 33] width 38 height 8
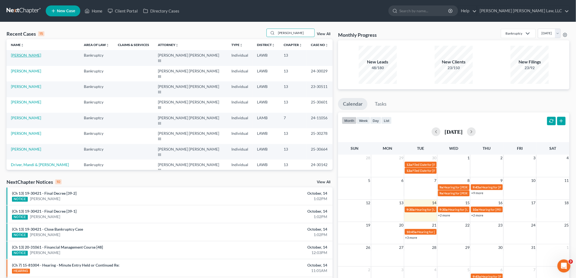
type input "[PERSON_NAME]"
click at [28, 56] on link "[PERSON_NAME]" at bounding box center [26, 55] width 30 height 5
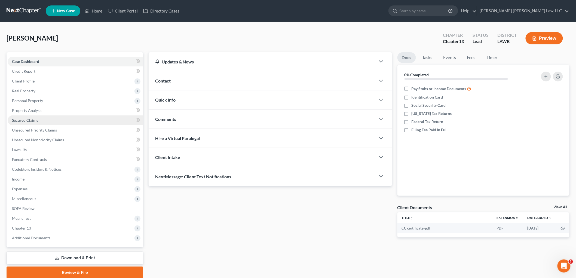
click at [24, 120] on span "Secured Claims" at bounding box center [25, 120] width 26 height 5
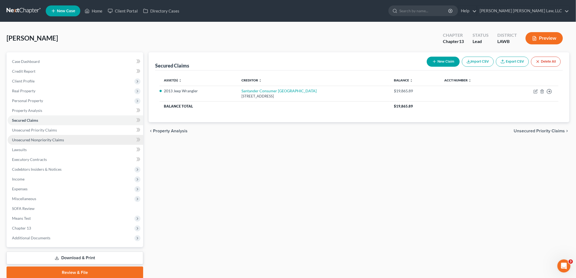
click at [35, 140] on span "Unsecured Nonpriority Claims" at bounding box center [38, 139] width 52 height 5
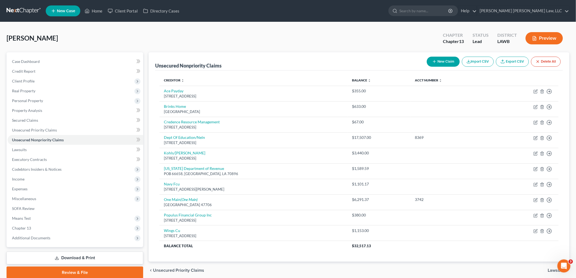
click at [441, 61] on button "New Claim" at bounding box center [442, 62] width 33 height 10
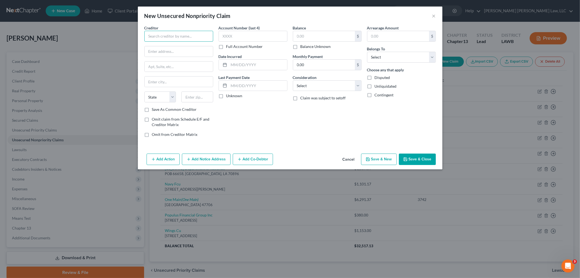
click at [174, 37] on input "text" at bounding box center [178, 36] width 69 height 11
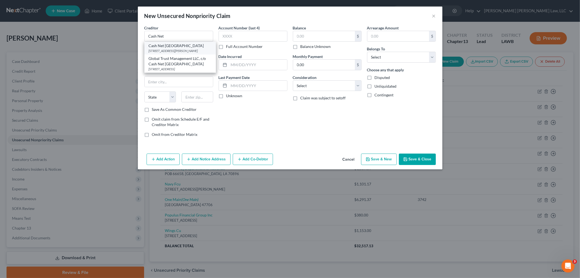
click at [173, 50] on div "[STREET_ADDRESS][PERSON_NAME]" at bounding box center [180, 50] width 63 height 5
type input "Cash Net [GEOGRAPHIC_DATA]"
type input "[STREET_ADDRESS][PERSON_NAME]"
type input "[GEOGRAPHIC_DATA]"
select select "14"
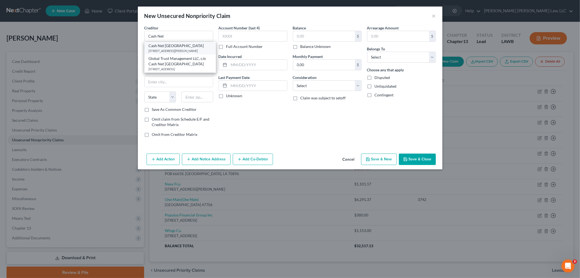
type input "60604"
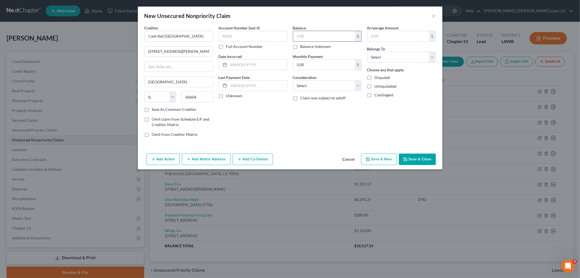
click at [301, 41] on input "text" at bounding box center [324, 36] width 62 height 10
type input "1,667.59"
drag, startPoint x: 394, startPoint y: 58, endPoint x: 395, endPoint y: 62, distance: 3.7
click at [394, 58] on select "Select Debtor 1 Only Debtor 2 Only Debtor 1 And Debtor 2 Only At Least One Of T…" at bounding box center [401, 57] width 69 height 11
select select "0"
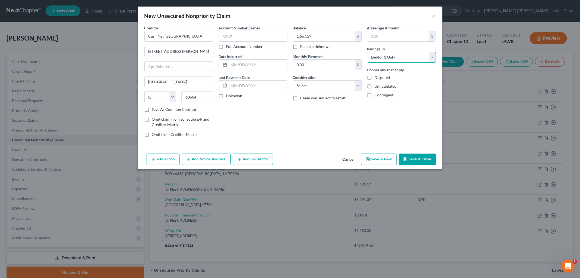
click at [367, 52] on select "Select Debtor 1 Only Debtor 2 Only Debtor 1 And Debtor 2 Only At Least One Of T…" at bounding box center [401, 57] width 69 height 11
click at [341, 81] on select "Select Cable / Satellite Services Collection Agency Credit Card Debt Debt Couns…" at bounding box center [327, 85] width 69 height 11
select select "10"
click at [293, 80] on select "Select Cable / Satellite Services Collection Agency Credit Card Debt Debt Couns…" at bounding box center [327, 85] width 69 height 11
click at [410, 160] on button "Save & Close" at bounding box center [417, 158] width 37 height 11
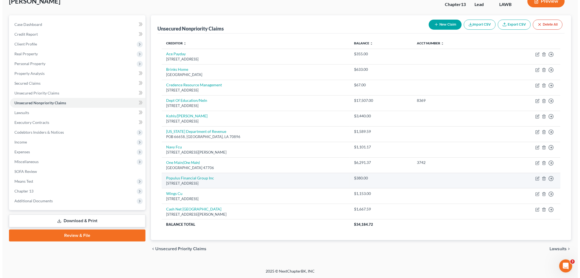
scroll to position [37, 0]
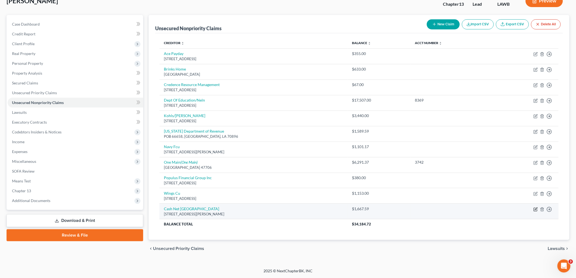
click at [535, 210] on icon "button" at bounding box center [535, 209] width 4 height 4
select select "14"
select select "10"
select select "0"
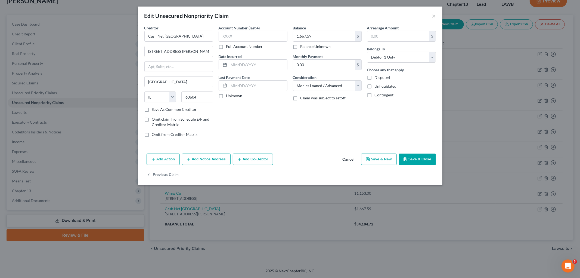
click at [202, 160] on button "Add Notice Address" at bounding box center [206, 158] width 49 height 11
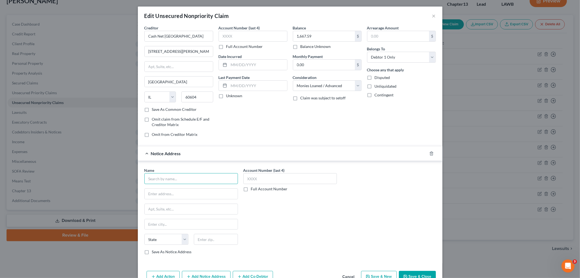
click at [175, 177] on input "text" at bounding box center [191, 178] width 94 height 11
click at [165, 191] on div "[STREET_ADDRESS]" at bounding box center [177, 193] width 57 height 5
type input "Plaza Services, LLC"
type input "PO Box 1931"
type input "Burlingame"
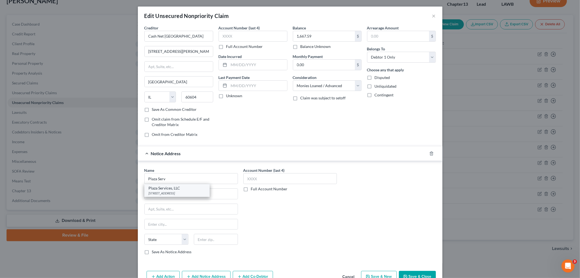
select select "4"
type input "94011"
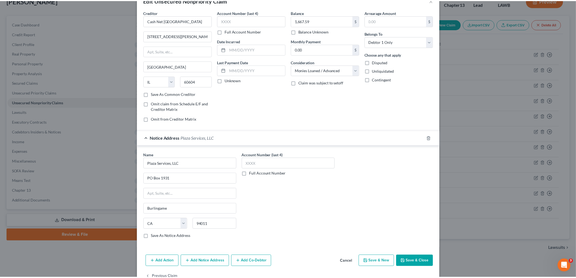
scroll to position [30, 0]
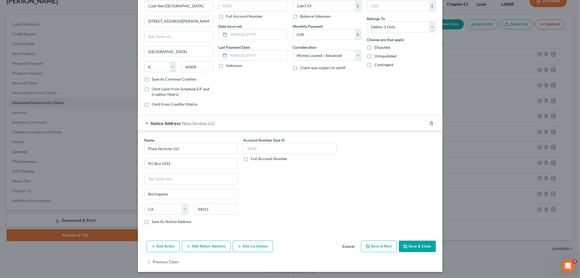
click at [412, 249] on button "Save & Close" at bounding box center [417, 245] width 37 height 11
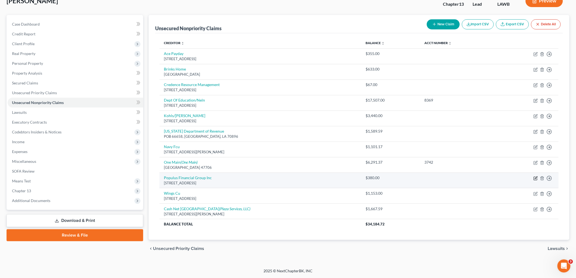
click at [534, 178] on icon "button" at bounding box center [535, 178] width 4 height 4
select select "50"
select select "1"
select select "0"
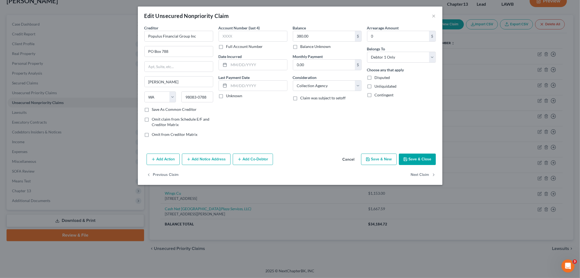
click at [211, 162] on button "Add Notice Address" at bounding box center [206, 158] width 49 height 11
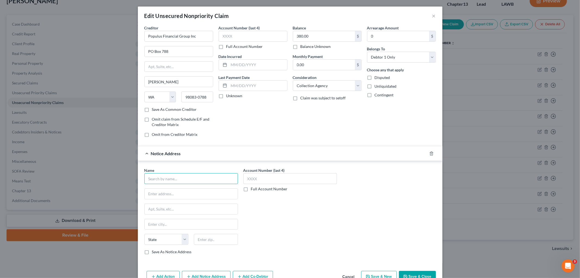
click at [170, 183] on input "text" at bounding box center [191, 178] width 94 height 11
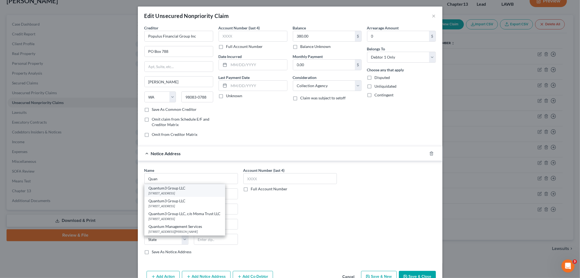
click at [171, 193] on div "PO Box 788, Kirkland, WA 98083" at bounding box center [185, 193] width 72 height 5
type input "Quantum3 Group LLC"
type input "PO Box 788"
type input "Kirkland"
select select "50"
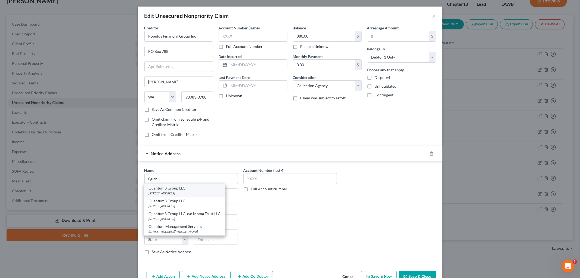
type input "98083"
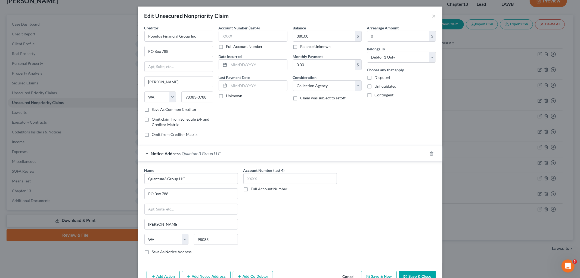
click at [407, 275] on button "Save & Close" at bounding box center [417, 276] width 37 height 11
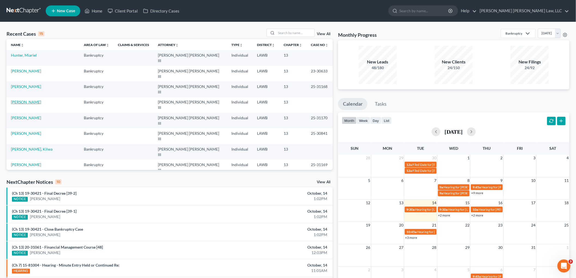
click at [27, 100] on link "[PERSON_NAME]" at bounding box center [26, 102] width 30 height 5
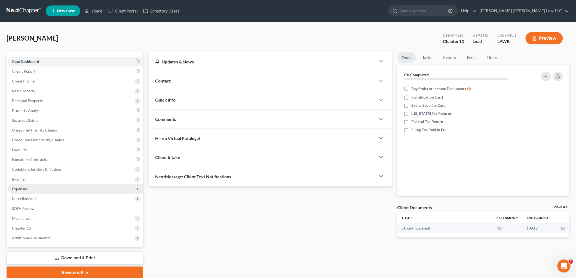
click at [24, 191] on span "Expenses" at bounding box center [75, 189] width 135 height 10
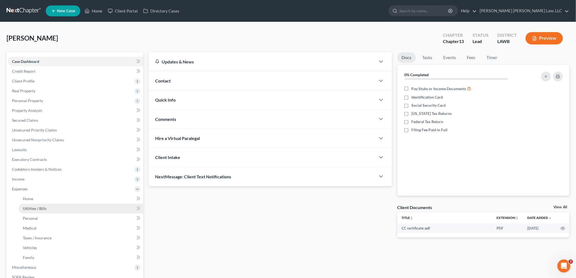
click at [32, 203] on link "Utilities / Bills" at bounding box center [80, 208] width 125 height 10
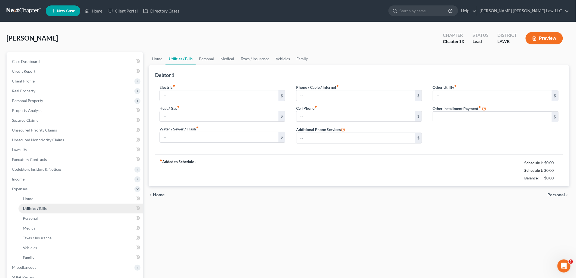
type input "347.02"
type input "50.00"
type input "100.00"
type input "84.79"
type input "0.00"
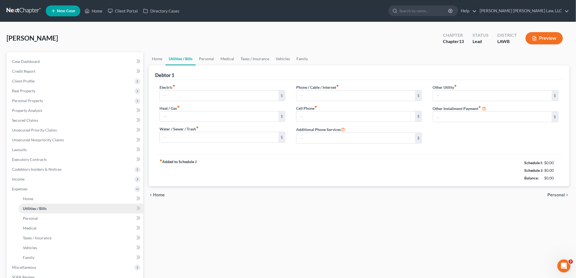
type input "0.00"
click at [48, 80] on span "Client Profile" at bounding box center [75, 81] width 135 height 10
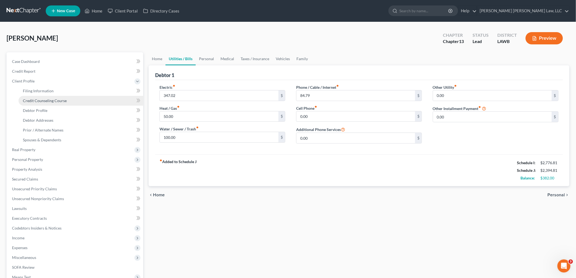
click at [55, 99] on span "Credit Counseling Course" at bounding box center [45, 100] width 44 height 5
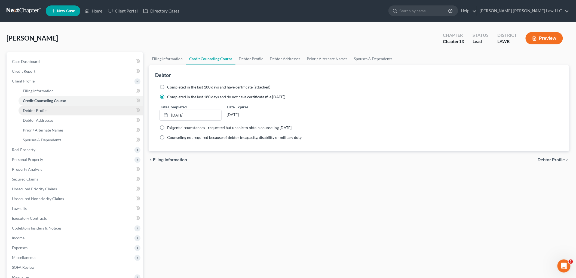
click at [52, 109] on link "Debtor Profile" at bounding box center [80, 111] width 125 height 10
select select "0"
select select "2"
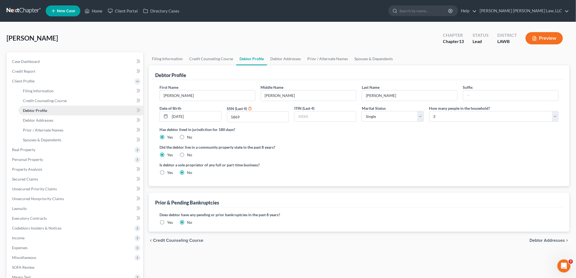
radio input "true"
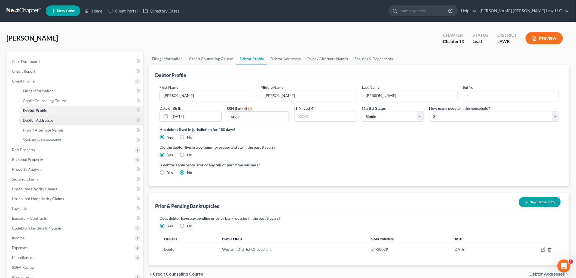
click at [61, 120] on link "Debtor Addresses" at bounding box center [80, 120] width 125 height 10
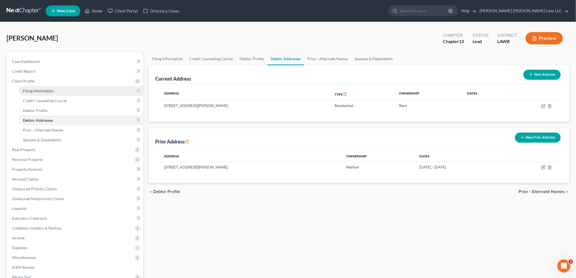
click at [58, 91] on link "Filing Information" at bounding box center [80, 91] width 125 height 10
select select "1"
select select "0"
select select "3"
select select "19"
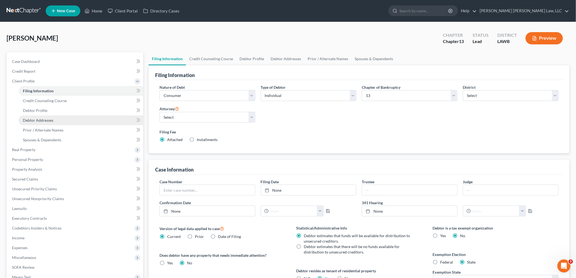
click at [59, 120] on link "Debtor Addresses" at bounding box center [80, 120] width 125 height 10
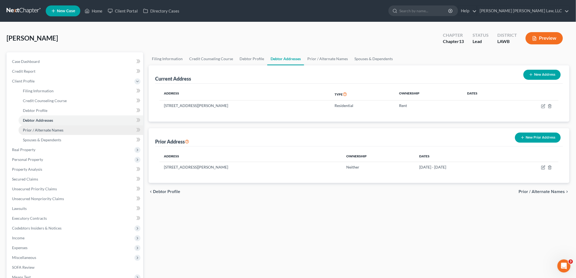
click at [66, 131] on link "Prior / Alternate Names" at bounding box center [80, 130] width 125 height 10
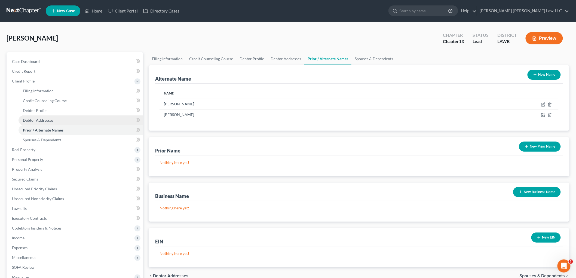
click at [65, 120] on link "Debtor Addresses" at bounding box center [80, 120] width 125 height 10
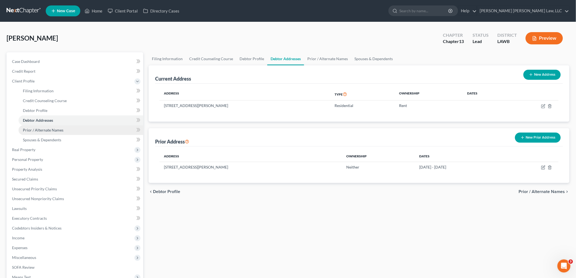
click at [90, 128] on link "Prior / Alternate Names" at bounding box center [80, 130] width 125 height 10
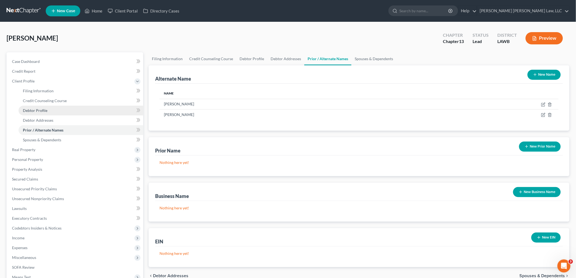
click at [57, 113] on link "Debtor Profile" at bounding box center [80, 111] width 125 height 10
select select "0"
select select "2"
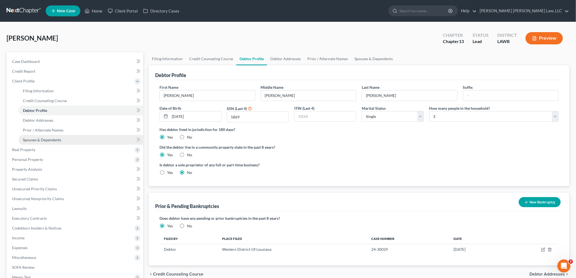
click at [67, 142] on link "Spouses & Dependents" at bounding box center [80, 140] width 125 height 10
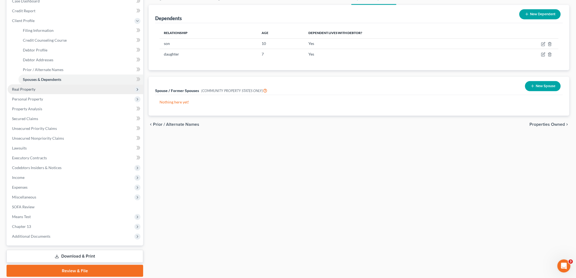
click at [30, 90] on span "Real Property" at bounding box center [23, 89] width 23 height 5
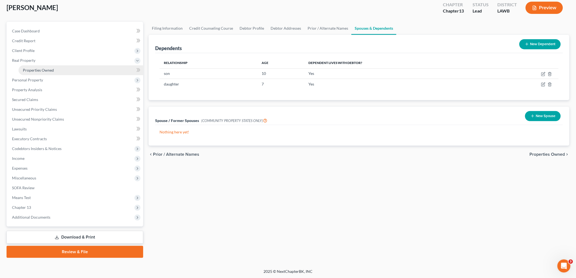
click at [42, 73] on link "Properties Owned" at bounding box center [80, 70] width 125 height 10
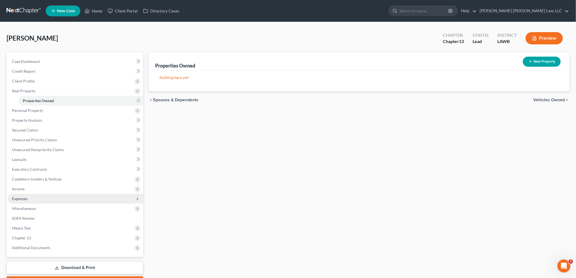
click at [33, 199] on span "Expenses" at bounding box center [75, 199] width 135 height 10
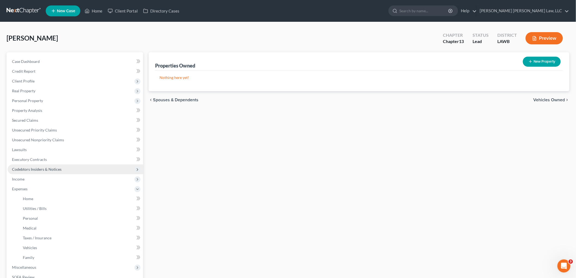
click at [50, 169] on span "Codebtors Insiders & Notices" at bounding box center [37, 169] width 50 height 5
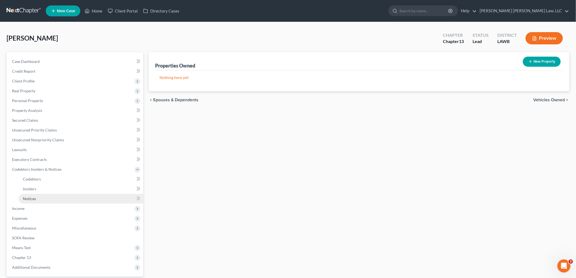
click at [41, 196] on link "Notices" at bounding box center [80, 199] width 125 height 10
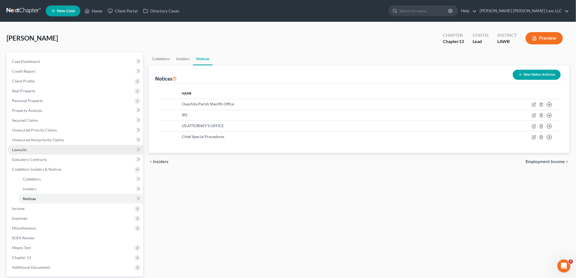
click at [31, 149] on link "Lawsuits" at bounding box center [75, 150] width 135 height 10
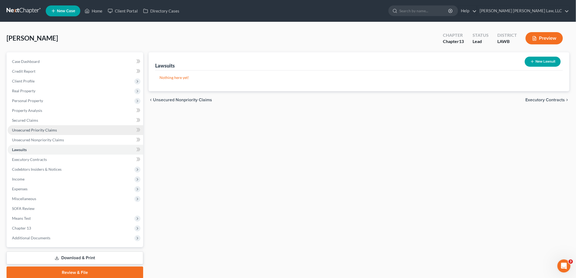
click at [44, 130] on span "Unsecured Priority Claims" at bounding box center [34, 130] width 45 height 5
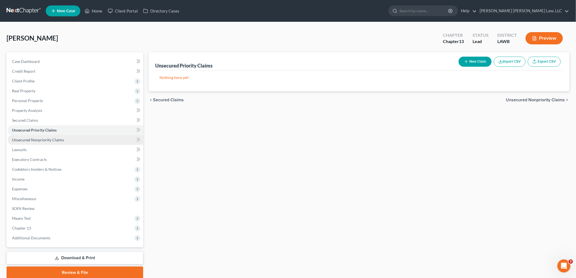
click at [17, 142] on link "Unsecured Nonpriority Claims" at bounding box center [75, 140] width 135 height 10
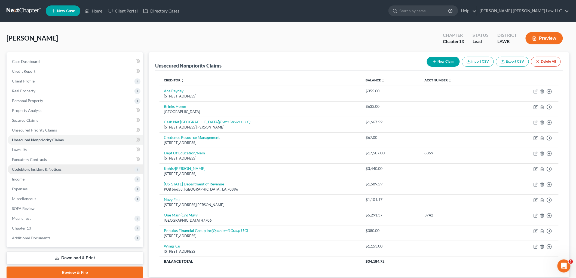
click at [44, 168] on span "Codebtors Insiders & Notices" at bounding box center [37, 169] width 50 height 5
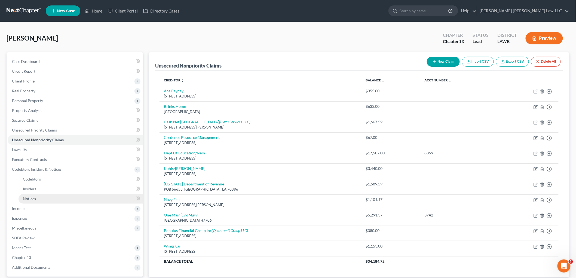
click at [34, 199] on span "Notices" at bounding box center [29, 198] width 13 height 5
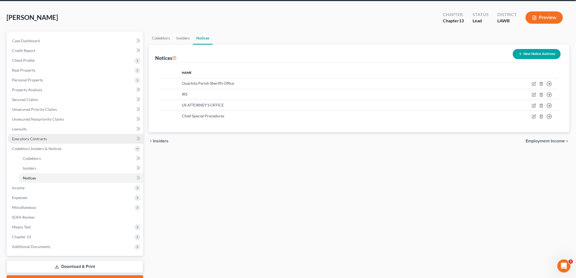
scroll to position [50, 0]
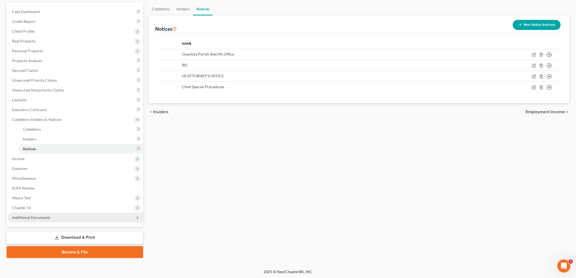
drag, startPoint x: 39, startPoint y: 214, endPoint x: 39, endPoint y: 219, distance: 4.9
click at [39, 215] on span "Additional Documents" at bounding box center [31, 217] width 38 height 5
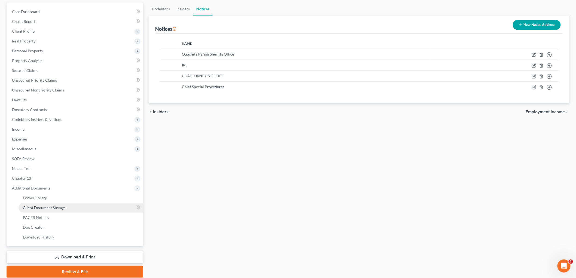
click at [51, 205] on span "Client Document Storage" at bounding box center [44, 207] width 43 height 5
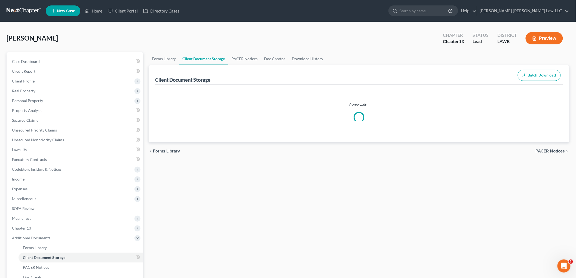
select select "9"
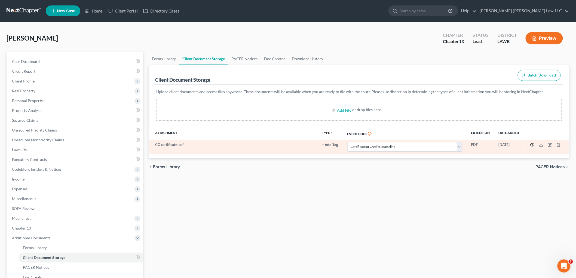
click at [531, 145] on icon "button" at bounding box center [532, 145] width 4 height 4
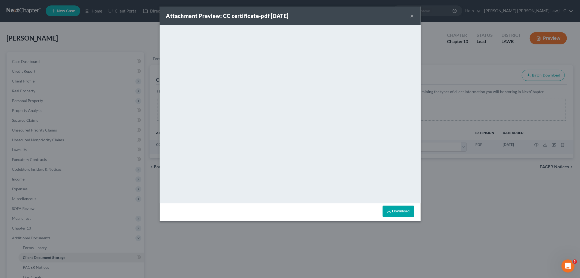
click at [411, 17] on button "×" at bounding box center [412, 16] width 4 height 7
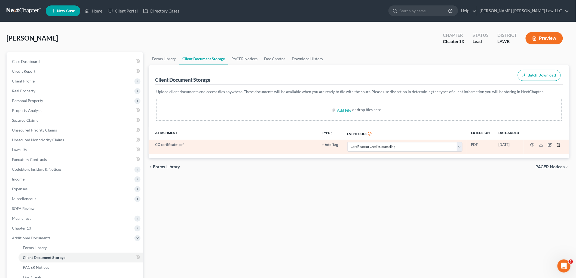
click at [558, 145] on line "button" at bounding box center [558, 145] width 0 height 1
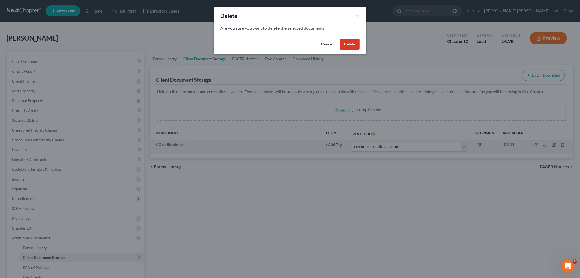
click at [348, 43] on button "Delete" at bounding box center [350, 44] width 20 height 11
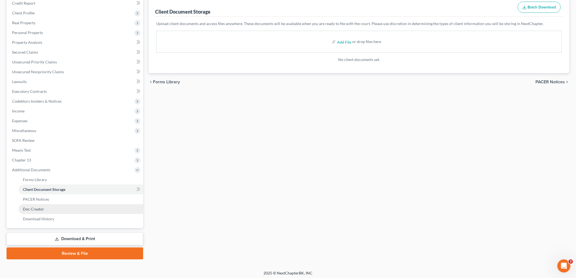
scroll to position [69, 0]
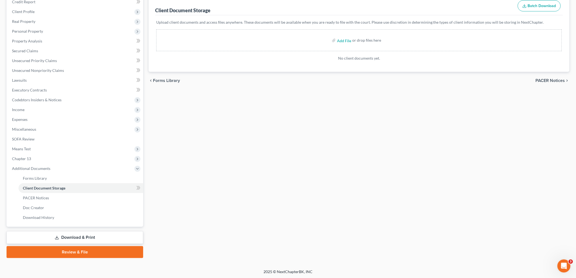
click at [83, 248] on link "Review & File" at bounding box center [75, 252] width 137 height 12
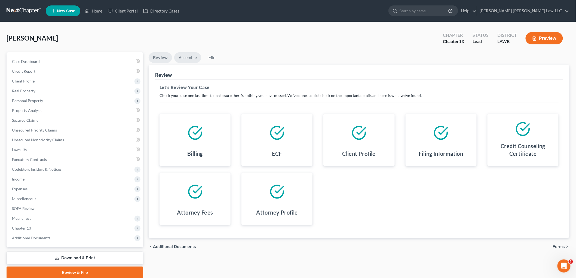
click at [187, 55] on link "Assemble" at bounding box center [187, 57] width 27 height 11
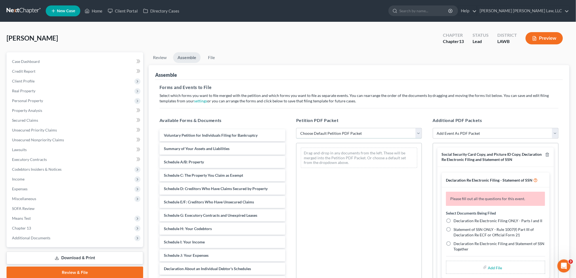
drag, startPoint x: 324, startPoint y: 131, endPoint x: 323, endPoint y: 135, distance: 5.0
click at [324, 131] on select "Choose Default Petition PDF Packet Complete Bankruptcy Petition (all forms and …" at bounding box center [359, 133] width 126 height 11
select select "0"
click at [296, 128] on select "Choose Default Petition PDF Packet Complete Bankruptcy Petition (all forms and …" at bounding box center [359, 133] width 126 height 11
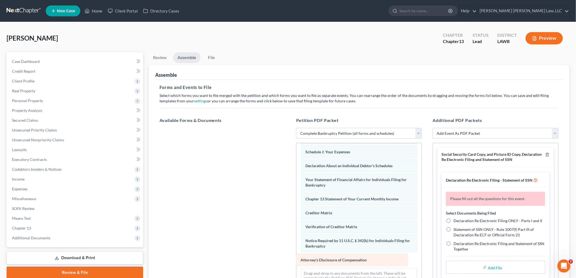
scroll to position [119, 0]
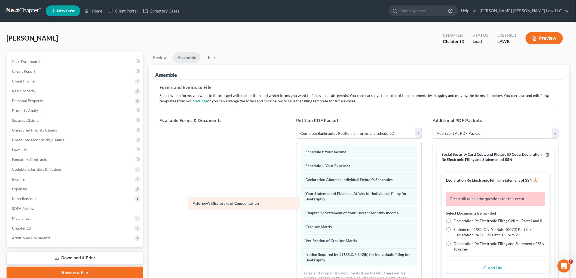
drag, startPoint x: 336, startPoint y: 259, endPoint x: 217, endPoint y: 200, distance: 132.8
click at [296, 200] on div "Attorney's Disclosure of Compensation Voluntary Petition for Individuals Filing…" at bounding box center [358, 161] width 125 height 262
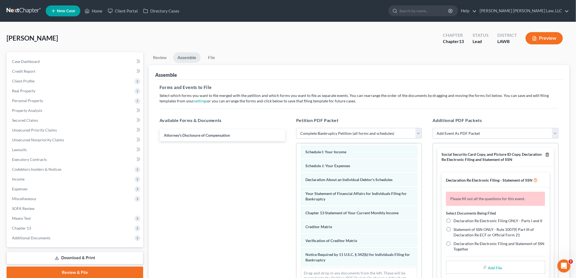
click at [545, 154] on icon "button" at bounding box center [547, 154] width 4 height 4
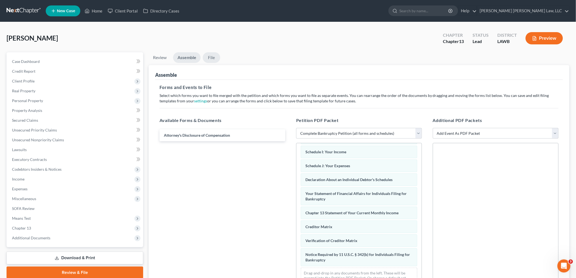
click at [212, 55] on link "File" at bounding box center [211, 57] width 17 height 11
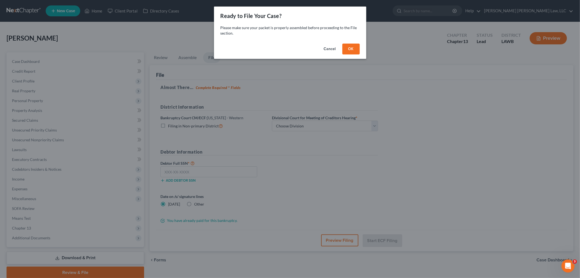
click at [352, 48] on button "OK" at bounding box center [350, 49] width 17 height 11
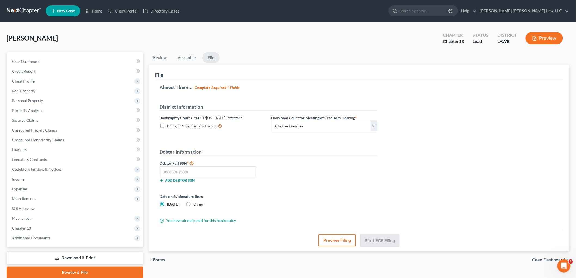
drag, startPoint x: 163, startPoint y: 125, endPoint x: 213, endPoint y: 126, distance: 49.8
click at [167, 125] on label "Filing in Non-primary District" at bounding box center [194, 126] width 55 height 6
click at [169, 125] on input "Filing in Non-primary District" at bounding box center [171, 125] width 4 height 4
checkbox input "true"
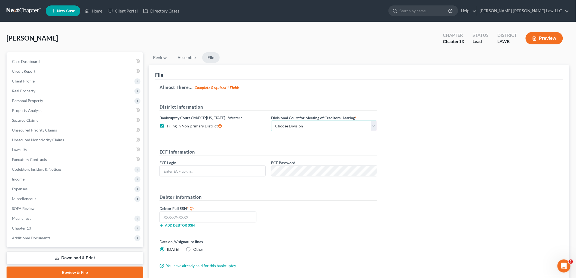
click at [274, 125] on select "Choose Division Alexandria Lafayette-Opelousas Lake Charles Monroe Shreveport" at bounding box center [324, 125] width 106 height 11
select select "3"
click at [271, 120] on select "Choose Division Alexandria Lafayette-Opelousas Lake Charles Monroe Shreveport" at bounding box center [324, 125] width 106 height 11
click at [239, 169] on input "text" at bounding box center [213, 171] width 106 height 10
type input "eoyoung3p"
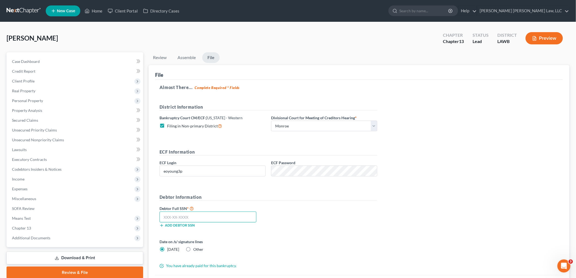
click at [237, 216] on input "text" at bounding box center [207, 216] width 97 height 11
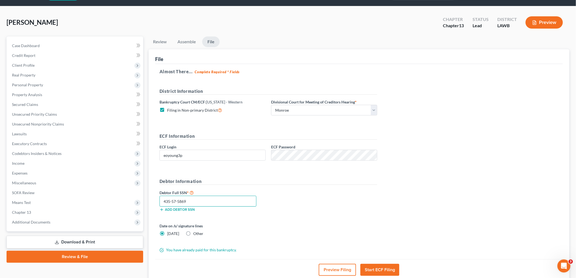
scroll to position [30, 0]
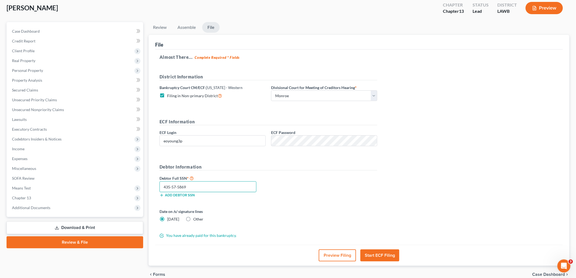
type input "435-57-5869"
click at [381, 256] on button "Start ECF Filing" at bounding box center [379, 255] width 39 height 12
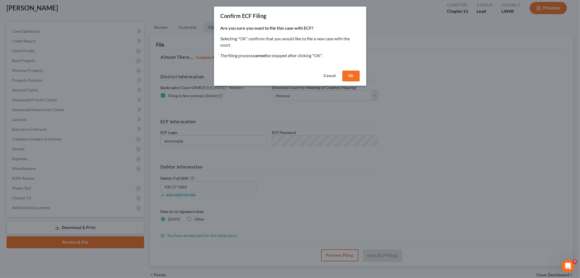
click at [349, 73] on button "OK" at bounding box center [350, 75] width 17 height 11
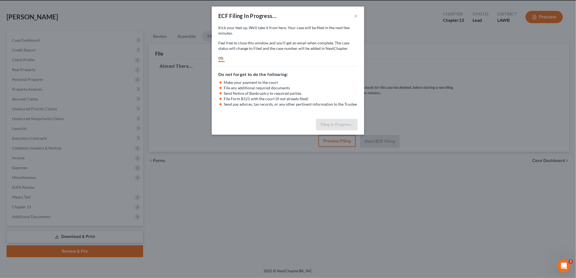
scroll to position [20, 0]
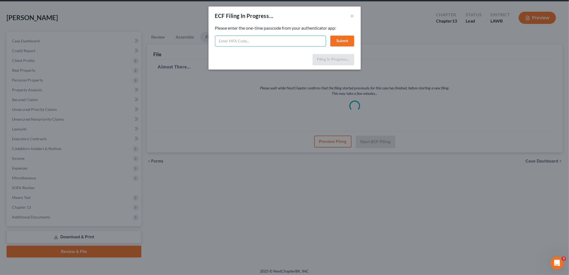
click at [251, 42] on input "text" at bounding box center [270, 41] width 111 height 11
type input "026724"
click at [344, 42] on button "Submit" at bounding box center [342, 41] width 24 height 11
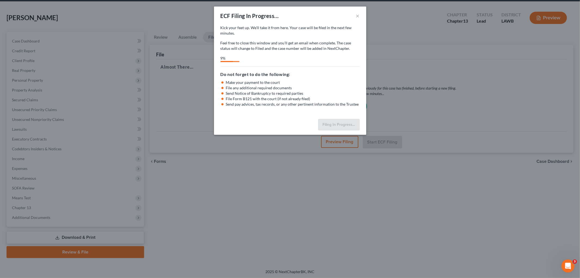
select select "3"
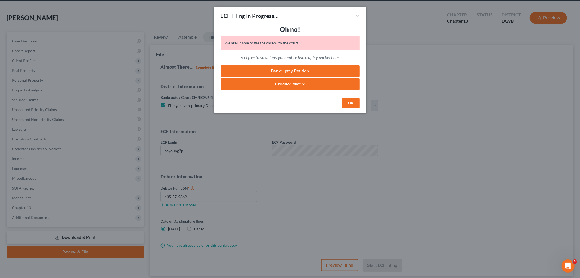
click at [347, 107] on button "OK" at bounding box center [350, 103] width 17 height 11
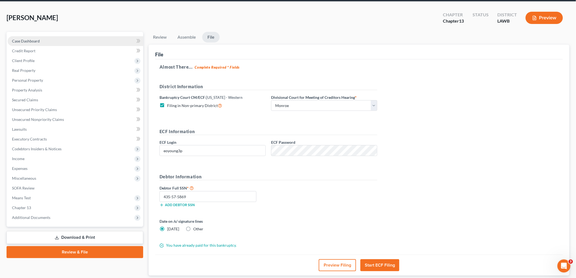
click at [31, 39] on span "Case Dashboard" at bounding box center [26, 41] width 28 height 5
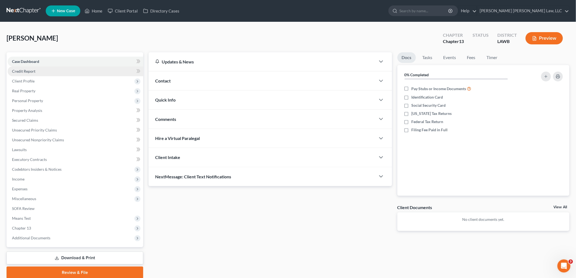
click at [33, 70] on span "Credit Report" at bounding box center [23, 71] width 23 height 5
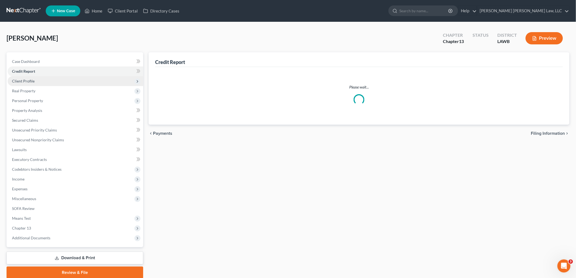
click at [36, 80] on span "Client Profile" at bounding box center [75, 81] width 135 height 10
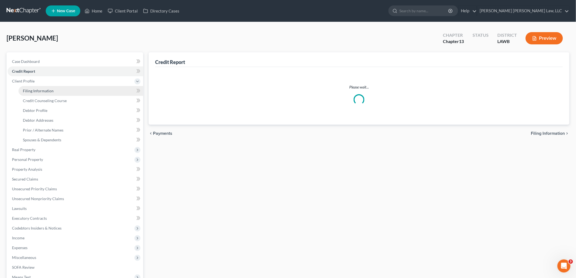
click at [39, 93] on link "Filing Information" at bounding box center [80, 91] width 125 height 10
select select "1"
select select "0"
select select "3"
select select "36"
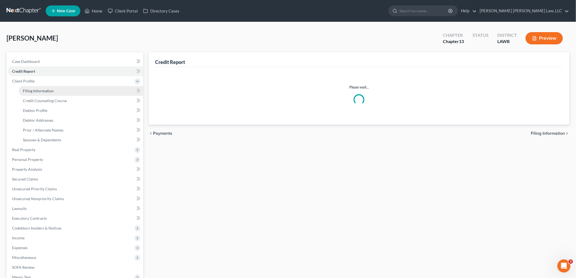
select select "0"
select select "19"
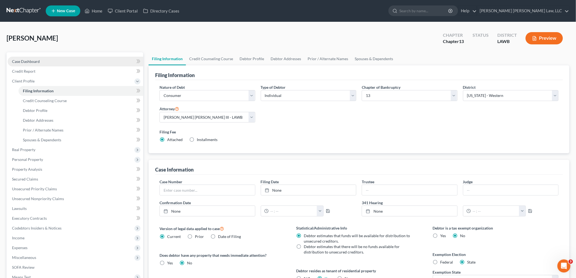
click at [63, 62] on link "Case Dashboard" at bounding box center [75, 62] width 135 height 10
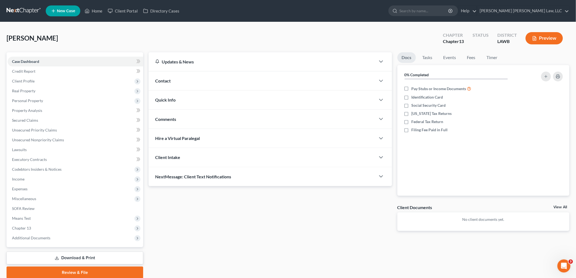
click at [179, 100] on div "Quick Info" at bounding box center [262, 99] width 227 height 19
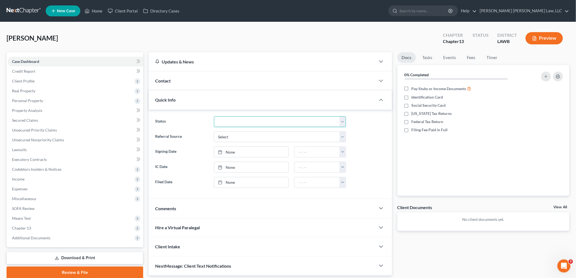
click at [238, 123] on select "Amended Plan Confirmed Confirmed Plan Corrections Discharged Filed In-complianc…" at bounding box center [280, 121] width 132 height 11
select select "8"
click at [214, 116] on select "Amended Plan Confirmed Confirmed Plan Corrections Discharged Filed In-complianc…" at bounding box center [280, 121] width 132 height 11
click at [128, 249] on div "Case Dashboard Payments Invoices Payments Payments Credit Report Client Profile" at bounding box center [75, 165] width 142 height 226
click at [31, 188] on span "Expenses" at bounding box center [75, 189] width 135 height 10
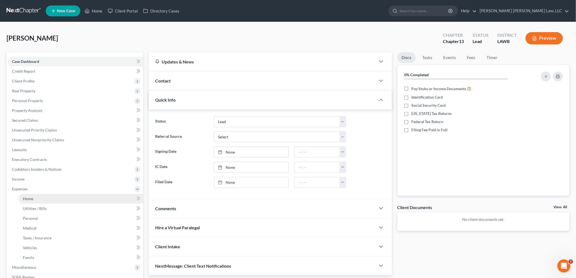
click at [36, 200] on link "Home" at bounding box center [80, 199] width 125 height 10
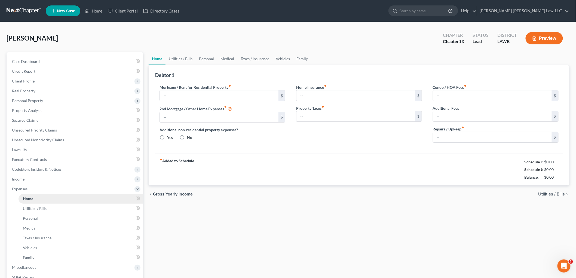
type input "640.00"
type input "0.00"
radio input "true"
type input "0.00"
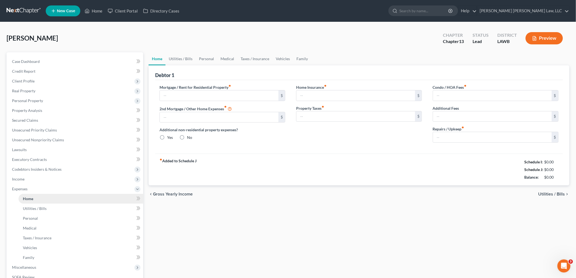
type input "0.00"
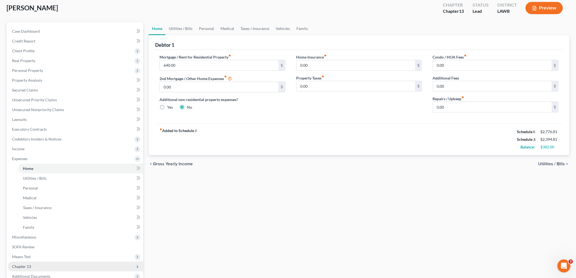
scroll to position [60, 0]
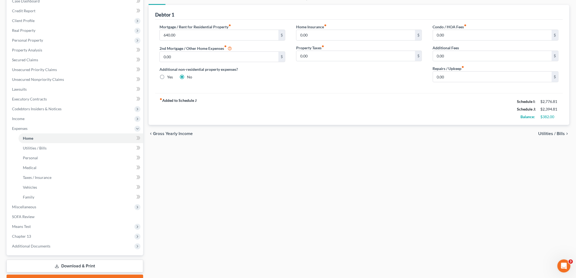
click at [72, 275] on link "Review & File" at bounding box center [75, 280] width 137 height 12
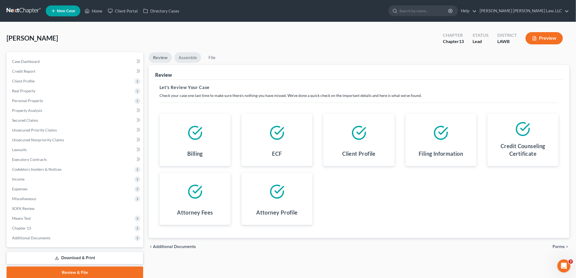
click at [187, 55] on link "Assemble" at bounding box center [187, 57] width 27 height 11
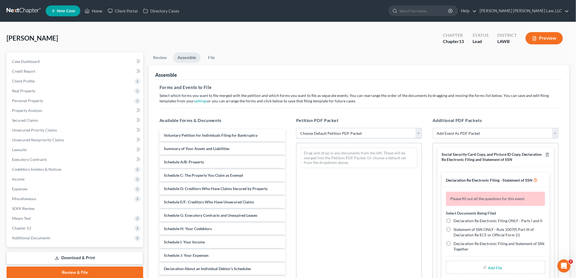
click at [332, 134] on select "Choose Default Petition PDF Packet Complete Bankruptcy Petition (all forms and …" at bounding box center [359, 133] width 126 height 11
select select "0"
click at [296, 128] on select "Choose Default Petition PDF Packet Complete Bankruptcy Petition (all forms and …" at bounding box center [359, 133] width 126 height 11
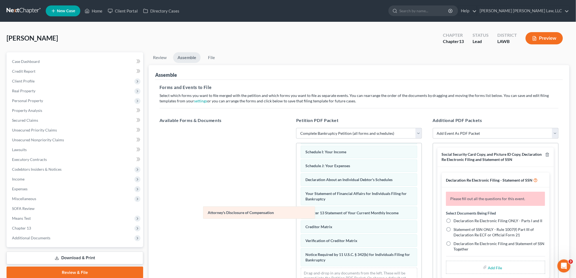
scroll to position [119, 0]
drag, startPoint x: 323, startPoint y: 258, endPoint x: 209, endPoint y: 203, distance: 126.4
click at [296, 205] on div "Attorney's Disclosure of Compensation Voluntary Petition for Individuals Filing…" at bounding box center [358, 161] width 125 height 262
click at [546, 153] on icon "button" at bounding box center [547, 155] width 2 height 4
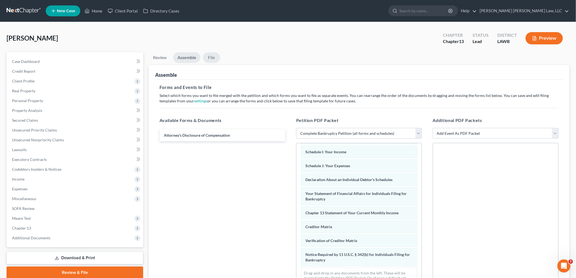
click at [210, 57] on link "File" at bounding box center [211, 57] width 17 height 11
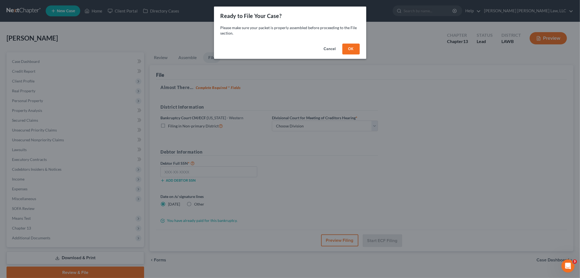
click at [356, 48] on button "OK" at bounding box center [350, 49] width 17 height 11
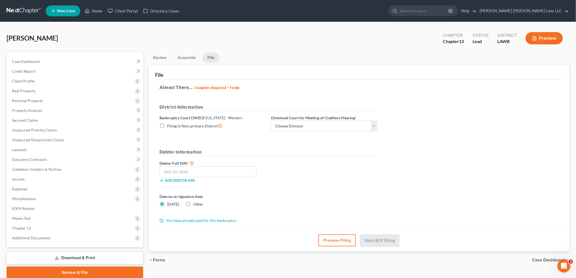
click at [167, 126] on label "Filing in Non-primary District" at bounding box center [194, 126] width 55 height 6
click at [169, 126] on input "Filing in Non-primary District" at bounding box center [171, 125] width 4 height 4
checkbox input "true"
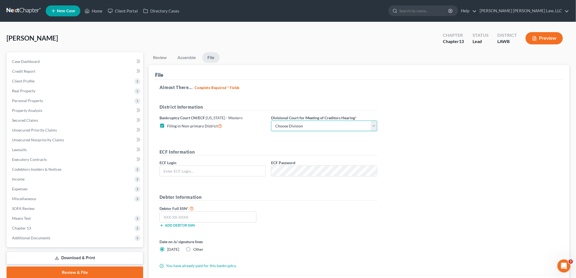
click at [274, 123] on select "Choose Division Alexandria Lafayette-Opelousas Lake Charles Monroe Shreveport" at bounding box center [324, 125] width 106 height 11
select select "3"
click at [271, 120] on select "Choose Division Alexandria Lafayette-Opelousas Lake Charles Monroe Shreveport" at bounding box center [324, 125] width 106 height 11
click at [228, 174] on input "text" at bounding box center [213, 171] width 106 height 10
type input "eoyoung3p"
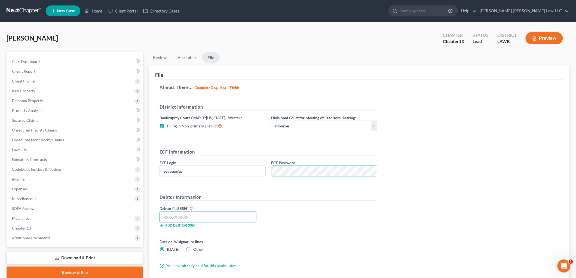
click at [208, 218] on input "text" at bounding box center [207, 216] width 97 height 11
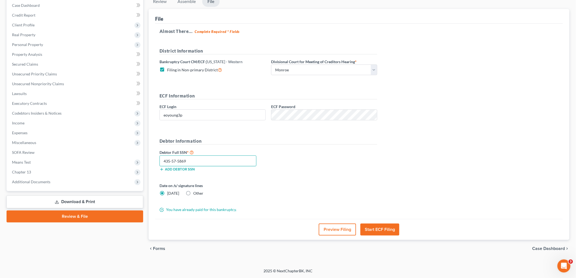
type input "435-57-5869"
click at [375, 228] on button "Start ECF Filing" at bounding box center [379, 229] width 39 height 12
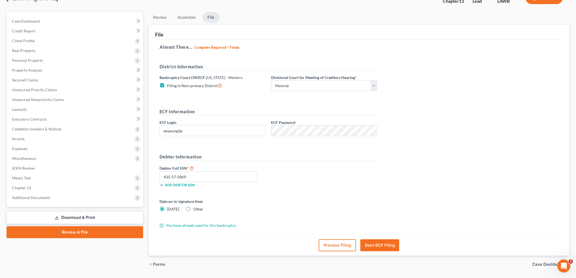
scroll to position [26, 0]
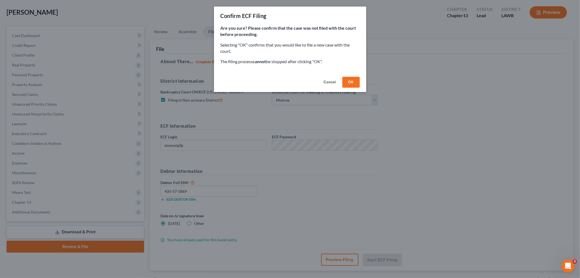
click at [350, 83] on button "OK" at bounding box center [350, 82] width 17 height 11
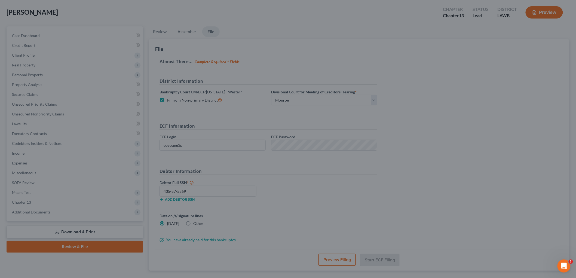
scroll to position [20, 0]
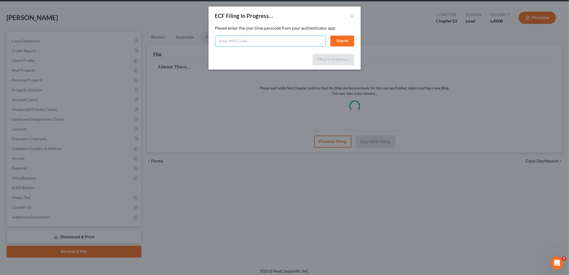
click at [243, 42] on input "text" at bounding box center [270, 41] width 111 height 11
type input "830249"
click at [335, 38] on button "Submit" at bounding box center [342, 41] width 24 height 11
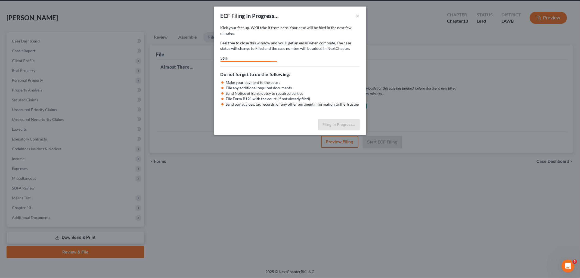
select select "3"
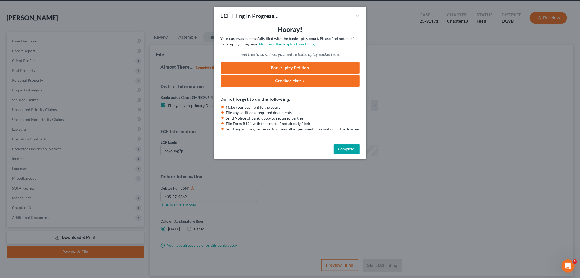
click at [351, 148] on button "Complete!" at bounding box center [347, 149] width 26 height 11
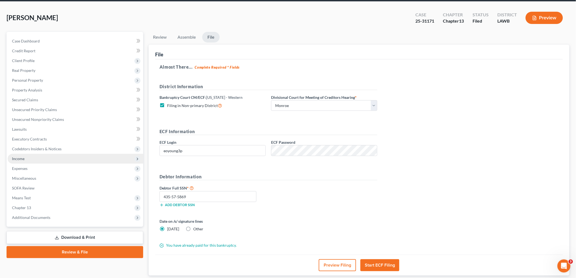
click at [29, 159] on span "Income" at bounding box center [75, 159] width 135 height 10
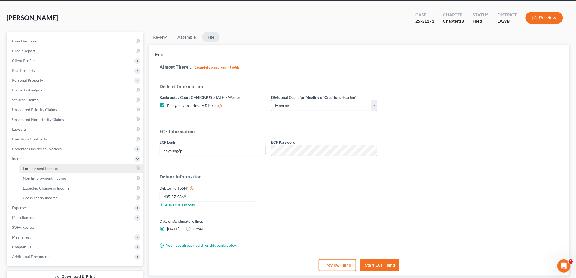
click at [33, 166] on span "Employment Income" at bounding box center [40, 168] width 35 height 5
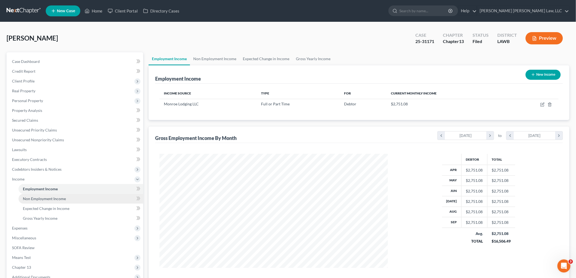
scroll to position [114, 239]
click at [42, 198] on span "Non Employment Income" at bounding box center [44, 198] width 43 height 5
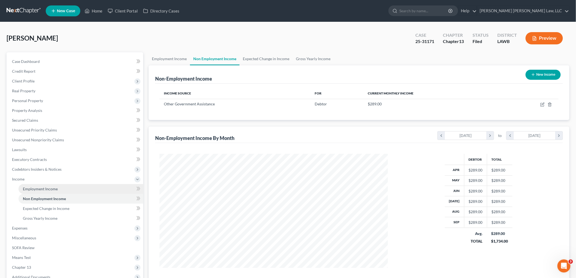
scroll to position [114, 239]
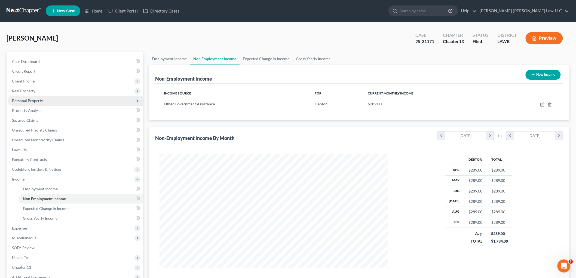
drag, startPoint x: 25, startPoint y: 97, endPoint x: 29, endPoint y: 97, distance: 4.7
click at [25, 97] on span "Personal Property" at bounding box center [75, 101] width 135 height 10
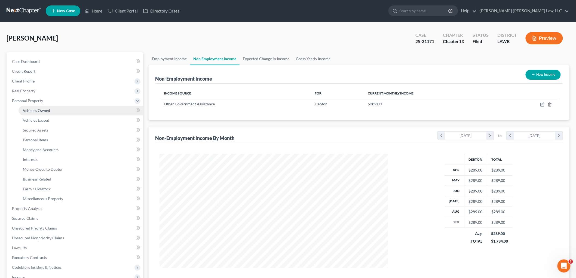
click at [39, 110] on span "Vehicles Owned" at bounding box center [36, 110] width 27 height 5
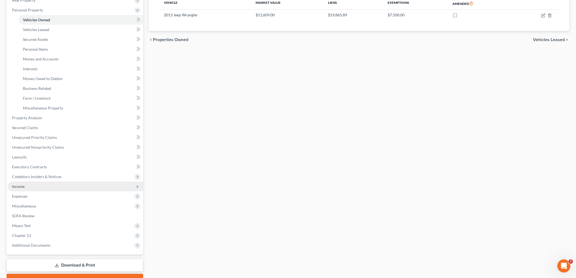
click at [28, 184] on span "Income" at bounding box center [75, 186] width 135 height 10
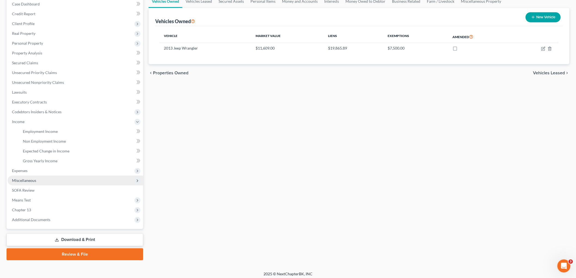
scroll to position [60, 0]
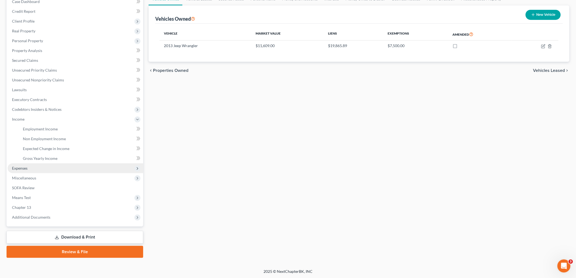
click at [43, 167] on span "Expenses" at bounding box center [75, 168] width 135 height 10
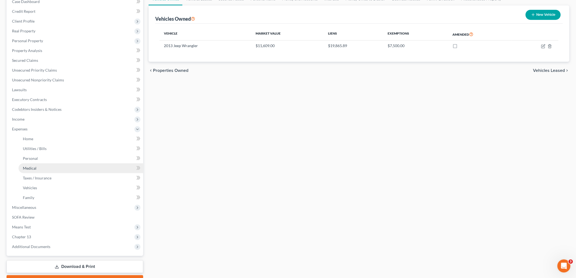
click at [41, 172] on link "Medical" at bounding box center [80, 168] width 125 height 10
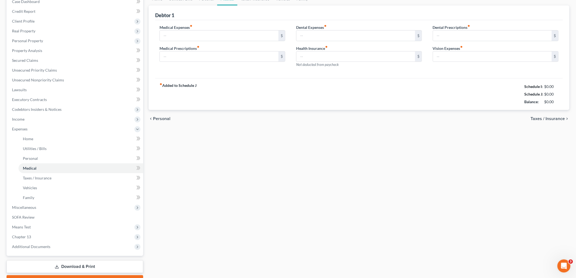
scroll to position [5, 0]
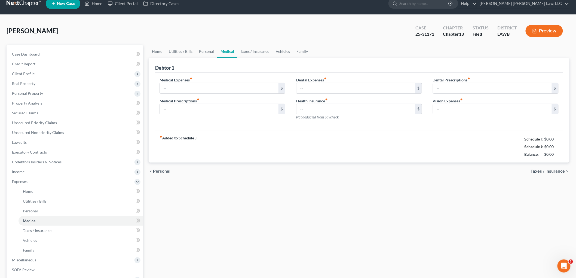
type input "0.00"
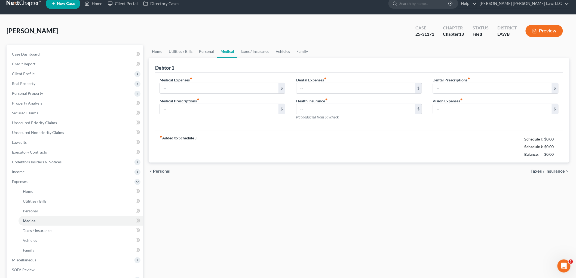
type input "0.00"
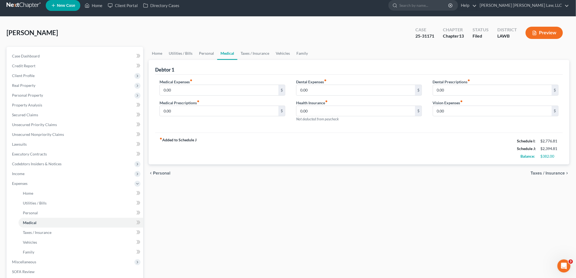
scroll to position [0, 0]
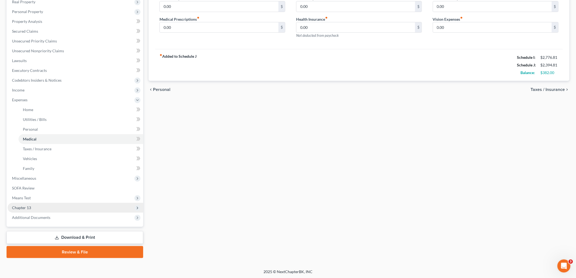
click at [47, 207] on span "Chapter 13" at bounding box center [75, 208] width 135 height 10
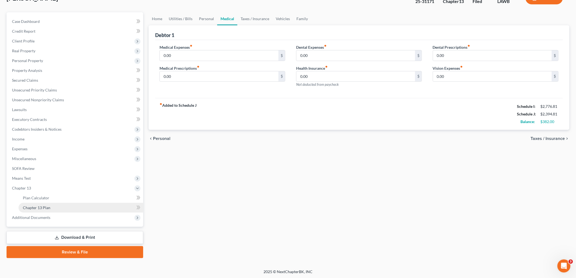
click at [47, 208] on span "Chapter 13 Plan" at bounding box center [36, 207] width 27 height 5
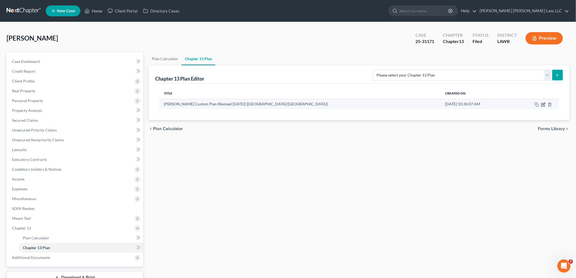
click at [543, 102] on icon "button" at bounding box center [543, 104] width 4 height 4
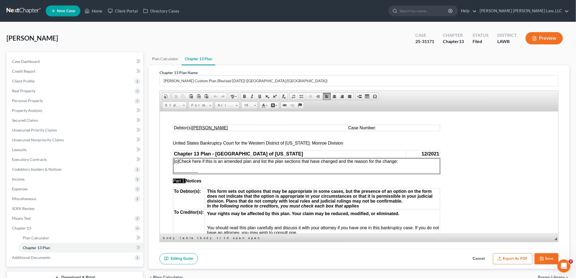
click at [376, 129] on span "Case Number:" at bounding box center [362, 127] width 28 height 5
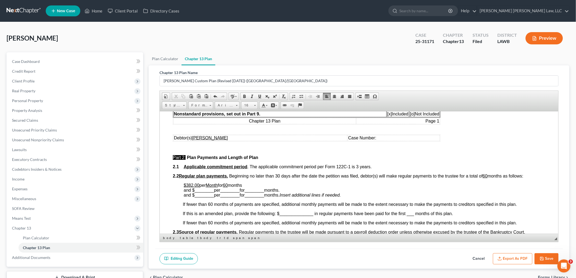
scroll to position [211, 0]
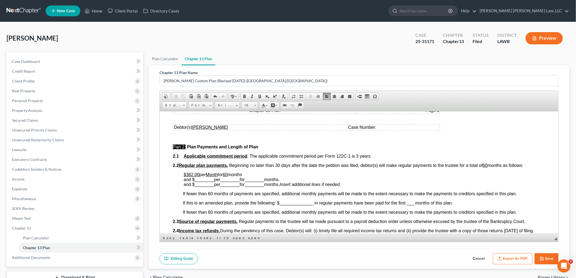
click at [384, 127] on td "Case Number:" at bounding box center [393, 127] width 92 height 6
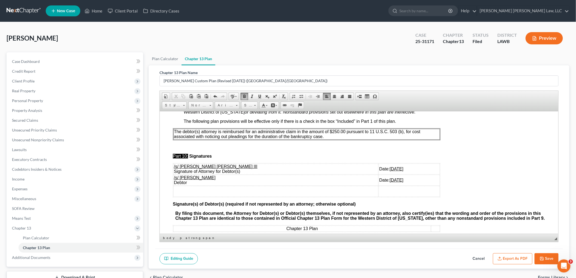
scroll to position [1587, 0]
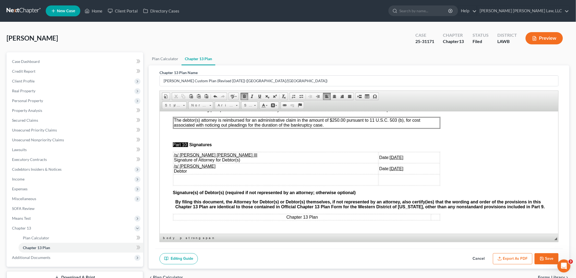
drag, startPoint x: 392, startPoint y: 164, endPoint x: 174, endPoint y: 163, distance: 218.7
click at [174, 163] on tr "/s/ Latrina Denise Adams Debtor Date: 10/13/2025" at bounding box center [306, 168] width 266 height 11
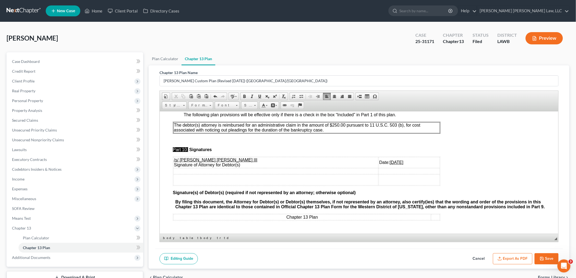
click at [539, 258] on button "Save" at bounding box center [546, 258] width 24 height 11
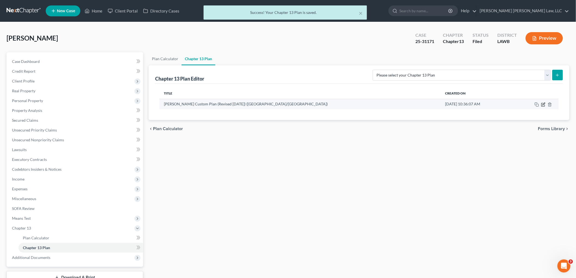
click at [542, 105] on icon "button" at bounding box center [543, 104] width 2 height 2
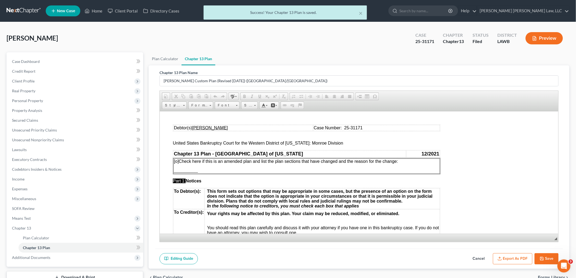
scroll to position [0, 0]
drag, startPoint x: 505, startPoint y: 258, endPoint x: 501, endPoint y: 257, distance: 3.3
click at [505, 258] on button "Export as PDF" at bounding box center [512, 258] width 39 height 11
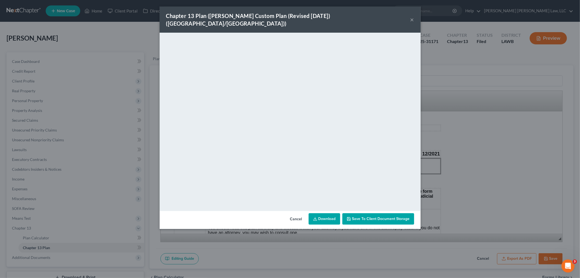
click at [411, 17] on button "×" at bounding box center [412, 19] width 4 height 7
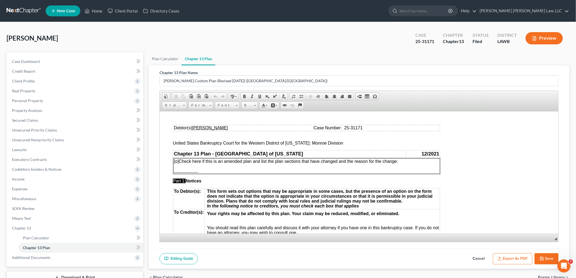
click at [542, 259] on icon "button" at bounding box center [541, 258] width 4 height 4
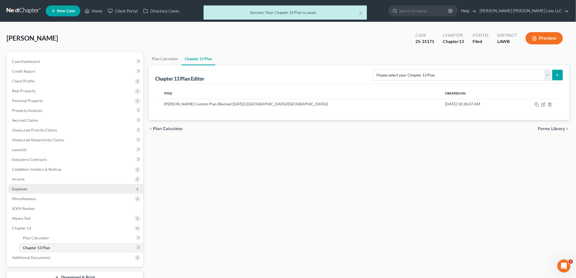
click at [28, 187] on span "Expenses" at bounding box center [75, 189] width 135 height 10
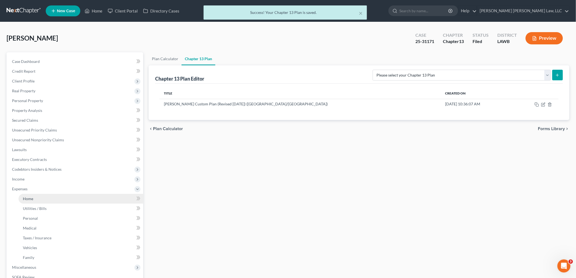
click at [35, 199] on link "Home" at bounding box center [80, 199] width 125 height 10
click at [26, 211] on link "Utilities / Bills" at bounding box center [80, 208] width 125 height 10
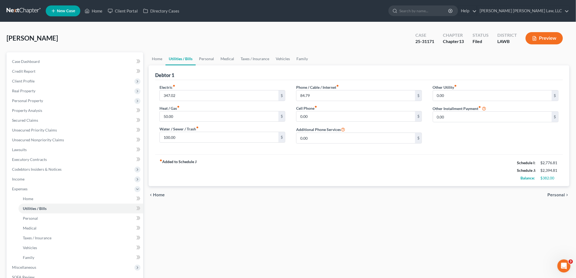
click at [25, 9] on link at bounding box center [24, 11] width 35 height 10
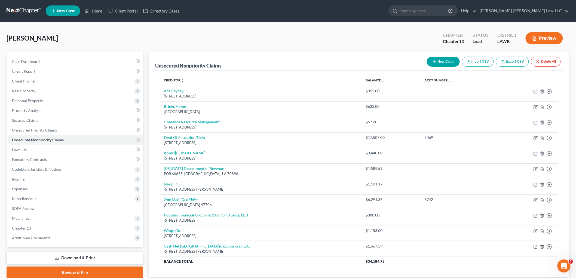
click at [14, 7] on link at bounding box center [24, 11] width 35 height 10
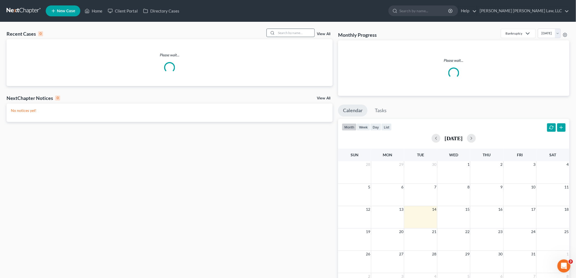
click at [285, 32] on input "search" at bounding box center [295, 33] width 38 height 8
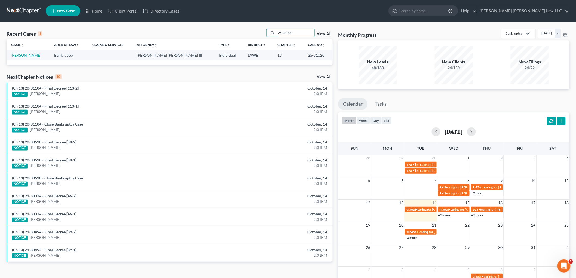
type input "25-31020"
click at [20, 55] on link "[PERSON_NAME]" at bounding box center [26, 55] width 30 height 5
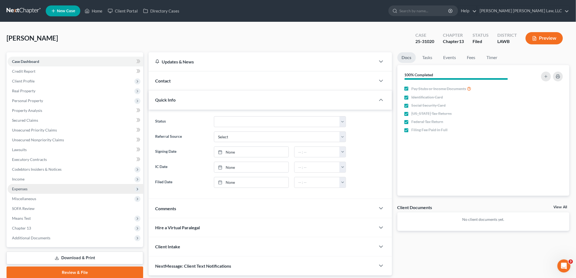
click at [27, 187] on span "Expenses" at bounding box center [20, 188] width 16 height 5
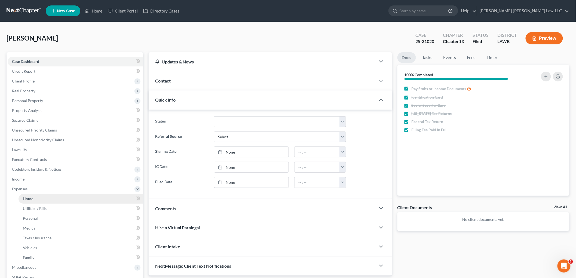
click at [35, 196] on link "Home" at bounding box center [80, 199] width 125 height 10
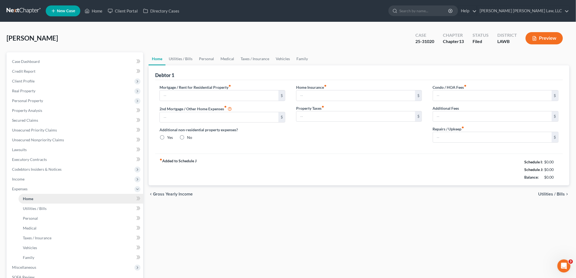
type input "825.00"
type input "0.00"
radio input "true"
type input "0.00"
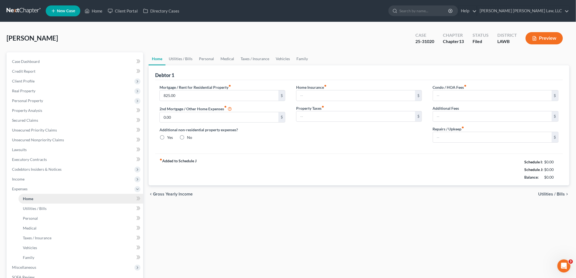
type input "0.00"
type input "20.85"
type input "0.00"
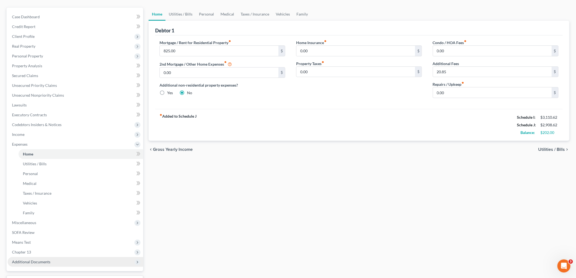
scroll to position [89, 0]
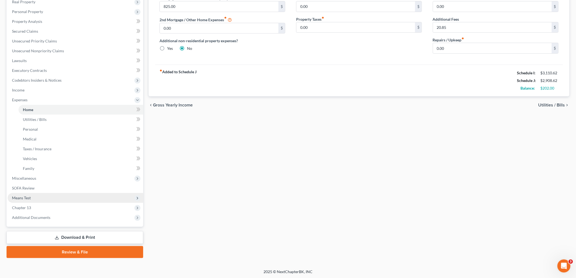
click at [47, 199] on span "Means Test" at bounding box center [75, 198] width 135 height 10
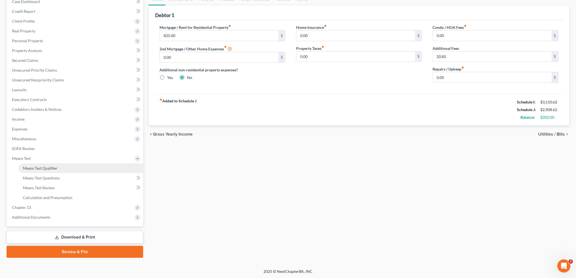
click at [53, 169] on span "Means Test Qualifier" at bounding box center [40, 168] width 35 height 5
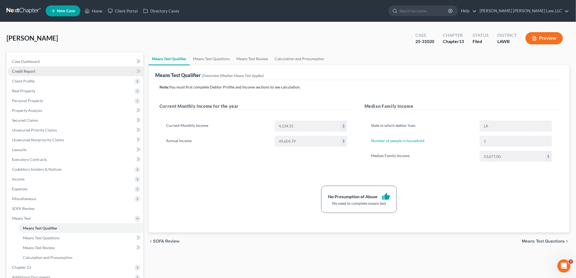
click at [22, 75] on link "Credit Report" at bounding box center [75, 71] width 135 height 10
click at [27, 82] on span "Client Profile" at bounding box center [23, 81] width 23 height 5
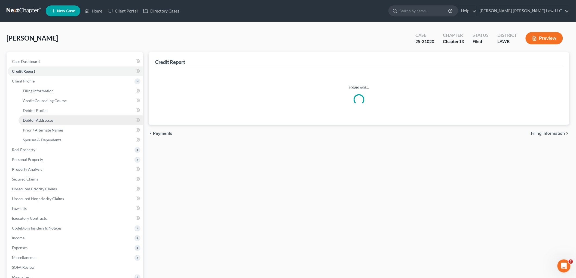
click at [35, 121] on span "Debtor Addresses" at bounding box center [38, 120] width 30 height 5
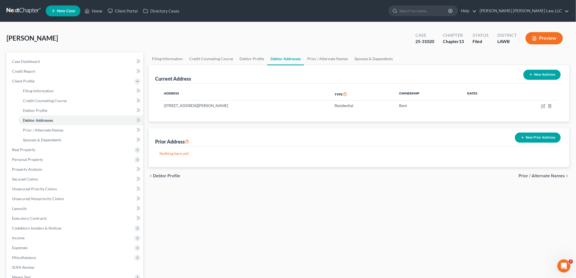
click at [25, 11] on link at bounding box center [24, 11] width 35 height 10
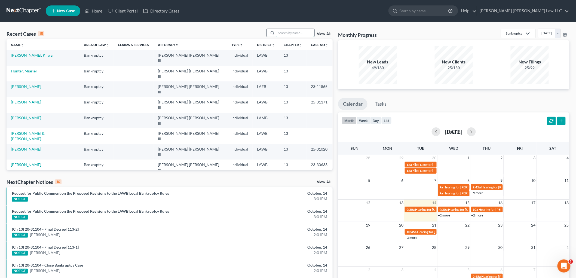
click at [292, 35] on input "search" at bounding box center [295, 33] width 38 height 8
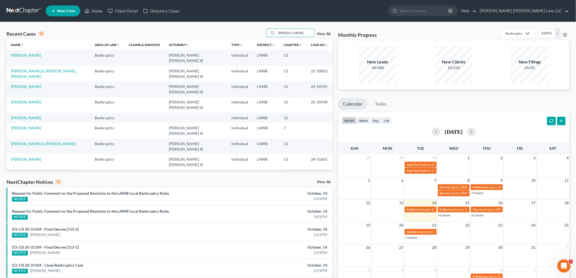
type input "[PERSON_NAME]"
click at [37, 54] on link "[PERSON_NAME]" at bounding box center [26, 55] width 30 height 5
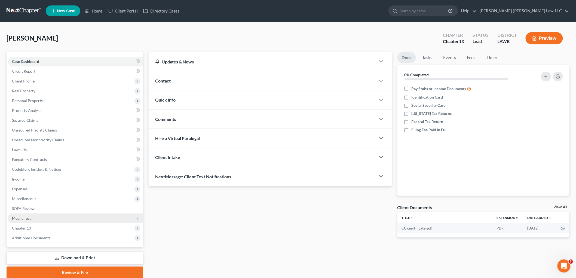
click at [35, 216] on span "Means Test" at bounding box center [75, 218] width 135 height 10
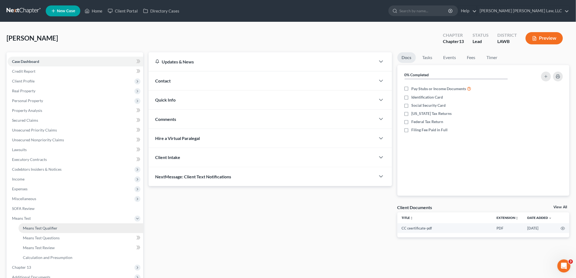
click at [38, 228] on span "Means Test Qualifier" at bounding box center [40, 227] width 35 height 5
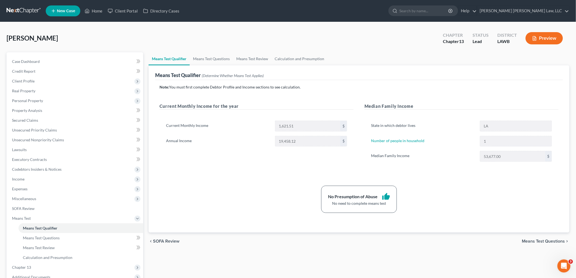
click at [224, 196] on div "No Presumption of Abuse thumb_up No need to complete means test" at bounding box center [359, 198] width 404 height 27
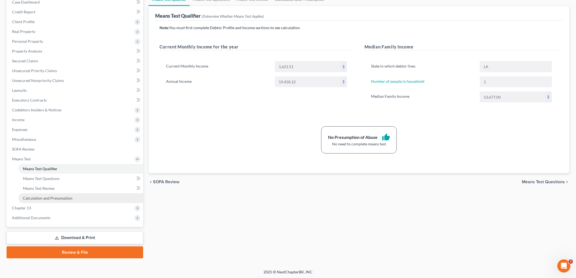
scroll to position [60, 0]
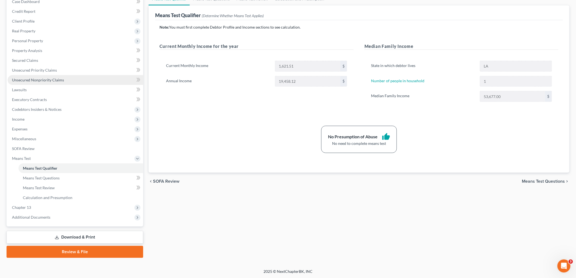
click at [52, 79] on span "Unsecured Nonpriority Claims" at bounding box center [38, 80] width 52 height 5
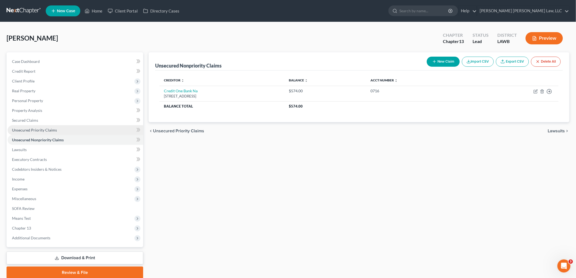
click at [47, 127] on link "Unsecured Priority Claims" at bounding box center [75, 130] width 135 height 10
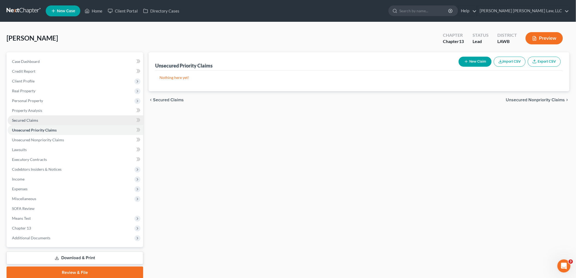
click at [27, 120] on span "Secured Claims" at bounding box center [25, 120] width 26 height 5
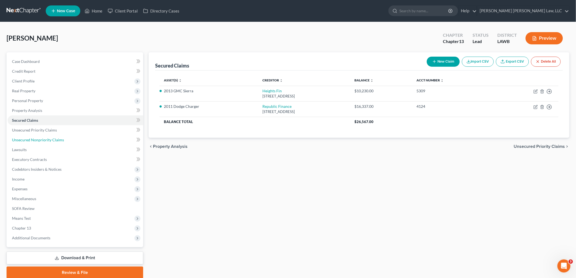
drag, startPoint x: 52, startPoint y: 140, endPoint x: 218, endPoint y: 132, distance: 166.4
click at [52, 140] on span "Unsecured Nonpriority Claims" at bounding box center [38, 139] width 52 height 5
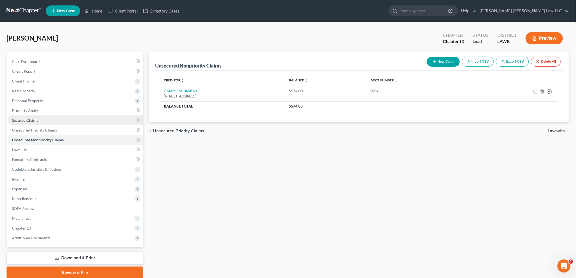
click at [26, 121] on span "Secured Claims" at bounding box center [25, 120] width 26 height 5
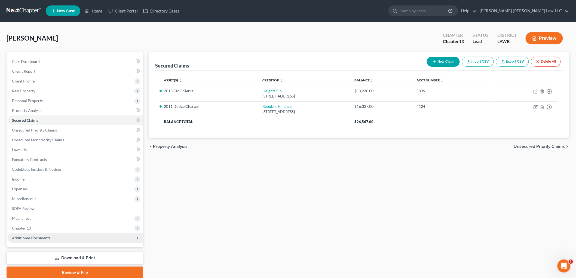
drag, startPoint x: 55, startPoint y: 255, endPoint x: 92, endPoint y: 238, distance: 40.3
click at [55, 256] on icon at bounding box center [57, 258] width 4 height 4
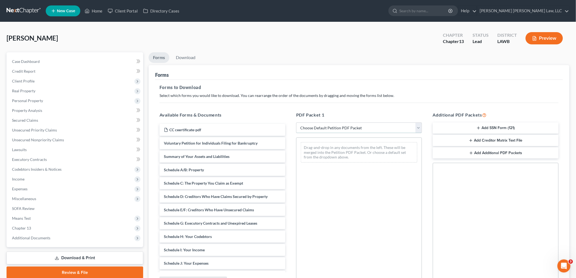
click at [311, 125] on select "Choose Default Petition PDF Packet Complete Bankruptcy Petition (all forms and …" at bounding box center [359, 127] width 126 height 11
select select "3"
click at [296, 122] on select "Choose Default Petition PDF Packet Complete Bankruptcy Petition (all forms and …" at bounding box center [359, 127] width 126 height 11
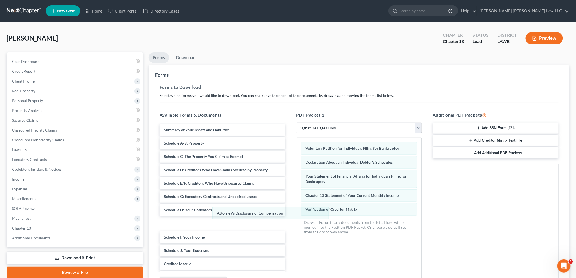
drag, startPoint x: 321, startPoint y: 225, endPoint x: 189, endPoint y: 202, distance: 134.1
click at [296, 210] on div "Attorney's Disclosure of Compensation Voluntary Petition for Individuals Filing…" at bounding box center [358, 190] width 125 height 104
click at [180, 53] on link "Download" at bounding box center [185, 57] width 28 height 11
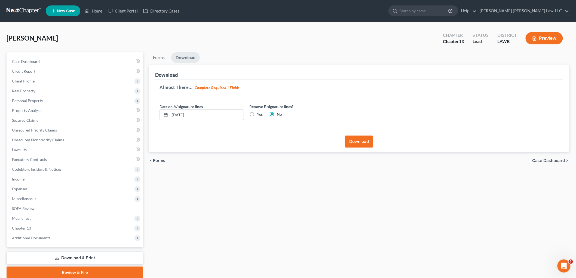
click at [349, 141] on button "Download" at bounding box center [359, 141] width 28 height 12
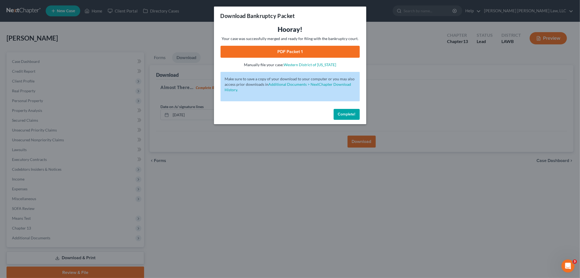
click at [281, 55] on link "PDF Packet 1" at bounding box center [290, 52] width 139 height 12
click at [336, 112] on button "Complete!" at bounding box center [347, 114] width 26 height 11
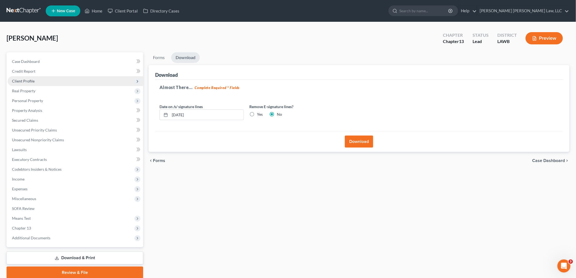
click at [42, 80] on span "Client Profile" at bounding box center [75, 81] width 135 height 10
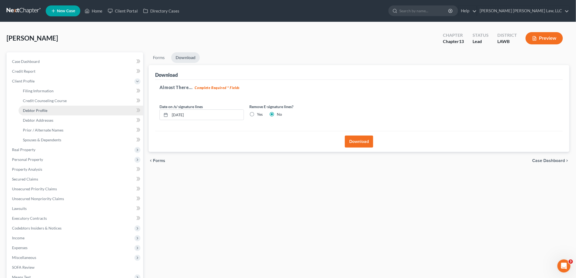
click at [36, 109] on span "Debtor Profile" at bounding box center [35, 110] width 24 height 5
select select "0"
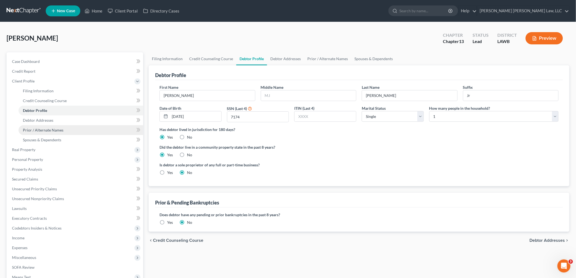
click at [53, 128] on span "Prior / Alternate Names" at bounding box center [43, 130] width 41 height 5
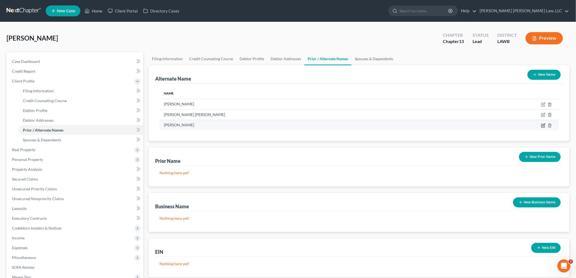
click at [543, 125] on icon at bounding box center [543, 124] width 2 height 2
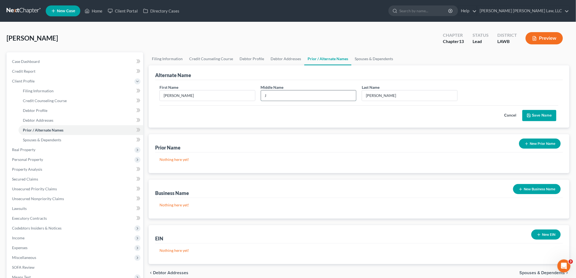
click at [300, 94] on input "J" at bounding box center [308, 95] width 95 height 10
type input "J."
click at [527, 116] on icon "submit" at bounding box center [528, 115] width 4 height 4
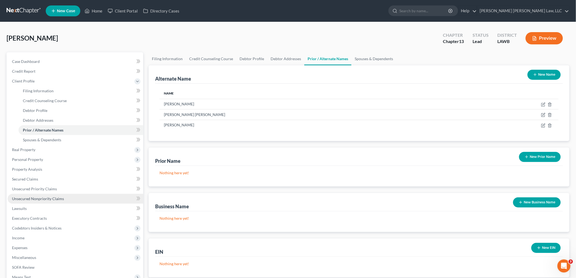
click at [46, 199] on span "Unsecured Nonpriority Claims" at bounding box center [38, 198] width 52 height 5
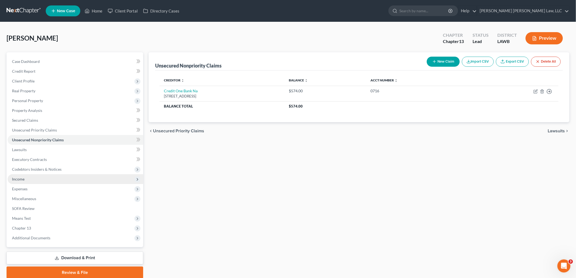
click at [31, 180] on span "Income" at bounding box center [75, 179] width 135 height 10
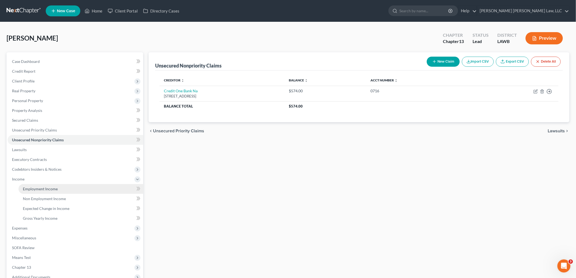
click at [37, 189] on span "Employment Income" at bounding box center [40, 188] width 35 height 5
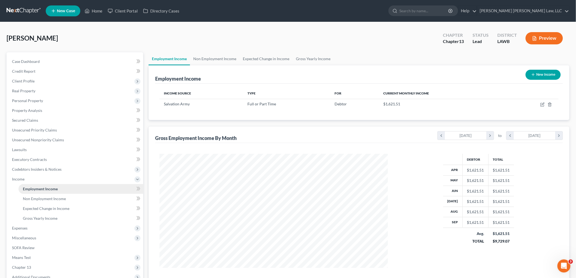
scroll to position [114, 239]
click at [40, 200] on link "Non Employment Income" at bounding box center [80, 199] width 125 height 10
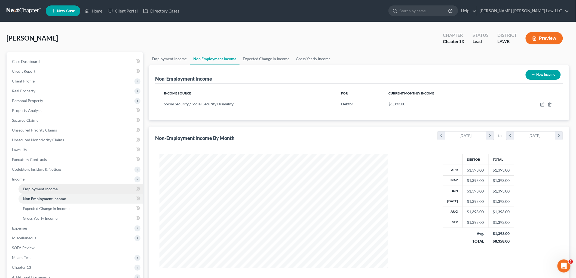
scroll to position [114, 239]
click at [62, 188] on link "Employment Income" at bounding box center [80, 189] width 125 height 10
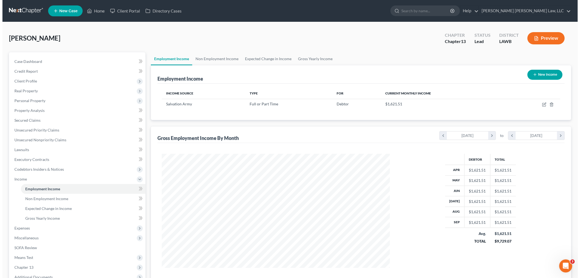
scroll to position [114, 239]
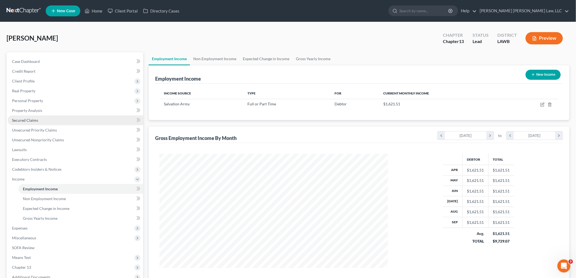
drag, startPoint x: 40, startPoint y: 120, endPoint x: 47, endPoint y: 118, distance: 7.8
click at [40, 120] on link "Secured Claims" at bounding box center [75, 120] width 135 height 10
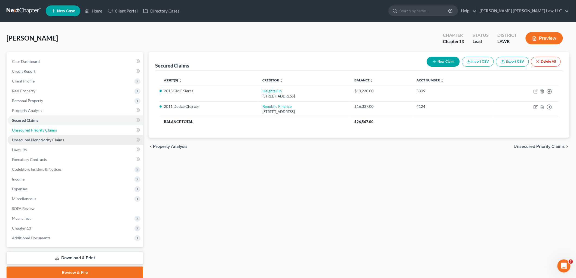
drag, startPoint x: 39, startPoint y: 131, endPoint x: 41, endPoint y: 137, distance: 6.9
click at [39, 131] on span "Unsecured Priority Claims" at bounding box center [34, 130] width 45 height 5
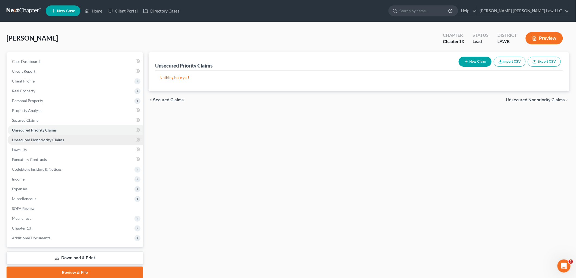
click at [42, 141] on span "Unsecured Nonpriority Claims" at bounding box center [38, 139] width 52 height 5
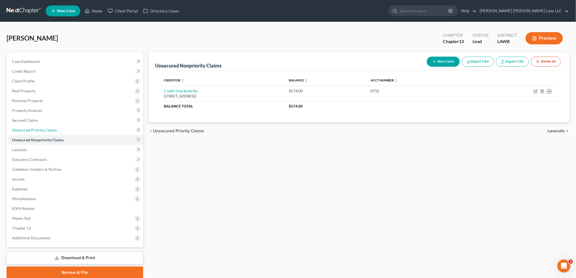
drag, startPoint x: 52, startPoint y: 128, endPoint x: 250, endPoint y: 102, distance: 199.4
click at [52, 128] on span "Unsecured Priority Claims" at bounding box center [34, 130] width 45 height 5
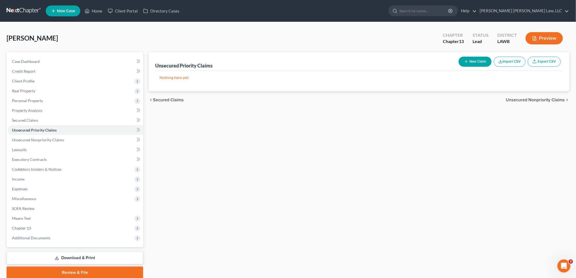
click at [478, 62] on button "New Claim" at bounding box center [474, 62] width 33 height 10
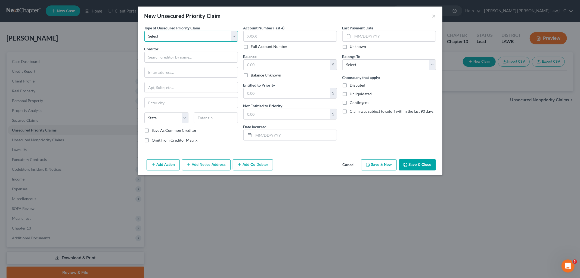
click at [176, 37] on select "Select Taxes & Other Government Units Domestic Support Obligations Extensions o…" at bounding box center [191, 36] width 94 height 11
select select "0"
click at [144, 31] on select "Select Taxes & Other Government Units Domestic Support Obligations Extensions o…" at bounding box center [191, 36] width 94 height 11
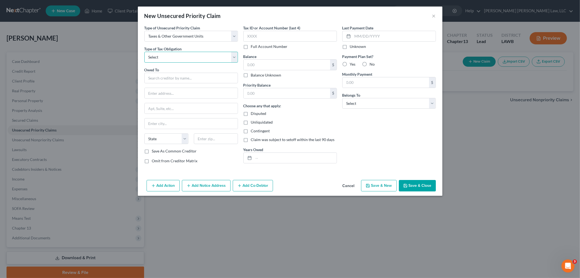
click at [172, 54] on select "Select Federal City State Franchise Tax Board Other" at bounding box center [191, 57] width 94 height 11
select select "0"
click at [144, 52] on select "Select Federal City State Franchise Tax Board Other" at bounding box center [191, 57] width 94 height 11
click at [165, 77] on input "text" at bounding box center [191, 78] width 94 height 11
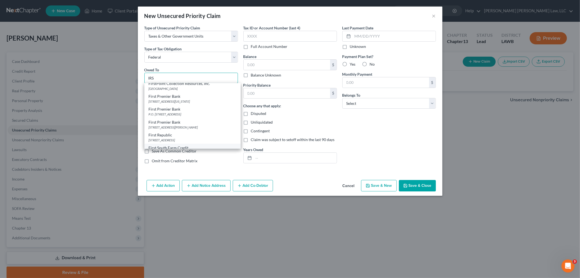
scroll to position [574, 0]
type input "IRS"
click at [169, 135] on div "IRS" at bounding box center [193, 133] width 88 height 5
type input "PO Box 7346"
type input "Philadelphia"
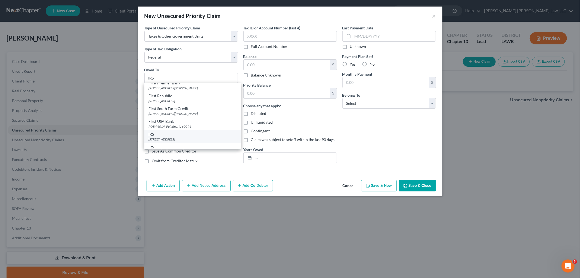
select select "39"
type input "19101"
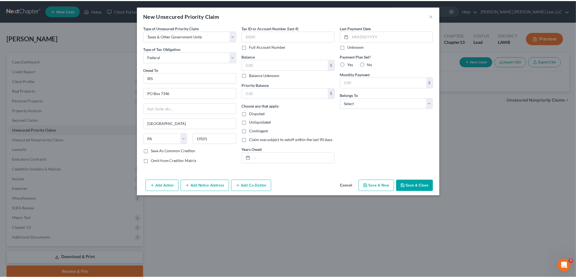
scroll to position [0, 0]
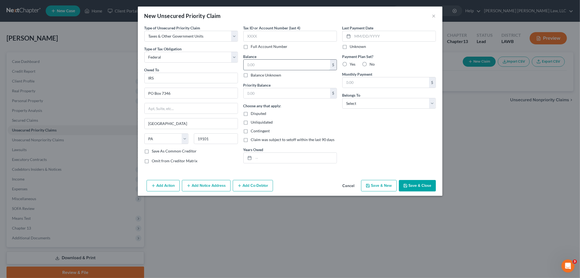
click at [290, 64] on input "text" at bounding box center [287, 65] width 86 height 10
type input "1,176.21"
click at [284, 98] on input "text" at bounding box center [287, 93] width 86 height 10
type input "1,176.21"
click at [286, 156] on input "text" at bounding box center [295, 158] width 83 height 10
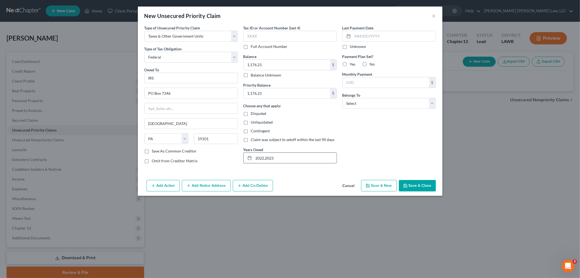
click at [265, 158] on input "2022,2023" at bounding box center [295, 158] width 83 height 10
type input "2022, 2023"
click at [365, 104] on select "Select Debtor 1 Only Debtor 2 Only Debtor 1 And Debtor 2 Only At Least One Of T…" at bounding box center [389, 103] width 94 height 11
select select "0"
click at [342, 98] on select "Select Debtor 1 Only Debtor 2 Only Debtor 1 And Debtor 2 Only At Least One Of T…" at bounding box center [389, 103] width 94 height 11
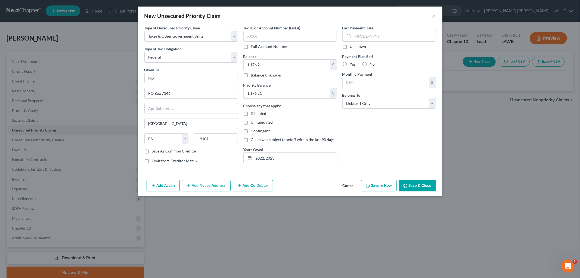
click at [410, 182] on button "Save & Close" at bounding box center [417, 185] width 37 height 11
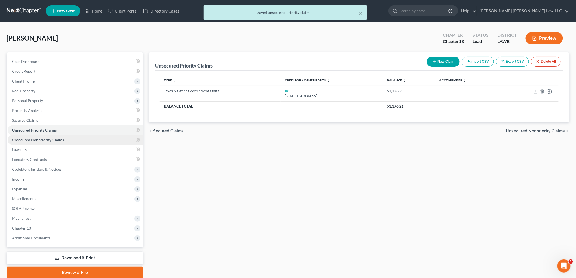
click at [74, 137] on link "Unsecured Nonpriority Claims" at bounding box center [75, 140] width 135 height 10
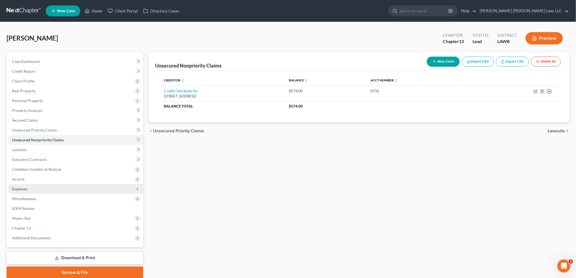
scroll to position [20, 0]
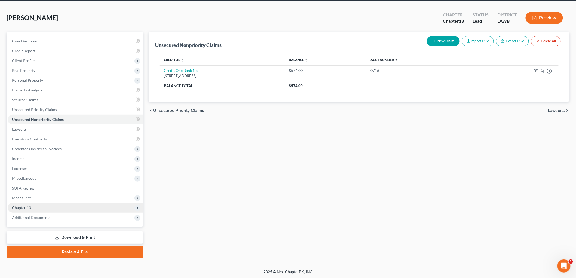
click at [44, 205] on span "Chapter 13" at bounding box center [75, 208] width 135 height 10
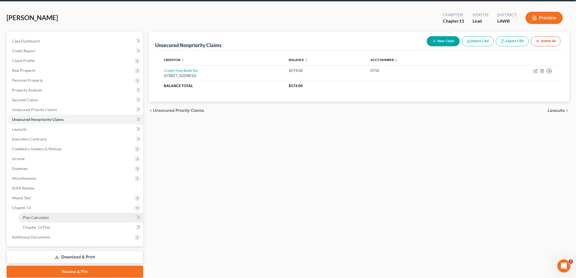
click at [44, 213] on link "Plan Calculator" at bounding box center [80, 217] width 125 height 10
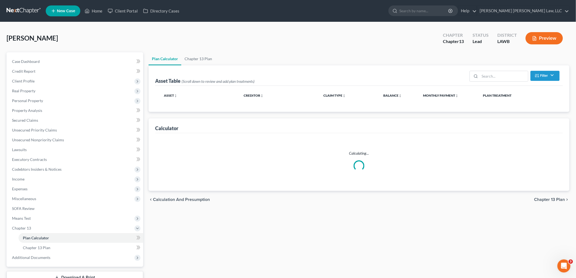
select select "59"
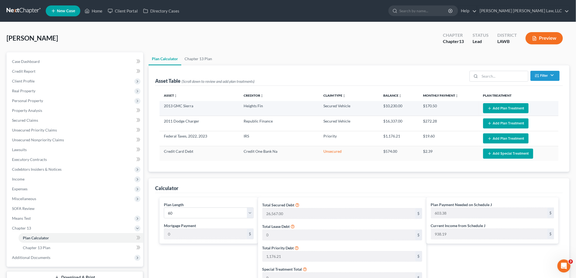
click at [518, 107] on button "Add Plan Treatment" at bounding box center [505, 108] width 45 height 10
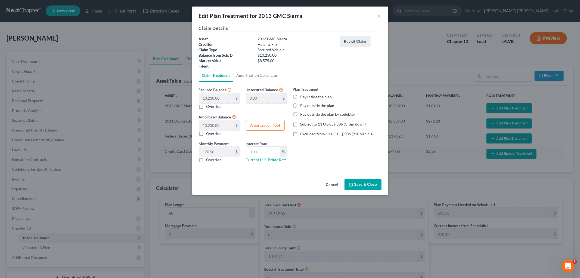
click at [301, 98] on label "Pay inside the plan" at bounding box center [317, 96] width 32 height 5
click at [303, 98] on input "Pay inside the plan" at bounding box center [305, 96] width 4 height 4
radio input "true"
click at [301, 124] on label "Subject to 11 U.S.C. § 506 (Cram down)" at bounding box center [334, 123] width 66 height 5
click at [303, 124] on input "Subject to 11 U.S.C. § 506 (Cram down)" at bounding box center [305, 123] width 4 height 4
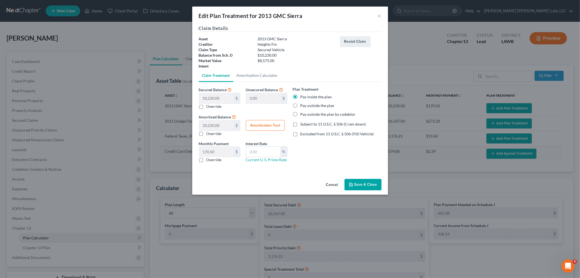
checkbox input "true"
click at [206, 160] on label "Override" at bounding box center [213, 159] width 15 height 5
click at [209, 160] on input "Override" at bounding box center [211, 159] width 4 height 4
checkbox input "true"
click at [212, 152] on input "text" at bounding box center [216, 152] width 35 height 10
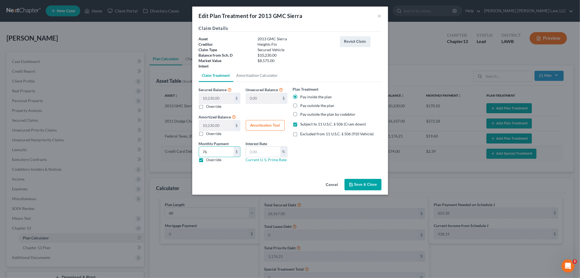
type input "7"
type input "112.46"
type input "7.25"
click at [354, 186] on button "Save & Close" at bounding box center [363, 184] width 37 height 11
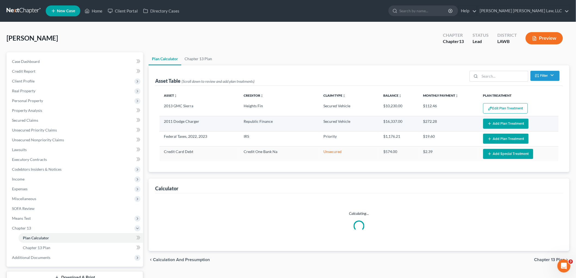
click at [501, 125] on button "Add Plan Treatment" at bounding box center [505, 124] width 45 height 10
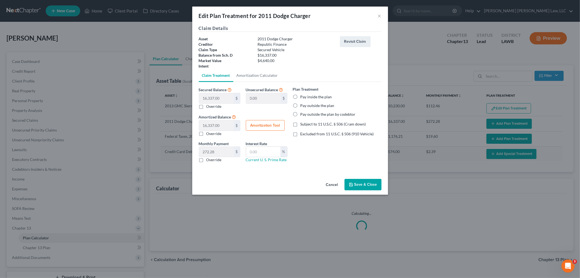
select select "59"
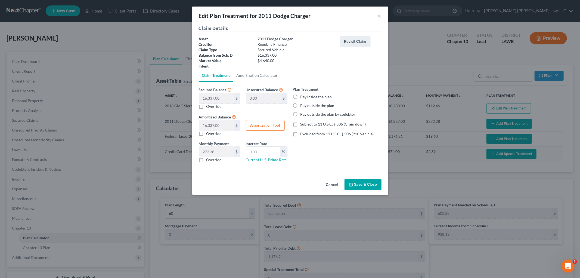
click at [301, 96] on label "Pay inside the plan" at bounding box center [317, 96] width 32 height 5
click at [303, 96] on input "Pay inside the plan" at bounding box center [305, 96] width 4 height 4
radio input "true"
drag, startPoint x: 297, startPoint y: 124, endPoint x: 235, endPoint y: 154, distance: 68.6
click at [301, 124] on label "Subject to 11 U.S.C. § 506 (Cram down)" at bounding box center [334, 123] width 66 height 5
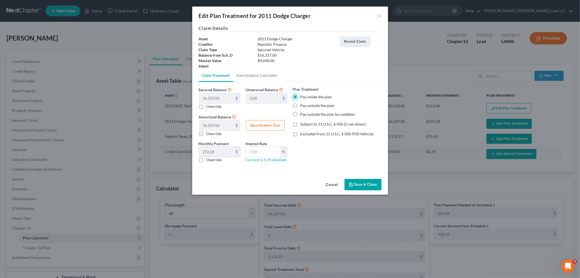
click at [303, 124] on input "Subject to 11 U.S.C. § 506 (Cram down)" at bounding box center [305, 123] width 4 height 4
checkbox input "true"
drag, startPoint x: 202, startPoint y: 160, endPoint x: 210, endPoint y: 155, distance: 9.9
click at [206, 160] on label "Override" at bounding box center [213, 159] width 15 height 5
click at [209, 160] on input "Override" at bounding box center [211, 159] width 4 height 4
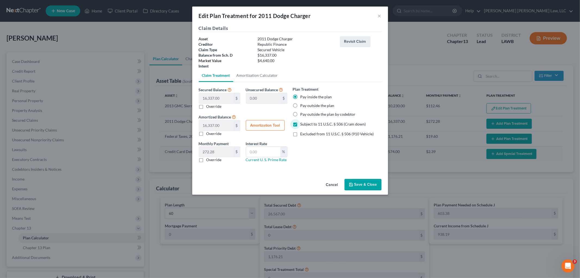
checkbox input "true"
click at [215, 153] on input "text" at bounding box center [216, 152] width 35 height 10
type input "76.83"
type input "7.25"
click at [352, 180] on button "Save & Close" at bounding box center [363, 184] width 37 height 11
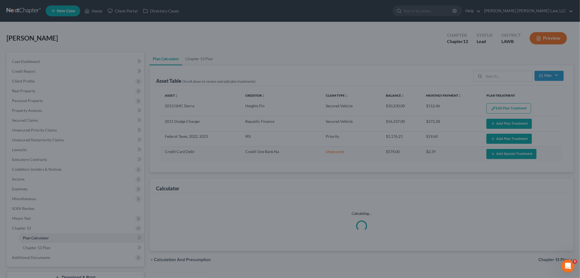
select select "59"
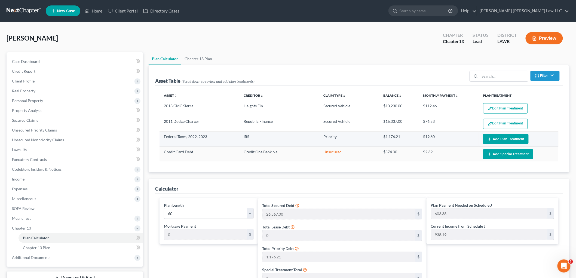
click at [491, 137] on icon "button" at bounding box center [489, 139] width 4 height 4
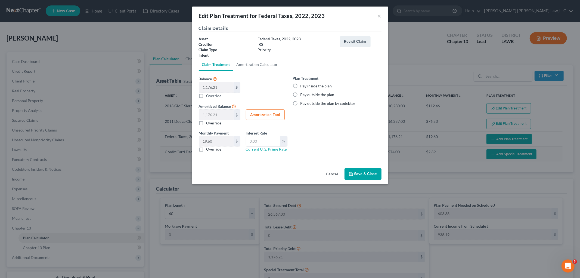
click at [301, 85] on label "Pay inside the plan" at bounding box center [317, 85] width 32 height 5
click at [303, 85] on input "Pay inside the plan" at bounding box center [305, 85] width 4 height 4
radio input "true"
drag, startPoint x: 357, startPoint y: 172, endPoint x: 292, endPoint y: 174, distance: 65.6
click at [357, 172] on button "Save & Close" at bounding box center [363, 173] width 37 height 11
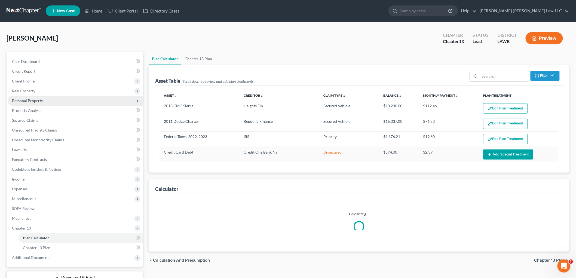
click at [28, 98] on span "Personal Property" at bounding box center [27, 100] width 31 height 5
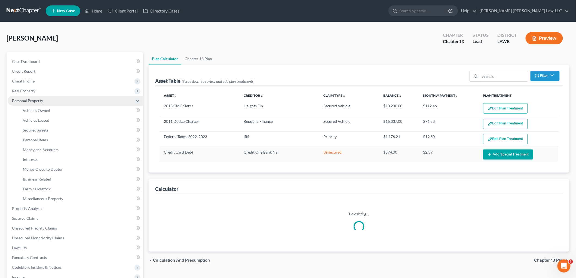
select select "59"
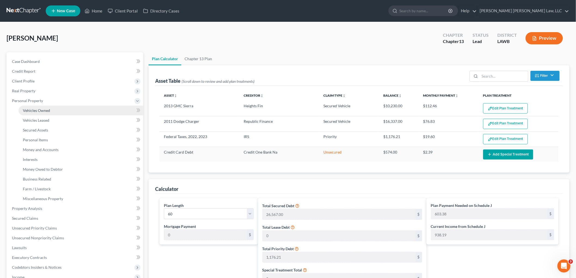
click at [32, 111] on span "Vehicles Owned" at bounding box center [36, 110] width 27 height 5
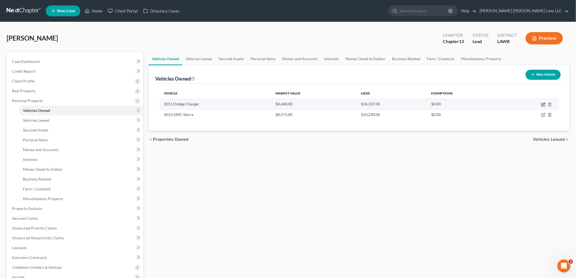
click at [542, 104] on icon "button" at bounding box center [543, 104] width 4 height 4
select select "0"
select select "15"
select select "2"
select select "0"
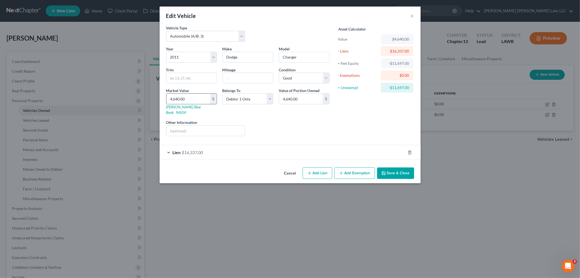
click at [201, 98] on input "4,640.00" at bounding box center [188, 99] width 44 height 10
click at [200, 98] on input "4,640.00" at bounding box center [188, 99] width 44 height 10
type input "3"
type input "3.00"
type input "38"
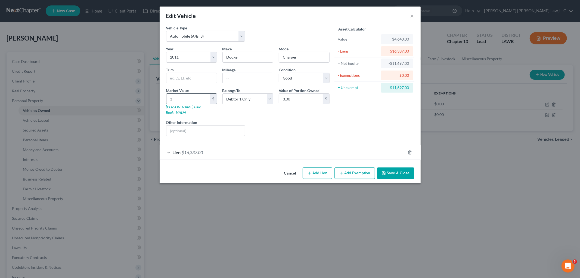
type input "38.00"
type input "385"
type input "385.00"
type input "3857"
type input "3,857.00"
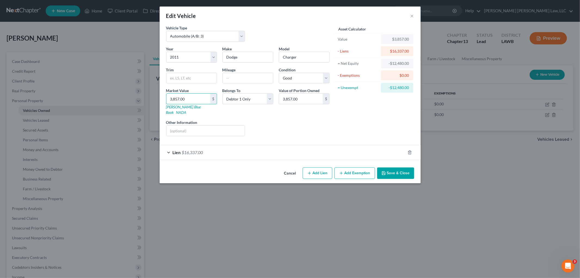
type input "3,857.00"
click at [389, 170] on button "Save & Close" at bounding box center [395, 172] width 37 height 11
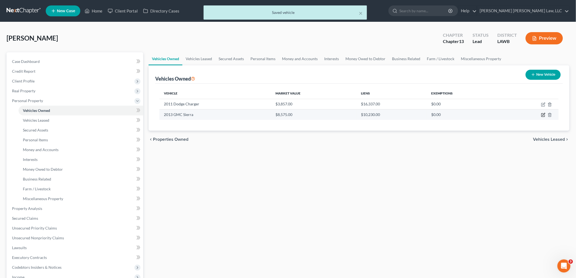
click at [542, 114] on icon "button" at bounding box center [543, 115] width 4 height 4
select select "0"
select select "13"
select select "2"
select select "0"
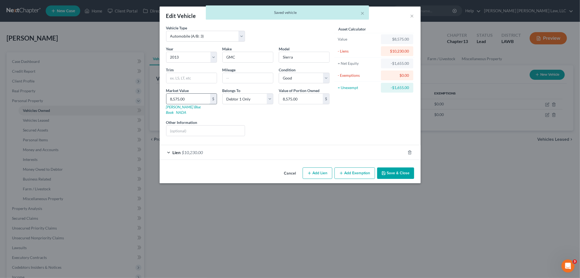
click at [206, 99] on input "8,575.00" at bounding box center [188, 99] width 44 height 10
click at [206, 98] on input "8,575.00" at bounding box center [188, 99] width 44 height 10
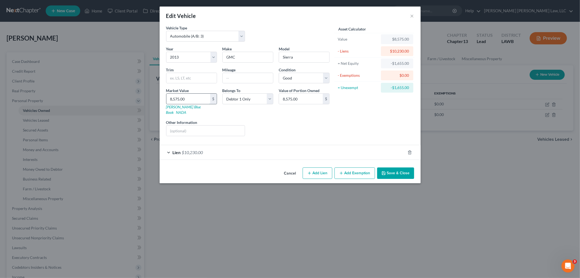
type input "5"
type input "5.00"
type input "56"
type input "56.00"
type input "564"
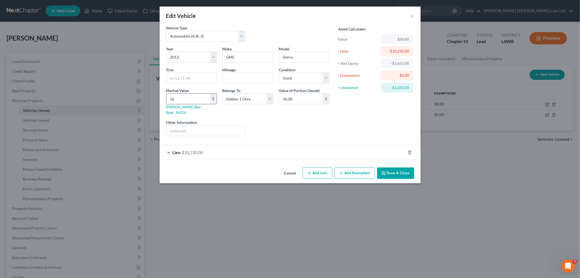
type input "564.00"
type input "5646"
type input "5,646.00"
click at [391, 170] on button "Save & Close" at bounding box center [395, 172] width 37 height 11
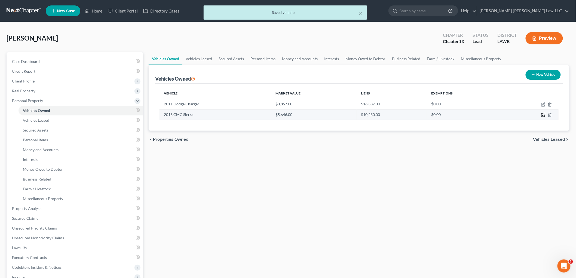
click at [543, 113] on icon "button" at bounding box center [543, 114] width 2 height 2
select select "0"
select select "13"
select select "2"
select select "0"
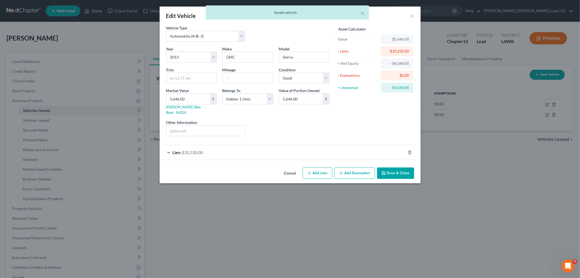
drag, startPoint x: 354, startPoint y: 170, endPoint x: 347, endPoint y: 178, distance: 11.2
click at [355, 170] on button "Add Exemption" at bounding box center [355, 172] width 41 height 11
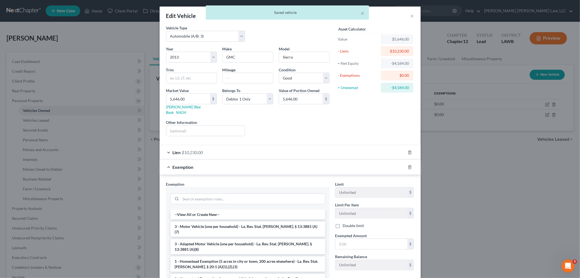
drag, startPoint x: 234, startPoint y: 225, endPoint x: 314, endPoint y: 226, distance: 80.0
click at [234, 224] on li "3 - Motor Vehicle (one per household) - La. Rev. Stat. Ann. § 13:3881 (A)(7)" at bounding box center [248, 228] width 155 height 15
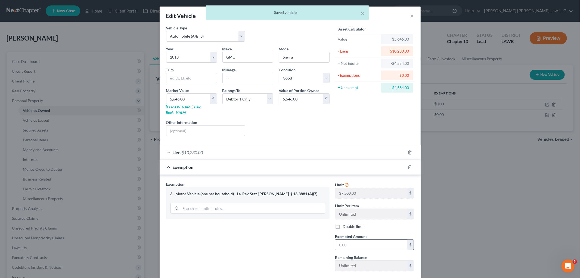
click at [369, 239] on input "text" at bounding box center [371, 244] width 72 height 10
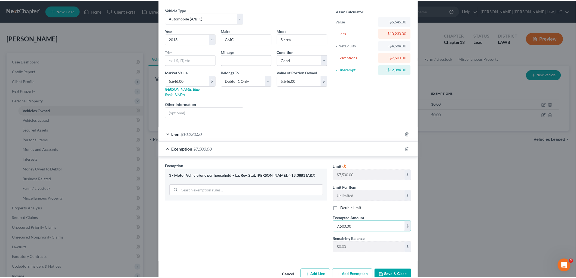
scroll to position [27, 0]
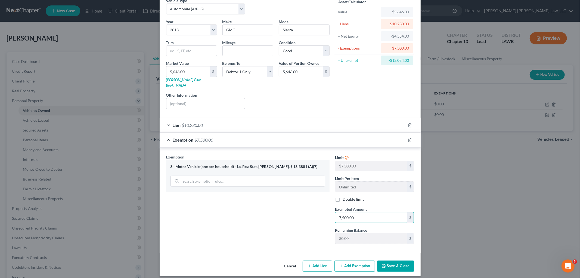
type input "7,500.00"
click at [387, 260] on button "Save & Close" at bounding box center [395, 265] width 37 height 11
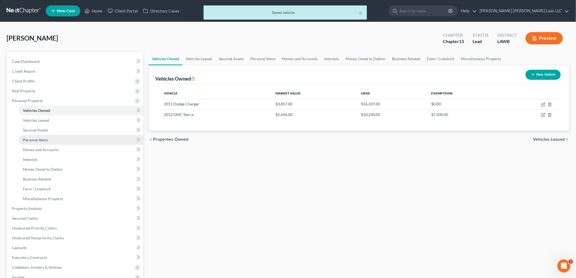
click at [42, 139] on span "Personal Items" at bounding box center [35, 139] width 25 height 5
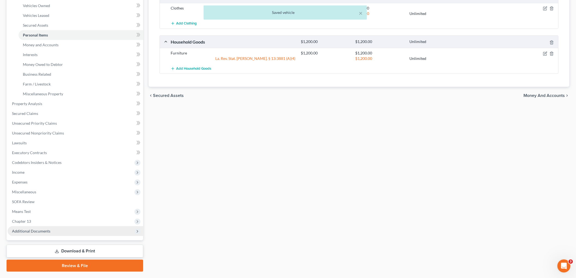
scroll to position [118, 0]
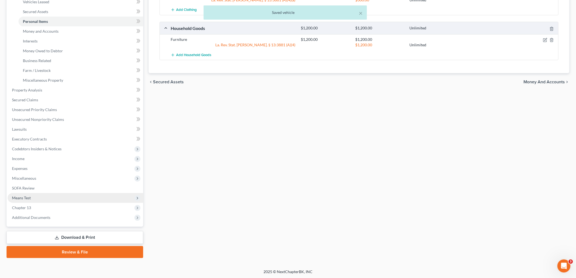
click at [43, 199] on span "Means Test" at bounding box center [75, 198] width 135 height 10
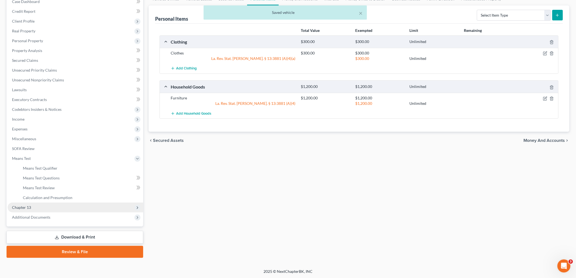
click at [42, 209] on span "Chapter 13" at bounding box center [75, 207] width 135 height 10
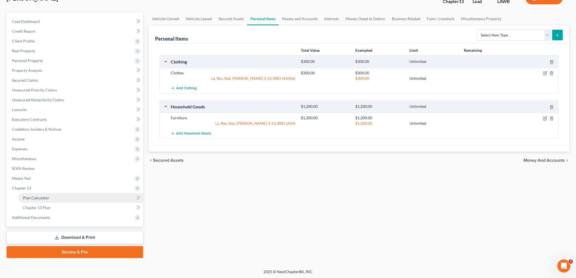
click at [54, 198] on link "Plan Calculator" at bounding box center [80, 198] width 125 height 10
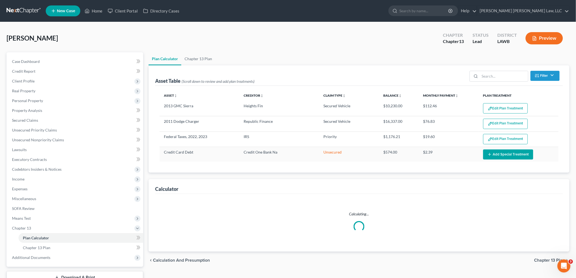
select select "59"
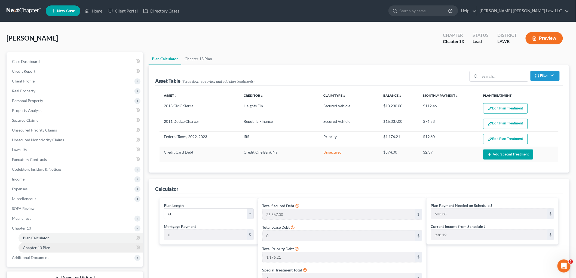
click at [78, 250] on link "Chapter 13 Plan" at bounding box center [80, 248] width 125 height 10
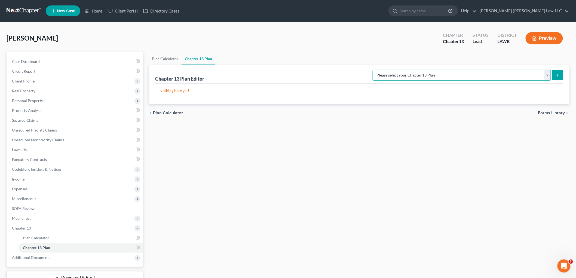
drag, startPoint x: 528, startPoint y: 76, endPoint x: 529, endPoint y: 79, distance: 3.0
click at [528, 76] on select "Please select your Chapter 13 Plan E. Orum Custom Plan (Revised 12/1/2021) E. O…" at bounding box center [461, 75] width 178 height 11
select select "1"
click at [430, 70] on select "Please select your Chapter 13 Plan E. Orum Custom Plan (Revised 12/1/2021) E. O…" at bounding box center [461, 75] width 178 height 11
click at [558, 76] on icon "submit" at bounding box center [557, 75] width 4 height 4
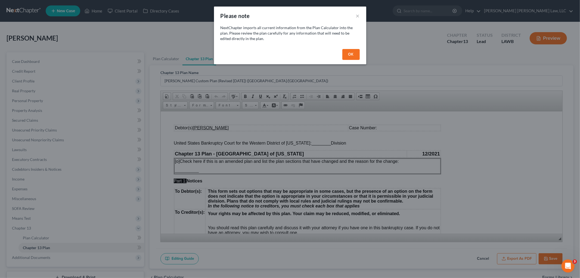
click at [349, 55] on button "OK" at bounding box center [350, 54] width 17 height 11
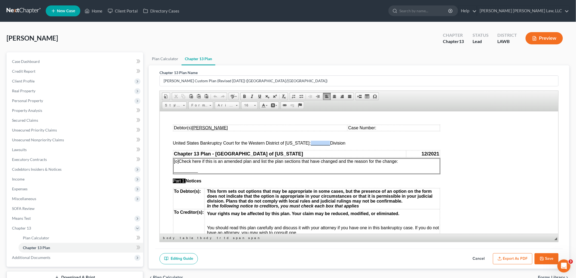
drag, startPoint x: 324, startPoint y: 144, endPoint x: 306, endPoint y: 142, distance: 18.3
click at [310, 142] on span "________" at bounding box center [319, 142] width 19 height 5
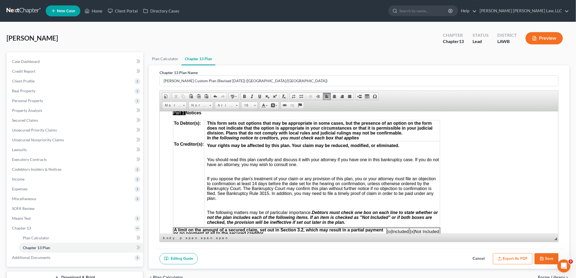
scroll to position [121, 0]
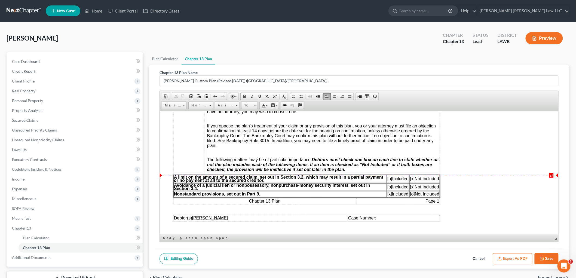
click at [388, 180] on span "[o]" at bounding box center [389, 178] width 5 height 5
click at [412, 180] on span "[x]" at bounding box center [411, 178] width 5 height 5
click at [481, 197] on span "↵" at bounding box center [358, 197] width 398 height 0
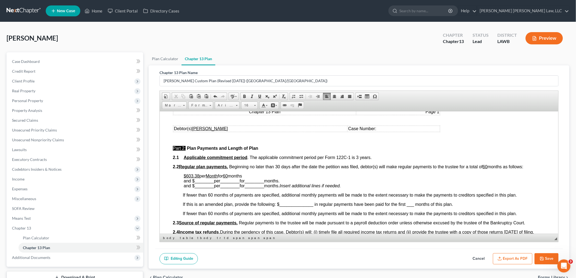
scroll to position [242, 0]
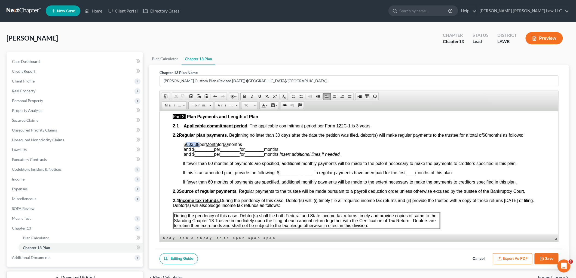
drag, startPoint x: 199, startPoint y: 143, endPoint x: 186, endPoint y: 143, distance: 12.8
click at [186, 143] on p "$603.38 per Month for 60 months and $ ________ per ________ for ________ months…" at bounding box center [363, 149] width 361 height 15
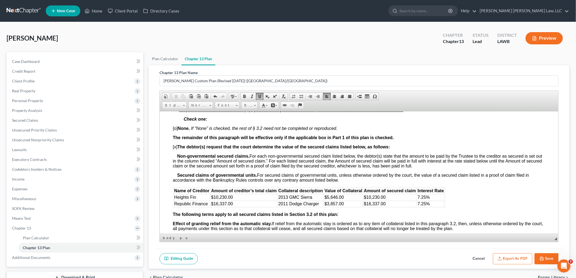
scroll to position [514, 0]
drag, startPoint x: 387, startPoint y: 199, endPoint x: 365, endPoint y: 202, distance: 21.9
click at [365, 200] on td "$10,230.00" at bounding box center [389, 197] width 53 height 6
drag, startPoint x: 388, startPoint y: 205, endPoint x: 365, endPoint y: 205, distance: 22.6
click at [365, 205] on td "$16,337.00" at bounding box center [389, 203] width 53 height 6
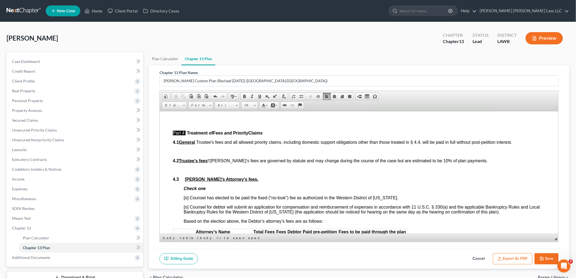
scroll to position [846, 0]
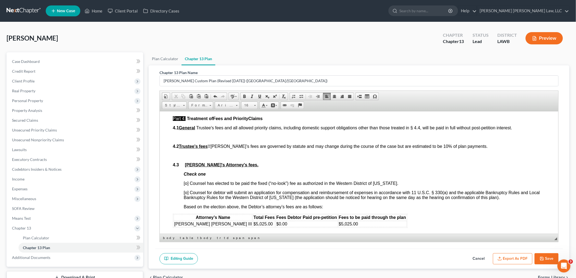
click at [186, 185] on span "[o] Counsel has elected to be paid the fixed (“no-look”) fee as authorized in t…" at bounding box center [290, 183] width 215 height 5
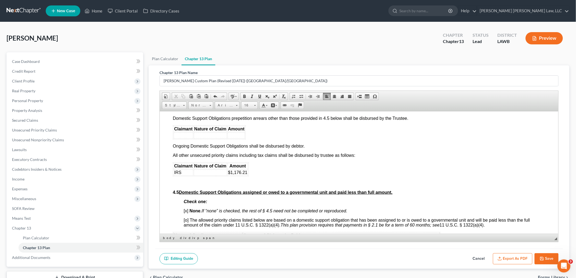
scroll to position [1088, 0]
click at [200, 175] on td at bounding box center [209, 172] width 33 height 6
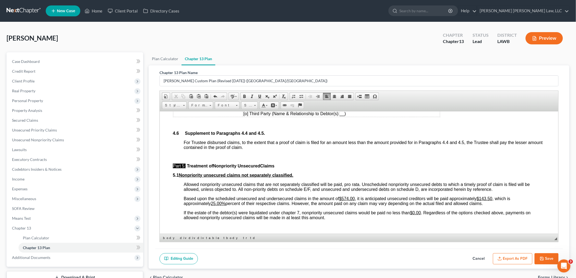
scroll to position [1269, 0]
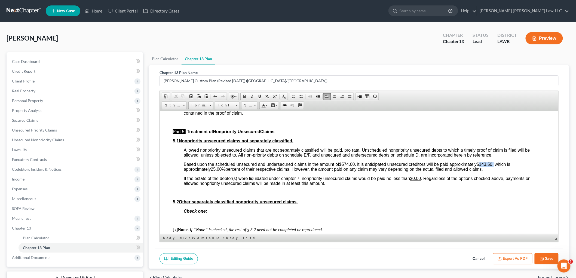
drag, startPoint x: 495, startPoint y: 166, endPoint x: 481, endPoint y: 168, distance: 13.8
click at [481, 168] on span "Based upon the scheduled unsecured and undersecured claims in the amount of $57…" at bounding box center [346, 167] width 326 height 10
drag, startPoint x: 224, startPoint y: 171, endPoint x: 214, endPoint y: 171, distance: 10.1
click at [214, 171] on u "25.00%" at bounding box center [218, 168] width 15 height 5
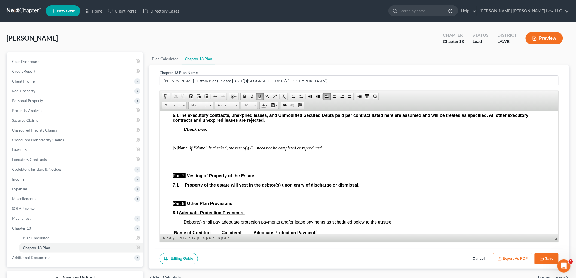
scroll to position [1450, 0]
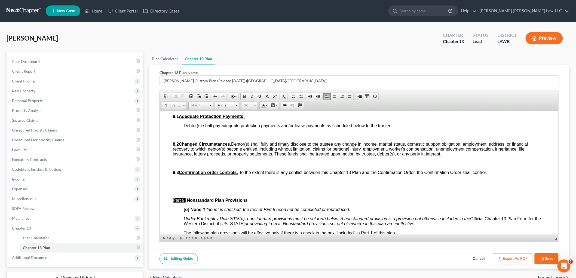
scroll to position [1571, 0]
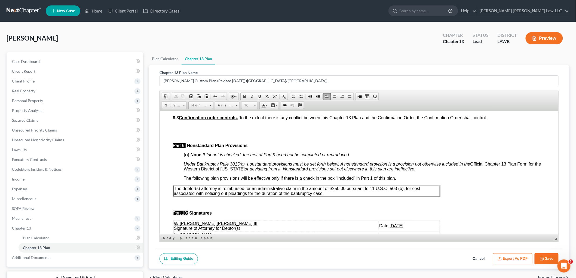
click at [325, 196] on p "The debtor(s) attorney is reimbursed for an administrative claim in the amount …" at bounding box center [306, 191] width 265 height 10
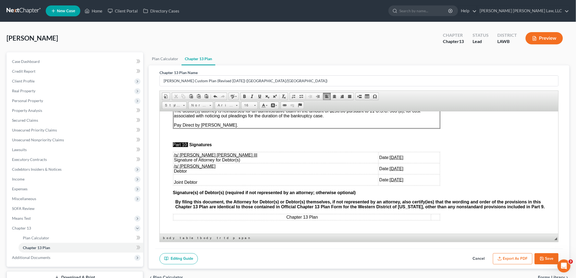
scroll to position [1656, 0]
drag, startPoint x: 386, startPoint y: 174, endPoint x: 217, endPoint y: 173, distance: 168.6
click at [217, 174] on tr "Joint Debtor Date: 10/14/2025" at bounding box center [306, 179] width 266 height 11
click at [518, 256] on button "Export as PDF" at bounding box center [512, 258] width 39 height 11
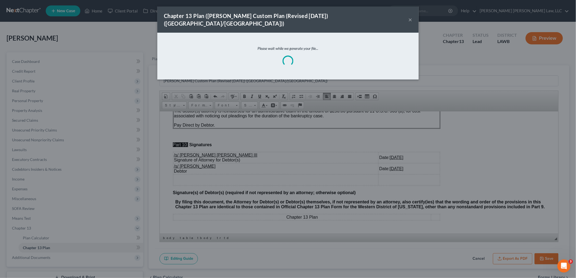
scroll to position [1652, 0]
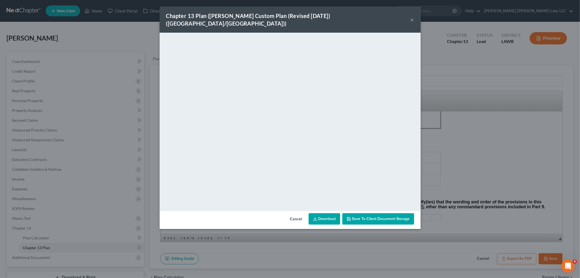
click at [412, 16] on button "×" at bounding box center [412, 19] width 4 height 7
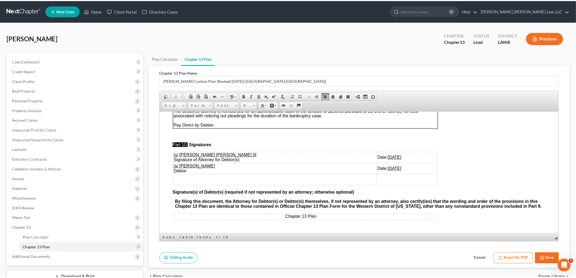
scroll to position [1656, 0]
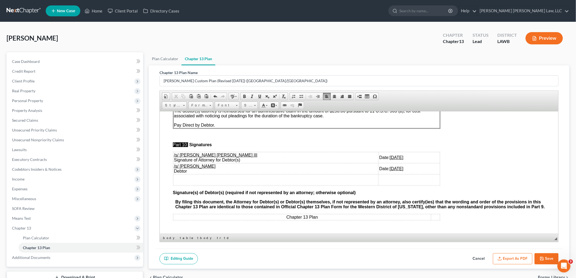
click at [390, 166] on td "Date: 10/14/2025" at bounding box center [408, 168] width 61 height 11
drag, startPoint x: 390, startPoint y: 164, endPoint x: 173, endPoint y: 163, distance: 216.8
click at [173, 163] on tr "/s/ Edward Robinson Jr Debtor Date: 10/14/2025" at bounding box center [306, 168] width 266 height 11
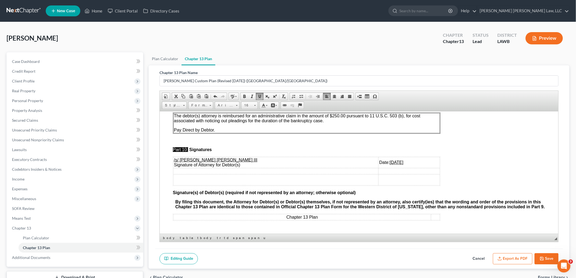
scroll to position [1652, 0]
click at [540, 258] on icon "button" at bounding box center [541, 258] width 4 height 4
select select "1"
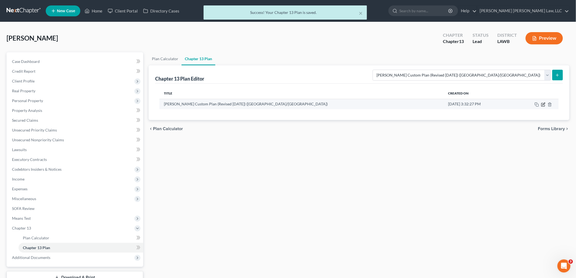
click at [543, 104] on icon "button" at bounding box center [543, 104] width 4 height 4
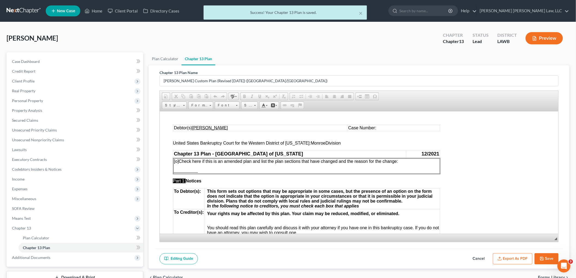
scroll to position [0, 0]
click at [510, 257] on button "Export as PDF" at bounding box center [512, 258] width 39 height 11
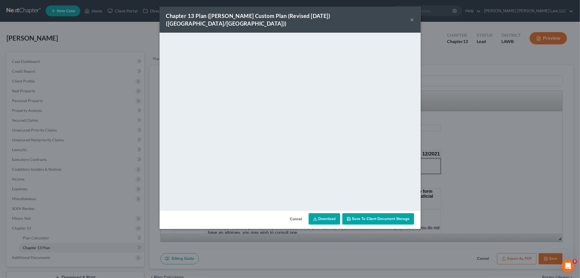
click at [412, 16] on button "×" at bounding box center [412, 19] width 4 height 7
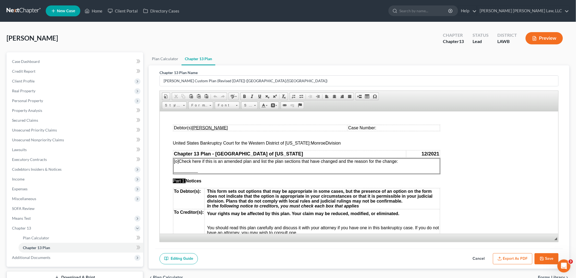
click at [546, 255] on button "Save" at bounding box center [546, 258] width 24 height 11
select select "1"
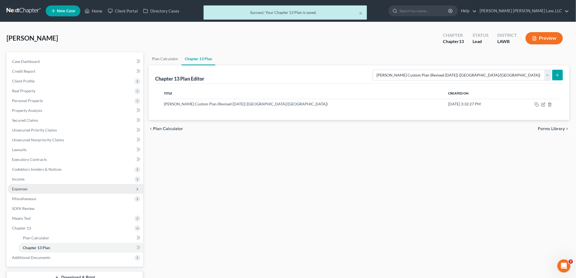
click at [35, 188] on span "Expenses" at bounding box center [75, 189] width 135 height 10
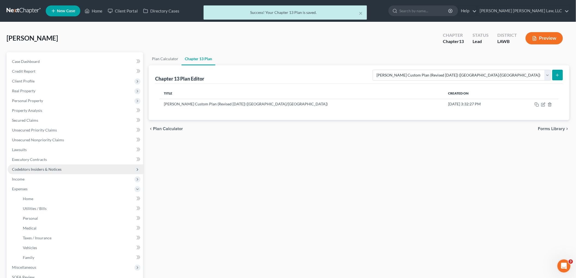
click at [38, 169] on span "Codebtors Insiders & Notices" at bounding box center [37, 169] width 50 height 5
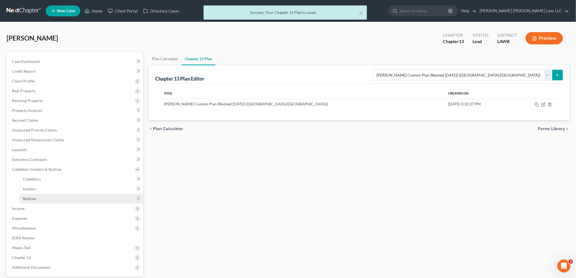
click at [39, 199] on link "Notices" at bounding box center [80, 199] width 125 height 10
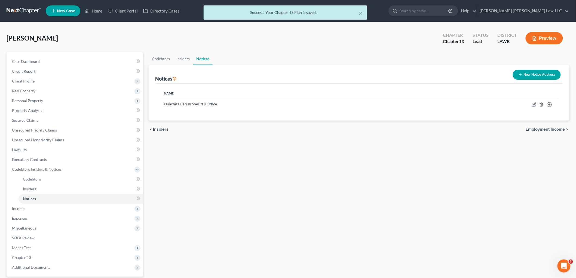
click at [533, 75] on button "New Notice Address" at bounding box center [536, 75] width 48 height 10
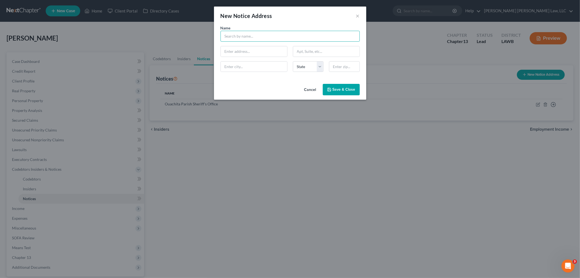
click at [263, 40] on input "text" at bounding box center [290, 36] width 139 height 11
type input "US ATTORNEY'S OFFICE"
click at [265, 48] on input "text" at bounding box center [254, 51] width 66 height 10
type input "300 Fannin Street"
type input "Suite 3201"
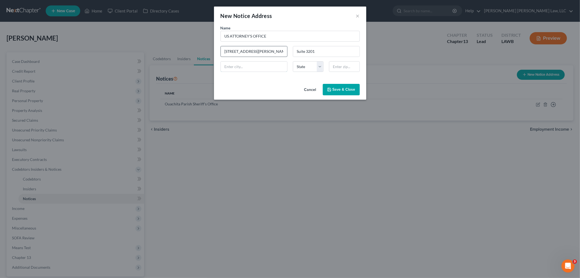
type input "Shreveport"
select select "19"
type input "71101"
click at [339, 94] on button "Save & Close" at bounding box center [341, 89] width 37 height 11
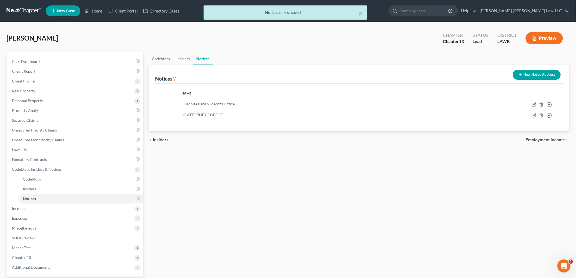
click at [528, 78] on button "New Notice Address" at bounding box center [536, 75] width 48 height 10
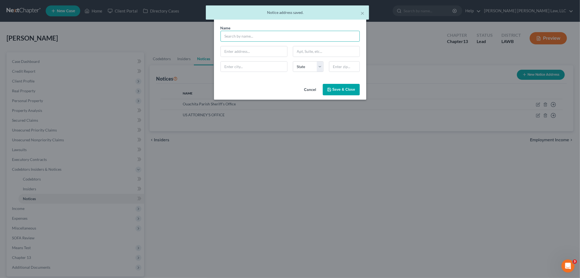
click at [240, 37] on input "text" at bounding box center [290, 36] width 139 height 11
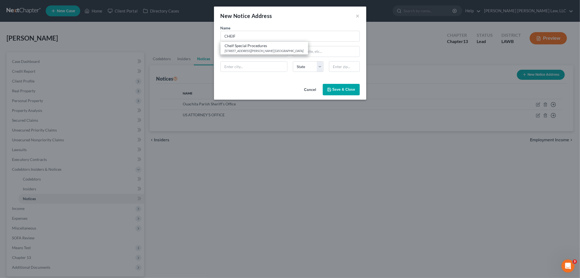
click at [241, 44] on div "Cheif Special Procedures" at bounding box center [264, 45] width 79 height 5
type input "Cheif Special Procedures"
type input "600 S. Maestri Pl."
type input "Suite 31"
type input "New Orleans"
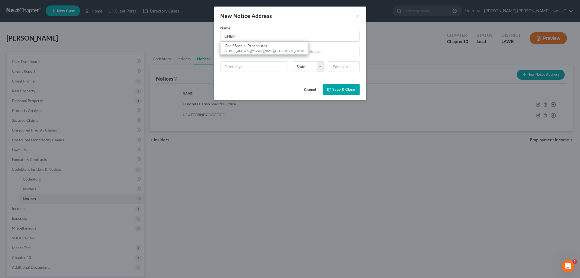
select select "19"
type input "70130"
click at [232, 36] on input "Cheif Special Procedures" at bounding box center [290, 36] width 139 height 11
type input "Chief Special Procedures"
click at [339, 91] on span "Save & Close" at bounding box center [344, 89] width 23 height 5
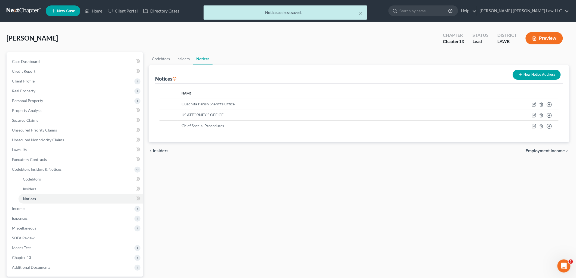
click at [538, 72] on button "New Notice Address" at bounding box center [536, 75] width 48 height 10
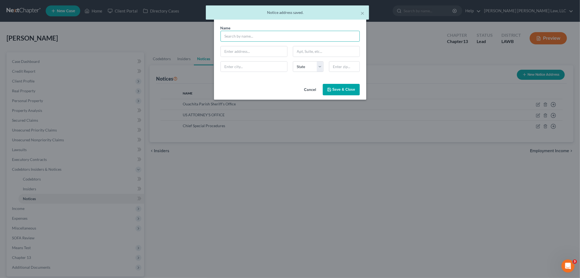
click at [251, 37] on input "text" at bounding box center [290, 36] width 139 height 11
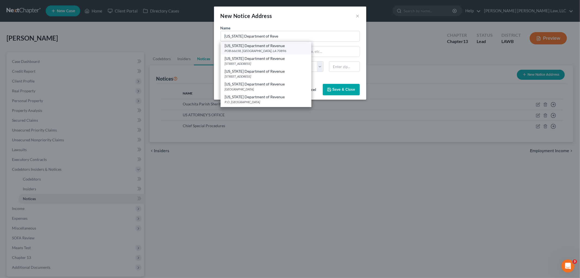
click at [252, 48] on div "Louisiana Department of Revenue" at bounding box center [266, 45] width 82 height 5
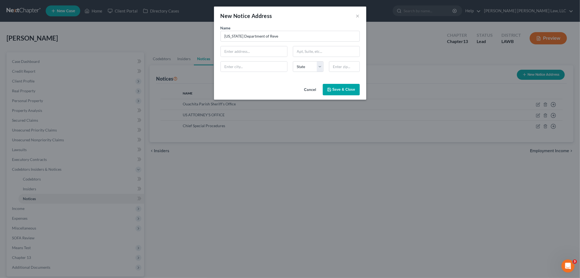
type input "Louisiana Department of Revenue"
type input "POB 66658"
type input "Baton Rouge"
select select "19"
type input "70896"
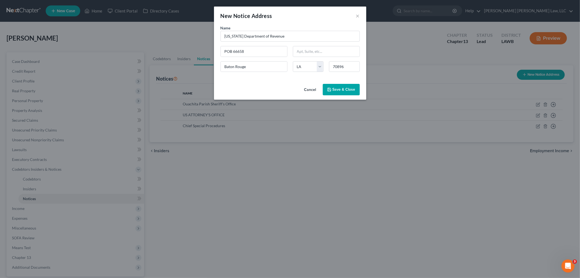
click at [351, 88] on span "Save & Close" at bounding box center [344, 89] width 23 height 5
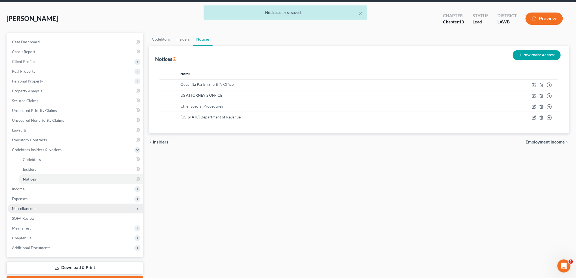
scroll to position [30, 0]
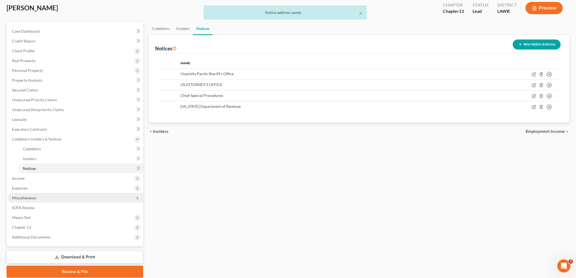
click at [51, 194] on span "Miscellaneous" at bounding box center [75, 198] width 135 height 10
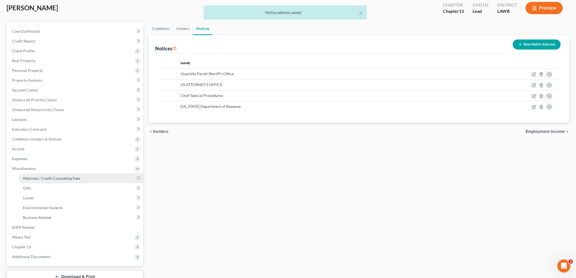
click at [63, 177] on span "Attorney / Credit Counseling Fees" at bounding box center [51, 178] width 57 height 5
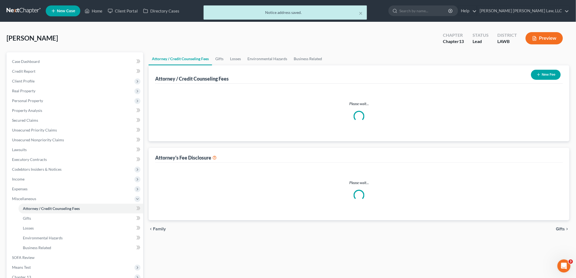
select select "1"
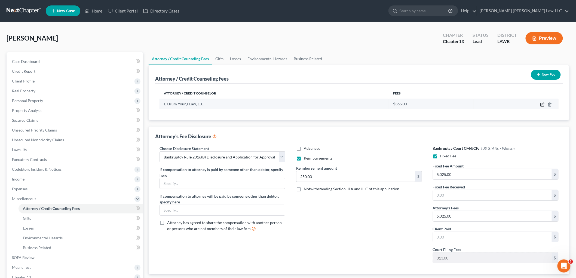
click at [540, 104] on icon "button" at bounding box center [541, 104] width 3 height 3
select select "19"
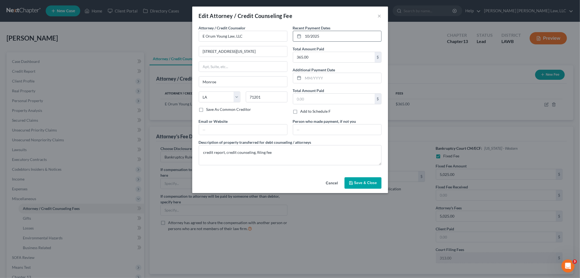
click at [311, 35] on input "10/2025" at bounding box center [342, 36] width 78 height 10
type input "10/8/2025"
click at [349, 183] on icon "button" at bounding box center [351, 183] width 4 height 4
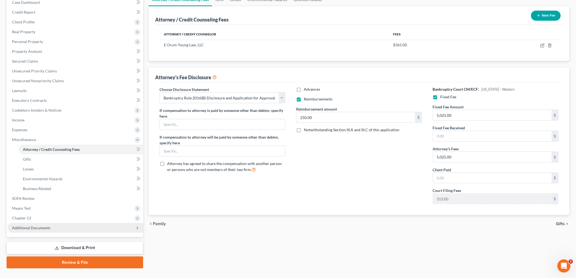
scroll to position [60, 0]
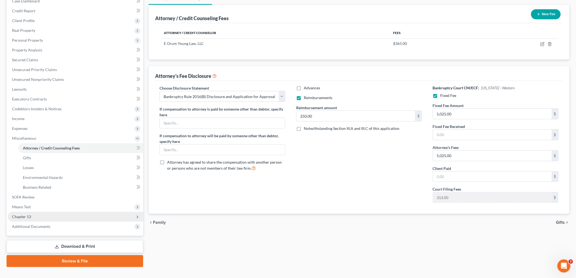
click at [39, 218] on span "Chapter 13" at bounding box center [75, 217] width 135 height 10
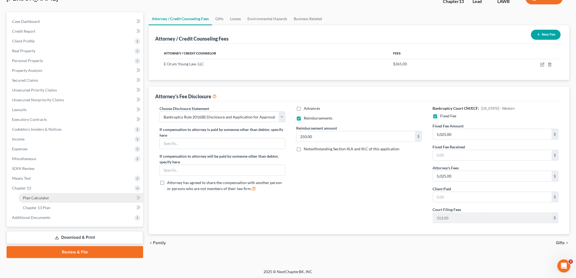
click at [50, 197] on link "Plan Calculator" at bounding box center [80, 198] width 125 height 10
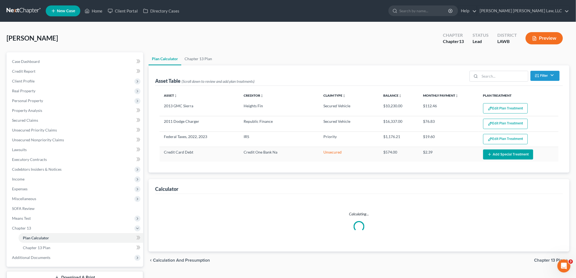
select select "59"
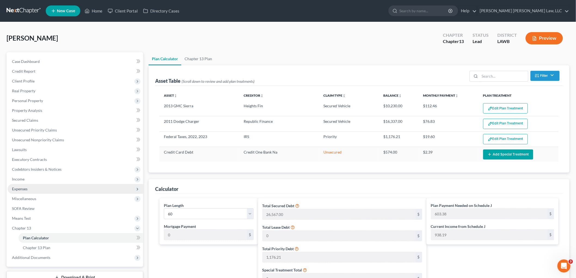
click at [59, 189] on span "Expenses" at bounding box center [75, 189] width 135 height 10
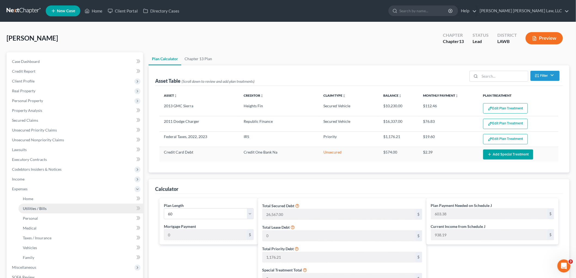
click at [55, 205] on link "Utilities / Bills" at bounding box center [80, 208] width 125 height 10
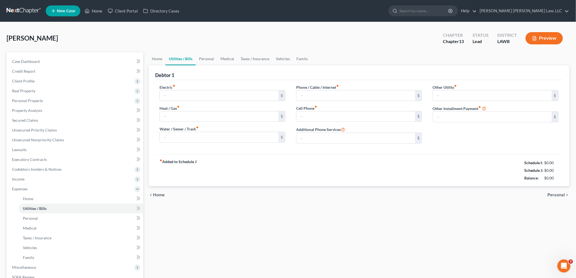
type input "180.00"
type input "60.00"
type input "275.00"
type input "60.00"
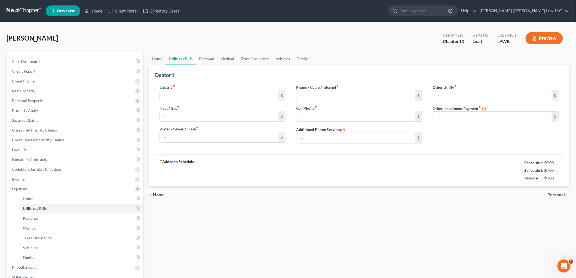
type input "0.00"
click at [280, 58] on link "Vehicles" at bounding box center [282, 58] width 21 height 13
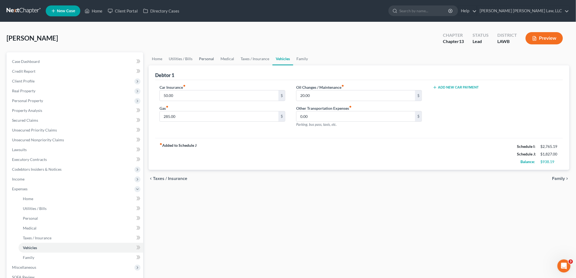
drag, startPoint x: 203, startPoint y: 55, endPoint x: 207, endPoint y: 68, distance: 13.6
click at [203, 55] on link "Personal" at bounding box center [206, 58] width 21 height 13
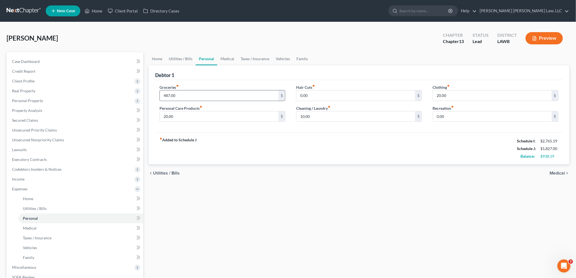
click at [199, 95] on input "487.00" at bounding box center [219, 95] width 119 height 10
type input "497.00"
click at [440, 96] on input "20.00" at bounding box center [492, 95] width 119 height 10
type input "93.00"
click at [197, 118] on input "20.00" at bounding box center [219, 116] width 119 height 10
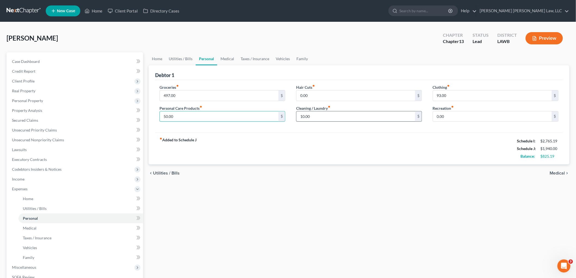
type input "50.00"
click at [311, 116] on input "10.00" at bounding box center [355, 116] width 119 height 10
type input "45.00"
click at [227, 60] on link "Medical" at bounding box center [227, 58] width 20 height 13
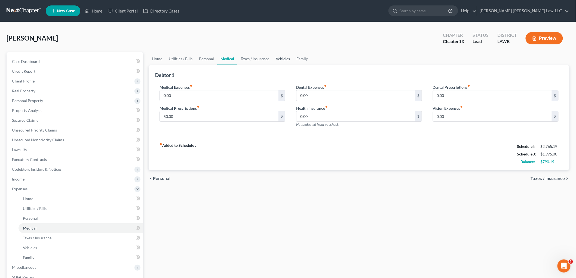
click at [278, 58] on link "Vehicles" at bounding box center [282, 58] width 21 height 13
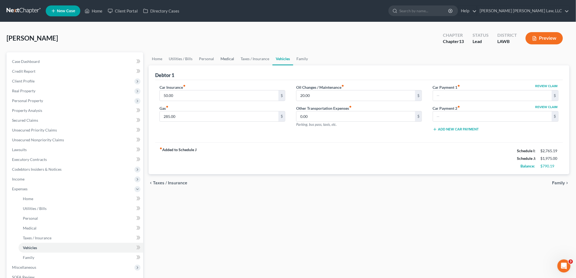
click at [231, 55] on link "Medical" at bounding box center [227, 58] width 20 height 13
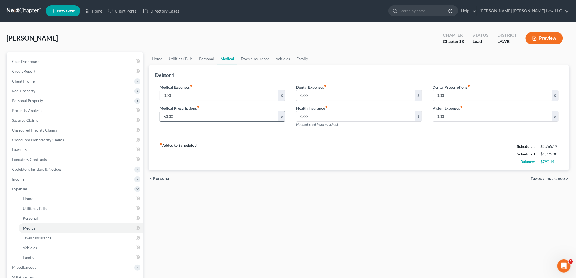
click at [200, 117] on input "50.00" at bounding box center [219, 116] width 119 height 10
type input "3"
type input "40.00"
click at [282, 54] on link "Vehicles" at bounding box center [282, 58] width 21 height 13
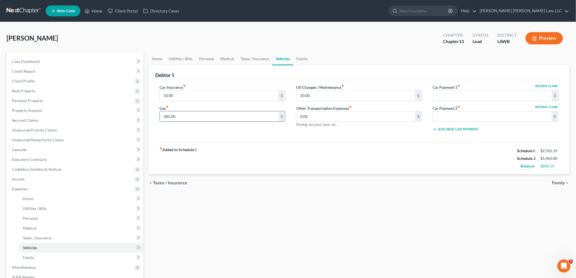
click at [227, 112] on input "285.00" at bounding box center [219, 116] width 119 height 10
type input "400.00"
click at [309, 94] on input "20.00" at bounding box center [355, 95] width 119 height 10
type input "35.00"
click at [211, 59] on link "Personal" at bounding box center [206, 58] width 21 height 13
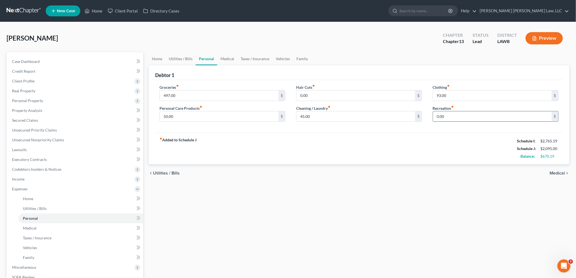
click at [450, 115] on input "0.00" at bounding box center [492, 116] width 119 height 10
type input "25.00"
click at [286, 58] on link "Vehicles" at bounding box center [282, 58] width 21 height 13
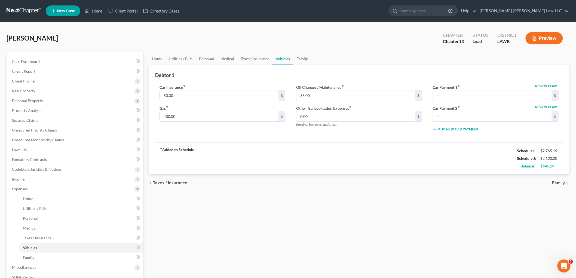
click at [304, 59] on link "Family" at bounding box center [302, 58] width 18 height 13
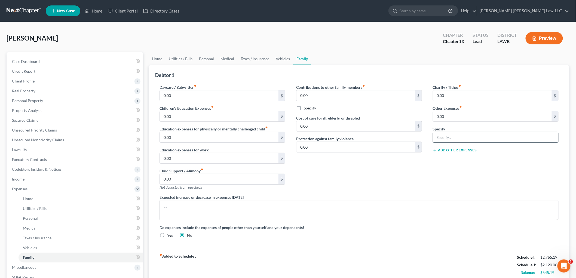
click at [449, 139] on input "text" at bounding box center [495, 137] width 125 height 10
type input "misc.; emergency fund, plan funding"
click at [453, 116] on input "0.00" at bounding box center [492, 116] width 119 height 10
type input "129.00"
click at [184, 56] on link "Utilities / Bills" at bounding box center [180, 58] width 30 height 13
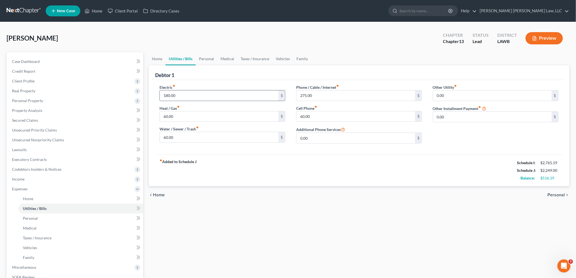
click at [185, 95] on input "180.00" at bounding box center [219, 95] width 119 height 10
type input "180.19"
click at [156, 56] on link "Home" at bounding box center [157, 58] width 17 height 13
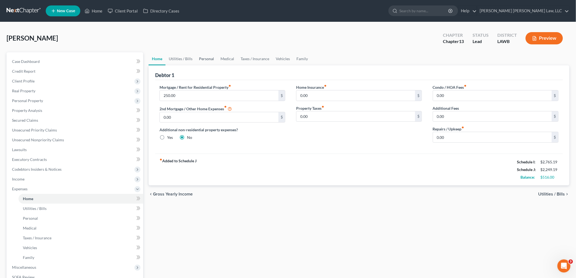
click at [203, 57] on link "Personal" at bounding box center [206, 58] width 21 height 13
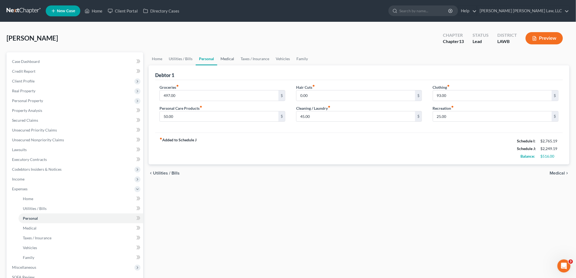
click at [224, 58] on link "Medical" at bounding box center [227, 58] width 20 height 13
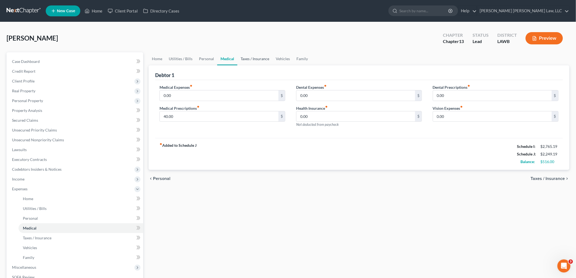
click at [243, 58] on link "Taxes / Insurance" at bounding box center [254, 58] width 35 height 13
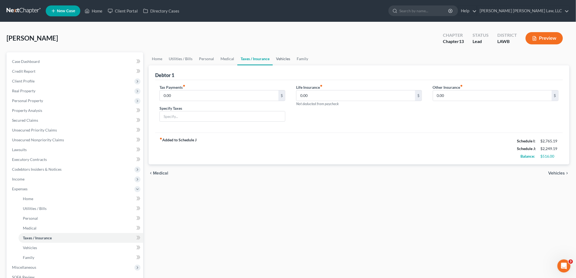
click at [280, 55] on link "Vehicles" at bounding box center [283, 58] width 21 height 13
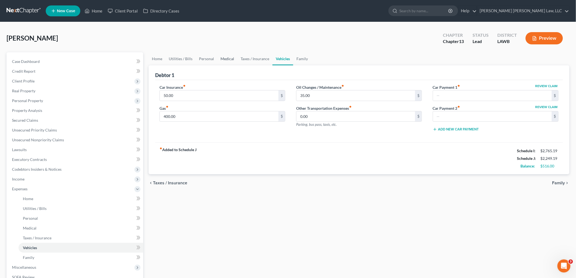
click at [222, 58] on link "Medical" at bounding box center [227, 58] width 20 height 13
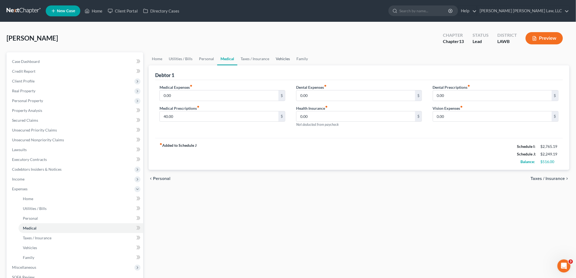
click at [283, 56] on link "Vehicles" at bounding box center [282, 58] width 21 height 13
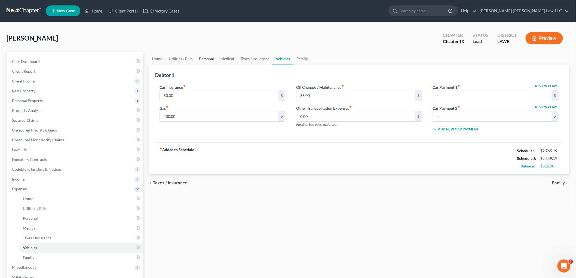
click at [209, 59] on link "Personal" at bounding box center [206, 58] width 21 height 13
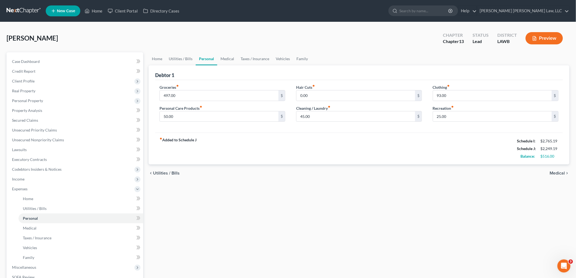
scroll to position [60, 0]
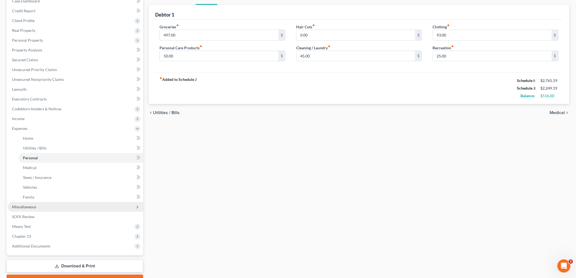
click at [44, 204] on span "Miscellaneous" at bounding box center [75, 207] width 135 height 10
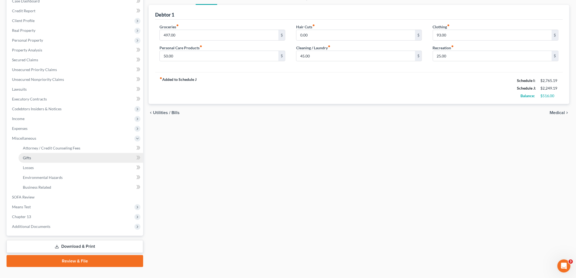
click at [70, 153] on link "Gifts" at bounding box center [80, 158] width 125 height 10
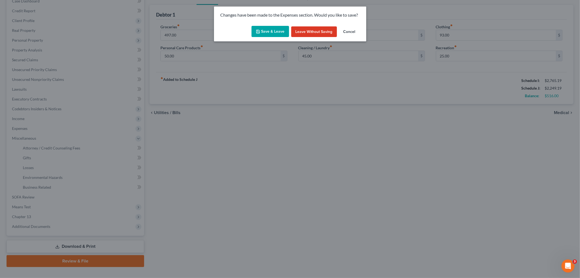
click at [259, 33] on polyline "button" at bounding box center [258, 32] width 2 height 1
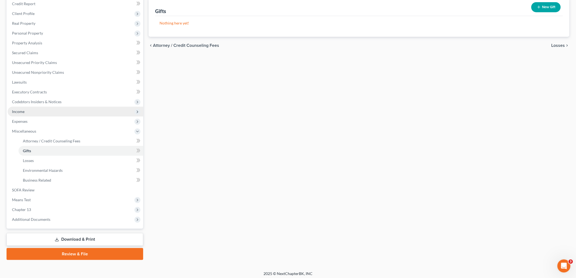
scroll to position [69, 0]
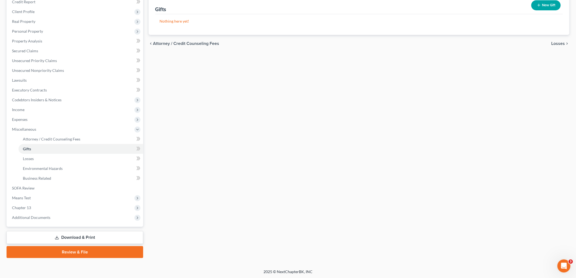
drag, startPoint x: 77, startPoint y: 234, endPoint x: 82, endPoint y: 230, distance: 6.0
click at [77, 234] on link "Download & Print" at bounding box center [75, 237] width 137 height 13
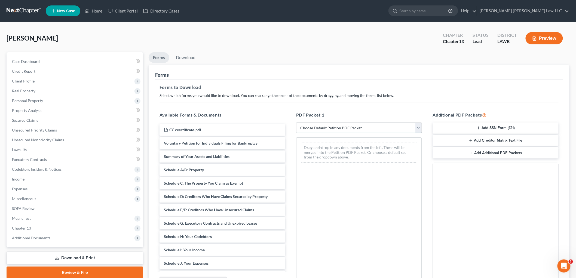
drag, startPoint x: 353, startPoint y: 126, endPoint x: 353, endPoint y: 132, distance: 6.8
click at [353, 126] on select "Choose Default Petition PDF Packet Complete Bankruptcy Petition (all forms and …" at bounding box center [359, 127] width 126 height 11
select select "0"
click at [296, 122] on select "Choose Default Petition PDF Packet Complete Bankruptcy Petition (all forms and …" at bounding box center [359, 127] width 126 height 11
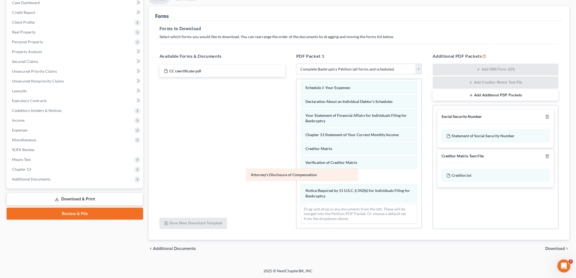
scroll to position [119, 0]
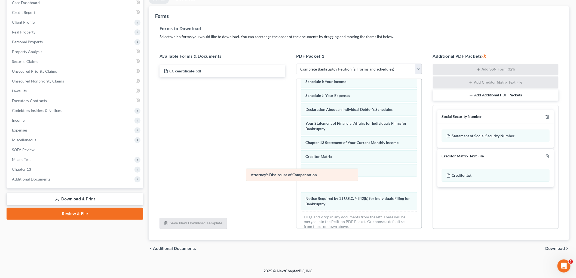
drag, startPoint x: 320, startPoint y: 194, endPoint x: 199, endPoint y: 146, distance: 131.0
click at [296, 149] on div "Attorney's Disclosure of Compensation Voluntary Petition for Individuals Filing…" at bounding box center [358, 98] width 125 height 276
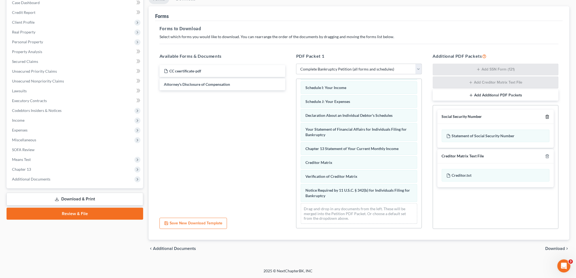
click at [549, 116] on icon "button" at bounding box center [547, 117] width 4 height 4
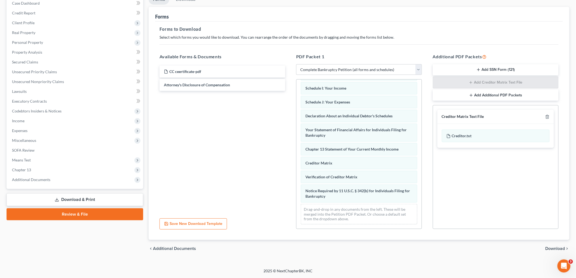
scroll to position [58, 0]
click at [549, 116] on icon "button" at bounding box center [547, 117] width 4 height 4
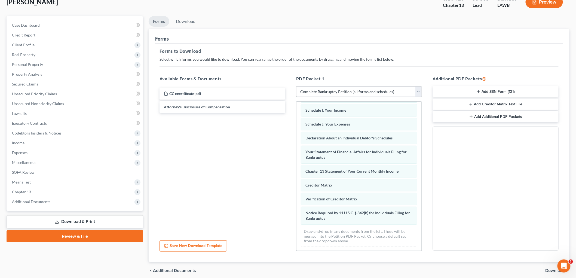
scroll to position [0, 0]
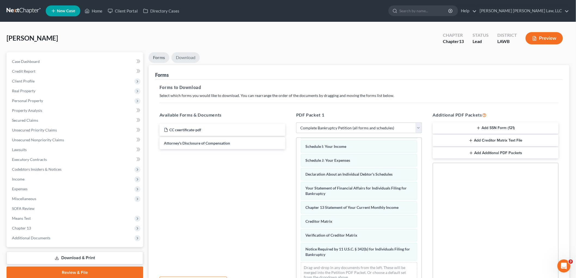
drag, startPoint x: 195, startPoint y: 59, endPoint x: 201, endPoint y: 70, distance: 11.9
click at [195, 59] on link "Download" at bounding box center [185, 57] width 28 height 11
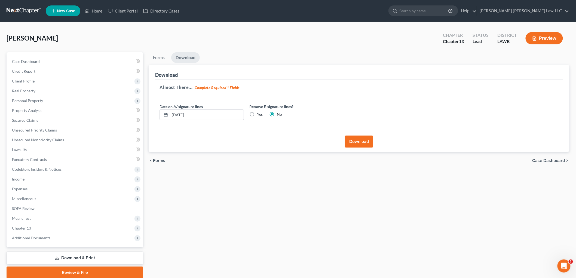
click at [367, 141] on button "Download" at bounding box center [359, 141] width 28 height 12
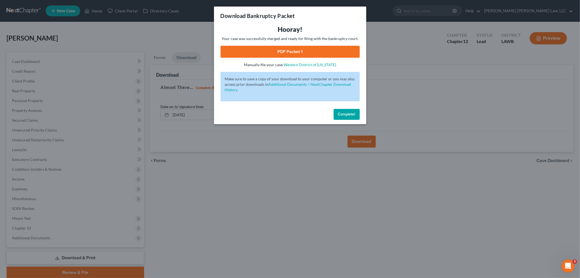
click at [354, 113] on span "Complete!" at bounding box center [346, 114] width 17 height 5
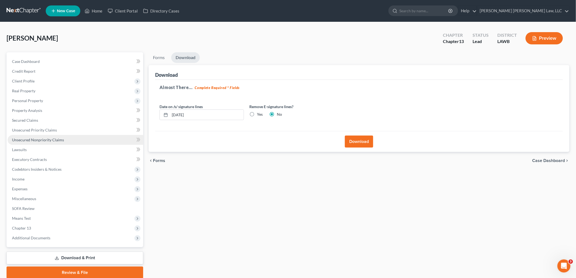
click at [37, 140] on span "Unsecured Nonpriority Claims" at bounding box center [38, 139] width 52 height 5
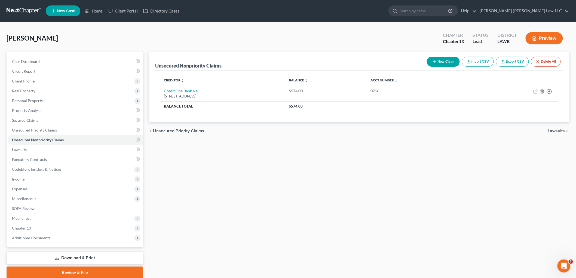
click at [100, 255] on link "Download & Print" at bounding box center [75, 257] width 137 height 13
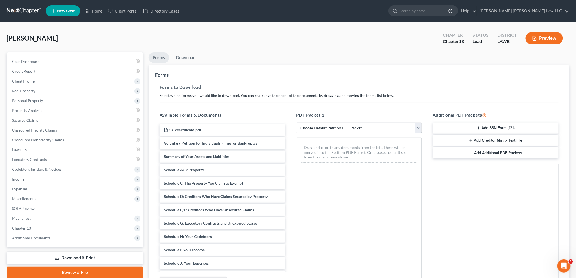
drag, startPoint x: 376, startPoint y: 129, endPoint x: 370, endPoint y: 131, distance: 6.2
click at [376, 129] on select "Choose Default Petition PDF Packet Complete Bankruptcy Petition (all forms and …" at bounding box center [359, 127] width 126 height 11
select select "0"
click at [296, 122] on select "Choose Default Petition PDF Packet Complete Bankruptcy Petition (all forms and …" at bounding box center [359, 127] width 126 height 11
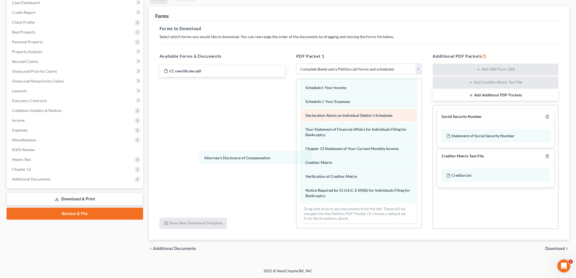
scroll to position [119, 0]
drag, startPoint x: 334, startPoint y: 194, endPoint x: 352, endPoint y: 120, distance: 75.6
click at [296, 153] on div "Attorney's Disclosure of Compensation Voluntary Petition for Individuals Filing…" at bounding box center [358, 97] width 125 height 262
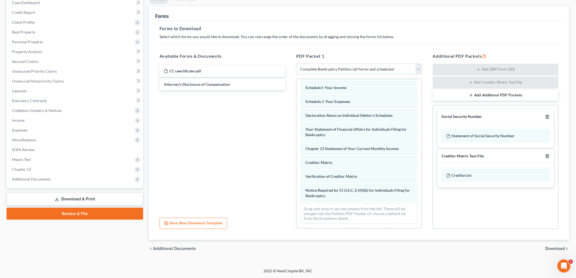
click at [548, 116] on icon "button" at bounding box center [547, 117] width 4 height 4
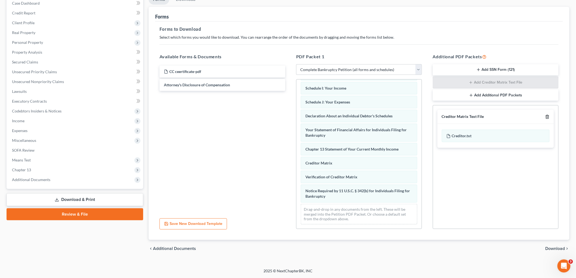
click at [547, 116] on icon "button" at bounding box center [547, 117] width 4 height 4
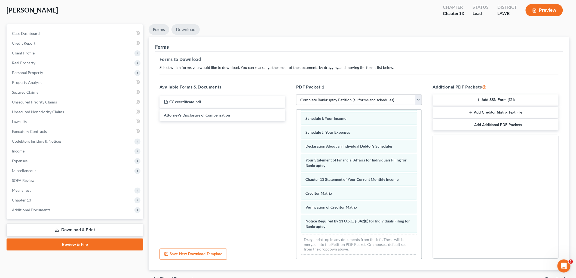
drag, startPoint x: 192, startPoint y: 29, endPoint x: 252, endPoint y: 64, distance: 69.5
click at [192, 29] on link "Download" at bounding box center [185, 29] width 28 height 11
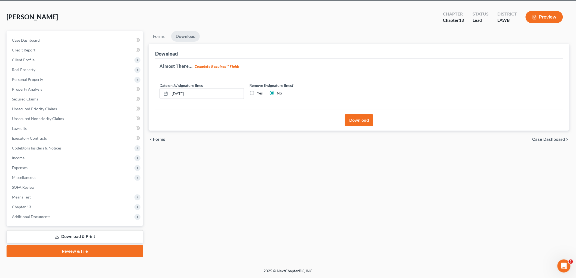
scroll to position [20, 0]
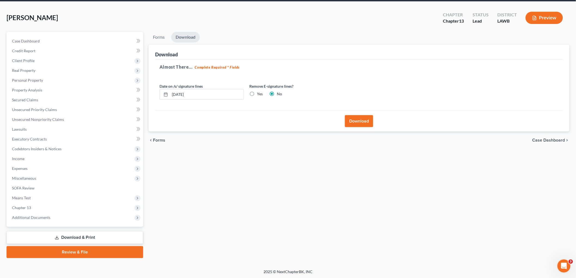
drag, startPoint x: 368, startPoint y: 120, endPoint x: 475, endPoint y: 159, distance: 113.9
click at [368, 120] on button "Download" at bounding box center [359, 121] width 28 height 12
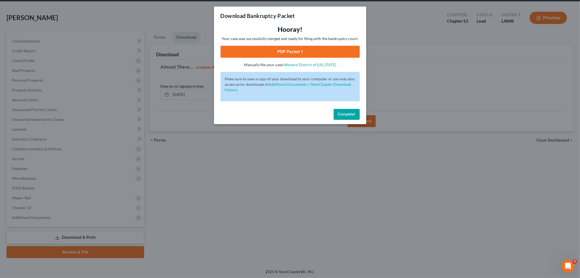
click at [299, 51] on link "PDF Packet 1" at bounding box center [290, 52] width 139 height 12
click at [352, 115] on span "Complete!" at bounding box center [346, 114] width 17 height 5
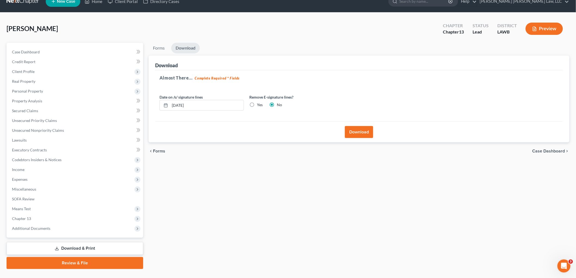
scroll to position [0, 0]
